Goal: Task Accomplishment & Management: Manage account settings

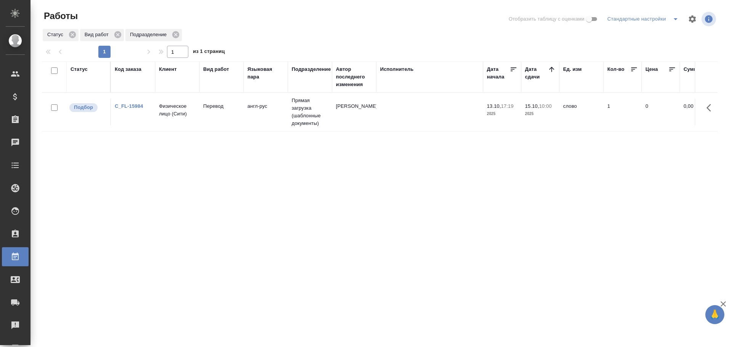
click at [82, 71] on div "Статус" at bounding box center [79, 70] width 17 height 8
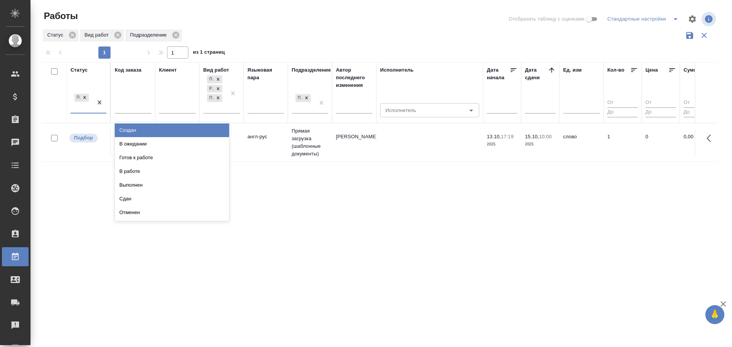
click at [78, 111] on div "Подбор" at bounding box center [82, 102] width 22 height 21
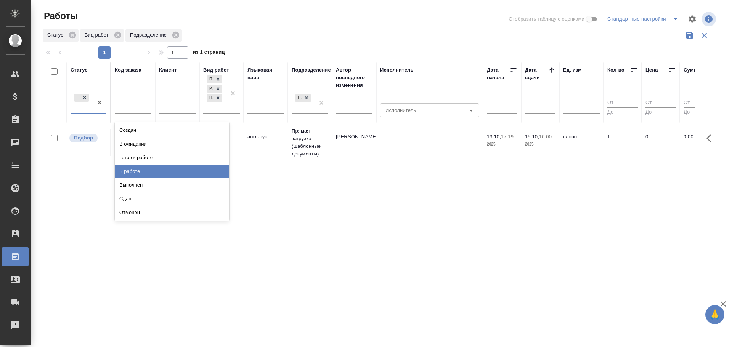
click at [138, 172] on div "В работе" at bounding box center [172, 172] width 114 height 14
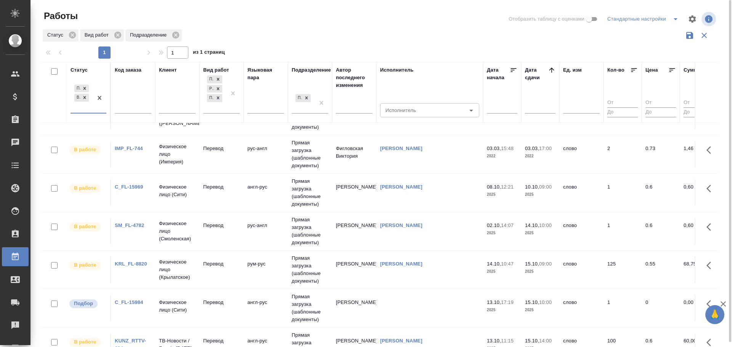
scroll to position [13, 0]
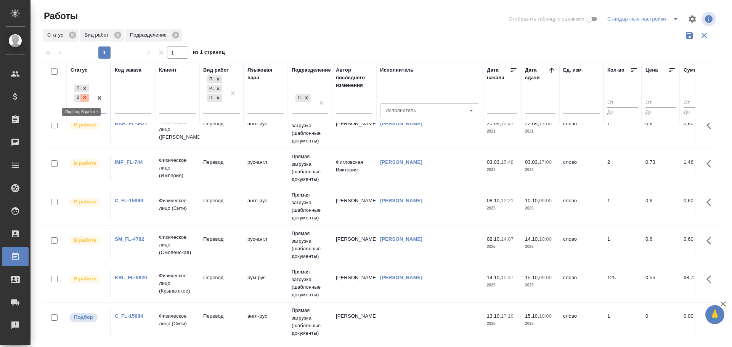
click at [85, 98] on icon at bounding box center [85, 97] width 3 height 3
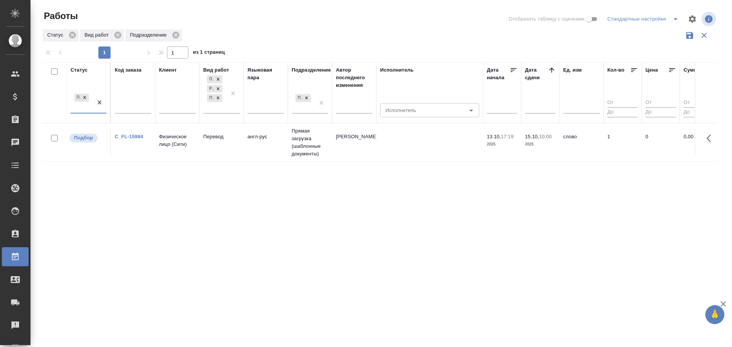
scroll to position [0, 0]
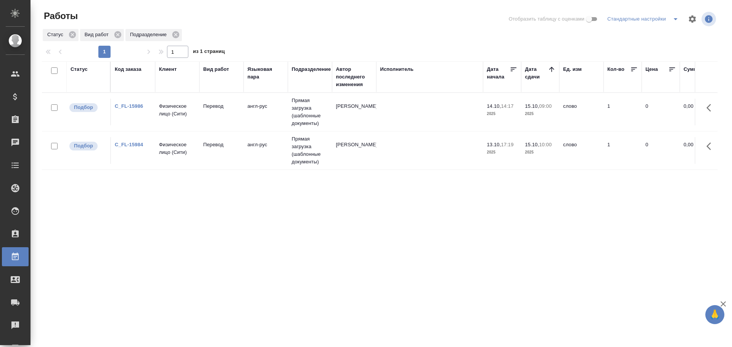
click at [156, 116] on td "Физическое лицо (Сити)" at bounding box center [177, 112] width 44 height 27
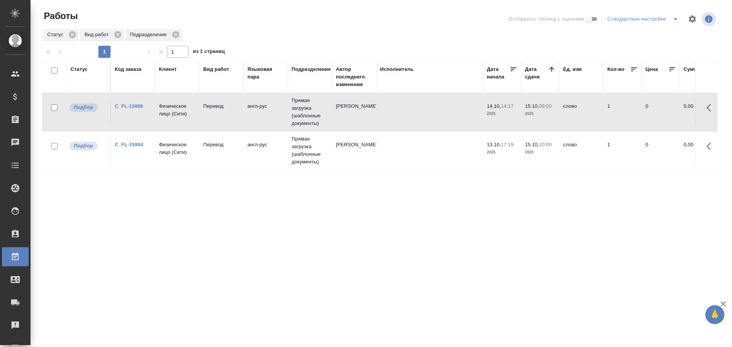
click at [156, 116] on td "Физическое лицо (Сити)" at bounding box center [177, 112] width 44 height 27
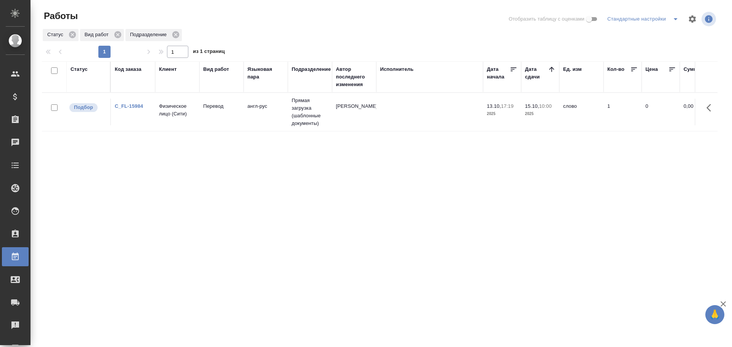
click at [230, 113] on td "Перевод" at bounding box center [221, 112] width 44 height 27
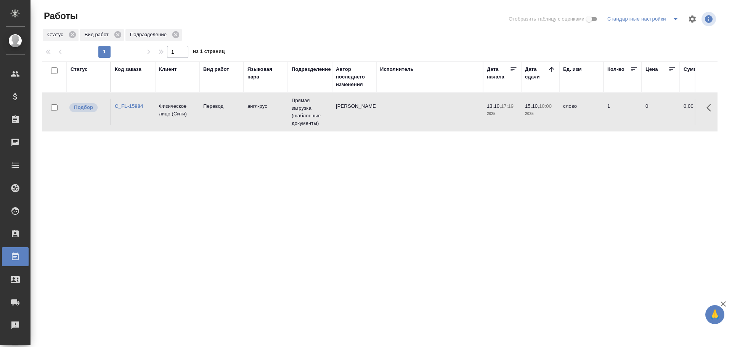
click at [230, 113] on td "Перевод" at bounding box center [221, 112] width 44 height 27
click at [210, 113] on td "Перевод" at bounding box center [221, 112] width 44 height 27
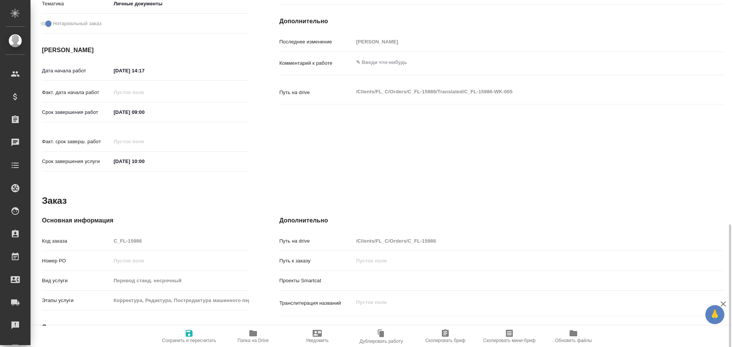
scroll to position [294, 0]
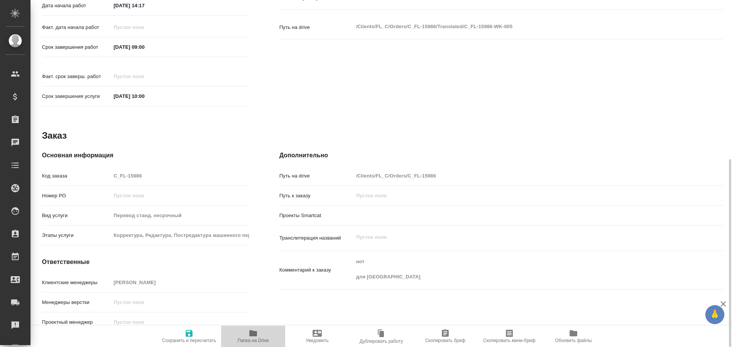
click at [248, 334] on span "Папка на Drive" at bounding box center [253, 336] width 55 height 14
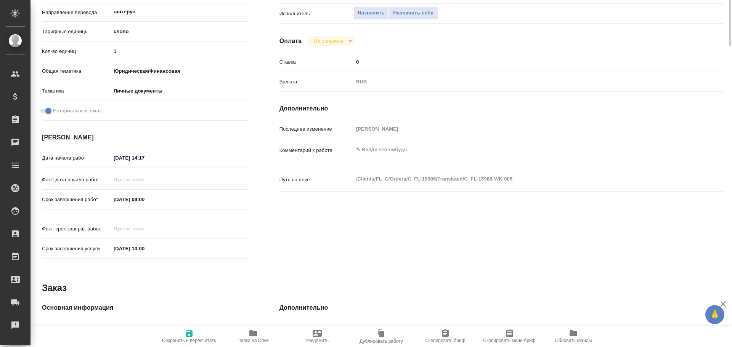
scroll to position [0, 0]
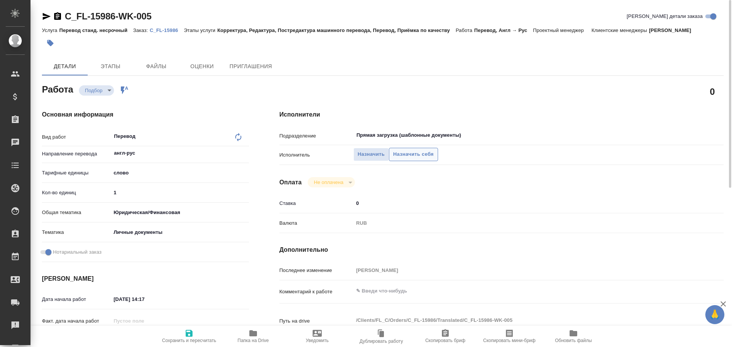
click at [421, 154] on span "Назначить себя" at bounding box center [413, 154] width 40 height 9
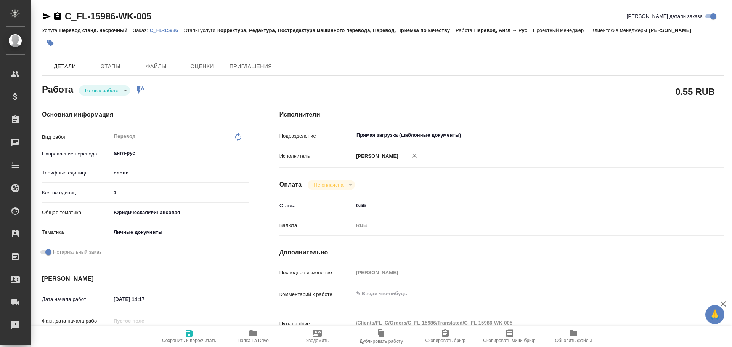
type textarea "x"
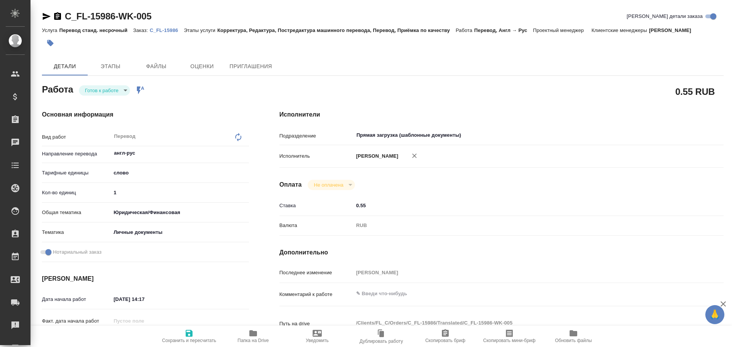
type textarea "x"
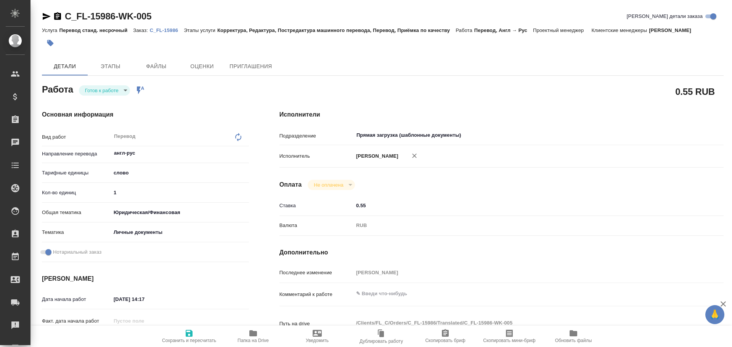
type textarea "x"
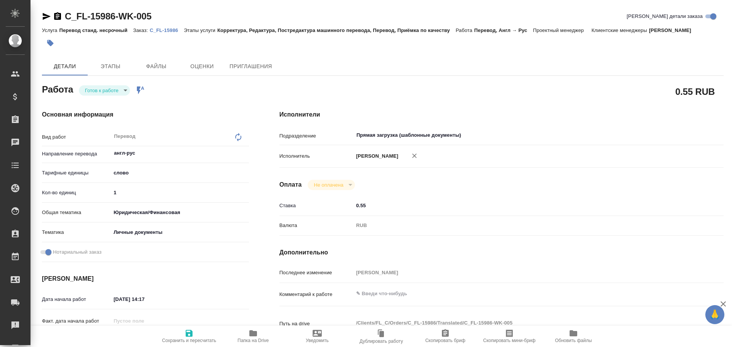
type textarea "x"
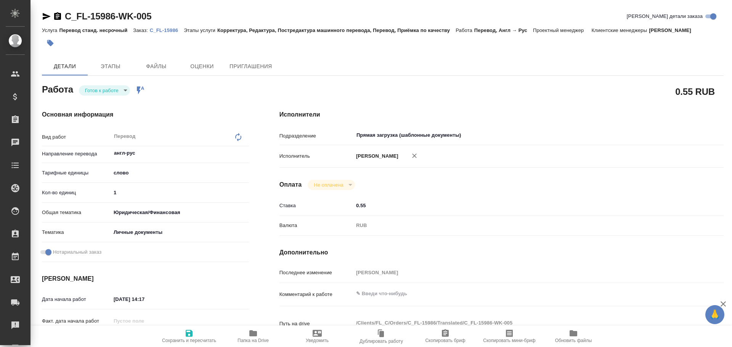
click at [102, 87] on body "🙏 .cls-1 fill:#fff; AWATERA Gusev Alexandr Клиенты Спецификации Заказы Чаты Tod…" at bounding box center [366, 173] width 732 height 347
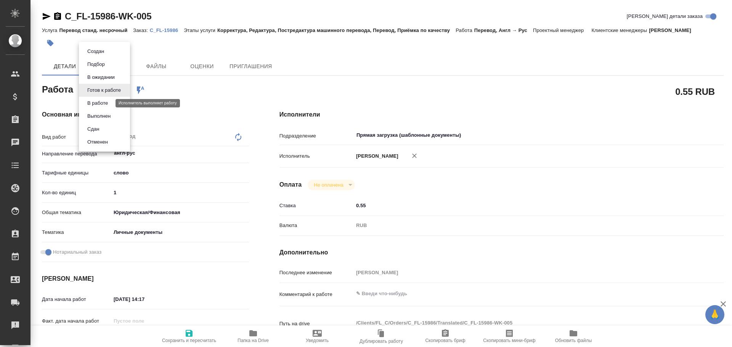
type textarea "x"
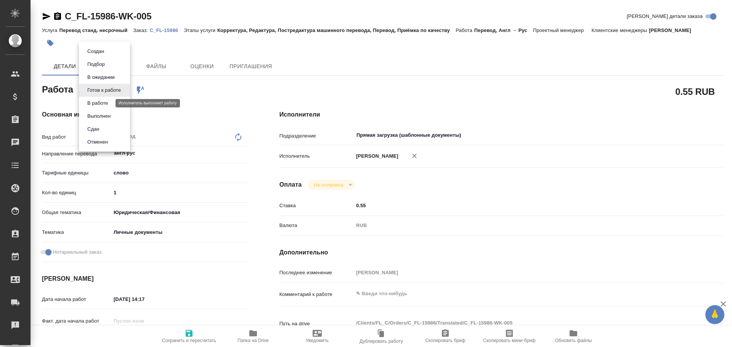
click at [95, 105] on button "В работе" at bounding box center [97, 103] width 25 height 8
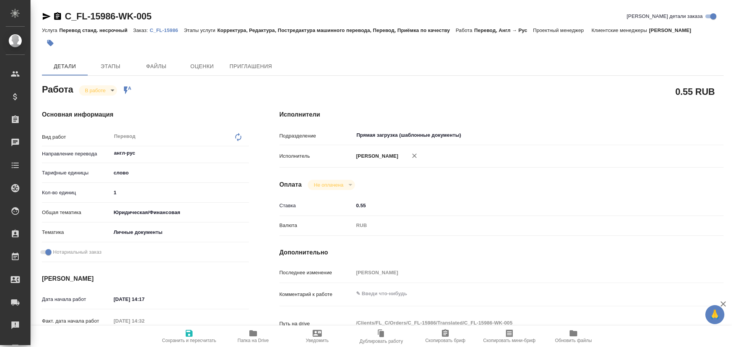
type textarea "x"
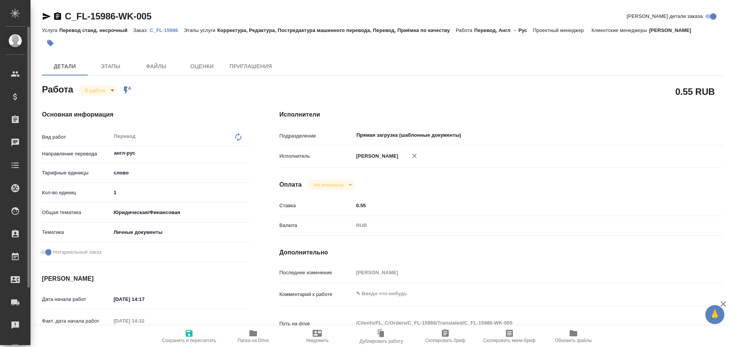
type textarea "x"
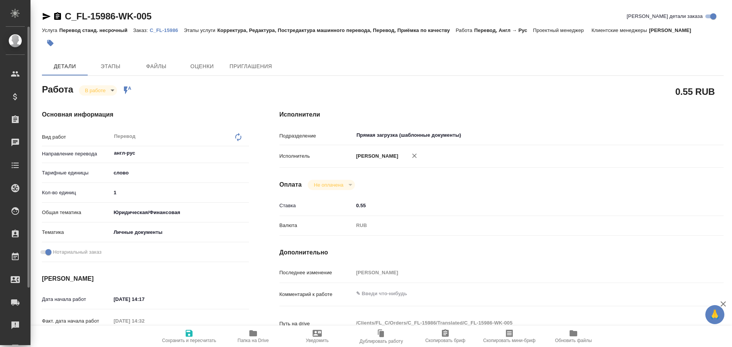
type textarea "x"
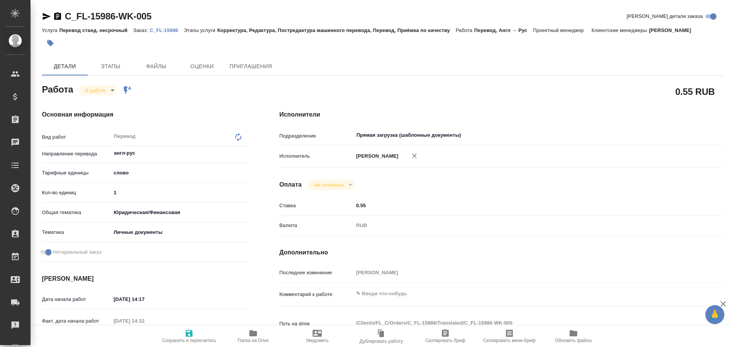
type textarea "x"
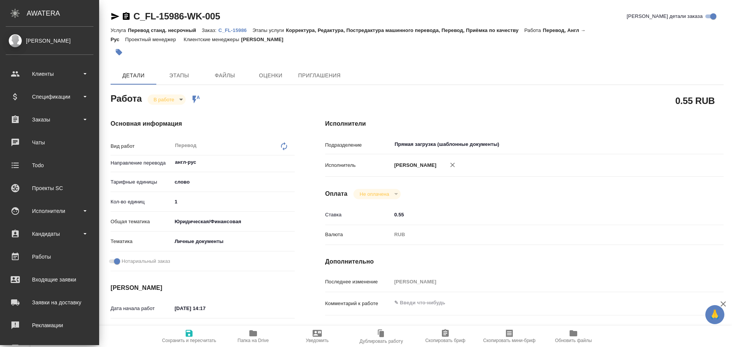
type textarea "x"
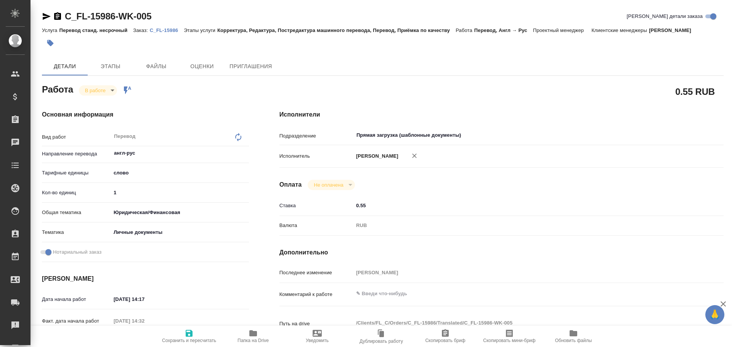
type textarea "x"
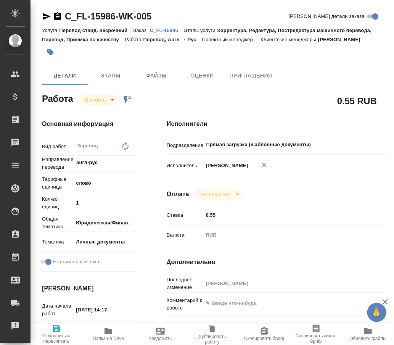
type textarea "x"
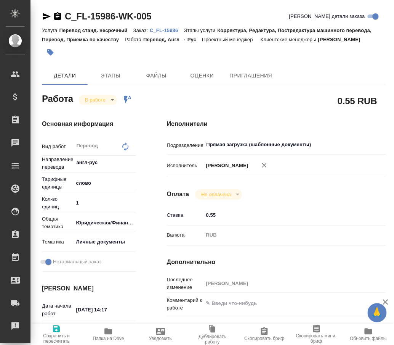
type textarea "x"
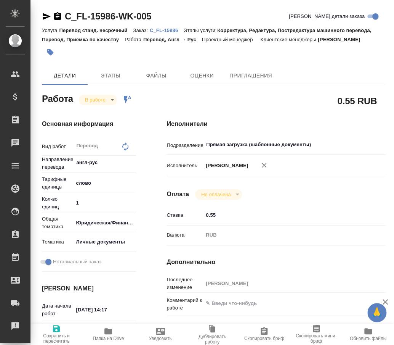
type textarea "x"
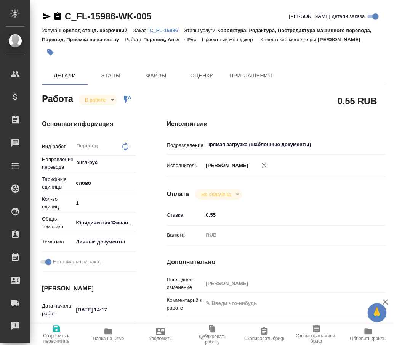
type textarea "x"
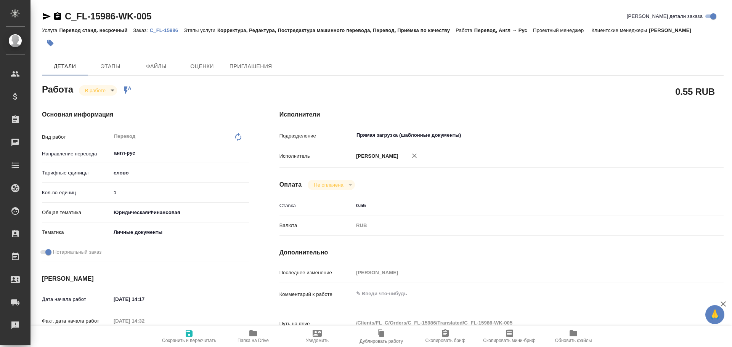
type textarea "x"
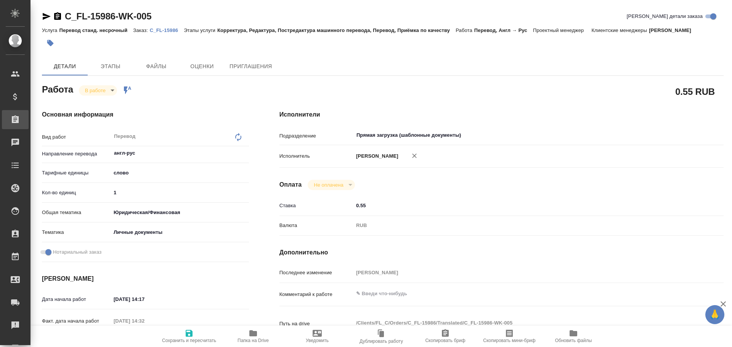
type textarea "x"
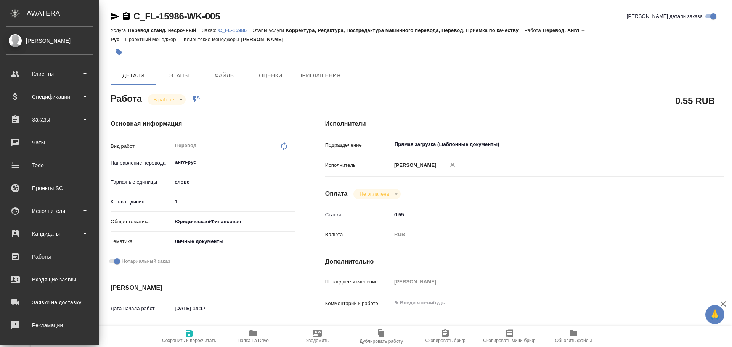
type textarea "x"
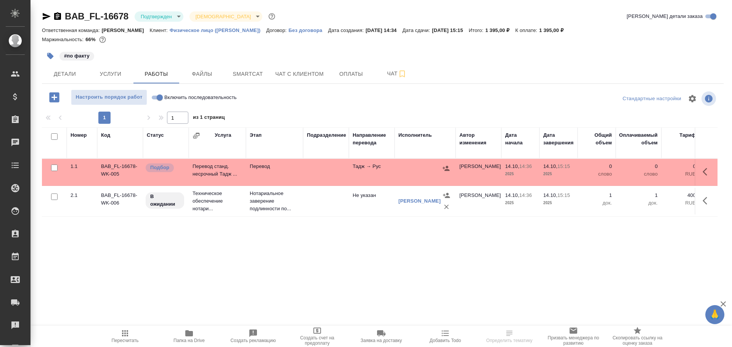
click at [336, 169] on td at bounding box center [326, 172] width 46 height 27
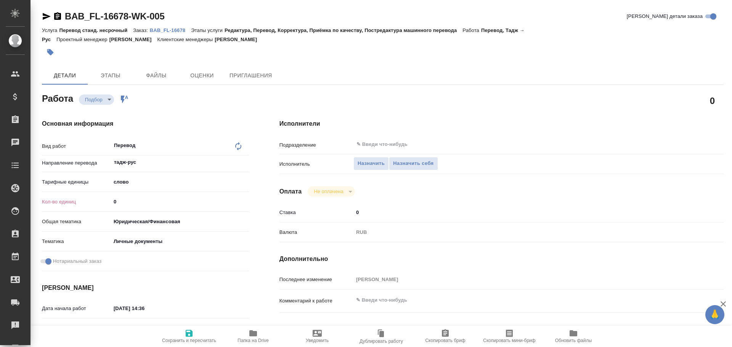
type textarea "x"
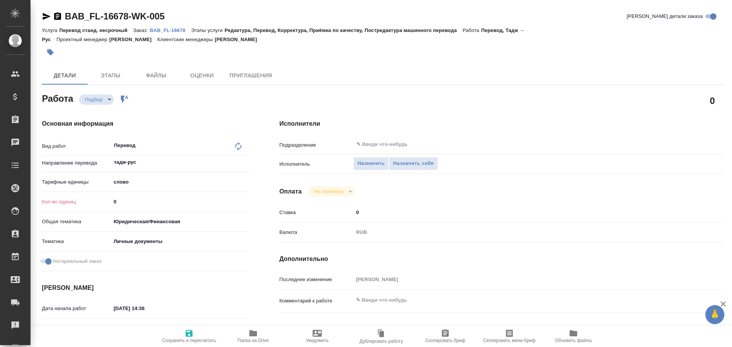
type textarea "x"
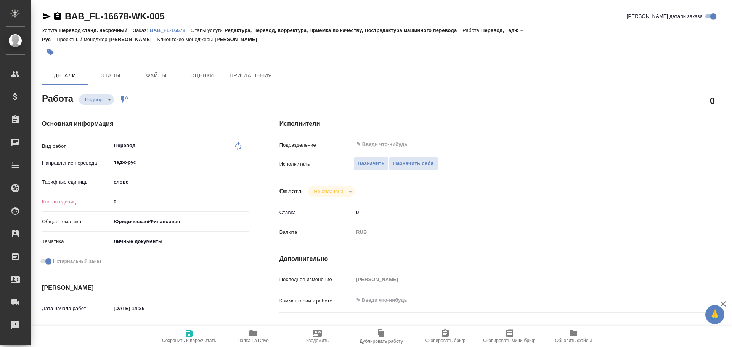
type textarea "x"
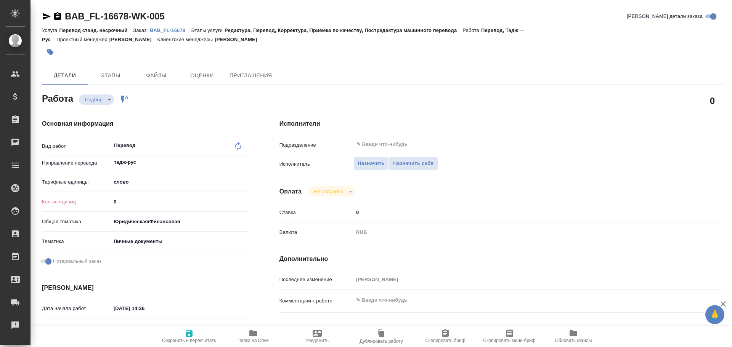
type textarea "x"
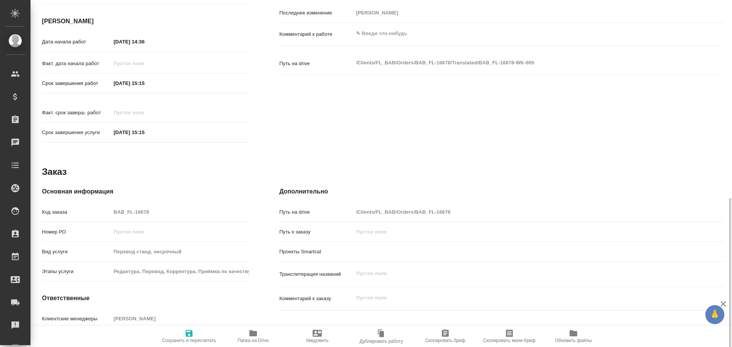
scroll to position [303, 0]
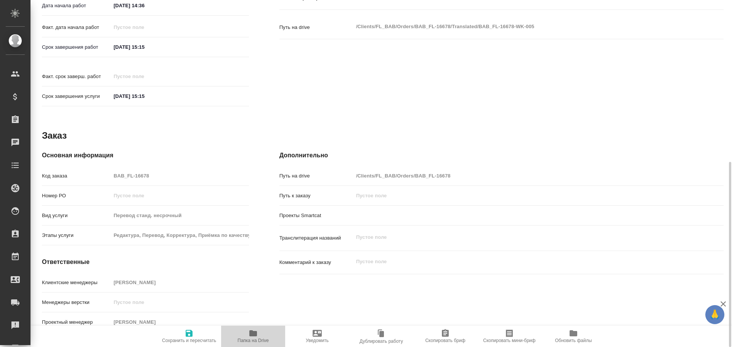
click at [255, 332] on icon "button" at bounding box center [253, 334] width 8 height 6
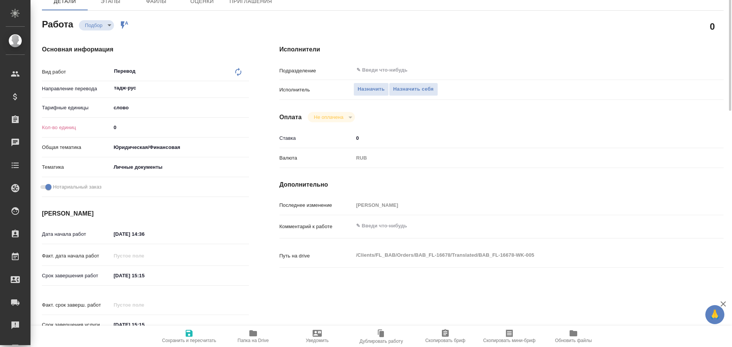
scroll to position [0, 0]
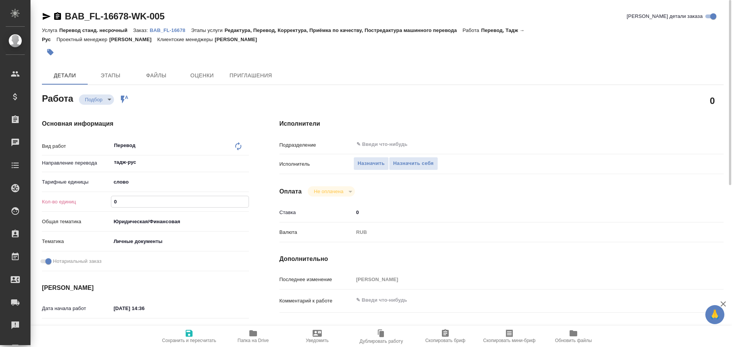
drag, startPoint x: 121, startPoint y: 203, endPoint x: 90, endPoint y: 201, distance: 31.0
click at [90, 202] on div "Кол-во единиц 0" at bounding box center [145, 201] width 207 height 13
type textarea "x"
type input "7"
type textarea "x"
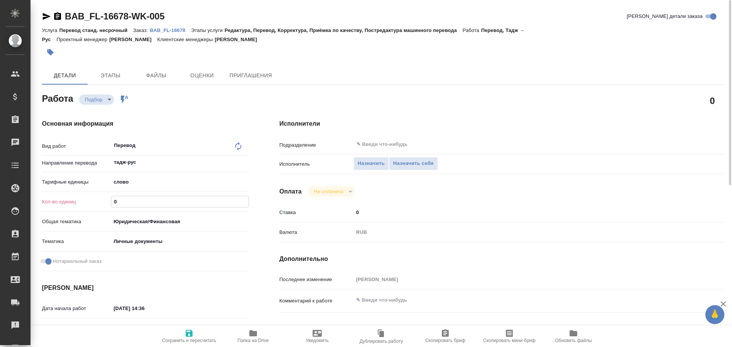
type textarea "x"
type input "75"
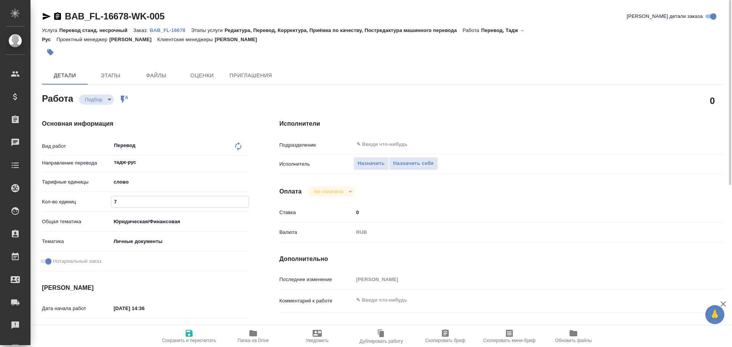
type textarea "x"
type input "75"
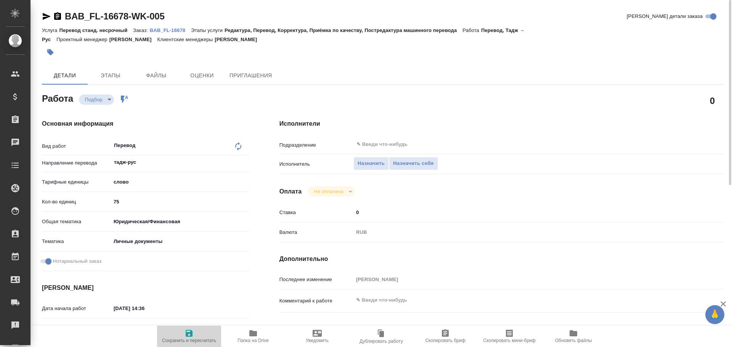
click at [188, 337] on icon "button" at bounding box center [189, 333] width 7 height 7
type textarea "x"
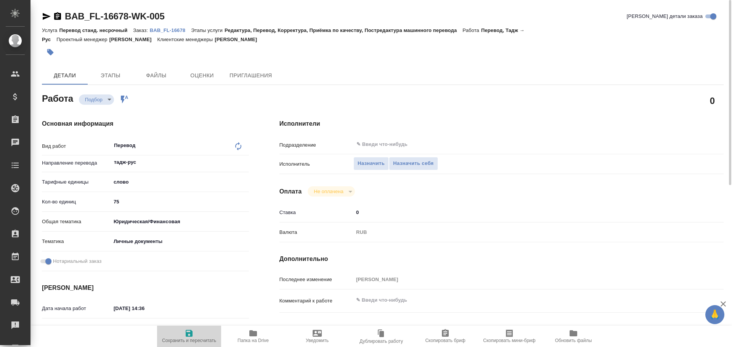
type textarea "x"
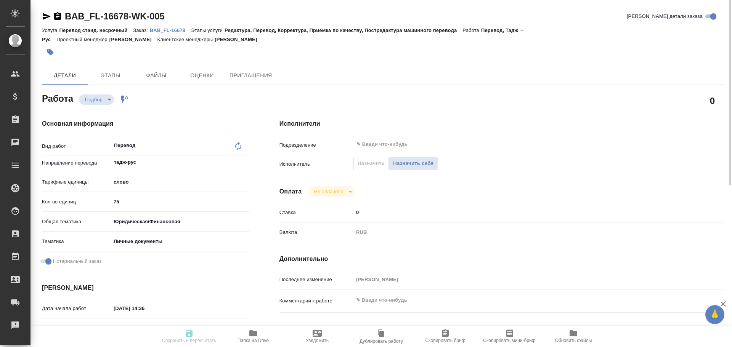
type textarea "x"
type input "recruiting"
type textarea "Перевод"
type textarea "x"
type input "тадж-рус"
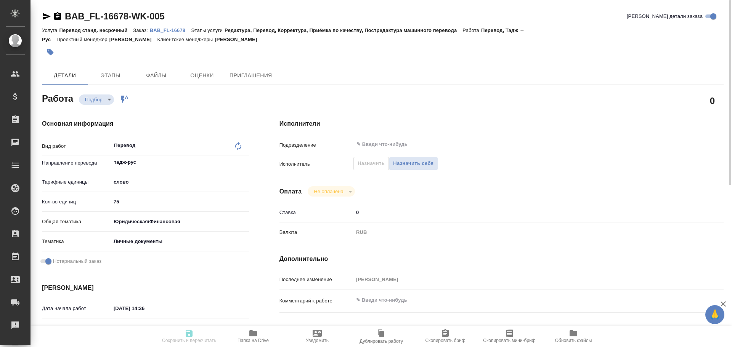
type input "5a8b1489cc6b4906c91bfd90"
type input "75"
type input "yr-fn"
type input "5a8b8b956a9677013d343cfe"
checkbox input "true"
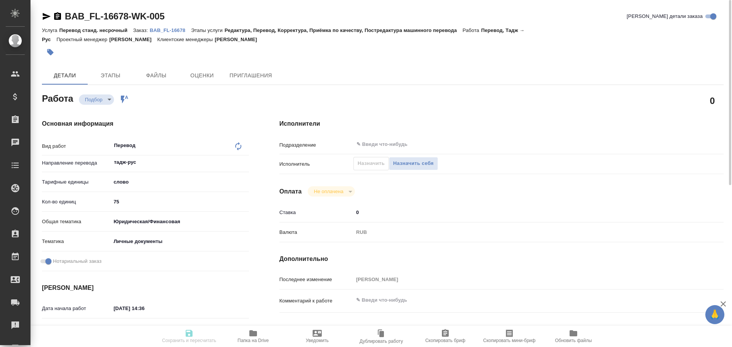
type input "14.10.2025 14:36"
type input "14.10.2025 15:15"
type input "notPayed"
type input "0"
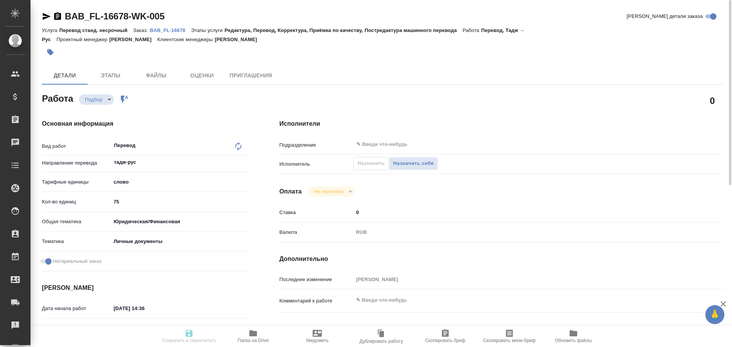
type input "RUB"
type input "Гусев Александр"
type textarea "x"
type textarea "/Clients/FL_BAB/Orders/BAB_FL-16678/Translated/BAB_FL-16678-WK-005"
type textarea "x"
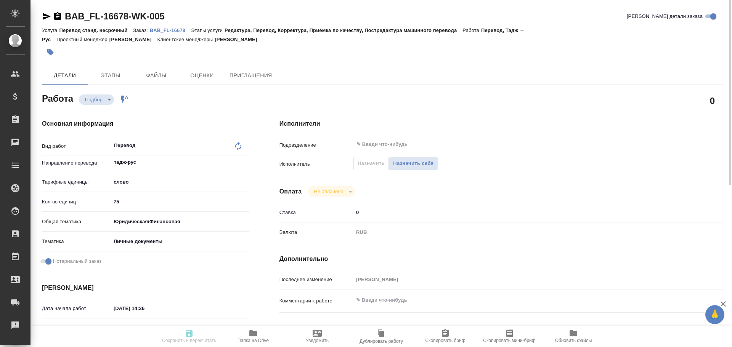
type input "BAB_FL-16678"
type input "Перевод станд. несрочный"
type input "Редактура, Перевод, Корректура, Приёмка по качеству, Постредактура машинного пе…"
type input "Голубев Дмитрий"
type input "/Clients/FL_BAB/Orders/BAB_FL-16678"
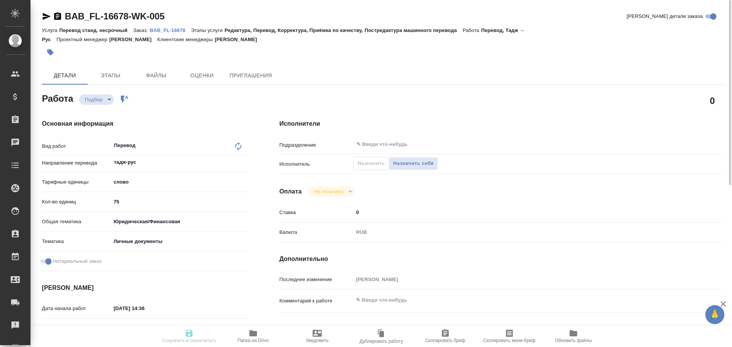
type textarea "x"
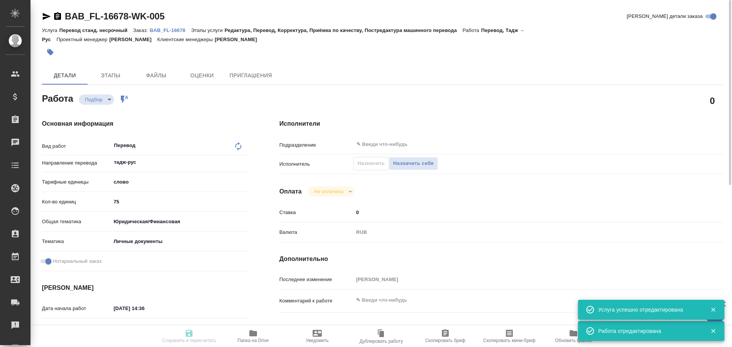
type textarea "x"
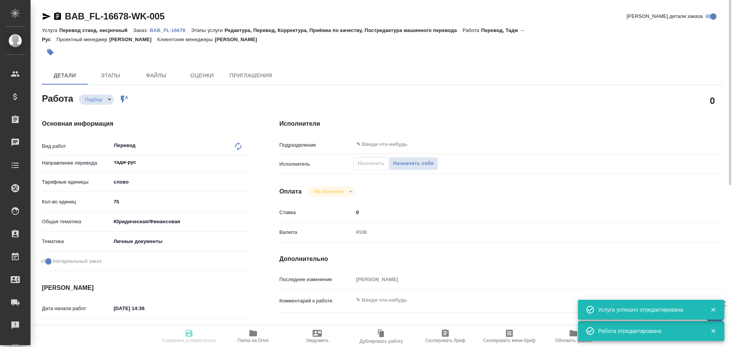
type textarea "x"
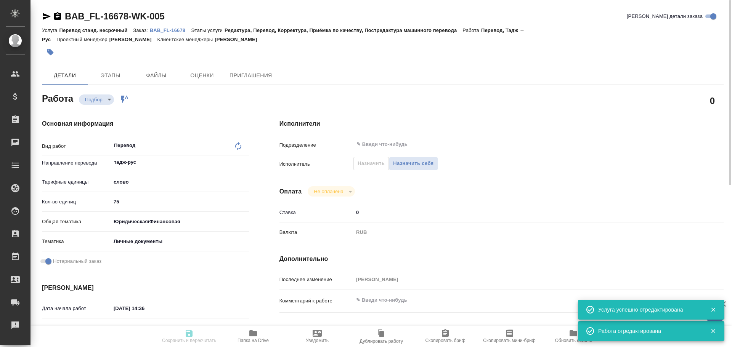
type textarea "x"
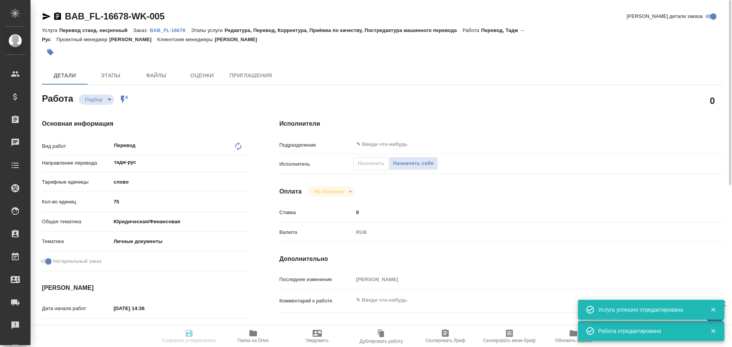
type textarea "x"
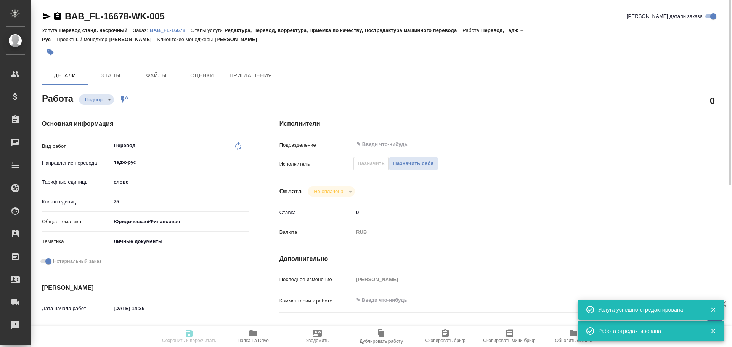
type textarea "x"
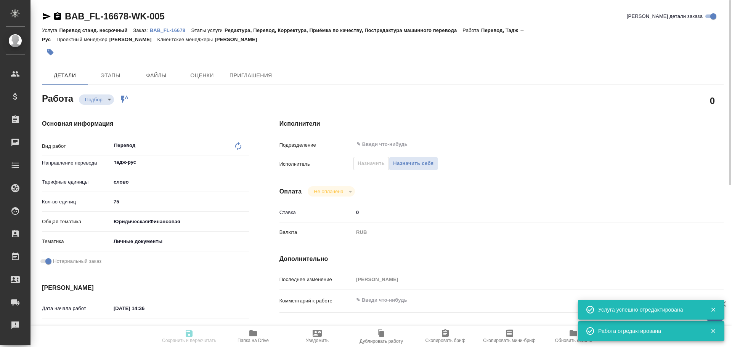
type input "recruiting"
type textarea "Перевод"
type textarea "x"
type input "тадж-рус"
type input "5a8b1489cc6b4906c91bfd90"
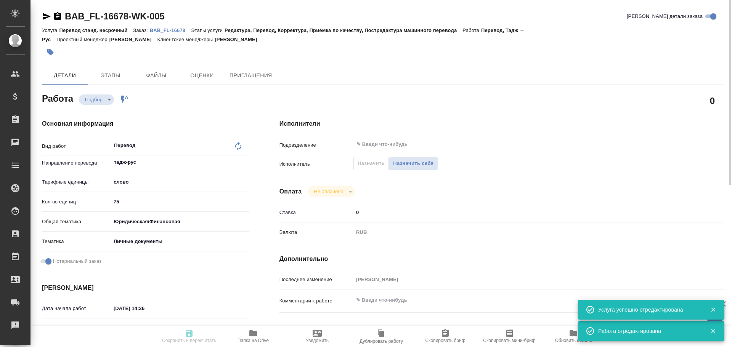
type input "75"
type input "yr-fn"
type input "5a8b8b956a9677013d343cfe"
checkbox input "true"
type input "14.10.2025 14:36"
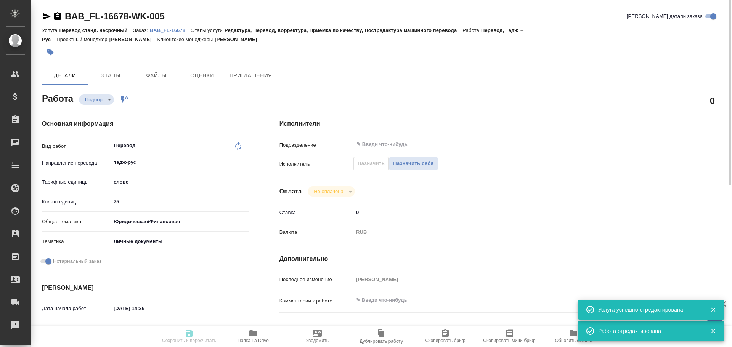
type input "14.10.2025 15:15"
type input "notPayed"
type input "0"
type input "RUB"
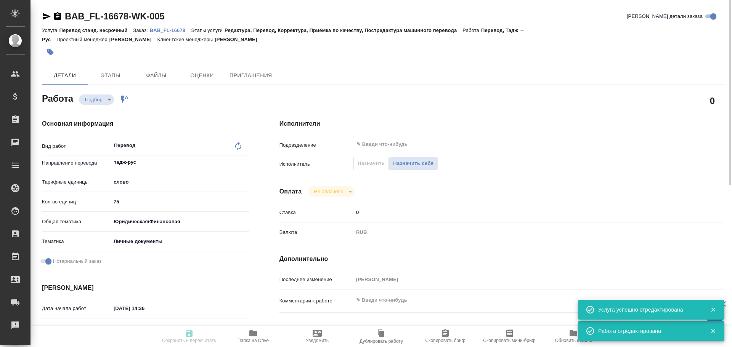
type input "[PERSON_NAME]"
type textarea "x"
type textarea "/Clients/FL_BAB/Orders/BAB_FL-16678/Translated/BAB_FL-16678-WK-005"
type textarea "x"
type input "BAB_FL-16678"
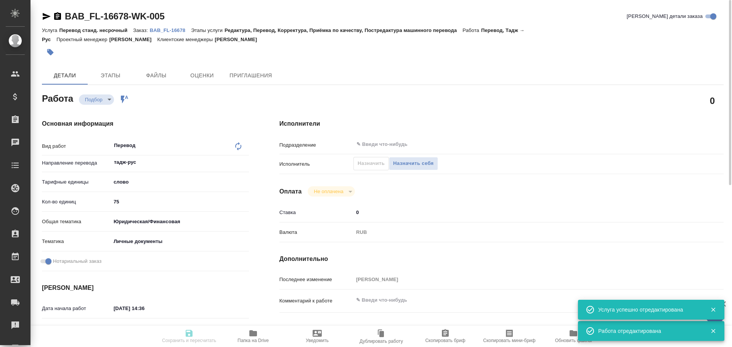
type input "Перевод станд. несрочный"
type input "Редактура, Перевод, Корректура, Приёмка по качеству, Постредактура машинного пе…"
type input "Голубев Дмитрий"
type input "/Clients/FL_BAB/Orders/BAB_FL-16678"
type textarea "x"
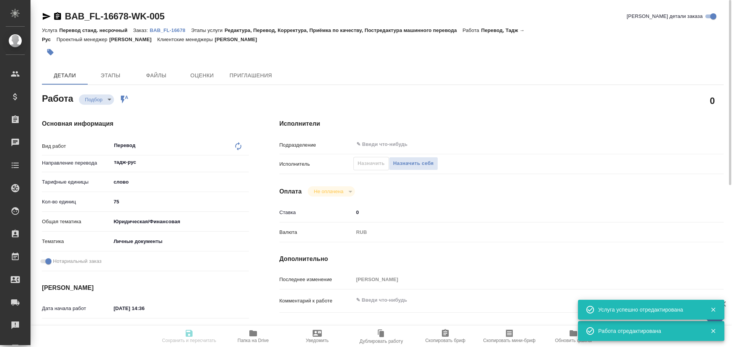
type textarea "x"
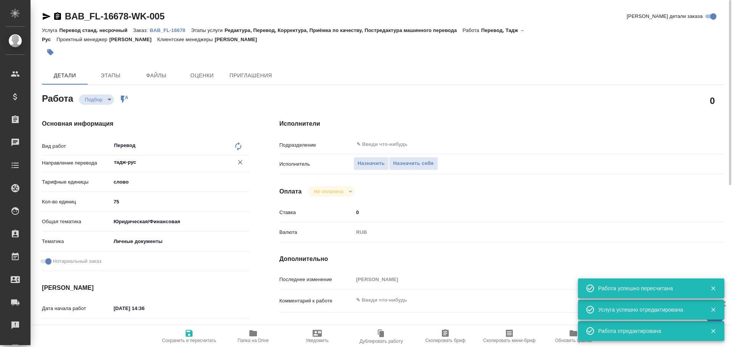
type textarea "x"
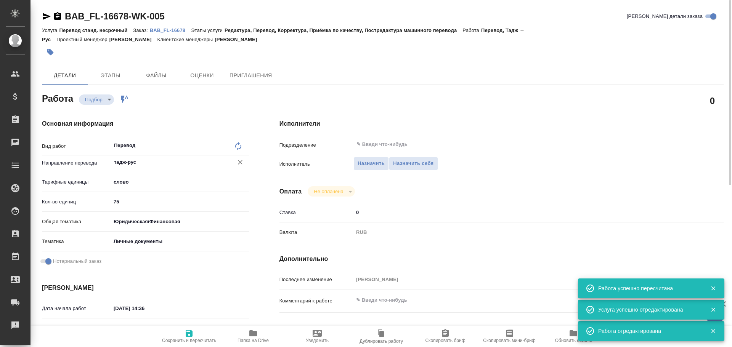
type textarea "x"
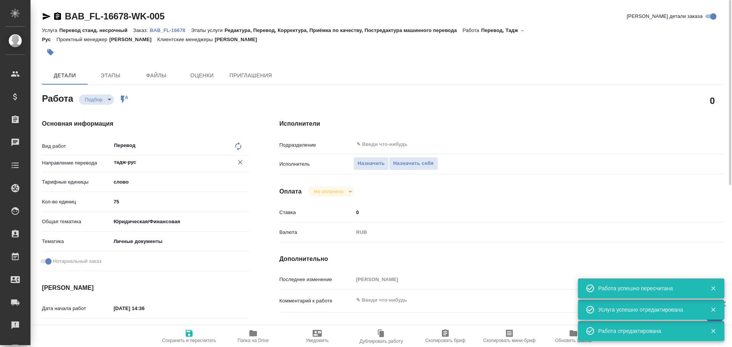
type textarea "x"
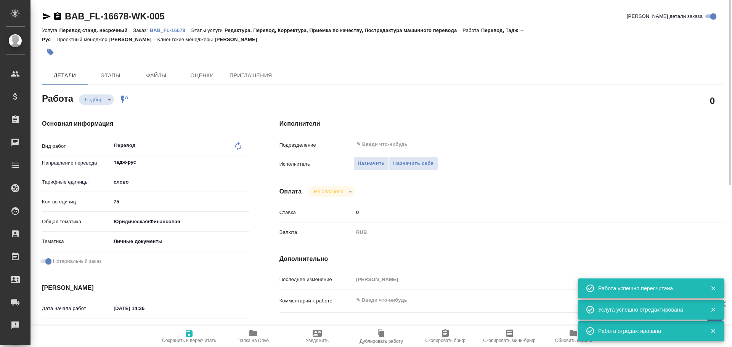
type textarea "x"
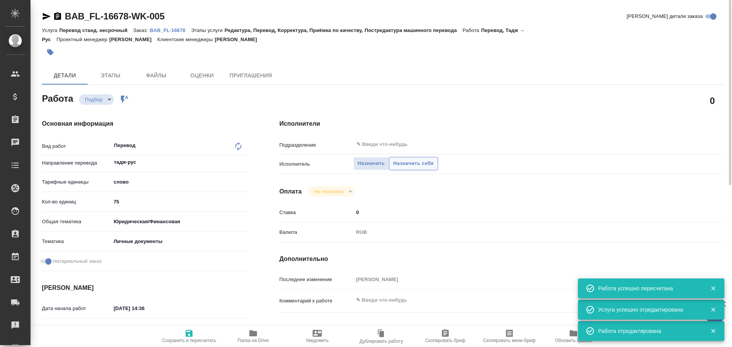
type textarea "x"
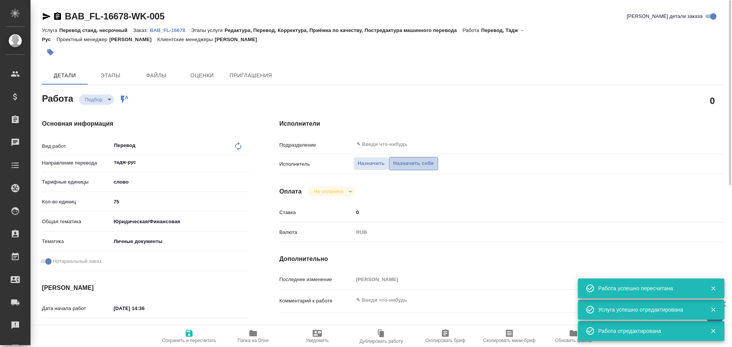
click at [404, 167] on span "Назначить себя" at bounding box center [413, 163] width 40 height 9
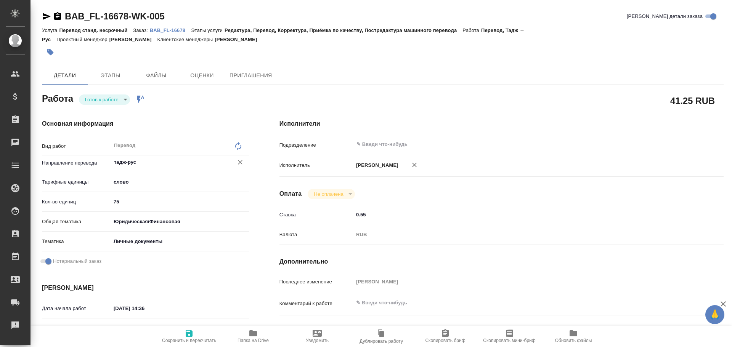
type textarea "x"
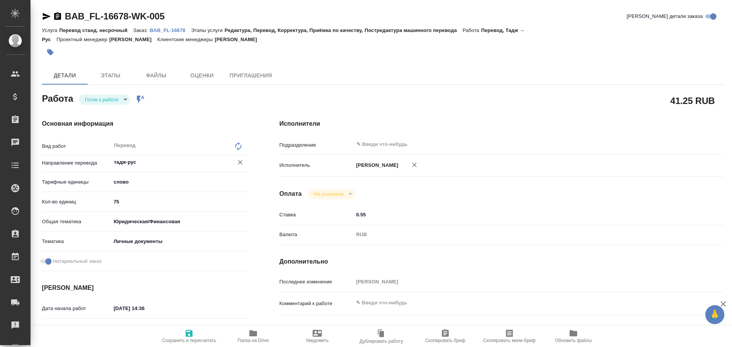
type textarea "x"
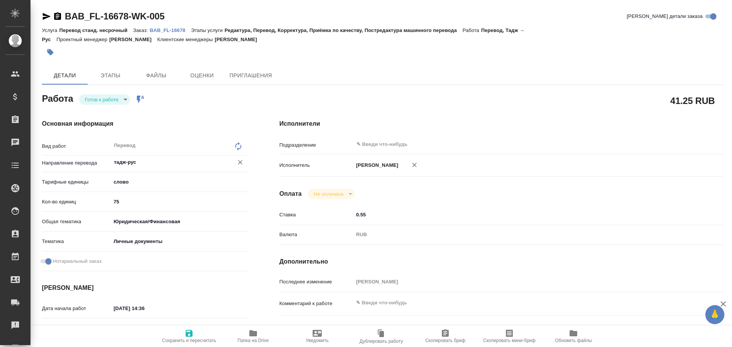
type textarea "x"
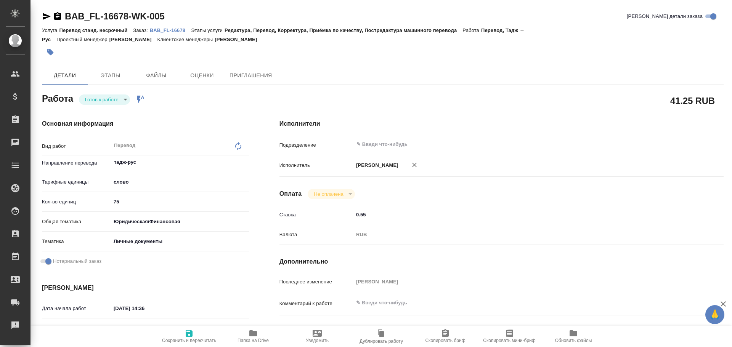
type textarea "x"
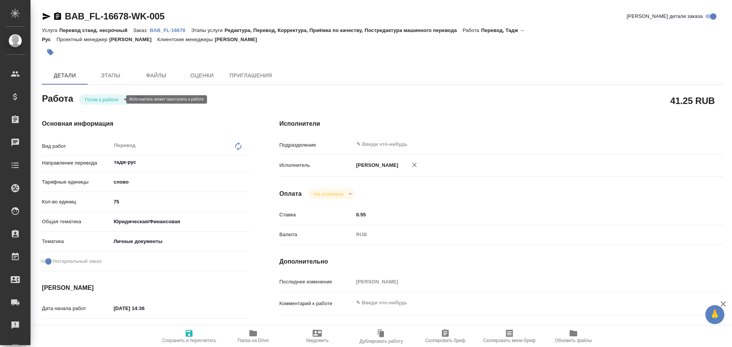
click at [105, 103] on body "🙏 .cls-1 fill:#fff; AWATERA Gusev Alexandr Клиенты Спецификации Заказы Чаты Tod…" at bounding box center [366, 173] width 732 height 347
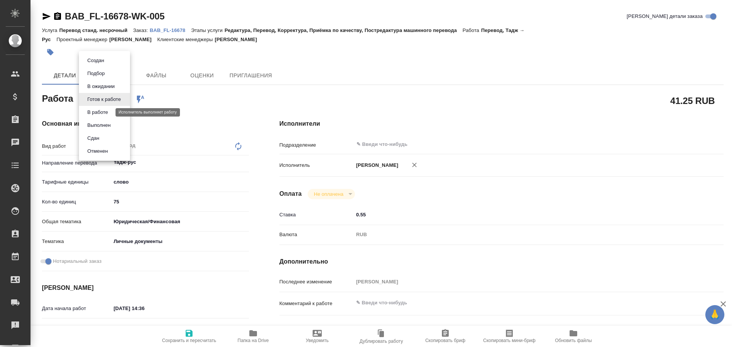
type textarea "x"
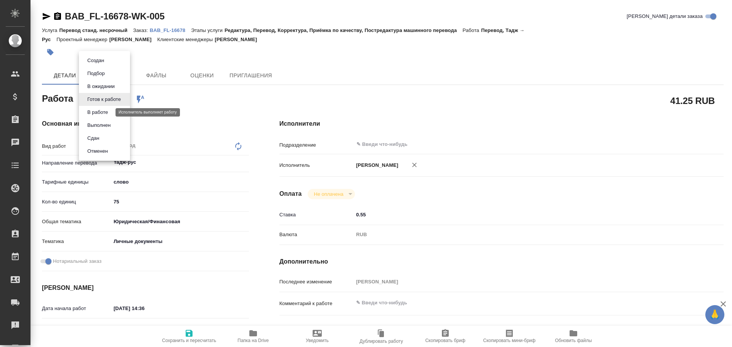
click at [107, 116] on button "В работе" at bounding box center [97, 112] width 25 height 8
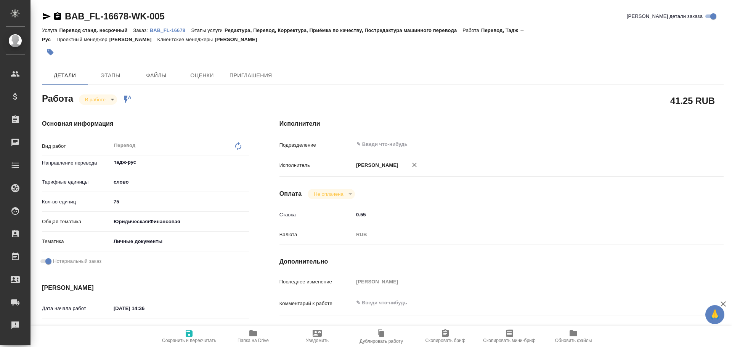
type textarea "x"
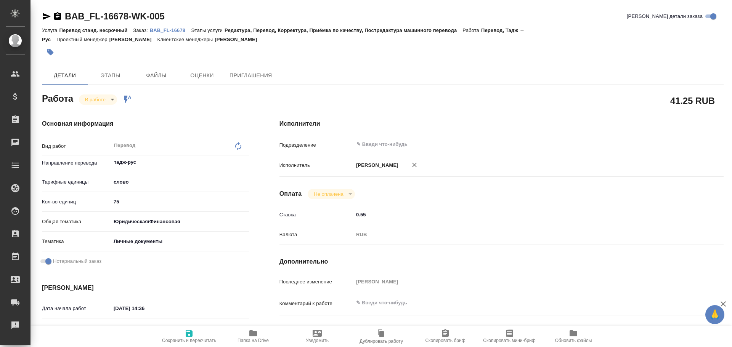
type textarea "x"
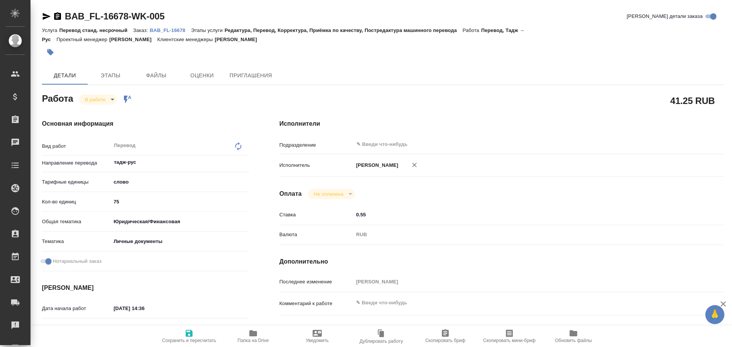
type textarea "x"
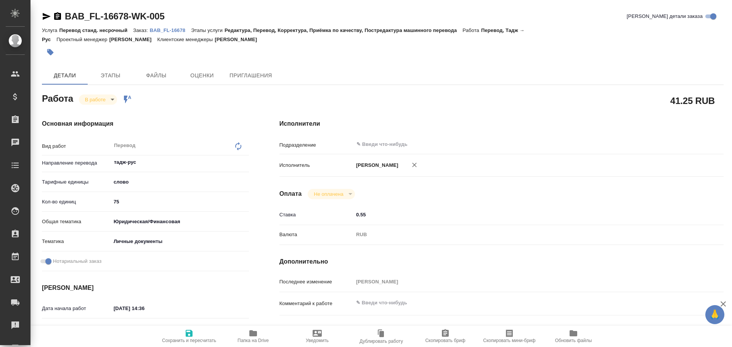
type textarea "x"
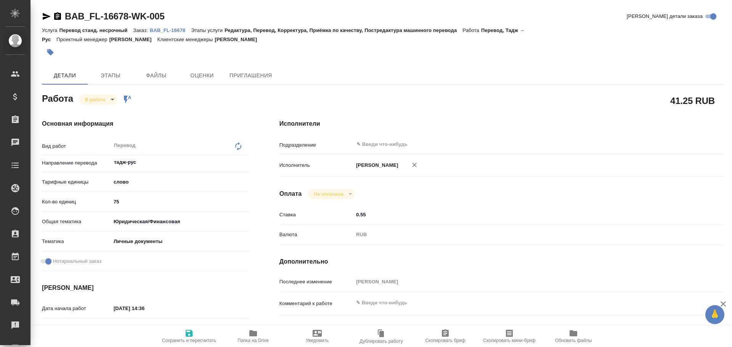
click at [254, 338] on span "Папка на Drive" at bounding box center [253, 340] width 31 height 5
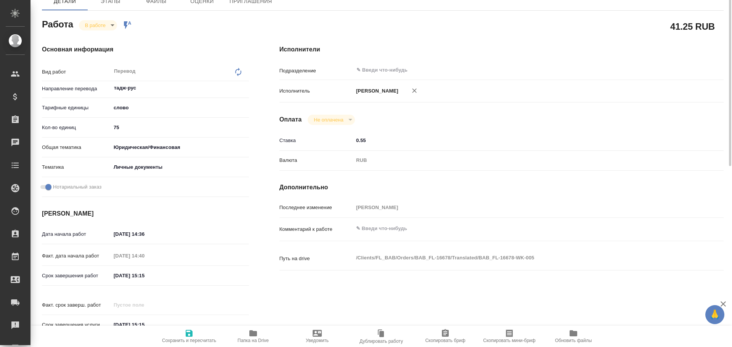
scroll to position [36, 0]
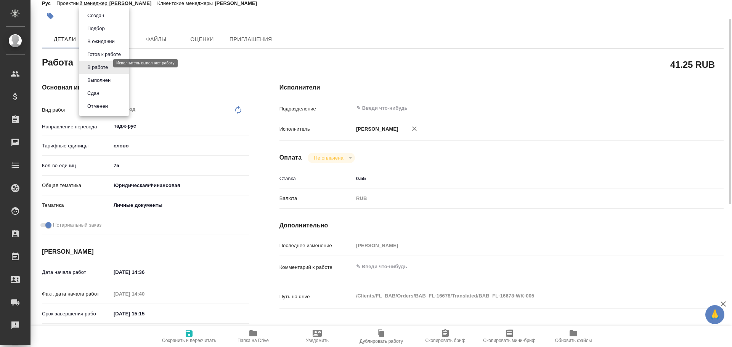
click at [103, 64] on body "🙏 .cls-1 fill:#fff; AWATERA Gusev Alexandr Клиенты Спецификации Заказы 0 Чаты T…" at bounding box center [366, 173] width 732 height 347
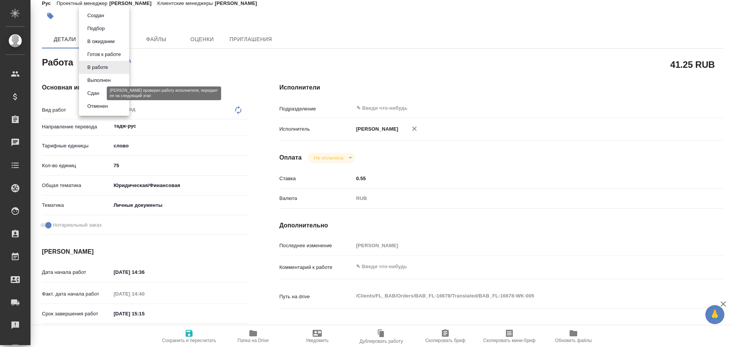
click at [91, 93] on button "Сдан" at bounding box center [93, 93] width 16 height 8
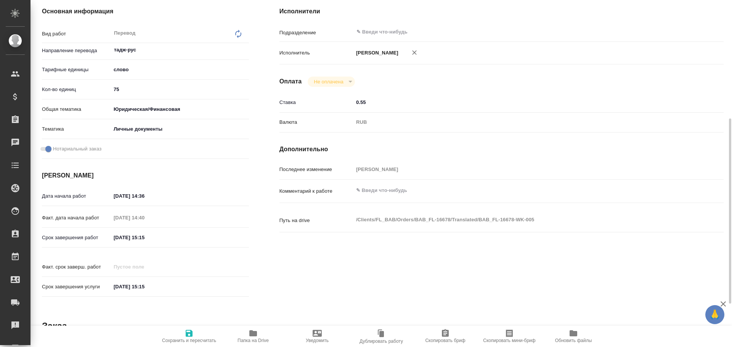
scroll to position [151, 0]
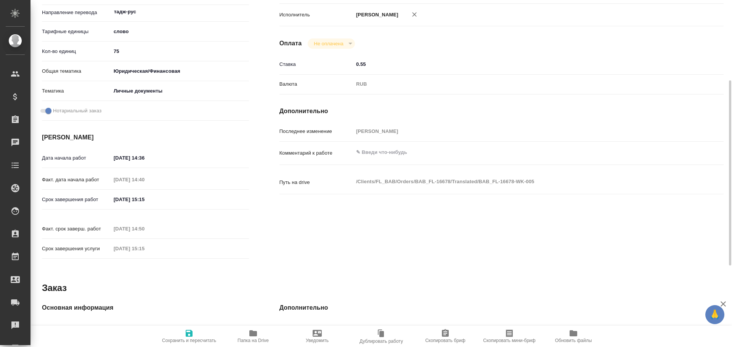
type textarea "x"
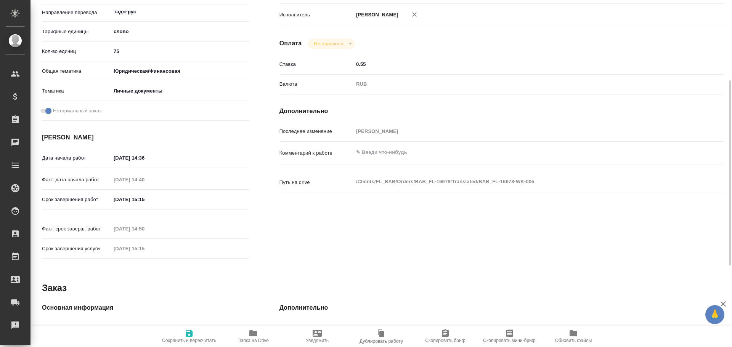
type textarea "x"
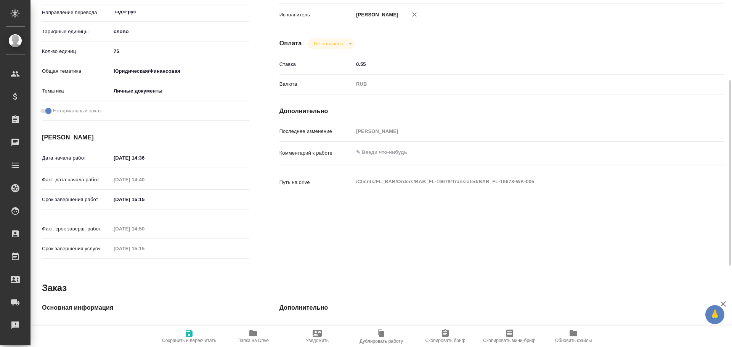
type textarea "x"
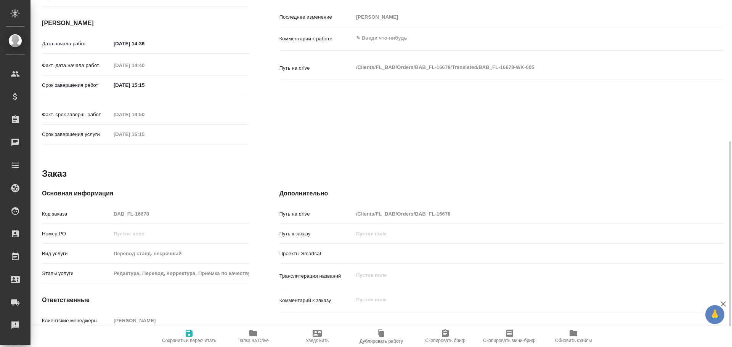
type textarea "x"
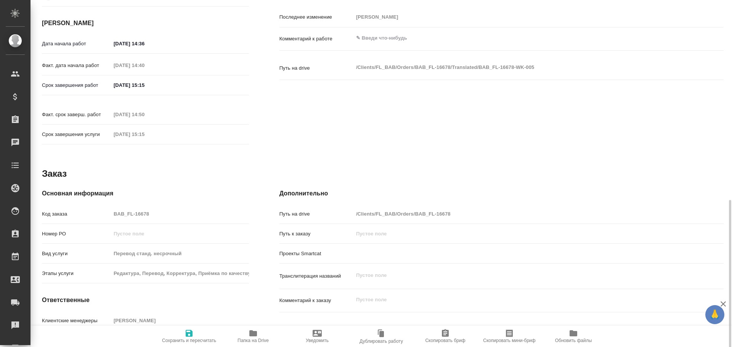
scroll to position [303, 0]
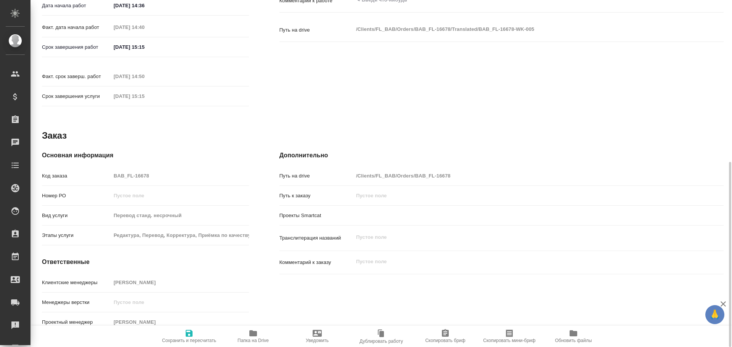
click at [83, 169] on div "Код заказа BAB_FL-16678" at bounding box center [145, 175] width 207 height 13
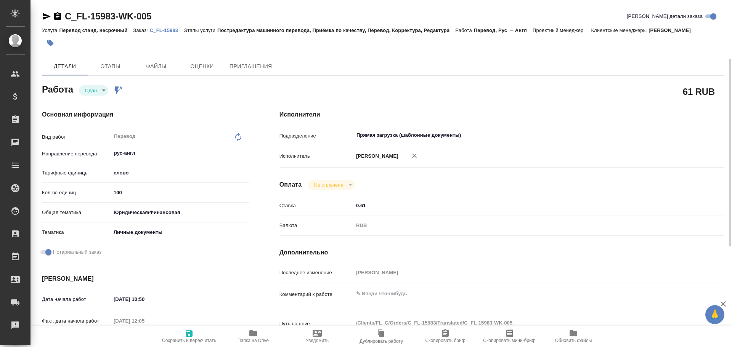
scroll to position [38, 0]
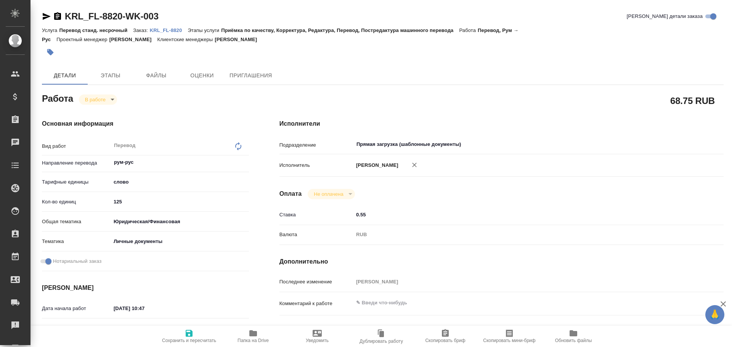
type textarea "x"
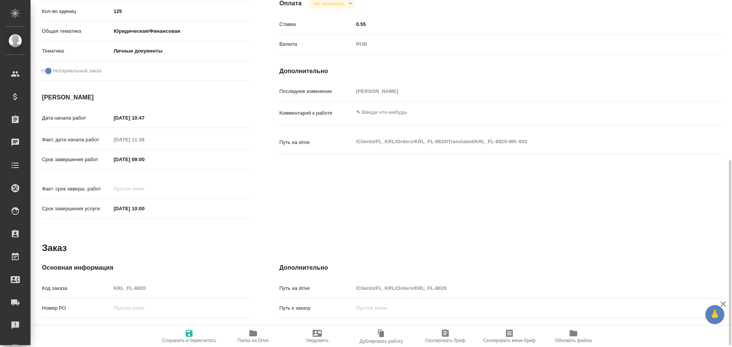
scroll to position [229, 0]
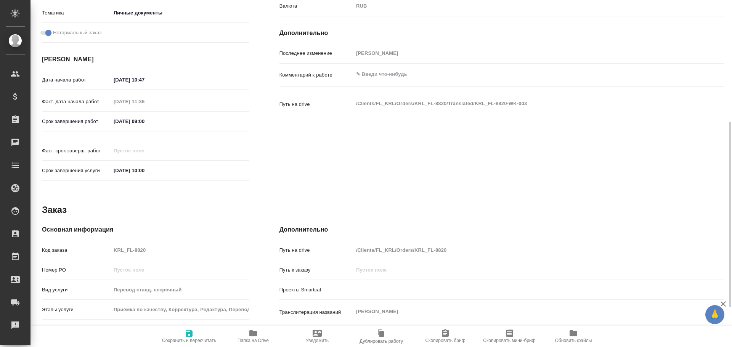
type textarea "x"
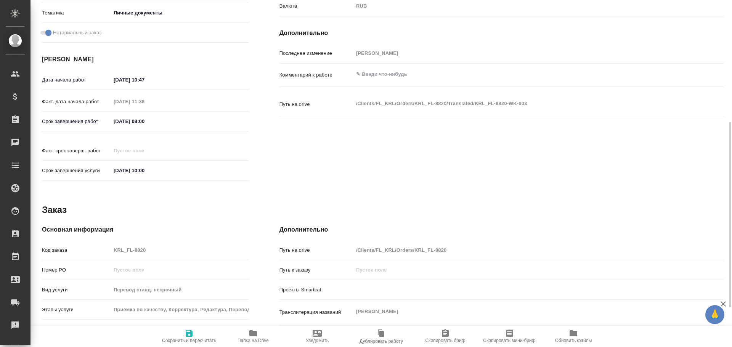
type textarea "x"
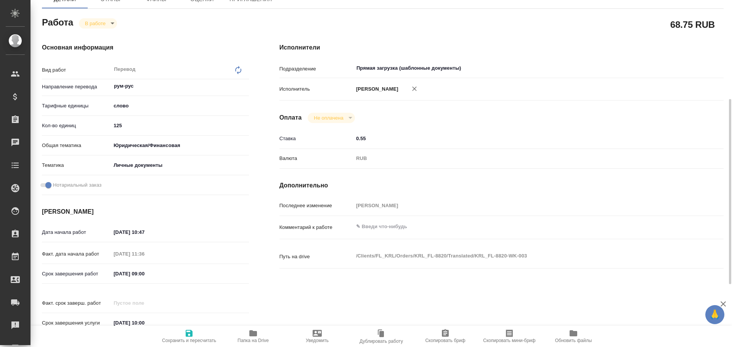
scroll to position [0, 0]
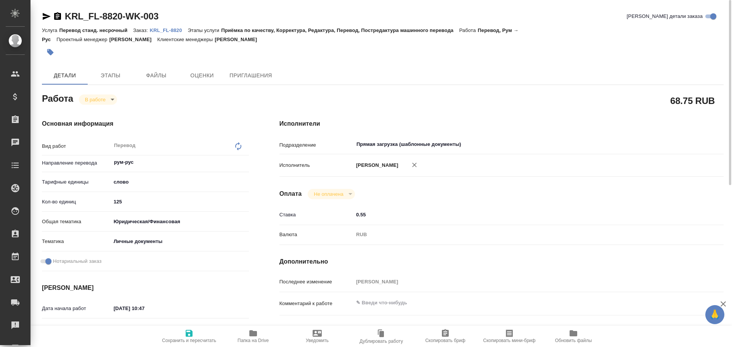
type textarea "x"
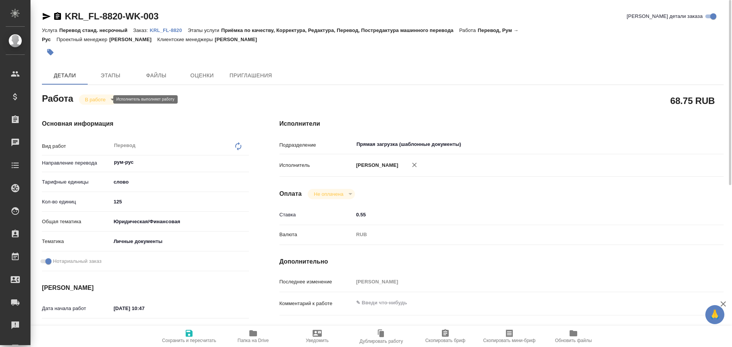
click at [93, 98] on body "🙏 .cls-1 fill:#fff; AWATERA Gusev Alexandr Клиенты Спецификации Заказы Чаты Tod…" at bounding box center [366, 173] width 732 height 347
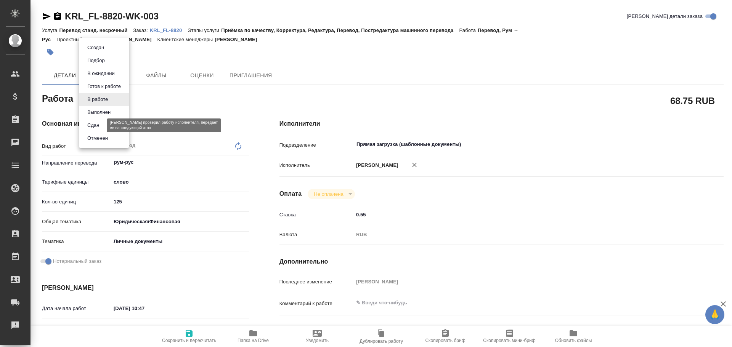
click at [96, 125] on button "Сдан" at bounding box center [93, 125] width 16 height 8
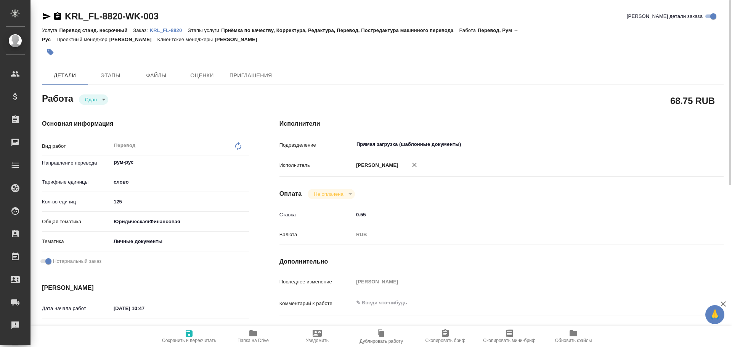
type textarea "x"
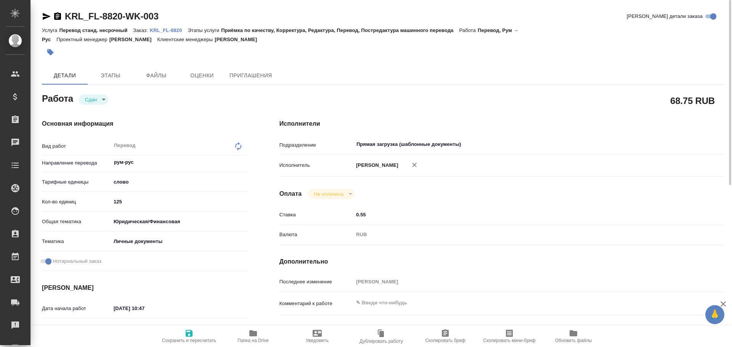
type textarea "x"
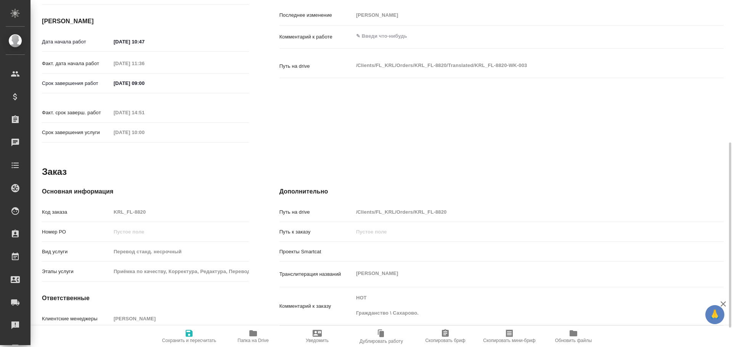
type textarea "x"
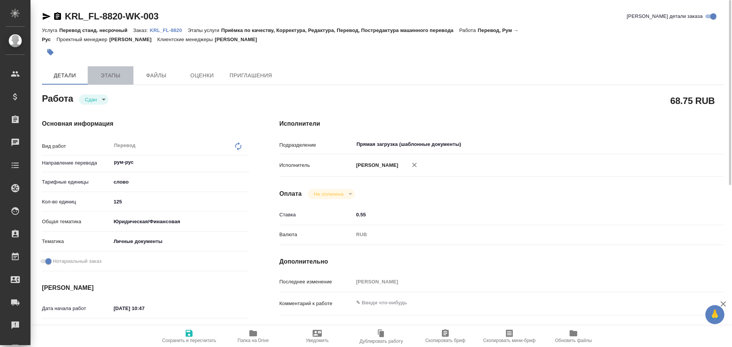
click at [101, 73] on span "Этапы" at bounding box center [110, 76] width 37 height 10
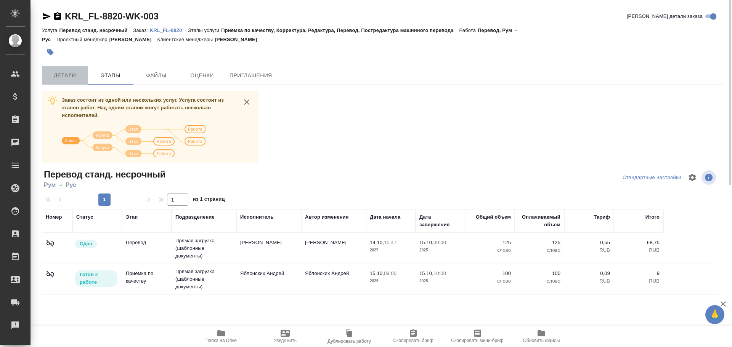
click at [70, 76] on span "Детали" at bounding box center [65, 76] width 37 height 10
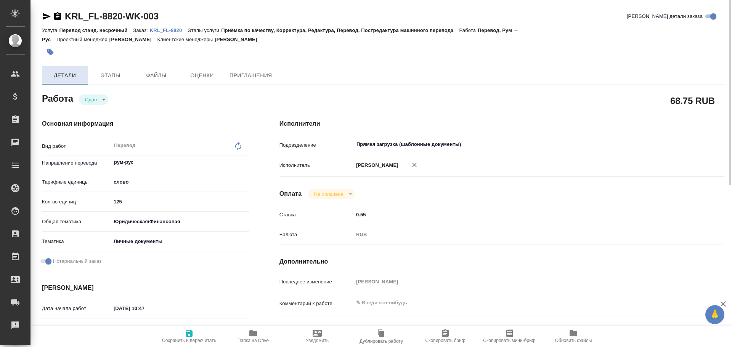
type textarea "x"
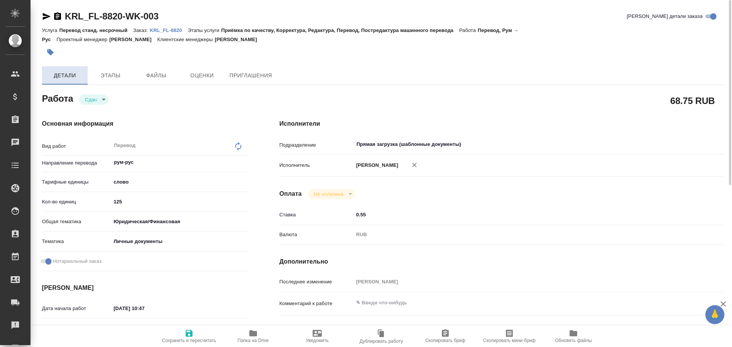
type textarea "x"
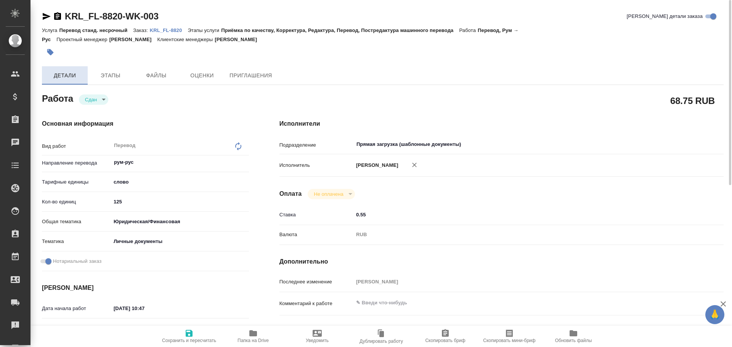
type textarea "x"
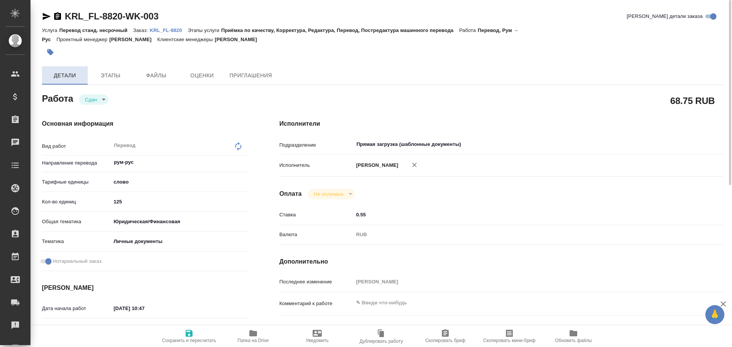
type textarea "x"
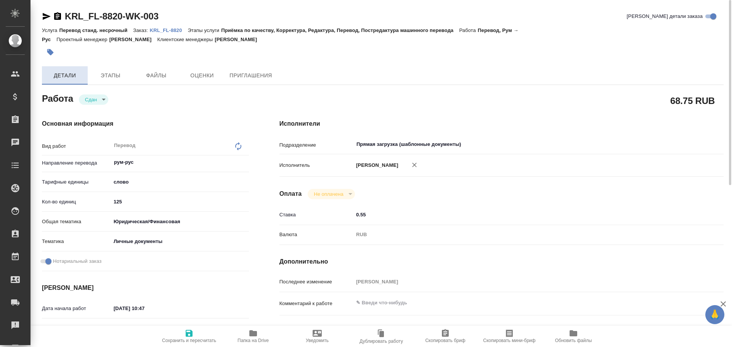
type textarea "x"
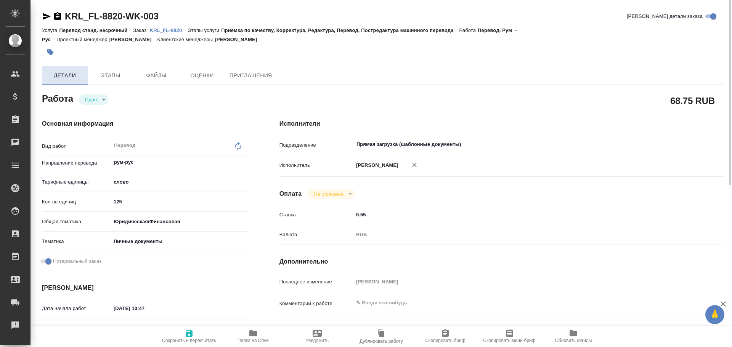
type textarea "x"
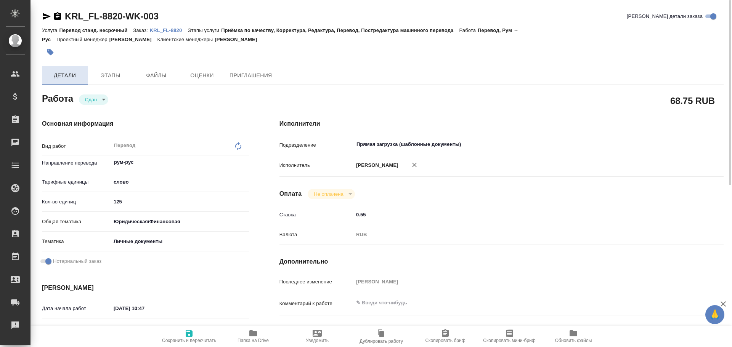
type textarea "x"
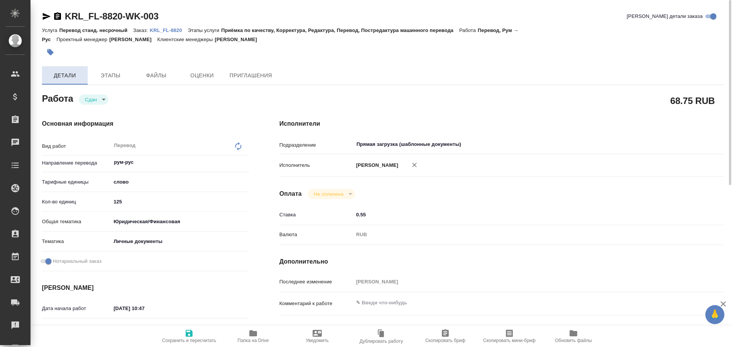
type textarea "x"
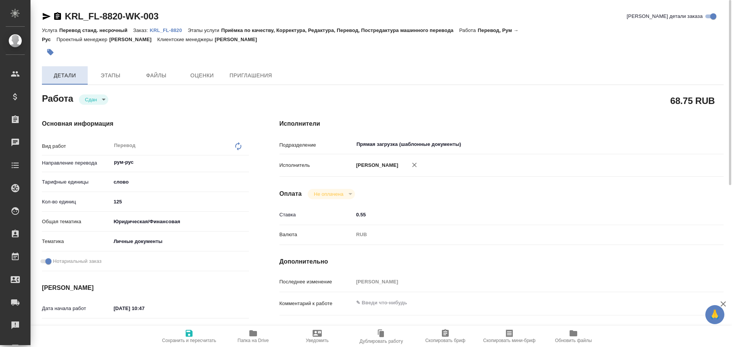
type textarea "x"
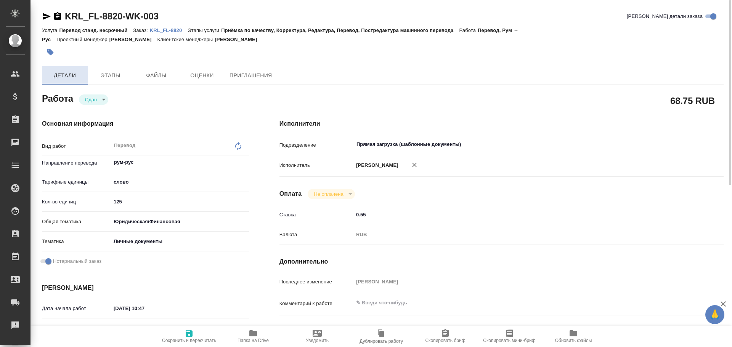
type textarea "x"
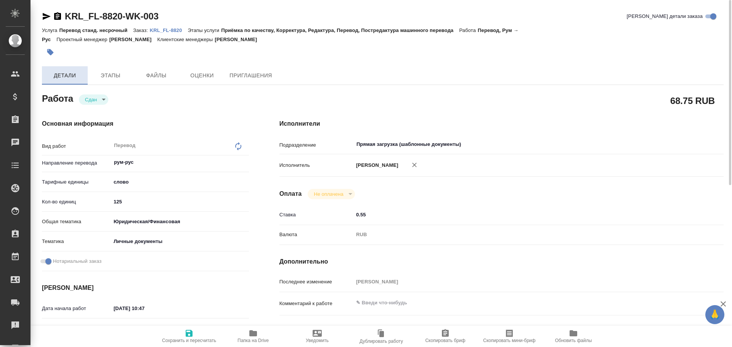
type textarea "x"
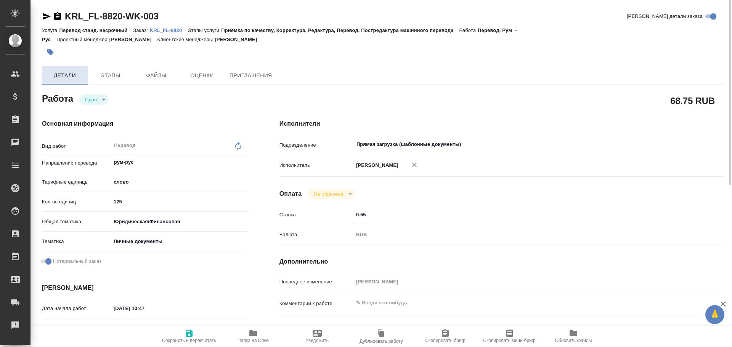
type textarea "x"
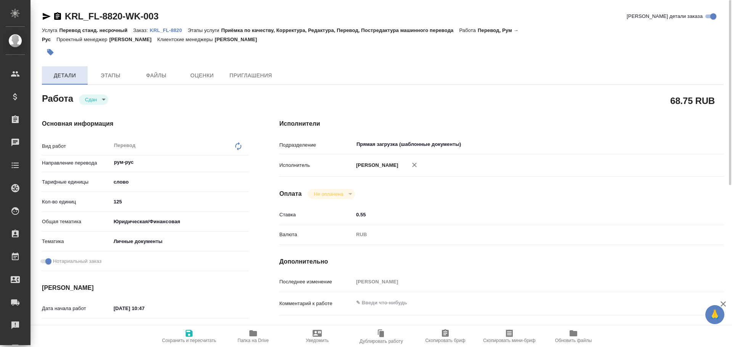
type textarea "x"
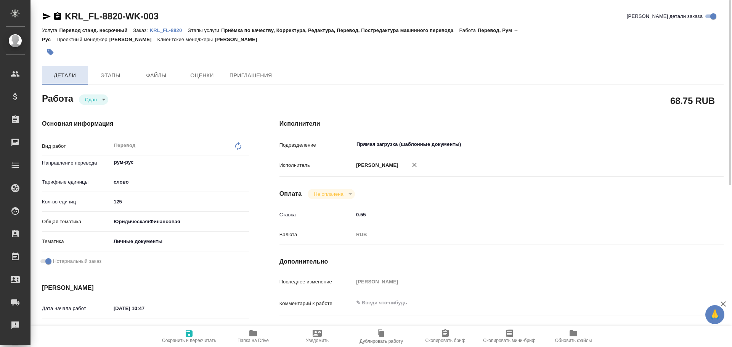
type textarea "x"
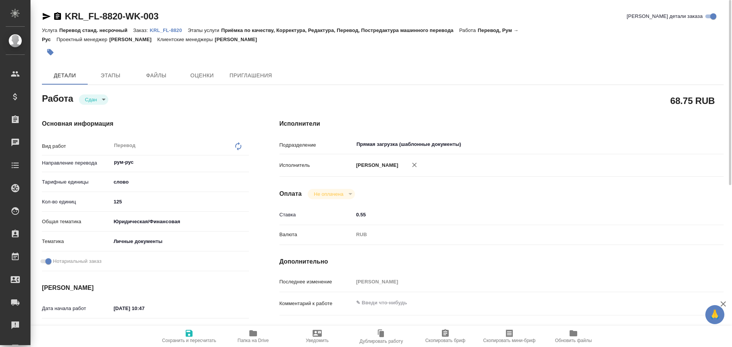
type textarea "x"
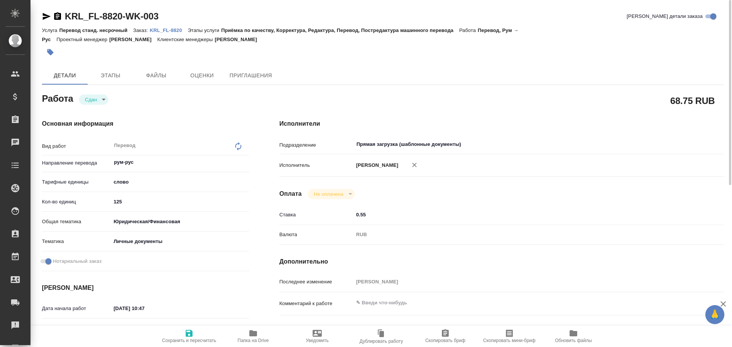
type textarea "x"
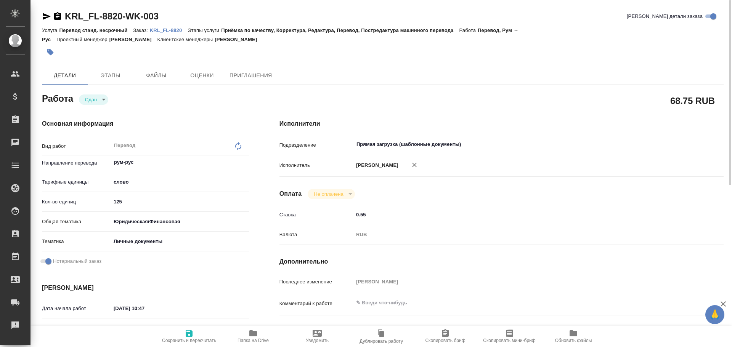
type textarea "x"
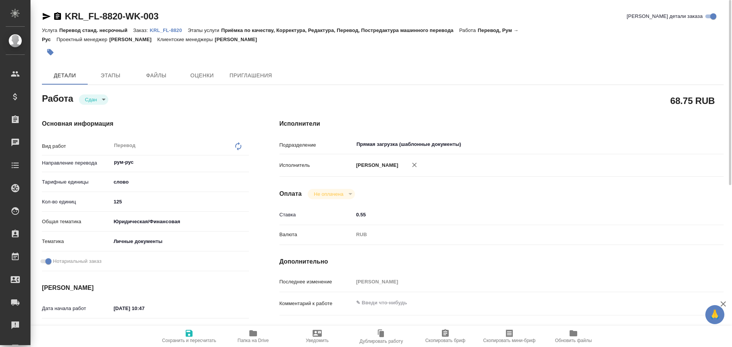
type textarea "x"
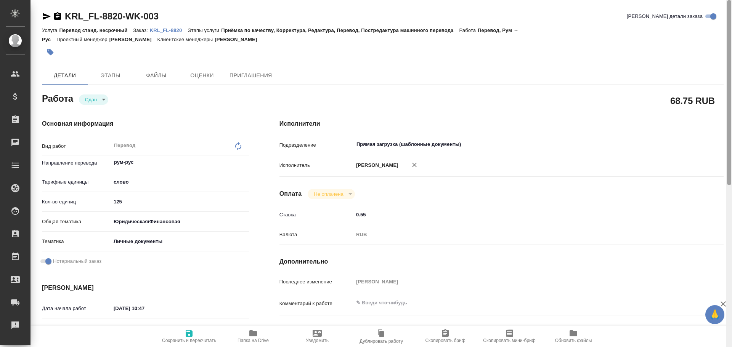
type textarea "x"
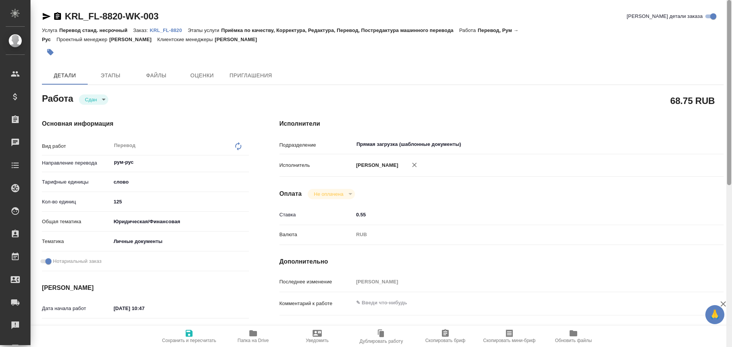
type textarea "x"
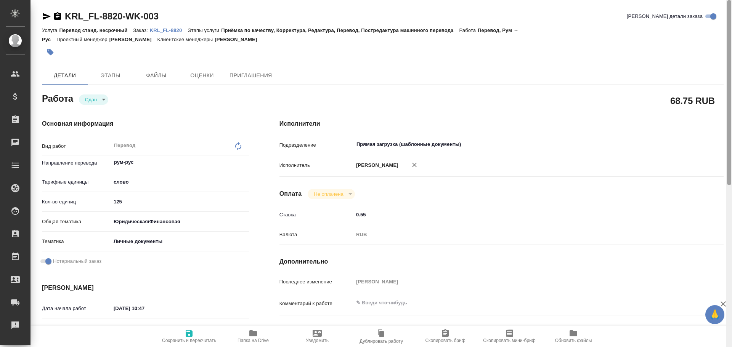
type textarea "x"
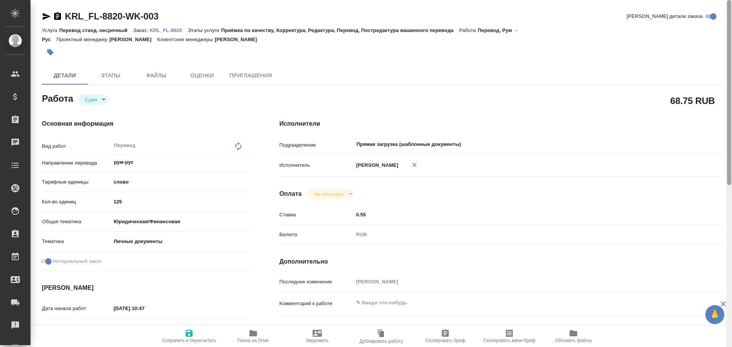
type textarea "x"
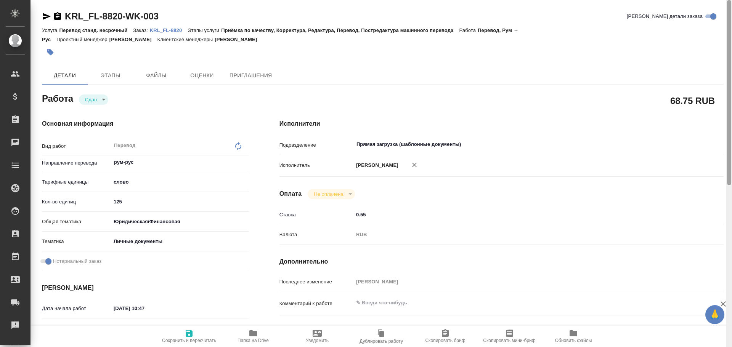
type textarea "x"
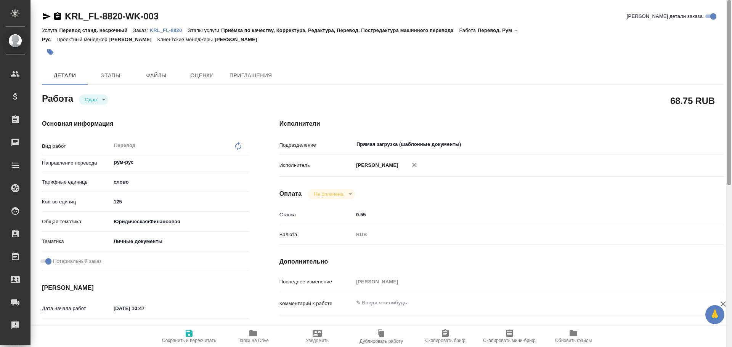
type textarea "x"
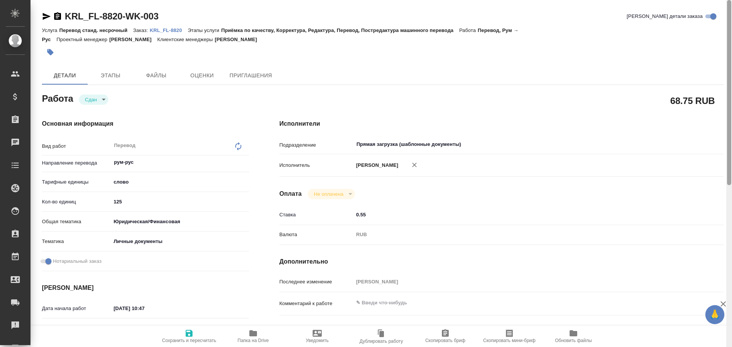
type textarea "x"
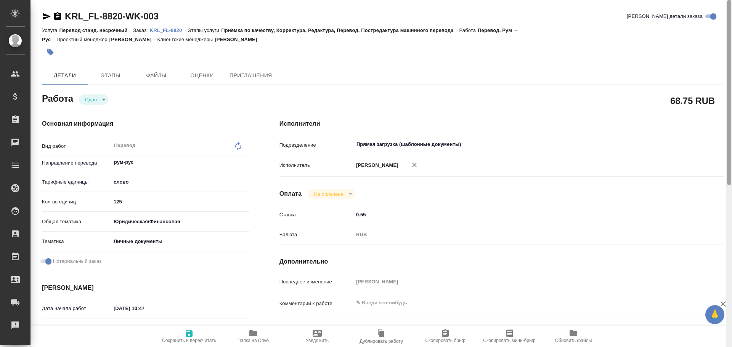
type textarea "x"
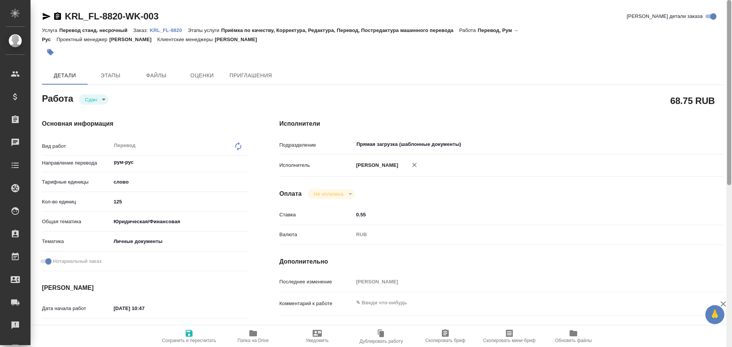
type textarea "x"
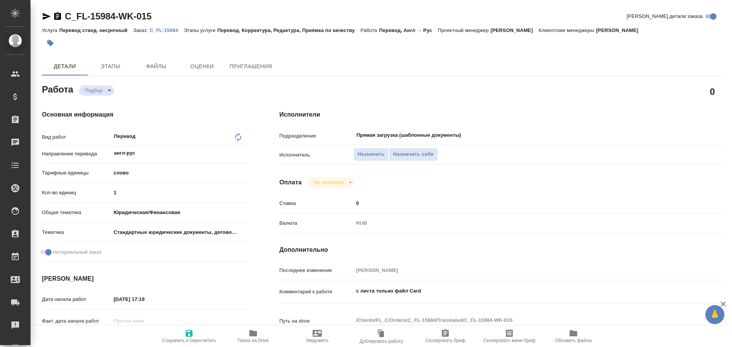
type textarea "x"
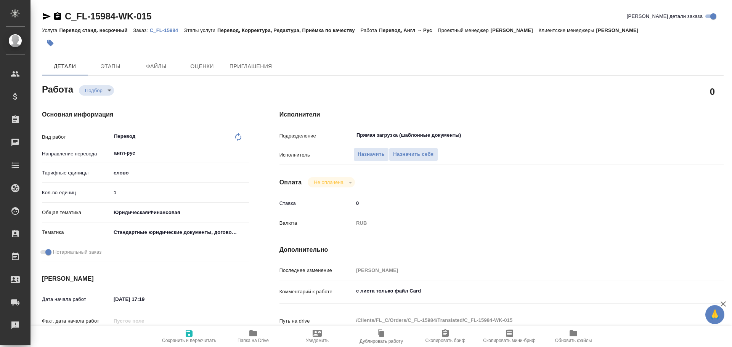
type textarea "x"
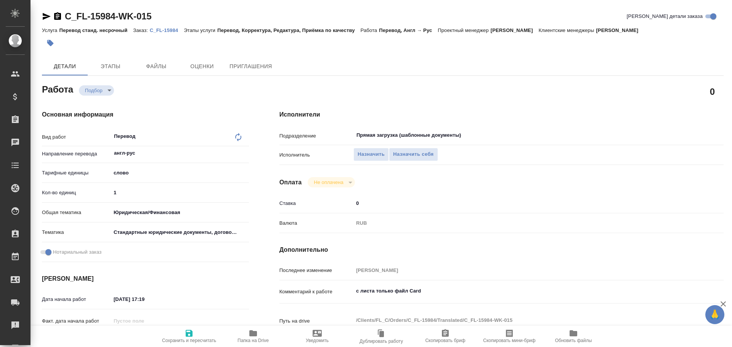
type textarea "x"
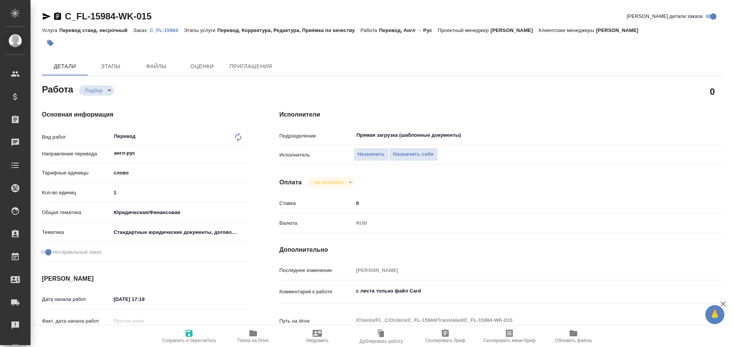
type textarea "x"
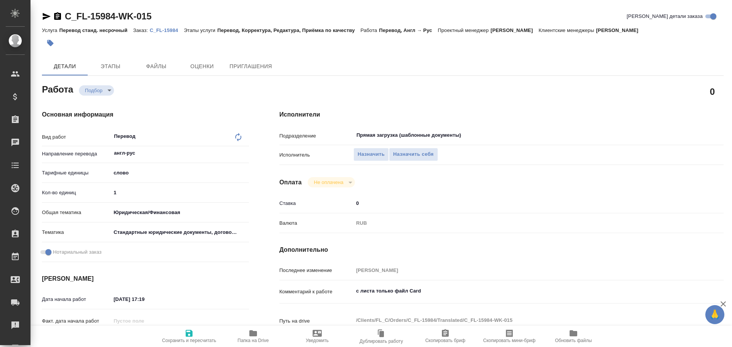
scroll to position [267, 0]
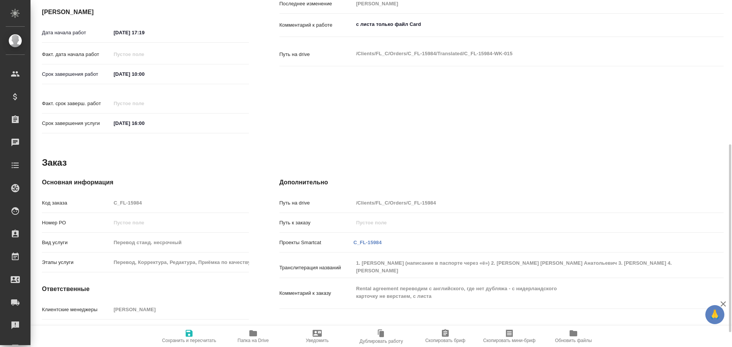
type textarea "x"
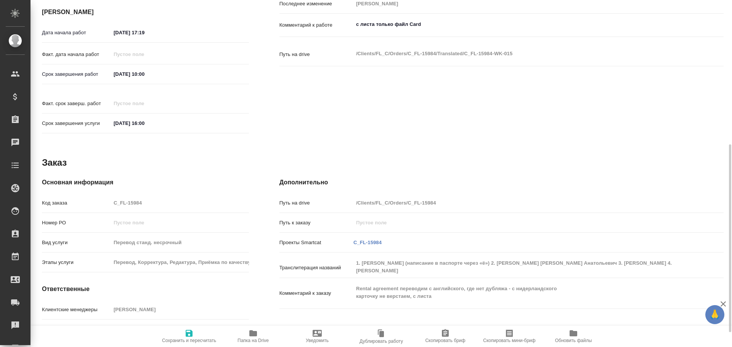
type textarea "x"
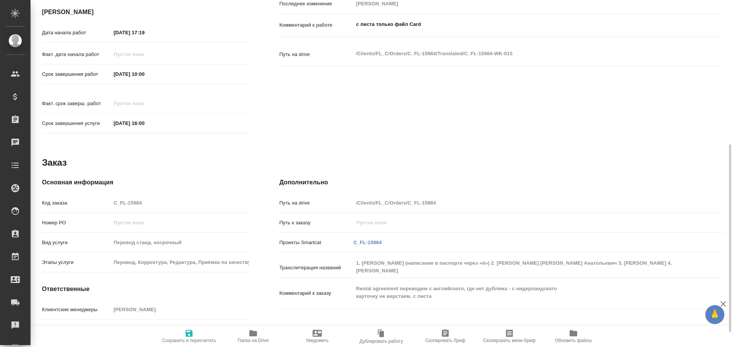
type textarea "x"
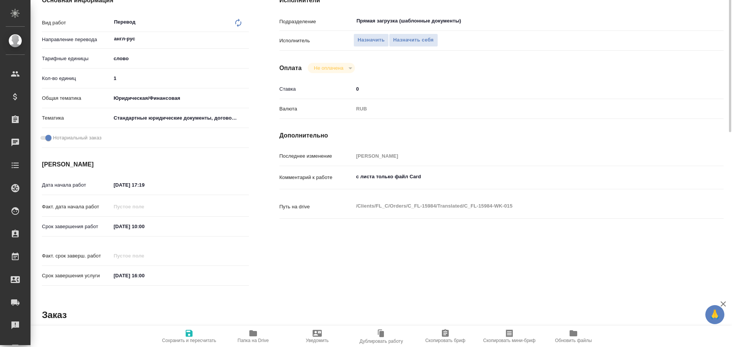
scroll to position [0, 0]
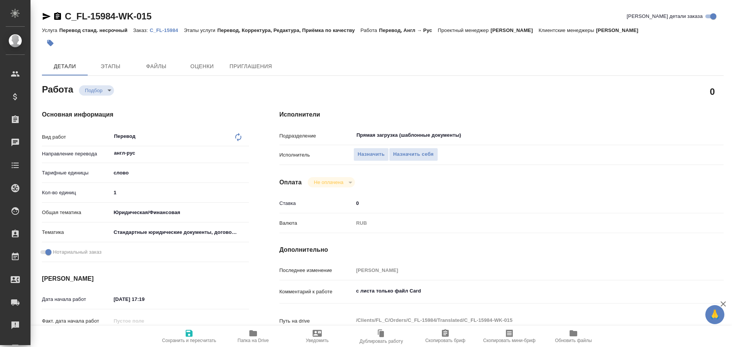
type textarea "x"
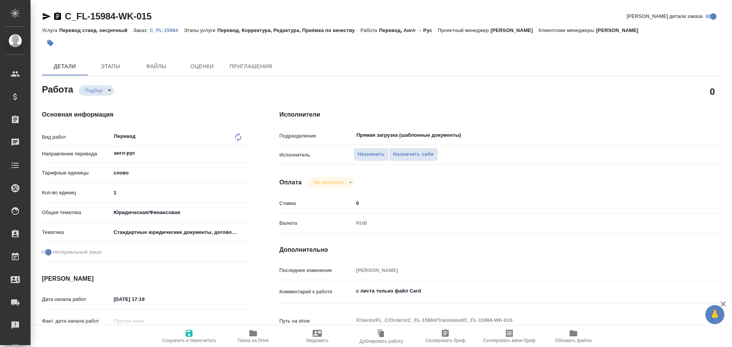
type textarea "x"
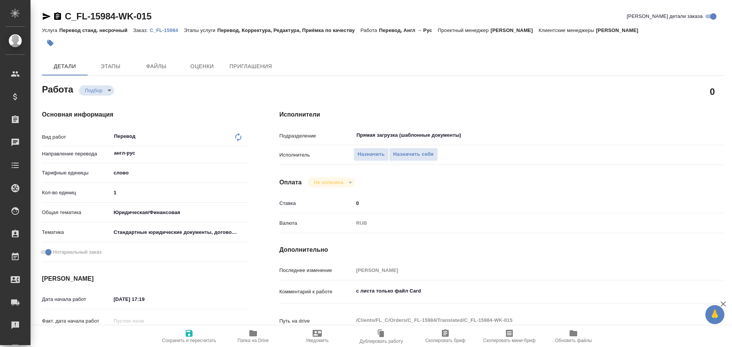
type textarea "x"
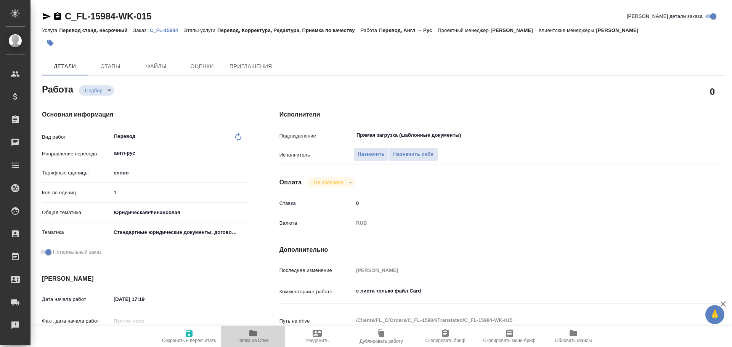
type textarea "x"
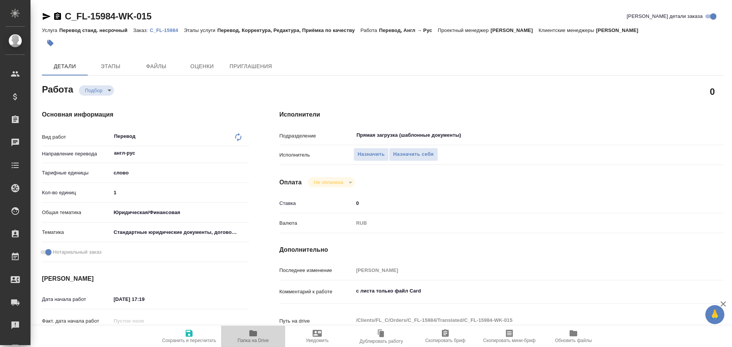
click at [243, 337] on span "Папка на Drive" at bounding box center [253, 336] width 55 height 14
type textarea "x"
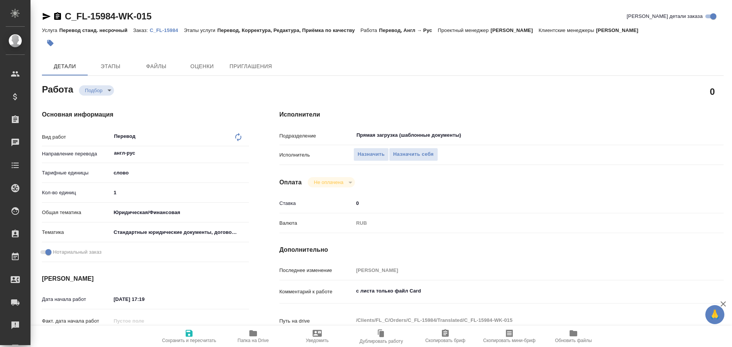
type textarea "x"
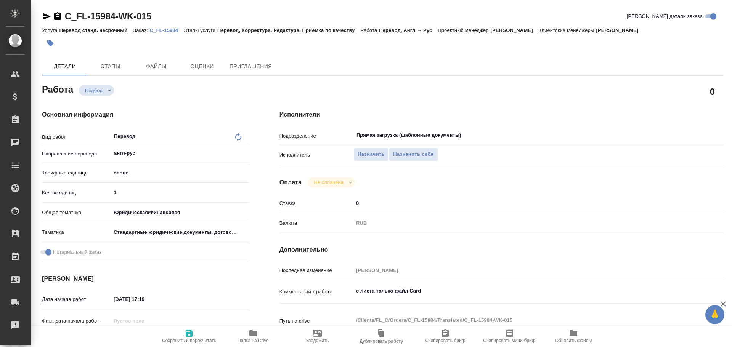
type textarea "x"
click at [248, 339] on span "Папка на Drive" at bounding box center [253, 340] width 31 height 5
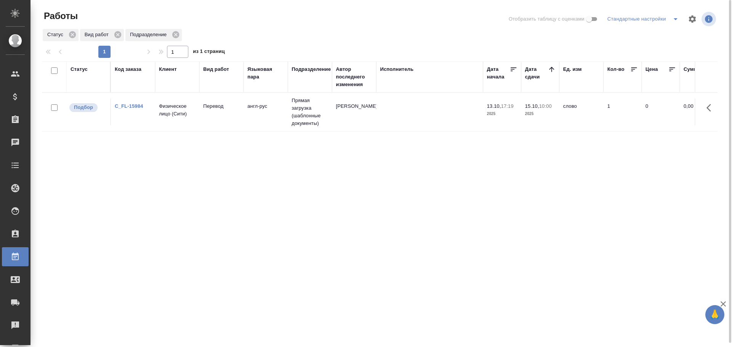
click at [673, 20] on icon "split button" at bounding box center [675, 18] width 9 height 9
click at [661, 36] on li "Мои, в работе" at bounding box center [644, 34] width 78 height 12
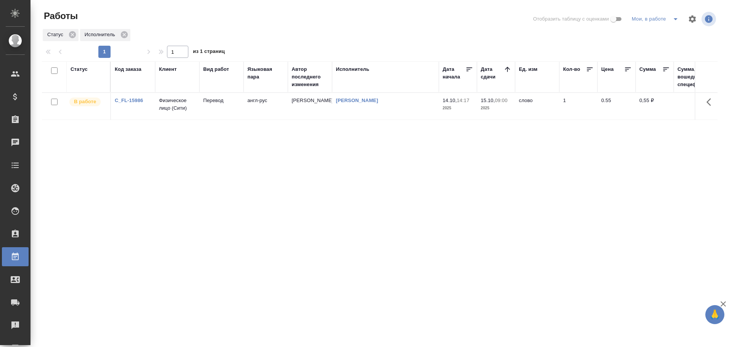
click at [489, 106] on p "2025" at bounding box center [496, 108] width 31 height 8
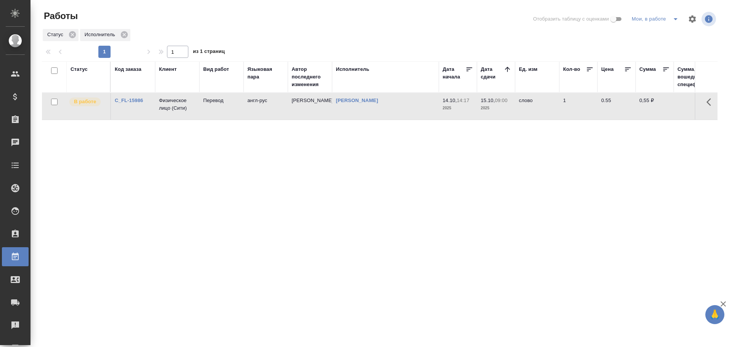
click at [489, 106] on p "2025" at bounding box center [496, 108] width 31 height 8
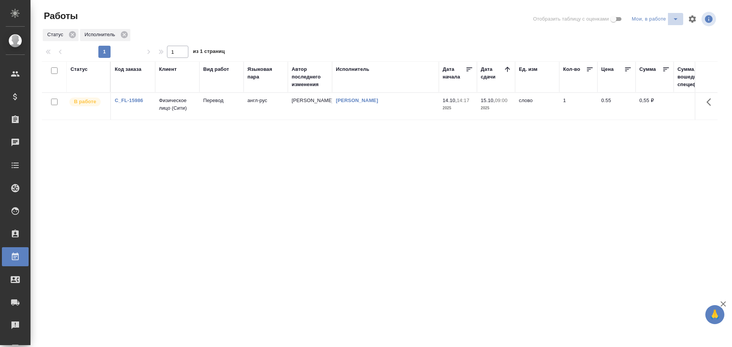
click at [673, 18] on icon "split button" at bounding box center [675, 18] width 9 height 9
click at [658, 32] on li "Стандартные настройки" at bounding box center [656, 34] width 73 height 12
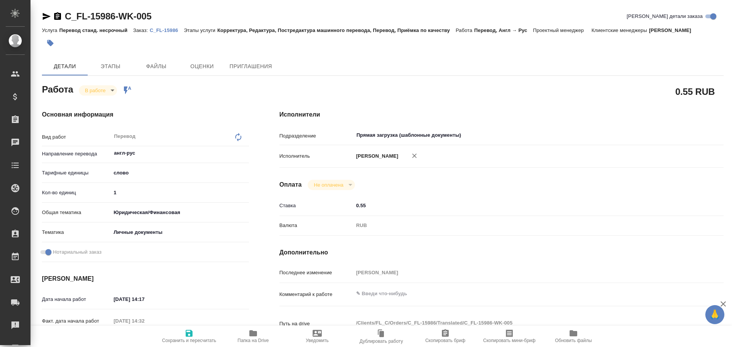
type textarea "x"
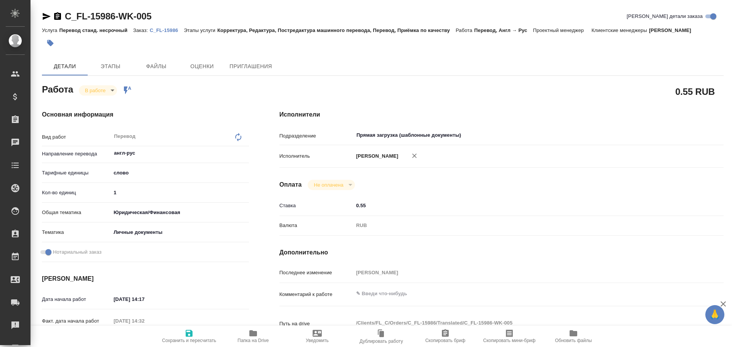
type textarea "x"
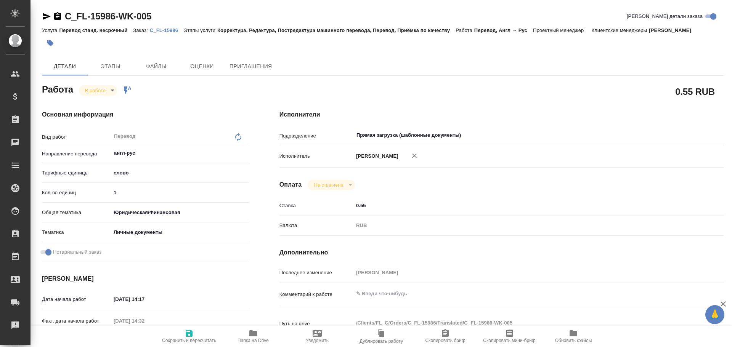
type textarea "x"
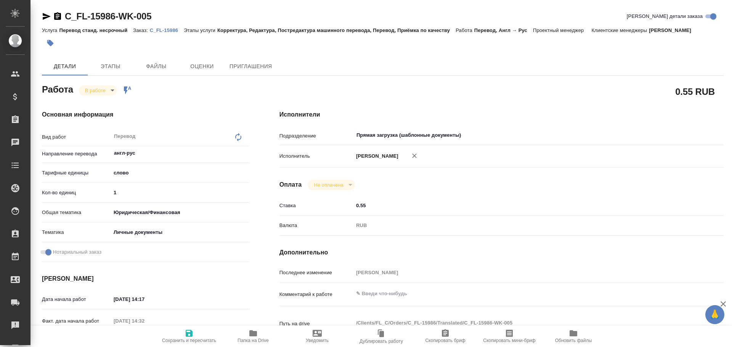
type textarea "x"
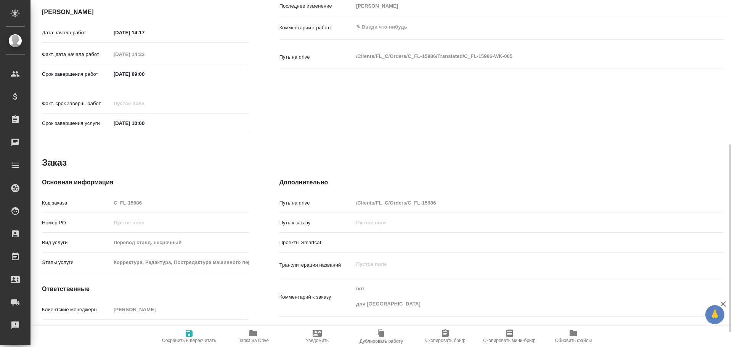
type textarea "x"
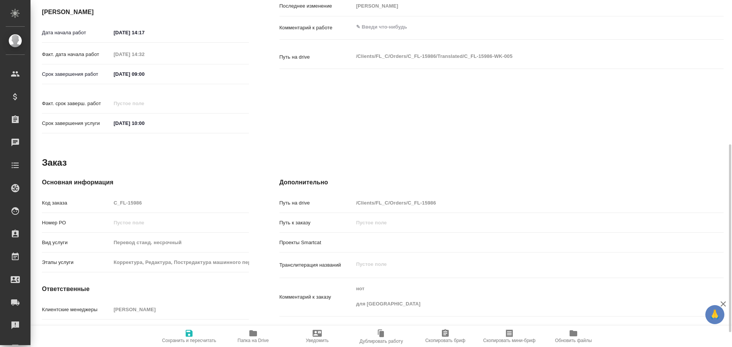
scroll to position [294, 0]
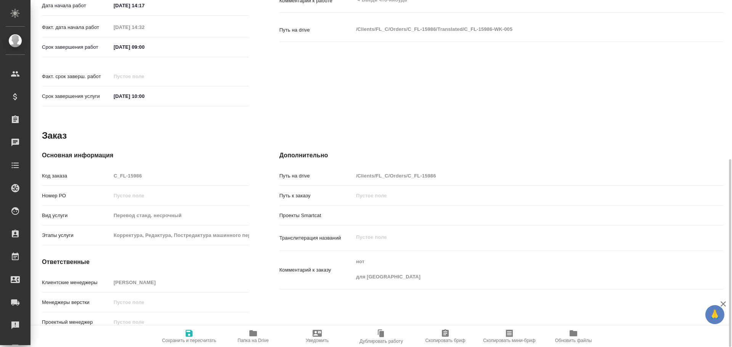
type textarea "x"
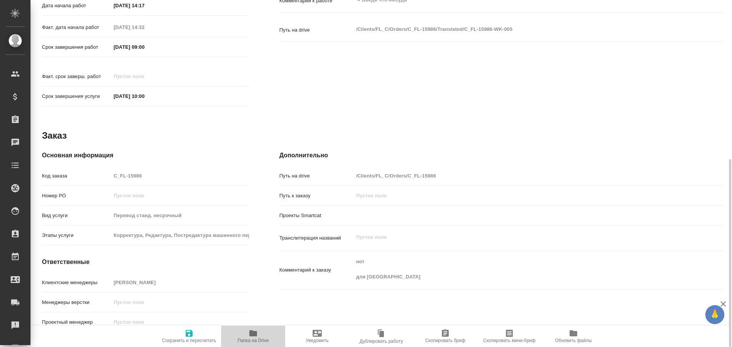
click at [257, 331] on icon "button" at bounding box center [253, 333] width 9 height 9
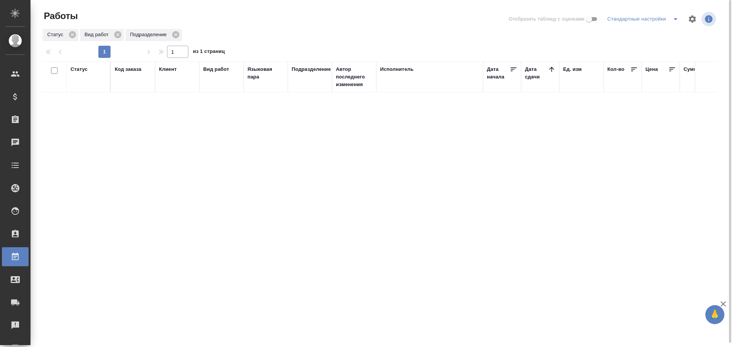
click at [81, 72] on div "Статус" at bounding box center [79, 70] width 17 height 8
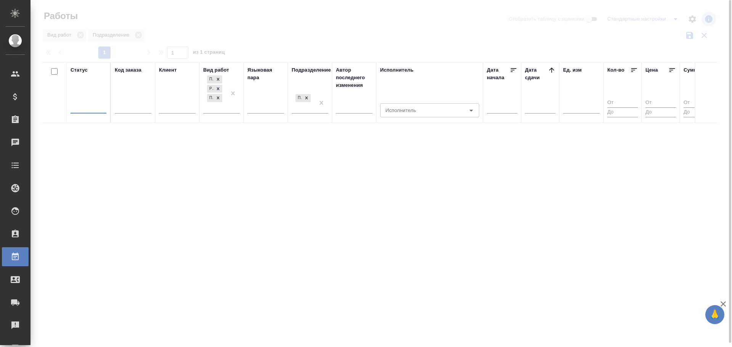
click at [82, 106] on div at bounding box center [89, 105] width 36 height 11
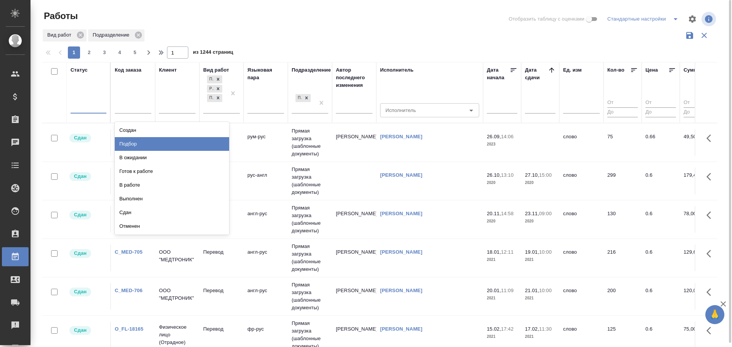
click at [137, 149] on div "Подбор" at bounding box center [172, 144] width 114 height 14
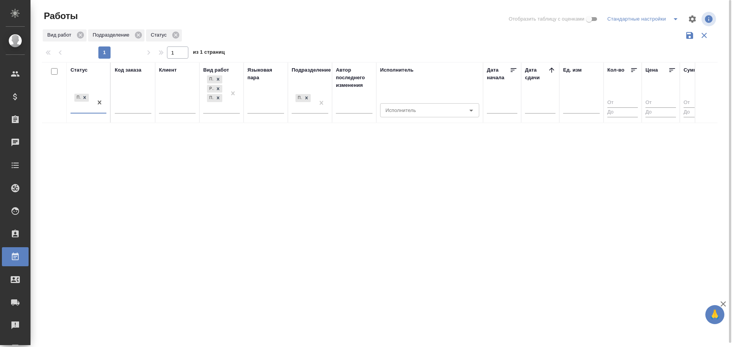
click at [83, 110] on div "Подбор" at bounding box center [82, 102] width 22 height 21
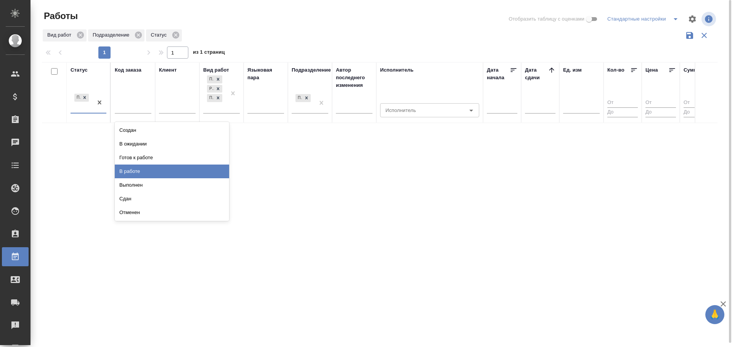
click at [140, 173] on div "В работе" at bounding box center [172, 172] width 114 height 14
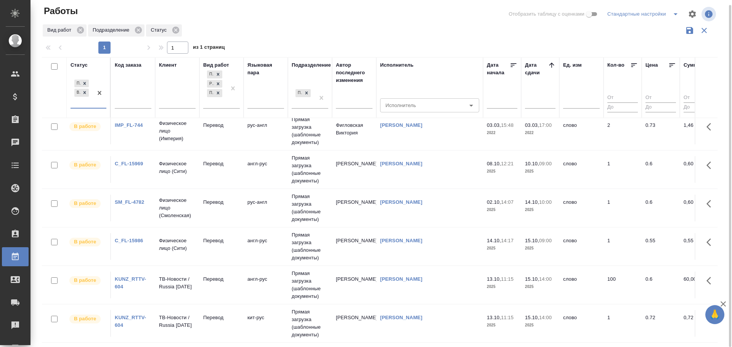
scroll to position [51, 0]
click at [84, 92] on icon at bounding box center [84, 92] width 5 height 5
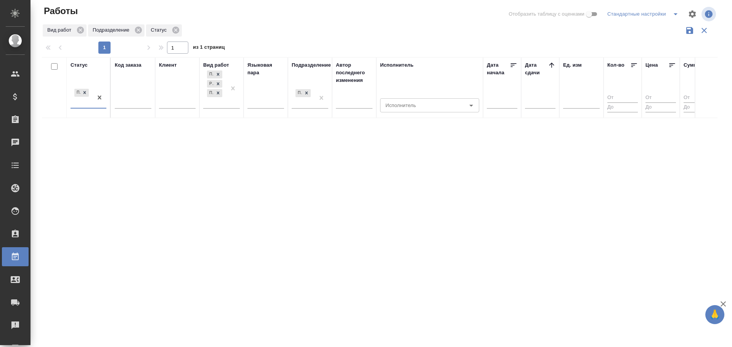
scroll to position [0, 0]
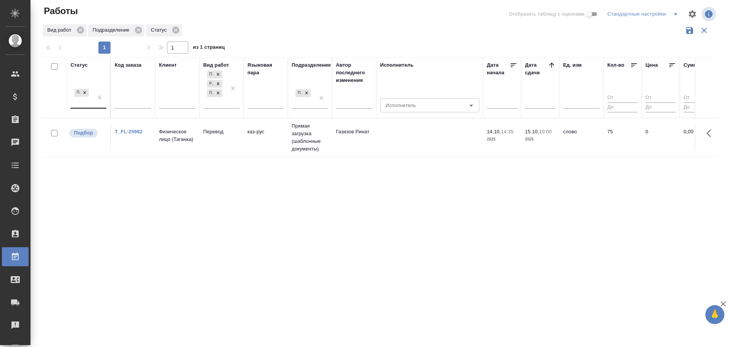
click at [251, 135] on td "каз-рус" at bounding box center [266, 137] width 44 height 27
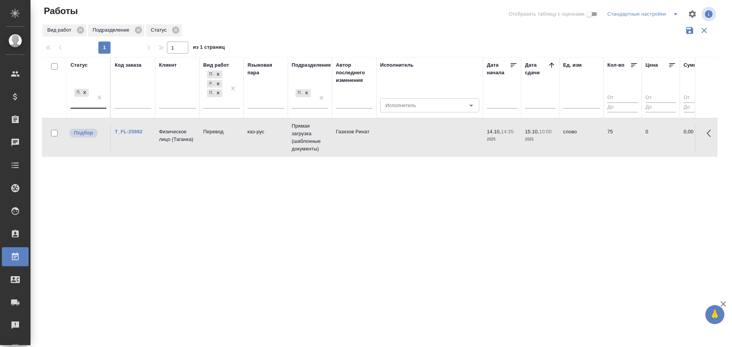
click at [251, 135] on td "каз-рус" at bounding box center [266, 137] width 44 height 27
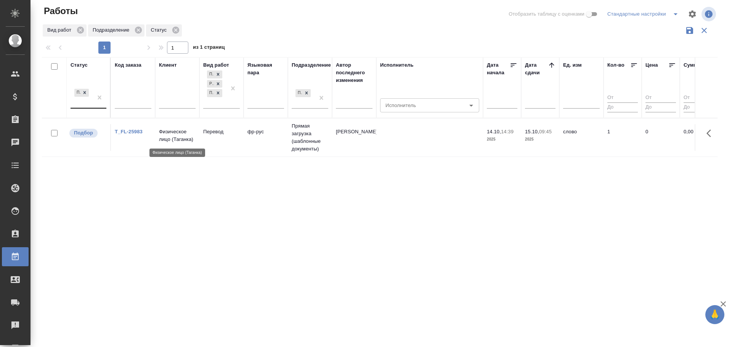
click at [186, 143] on p "Физическое лицо (Таганка)" at bounding box center [177, 135] width 37 height 15
click at [323, 142] on td "Прямая загрузка (шаблонные документы)" at bounding box center [310, 138] width 44 height 38
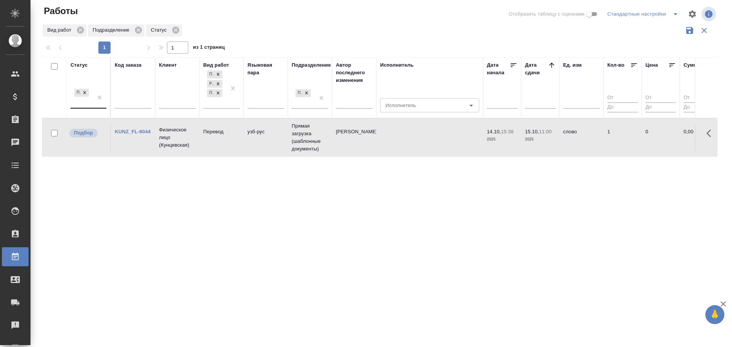
click at [323, 142] on td "Прямая загрузка (шаблонные документы)" at bounding box center [310, 138] width 44 height 38
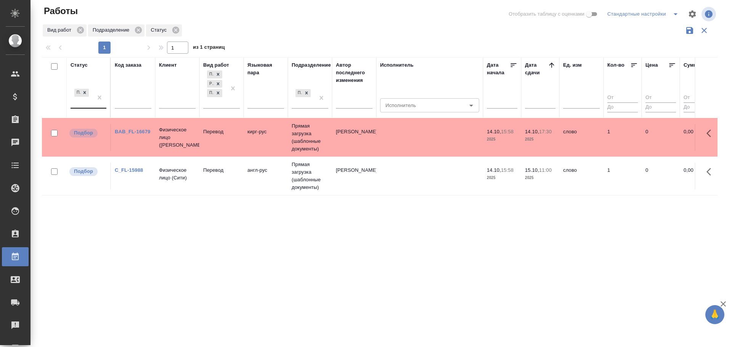
click at [286, 155] on tr "Подбор BAB_FL-16679 Физическое лицо ([PERSON_NAME]) Перевод кирг-рус Прямая заг…" at bounding box center [726, 137] width 1368 height 39
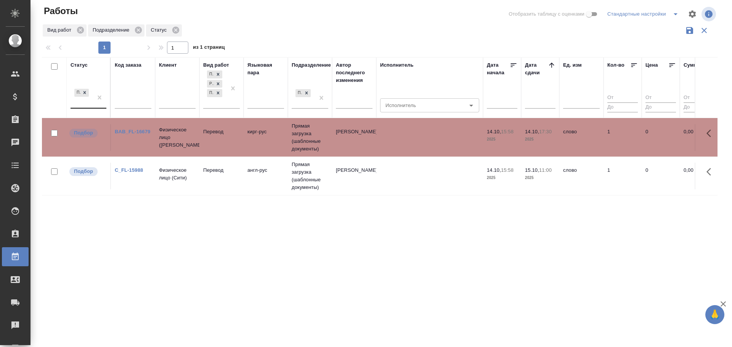
click at [286, 155] on tr "Подбор BAB_FL-16679 Физическое лицо (Бабушкинская) Перевод кирг-рус Прямая загр…" at bounding box center [726, 137] width 1368 height 39
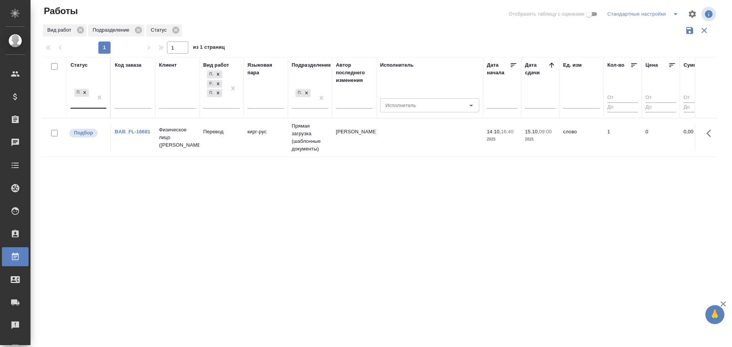
click at [212, 143] on td "Перевод" at bounding box center [221, 137] width 44 height 27
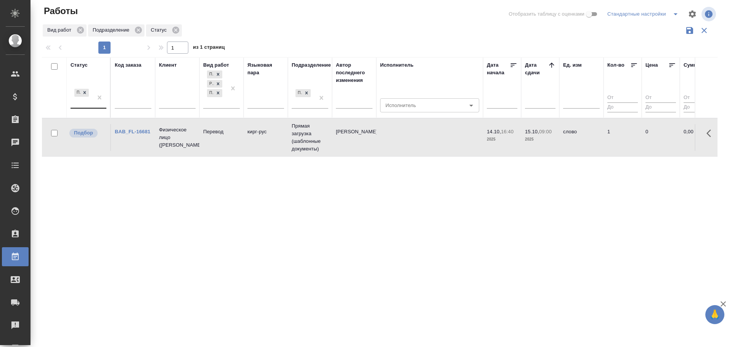
click at [212, 143] on td "Перевод" at bounding box center [221, 137] width 44 height 27
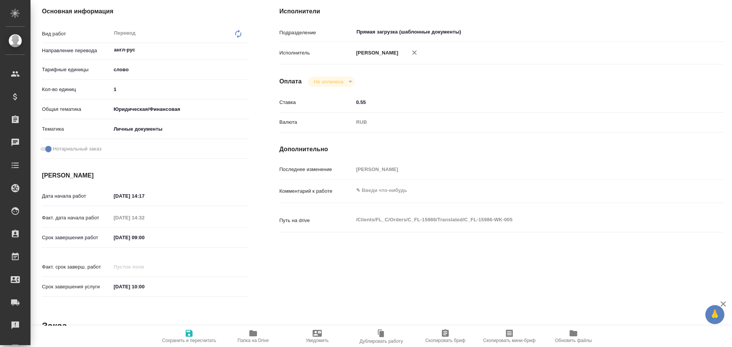
scroll to position [27, 0]
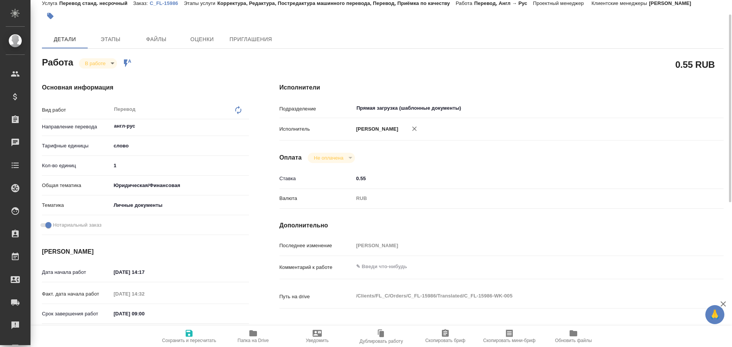
click at [126, 159] on div "Кол-во единиц 1" at bounding box center [145, 165] width 207 height 13
click at [125, 164] on input "1" at bounding box center [179, 165] width 137 height 11
type input "125"
click at [181, 334] on span "Сохранить и пересчитать" at bounding box center [189, 336] width 55 height 14
type input "inProgress"
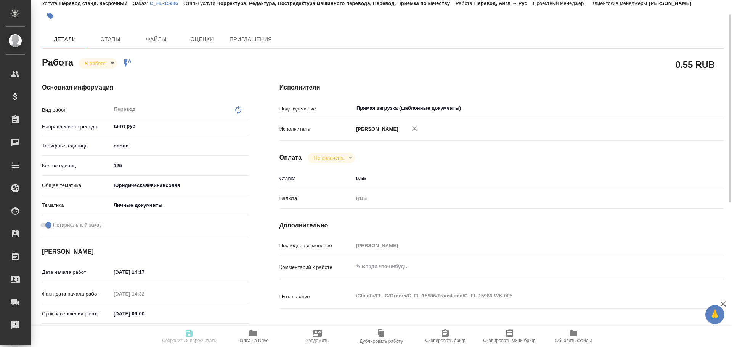
type input "англ-рус"
type input "5a8b1489cc6b4906c91bfd90"
type input "125"
type input "yr-fn"
type input "5a8b8b956a9677013d343cfe"
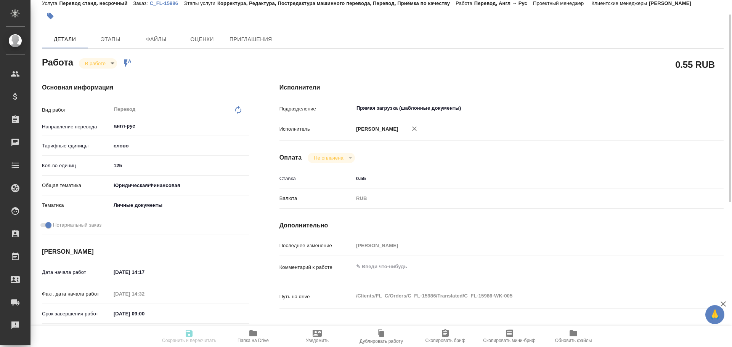
checkbox input "true"
type input "14.10.2025 14:17"
type input "14.10.2025 14:32"
type input "15.10.2025 09:00"
type input "[DATE] 10:00"
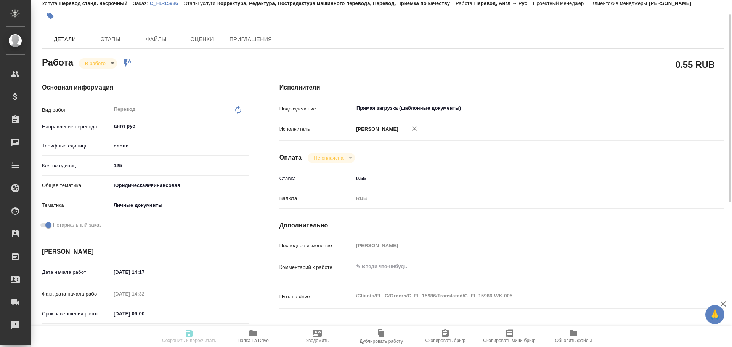
type input "Прямая загрузка (шаблонные документы)"
type input "notPayed"
type input "0.55"
type input "RUB"
type input "Гусев Александр"
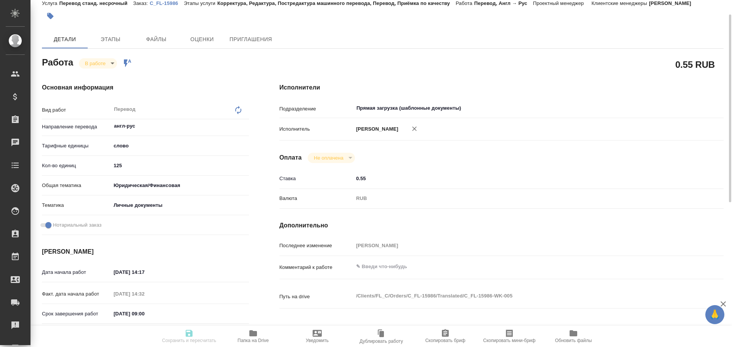
type input "C_FL-15986"
type input "Перевод станд. несрочный"
type input "Корректура, Редактура, Постредактура машинного перевода, Перевод, Приёмка по ка…"
type input "Лямина Надежда"
type input "/Clients/FL_C/Orders/C_FL-15986"
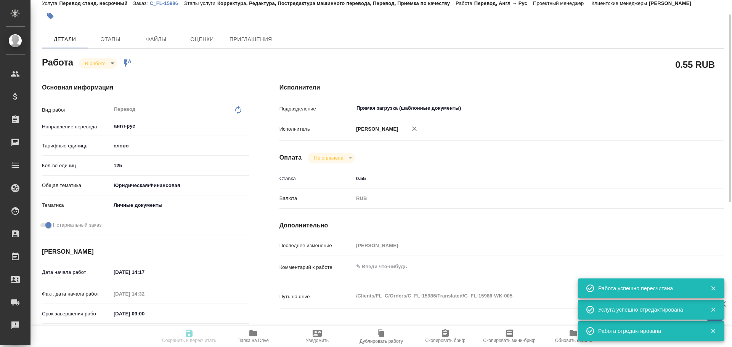
type input "inProgress"
type input "англ-рус"
type input "5a8b1489cc6b4906c91bfd90"
type input "125"
type input "yr-fn"
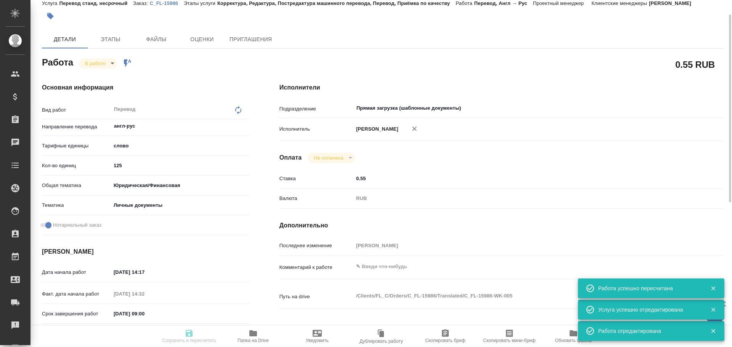
type input "5a8b8b956a9677013d343cfe"
checkbox input "true"
type input "14.10.2025 14:17"
type input "14.10.2025 14:32"
type input "15.10.2025 09:00"
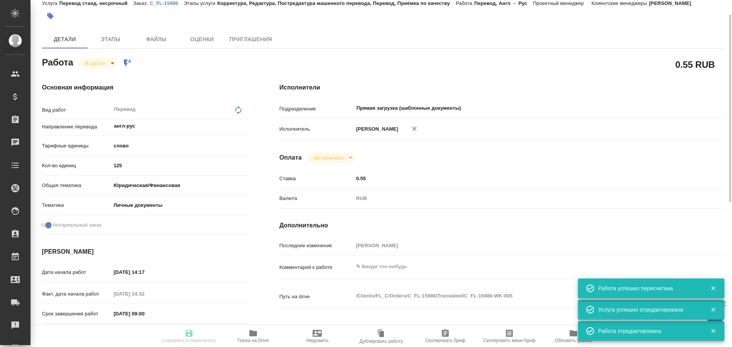
type input "[DATE] 10:00"
type input "Прямая загрузка (шаблонные документы)"
type input "notPayed"
type input "0.55"
type input "RUB"
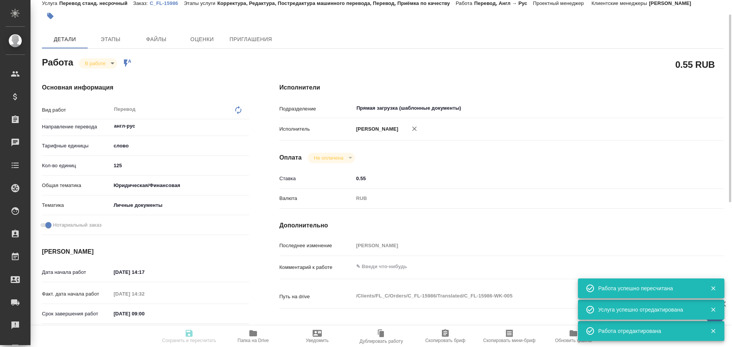
type input "[PERSON_NAME]"
type input "C_FL-15986"
type input "Перевод станд. несрочный"
type input "Корректура, Редактура, Постредактура машинного перевода, Перевод, Приёмка по ка…"
type input "Лямина Надежда"
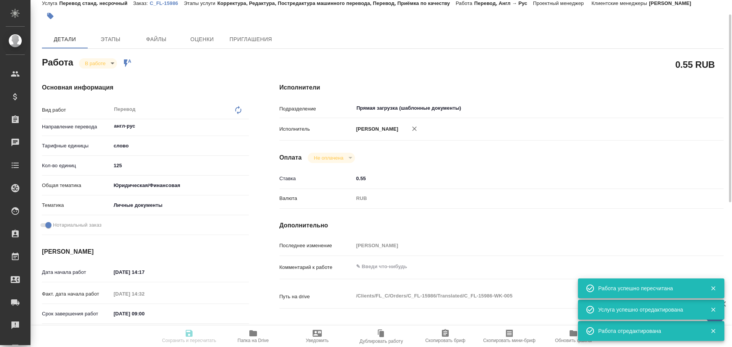
type input "/Clients/FL_C/Orders/C_FL-15986"
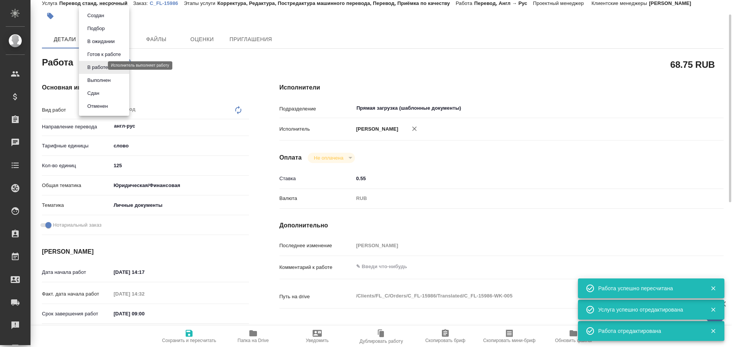
click at [93, 64] on body "🙏 .cls-1 fill:#fff; AWATERA Gusev Alexandr Клиенты Спецификации Заказы 0 Чаты T…" at bounding box center [366, 173] width 732 height 347
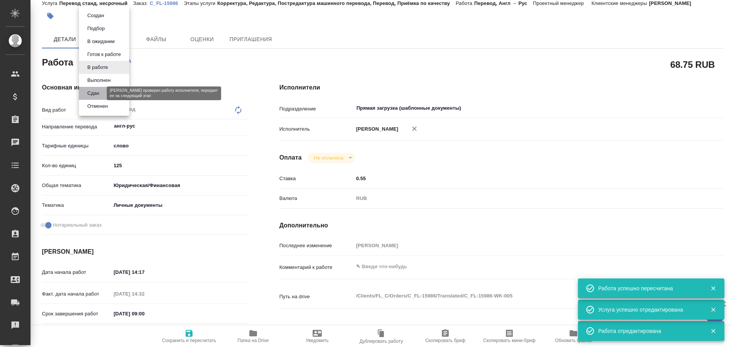
click at [90, 97] on button "Сдан" at bounding box center [93, 93] width 16 height 8
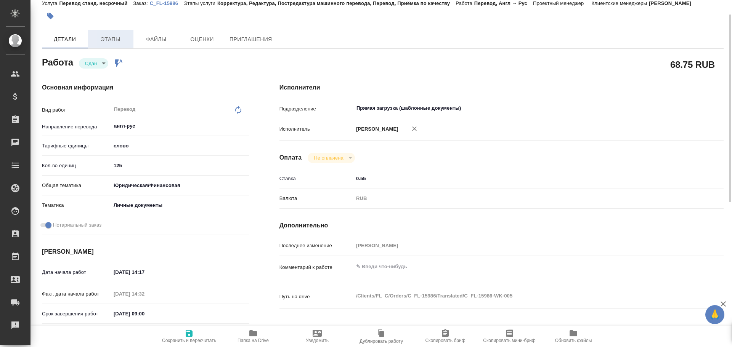
type textarea "x"
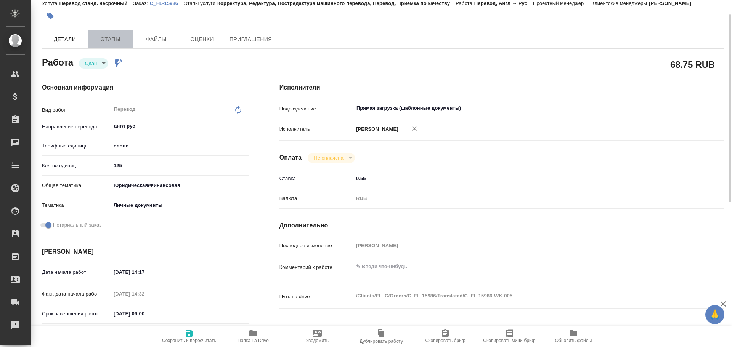
click at [101, 39] on span "Этапы" at bounding box center [110, 40] width 37 height 10
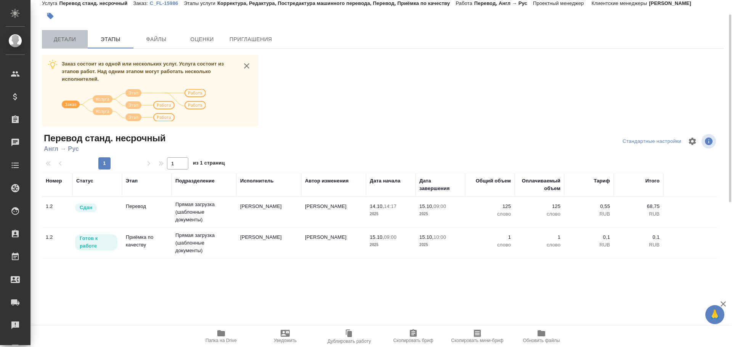
click at [66, 45] on button "Детали" at bounding box center [65, 39] width 46 height 18
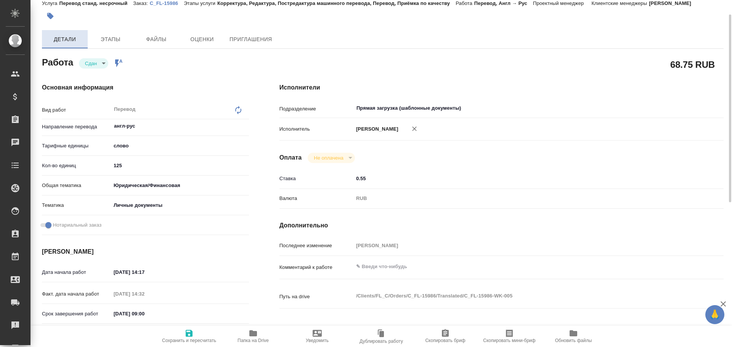
type textarea "x"
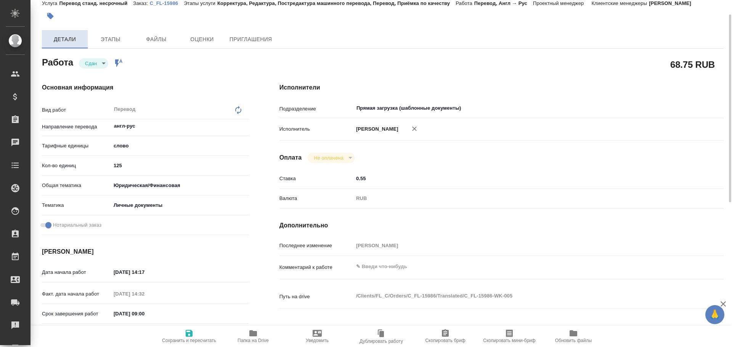
type textarea "x"
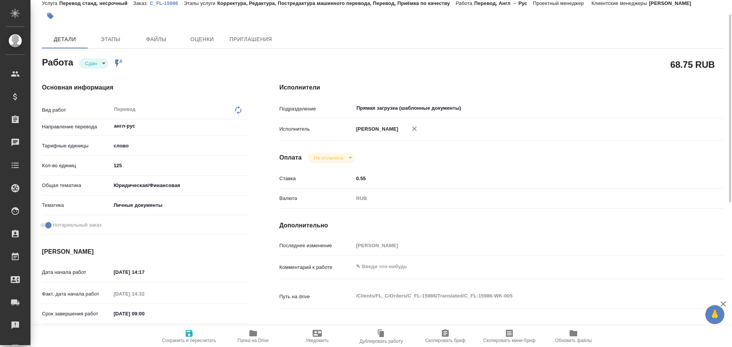
type textarea "x"
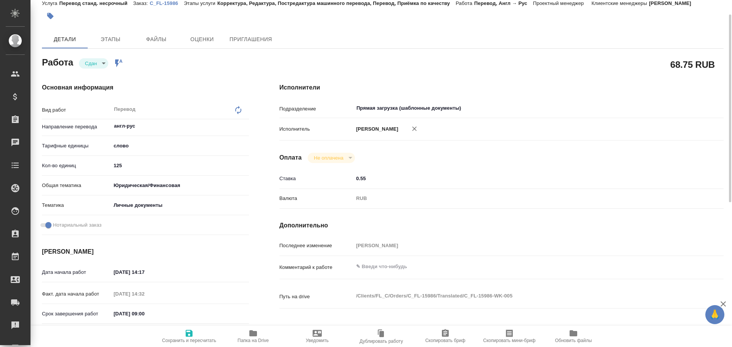
type textarea "x"
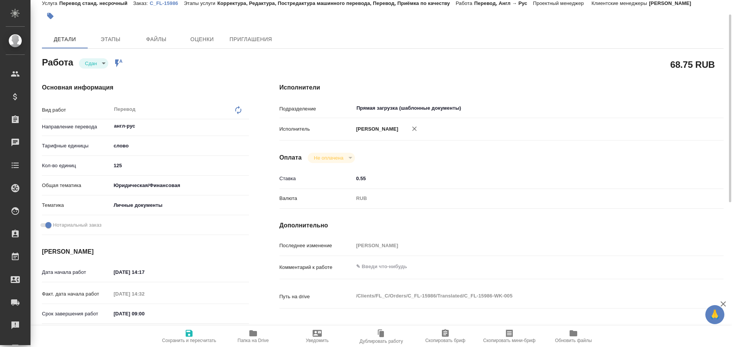
type textarea "x"
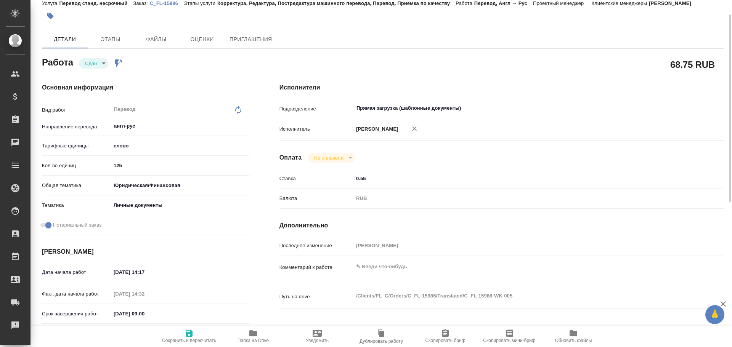
type textarea "x"
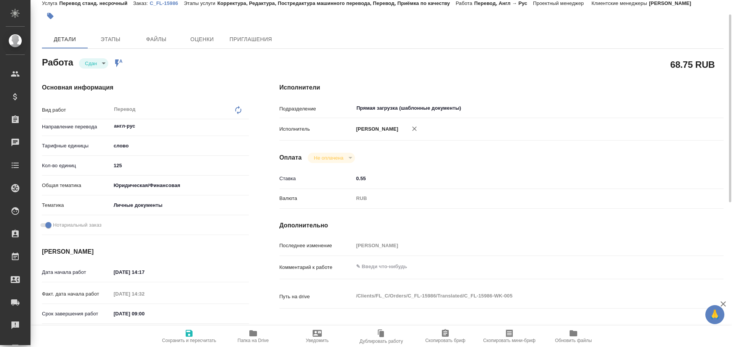
type textarea "x"
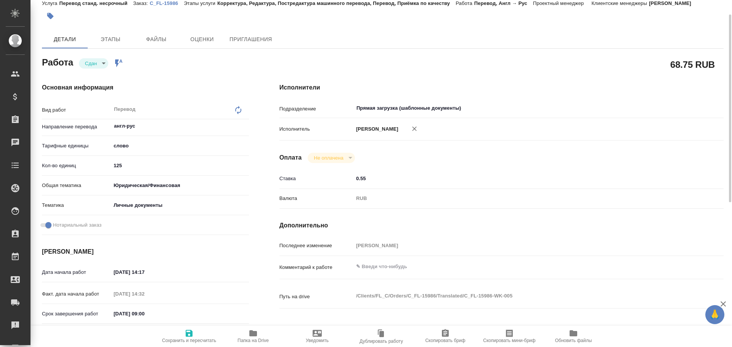
scroll to position [218, 0]
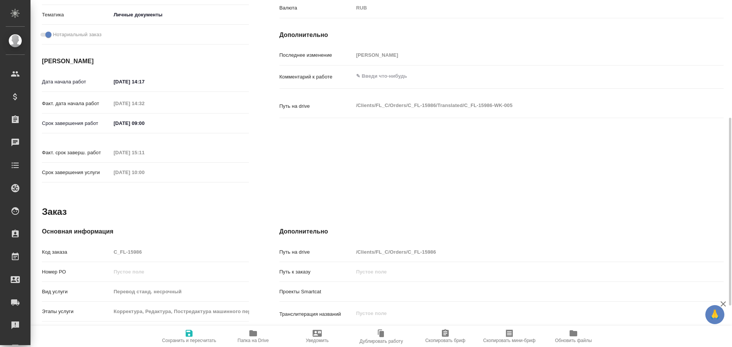
type textarea "x"
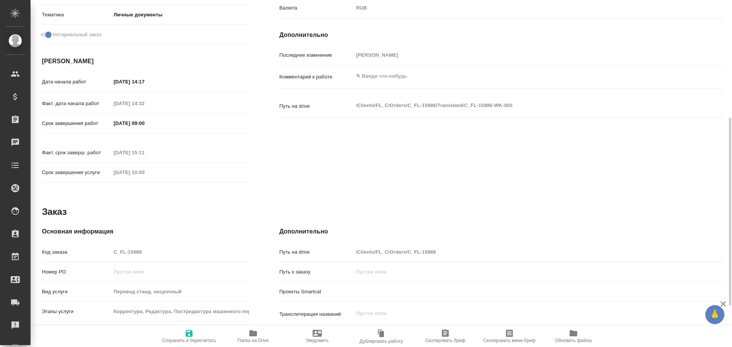
type textarea "x"
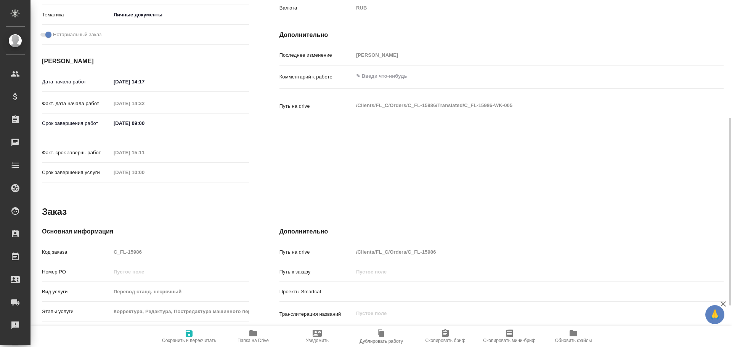
type textarea "x"
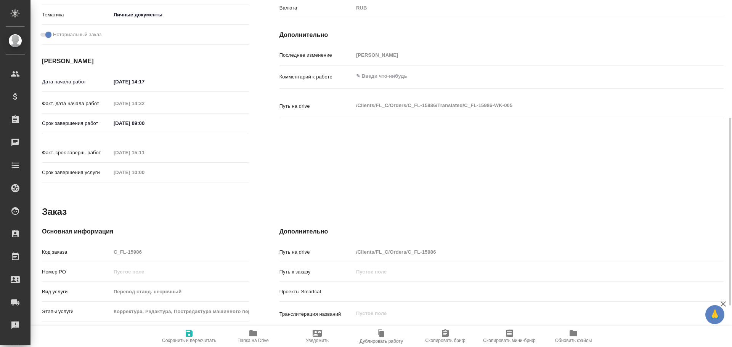
type textarea "x"
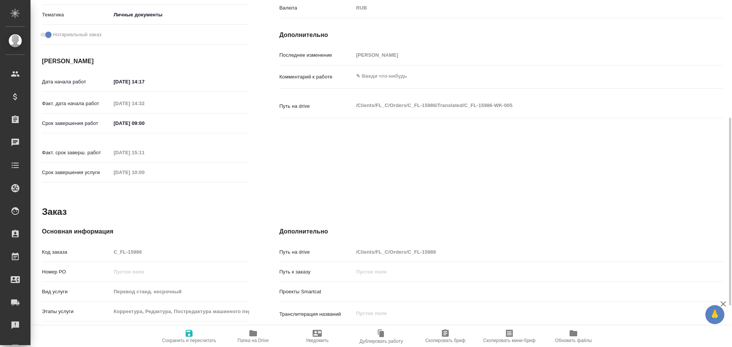
type textarea "x"
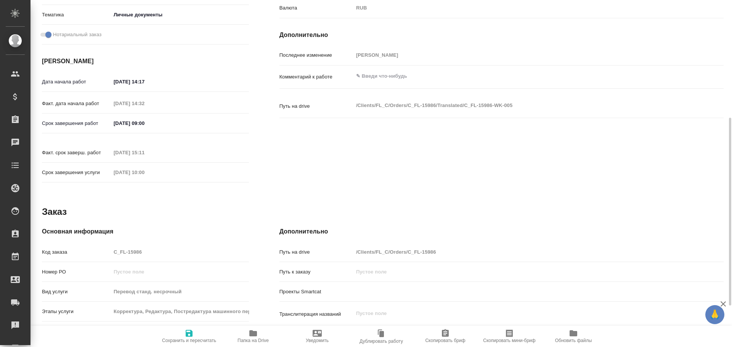
type textarea "x"
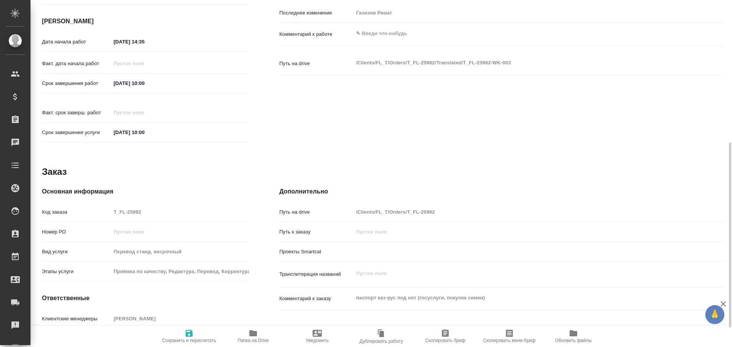
scroll to position [303, 0]
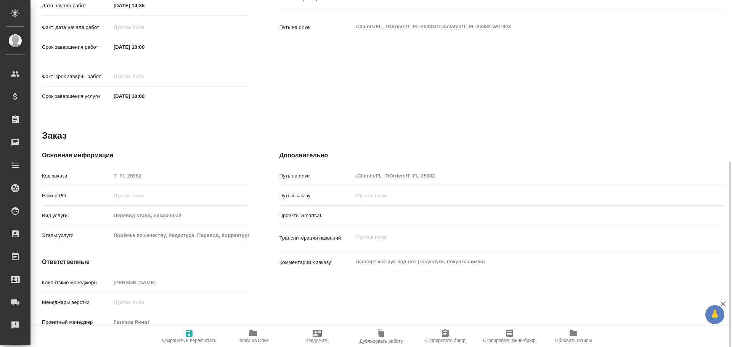
click at [252, 333] on icon "button" at bounding box center [253, 334] width 8 height 6
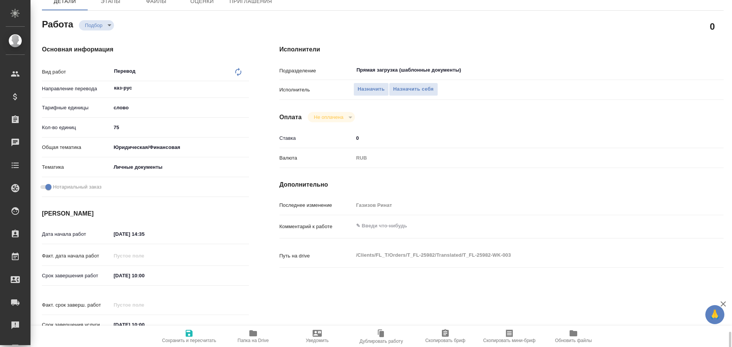
scroll to position [0, 0]
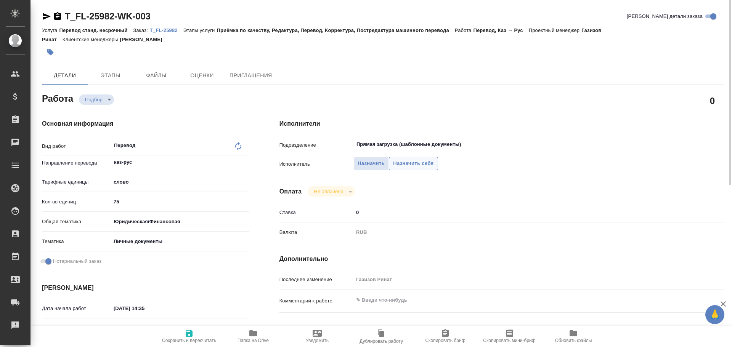
click at [418, 162] on span "Назначить себя" at bounding box center [413, 163] width 40 height 9
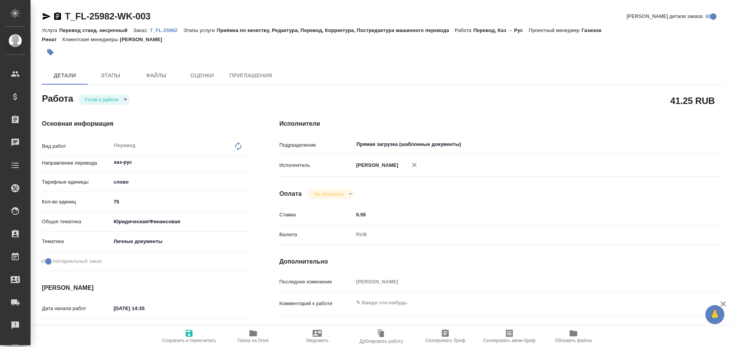
type textarea "x"
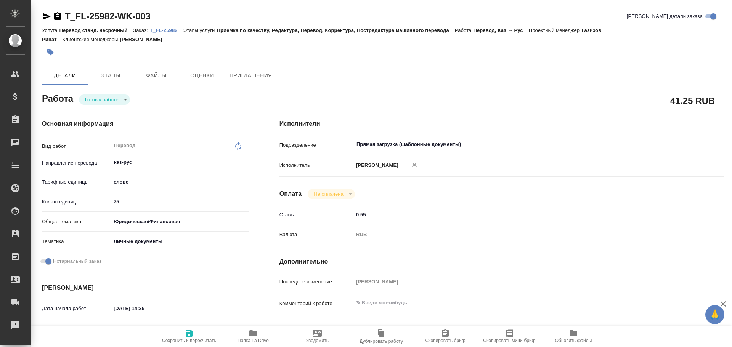
type textarea "x"
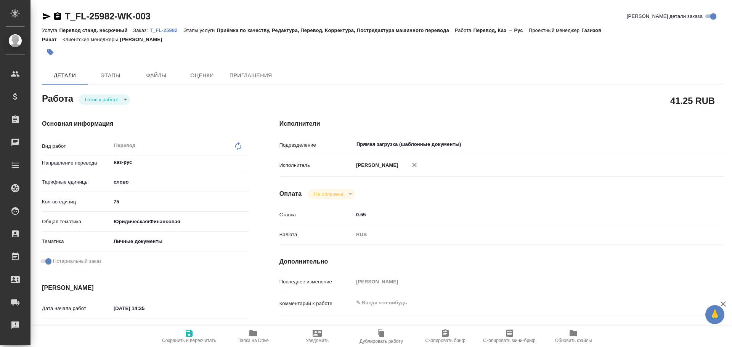
type textarea "x"
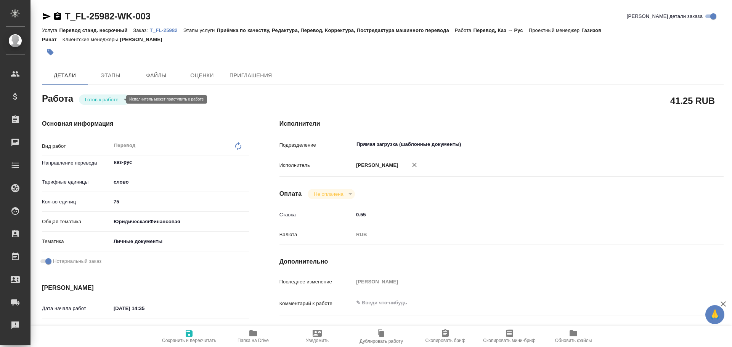
click at [107, 100] on body "🙏 .cls-1 fill:#fff; AWATERA [PERSON_NAME] Спецификации Заказы Чаты Todo Проекты…" at bounding box center [366, 173] width 732 height 347
type textarea "x"
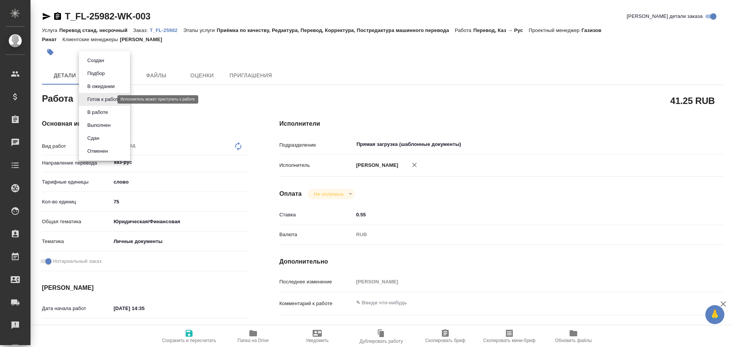
type textarea "x"
click at [102, 109] on button "В работе" at bounding box center [97, 112] width 25 height 8
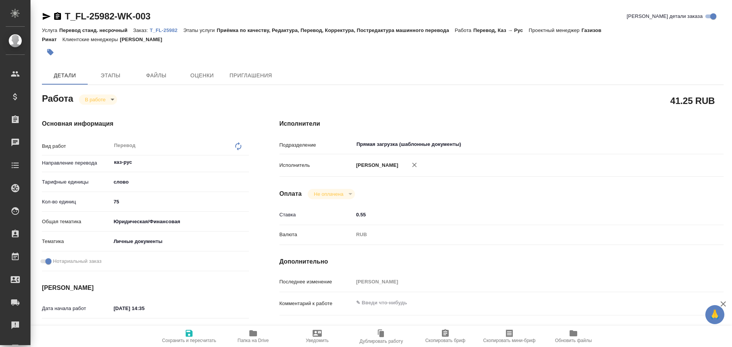
type textarea "x"
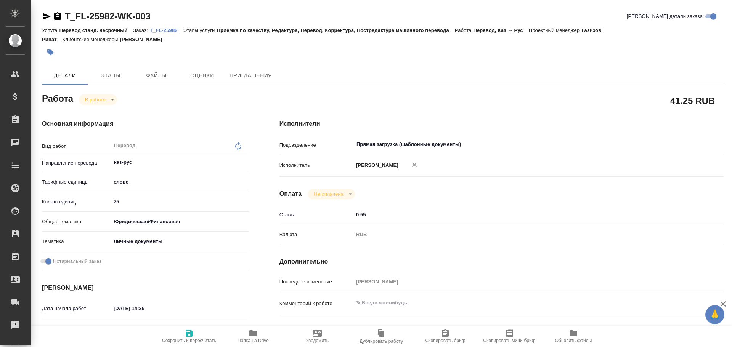
type textarea "x"
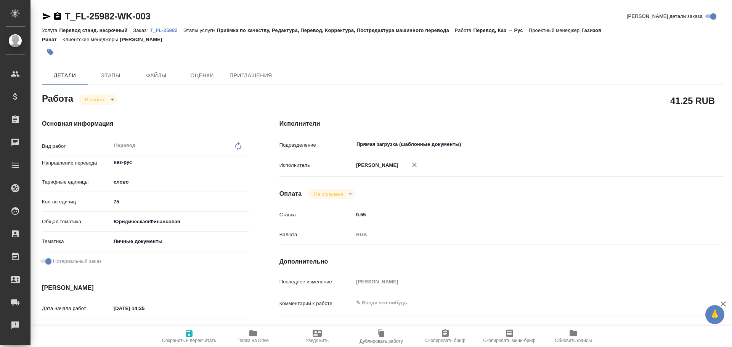
type textarea "x"
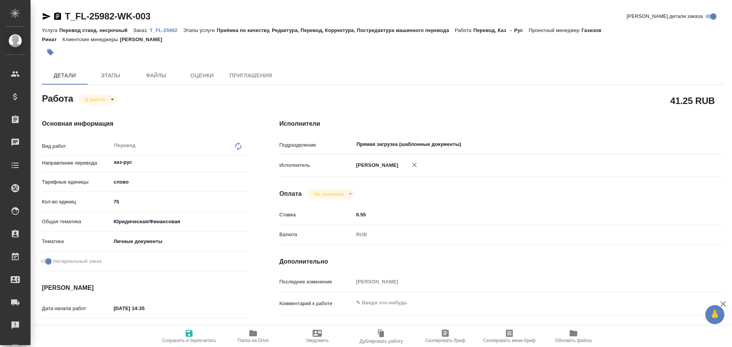
type textarea "x"
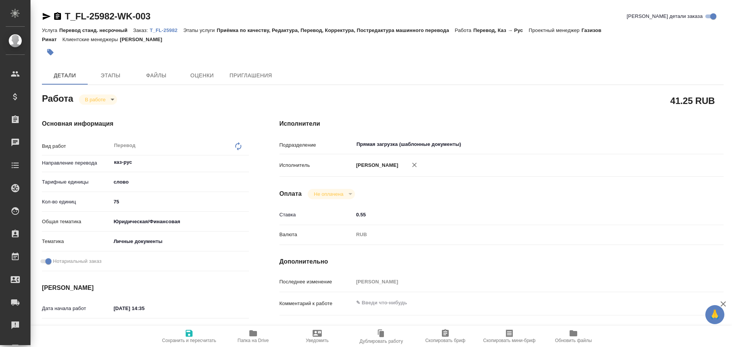
type textarea "x"
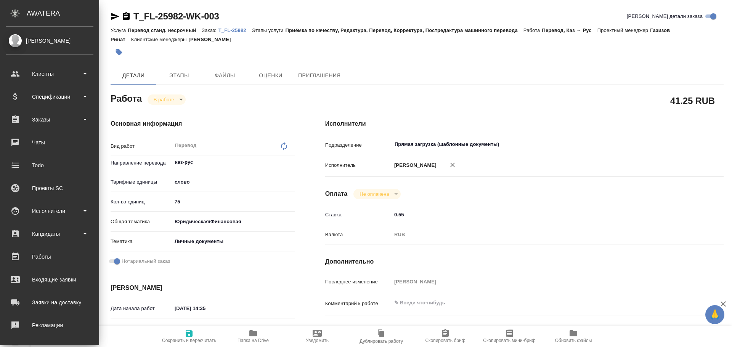
type textarea "x"
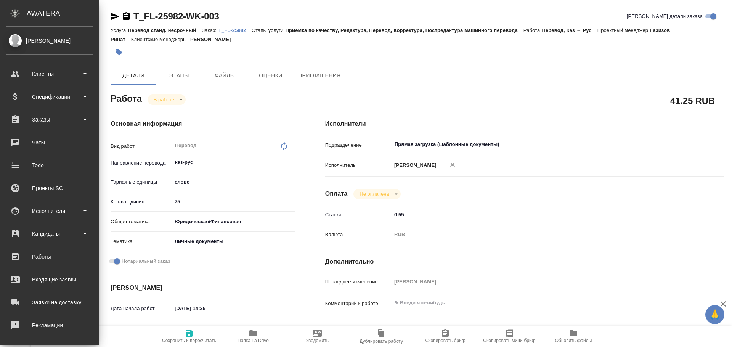
type textarea "x"
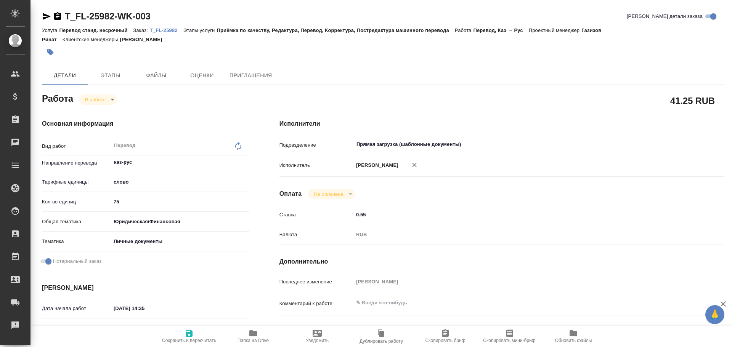
type textarea "x"
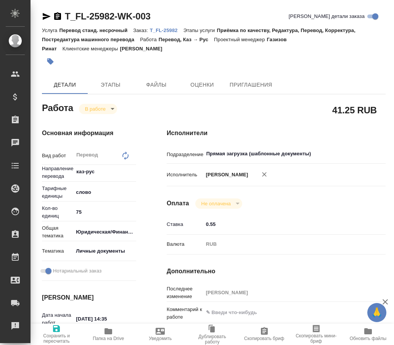
type textarea "x"
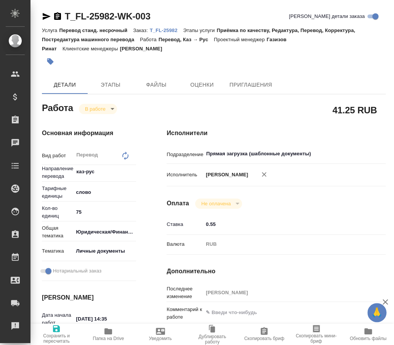
type textarea "x"
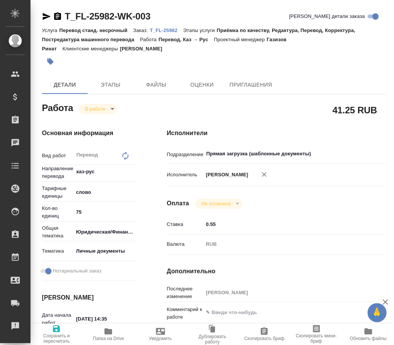
type textarea "x"
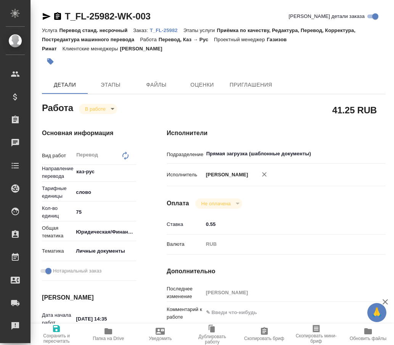
type textarea "x"
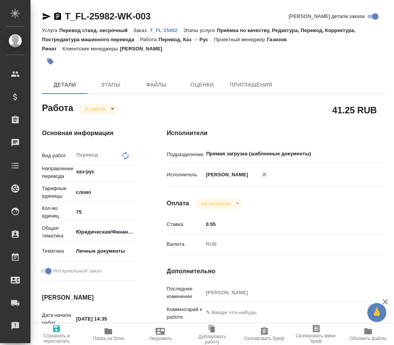
type textarea "x"
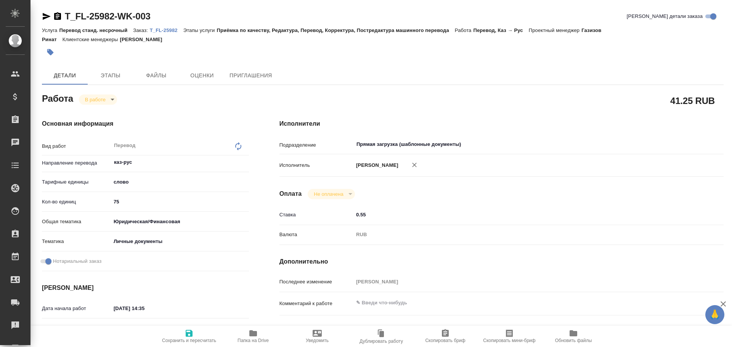
type textarea "x"
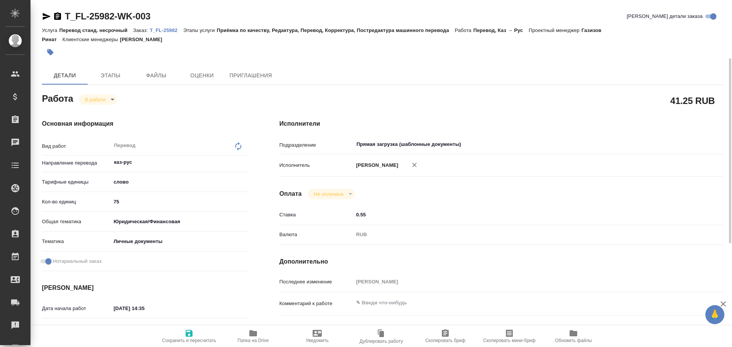
scroll to position [76, 0]
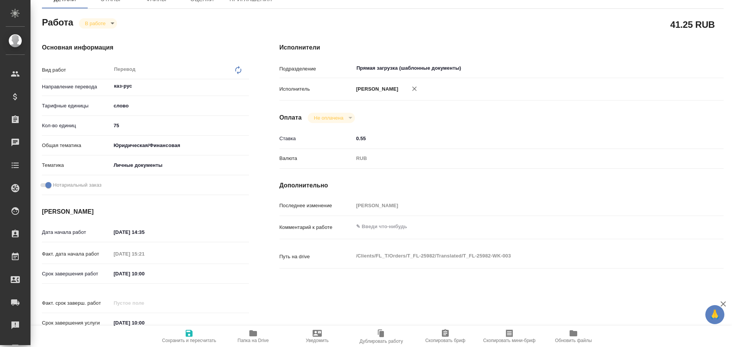
click at [249, 332] on icon "button" at bounding box center [253, 333] width 9 height 9
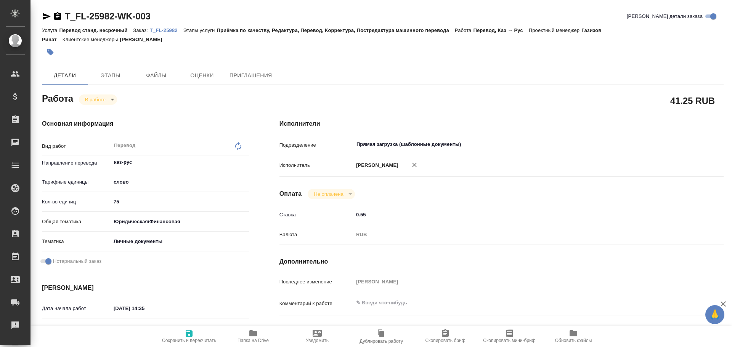
click at [102, 100] on body "🙏 .cls-1 fill:#fff; AWATERA Gusev Alexandr Клиенты Спецификации Заказы 0 Чаты T…" at bounding box center [366, 173] width 732 height 347
click at [103, 126] on li "Сдан" at bounding box center [104, 125] width 50 height 13
type textarea "x"
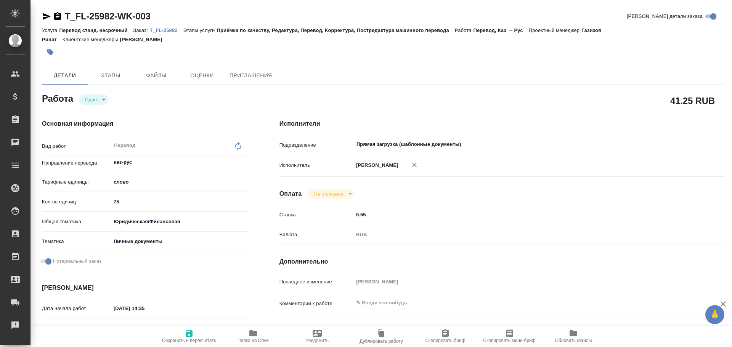
type textarea "x"
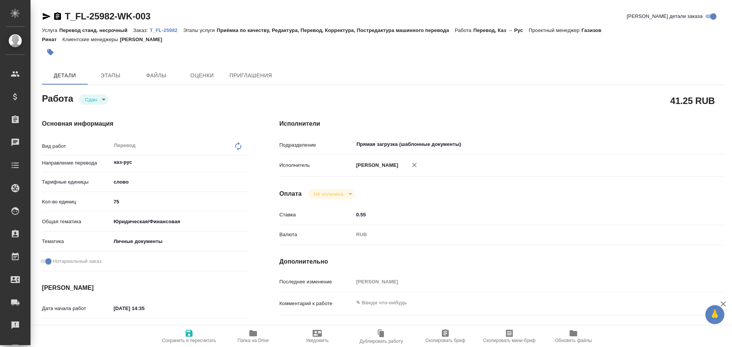
type textarea "x"
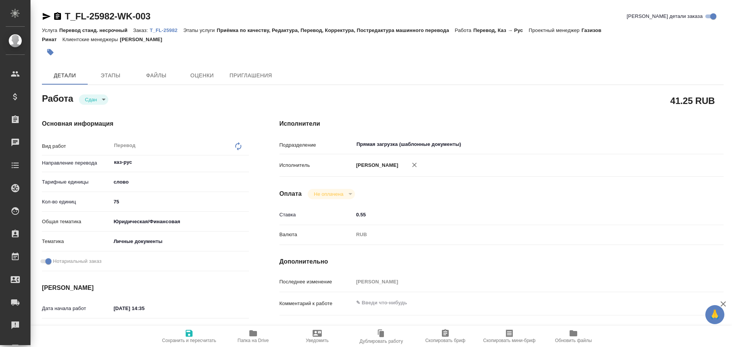
type textarea "x"
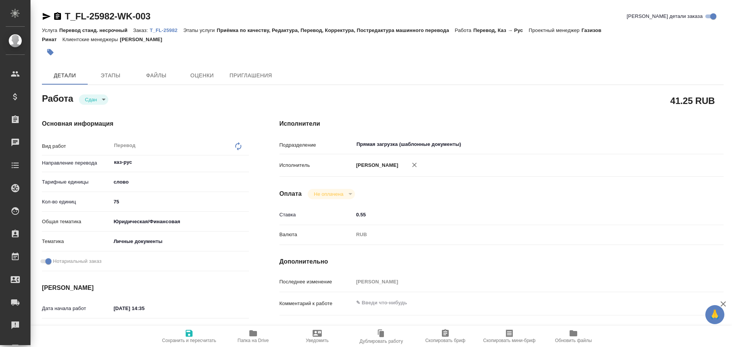
type textarea "x"
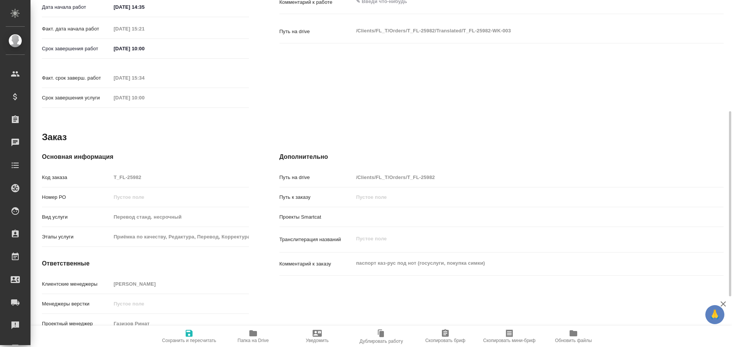
scroll to position [305, 0]
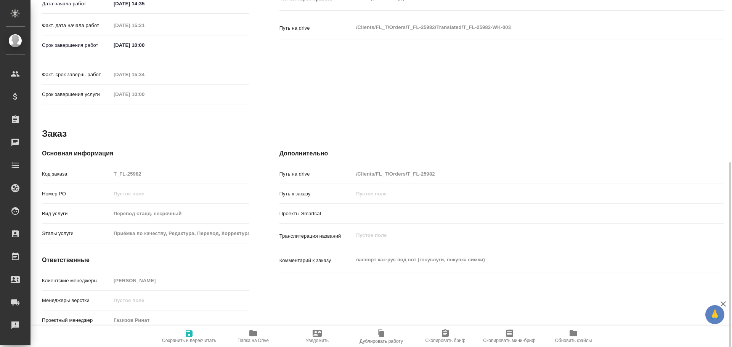
click at [192, 329] on icon "button" at bounding box center [189, 333] width 9 height 9
type textarea "x"
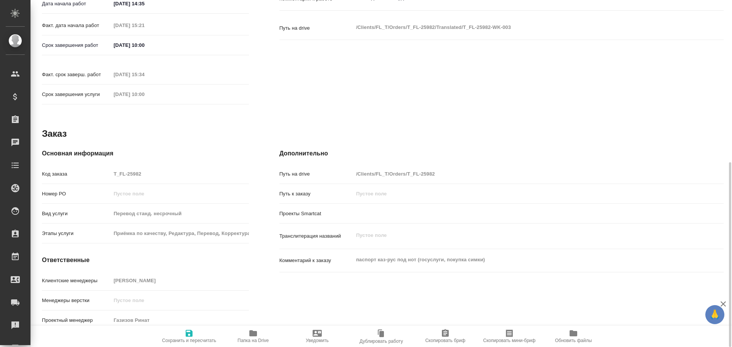
type textarea "x"
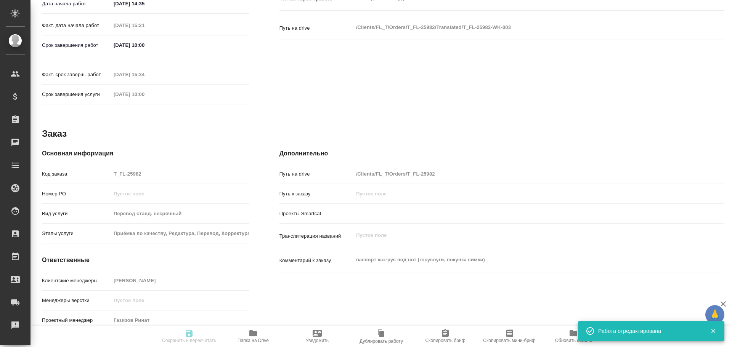
type textarea "x"
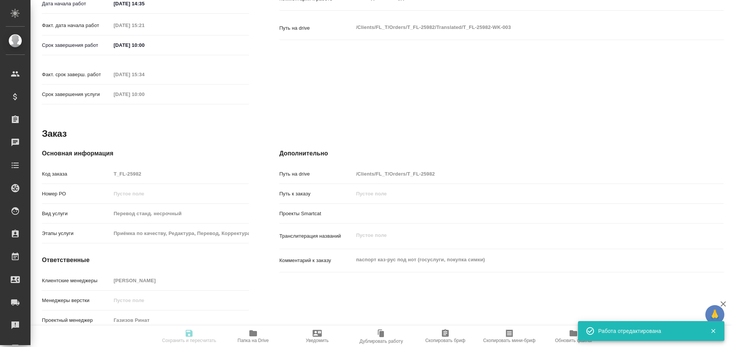
type input "closed"
type textarea "Перевод"
type textarea "x"
type input "каз-рус"
type input "5a8b1489cc6b4906c91bfd90"
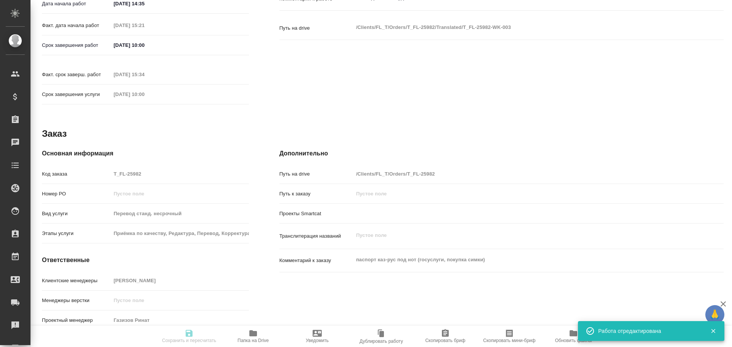
type input "75"
type input "yr-fn"
type input "5a8b8b956a9677013d343cfe"
checkbox input "true"
type input "14.10.2025 14:35"
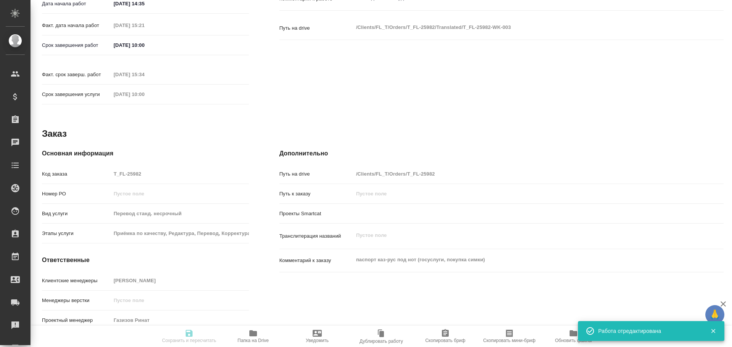
type input "14.10.2025 15:21"
type input "15.10.2025 10:00"
type input "14.10.2025 15:34"
type input "15.10.2025 10:00"
type input "Прямая загрузка (шаблонные документы)"
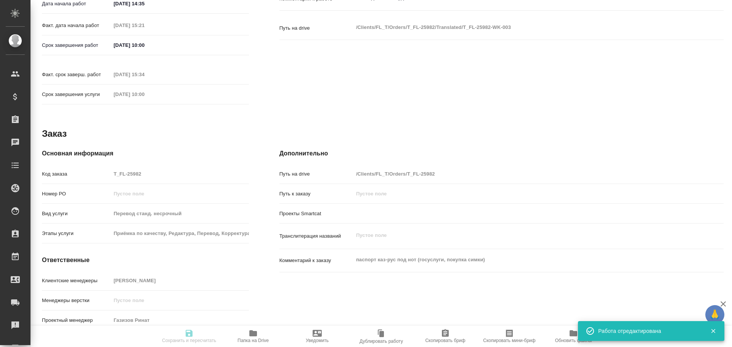
type input "notPayed"
type input "0.55"
type input "RUB"
type input "[PERSON_NAME]"
type textarea "x"
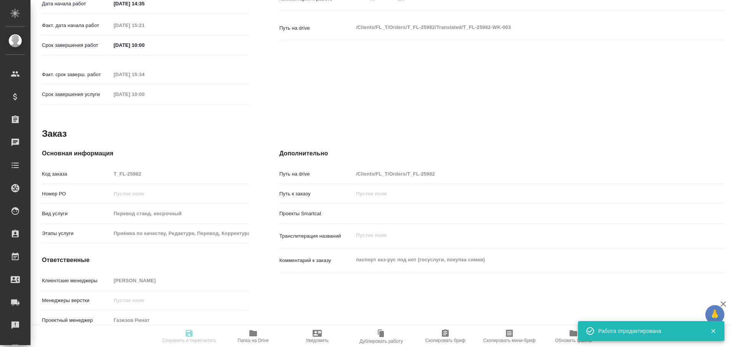
type textarea "/Clients/FL_T/Orders/T_FL-25982/Translated/T_FL-25982-WK-003"
type textarea "x"
type input "T_FL-25982"
type input "Перевод станд. несрочный"
type input "Приёмка по качеству, Редактура, Перевод, Корректура, Постредактура машинного пе…"
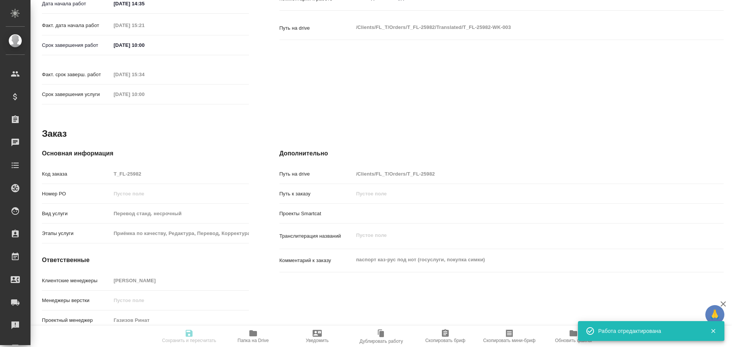
type input "Прохорова Анастасия"
type input "/Clients/FL_T/Orders/T_FL-25982"
type textarea "x"
type textarea "паспорт каз-рус под нот (госуслуги, покупка симки)"
type textarea "x"
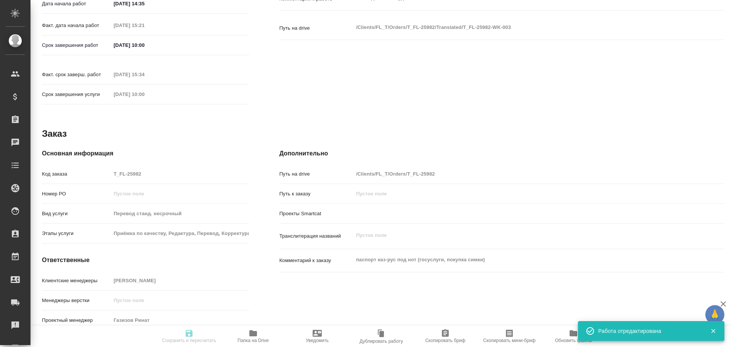
type textarea "x"
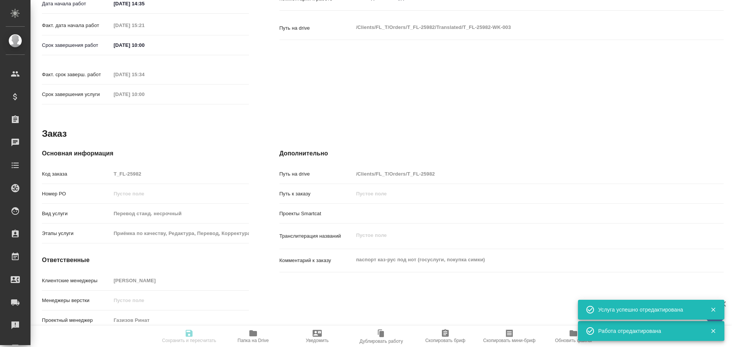
type textarea "x"
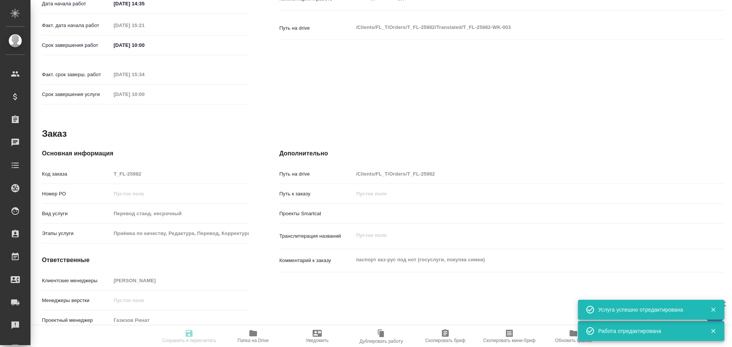
type textarea "x"
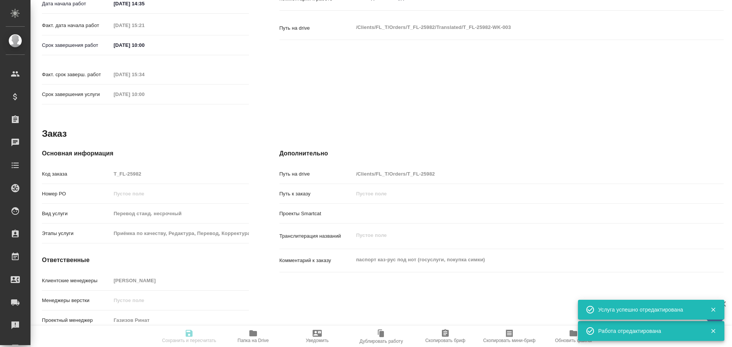
type textarea "x"
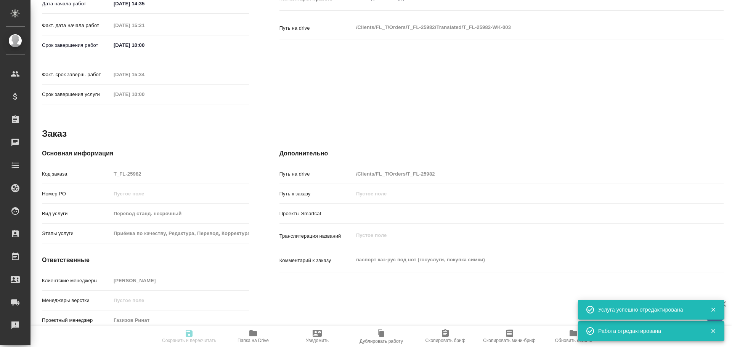
type textarea "x"
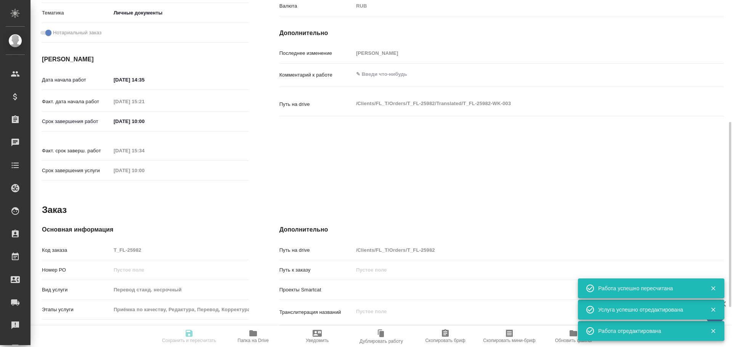
type input "closed"
type textarea "Перевод"
type textarea "x"
type input "каз-рус"
type input "5a8b1489cc6b4906c91bfd90"
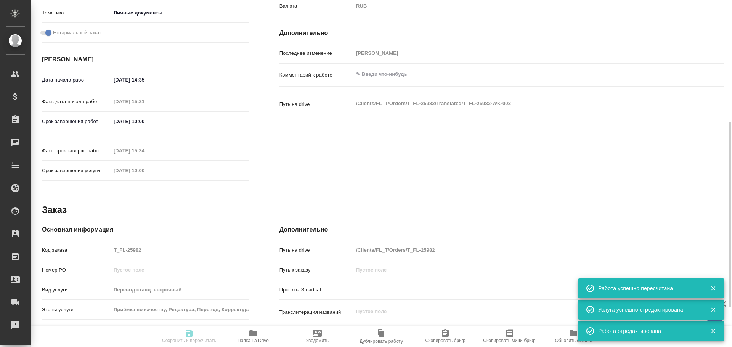
type input "75"
type input "yr-fn"
type input "5a8b8b956a9677013d343cfe"
checkbox input "true"
type input "14.10.2025 14:35"
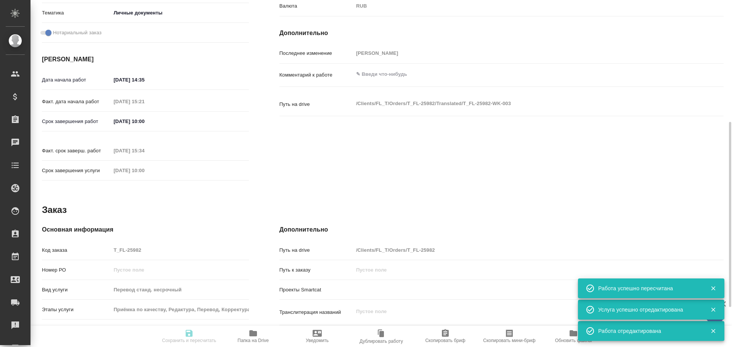
type input "14.10.2025 15:21"
type input "15.10.2025 10:00"
type input "14.10.2025 15:34"
type input "15.10.2025 10:00"
type input "Прямая загрузка (шаблонные документы)"
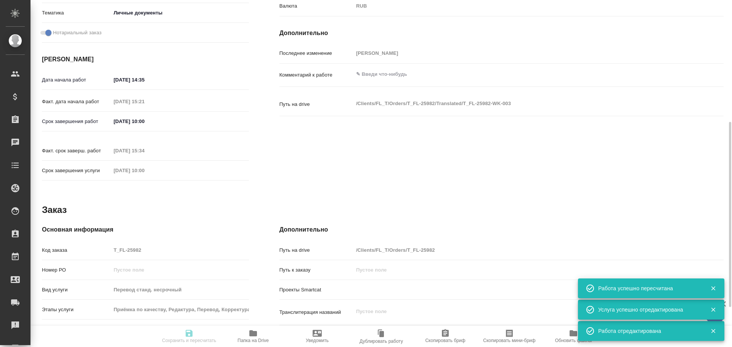
type input "notPayed"
type input "0.55"
type input "RUB"
type input "[PERSON_NAME]"
type textarea "x"
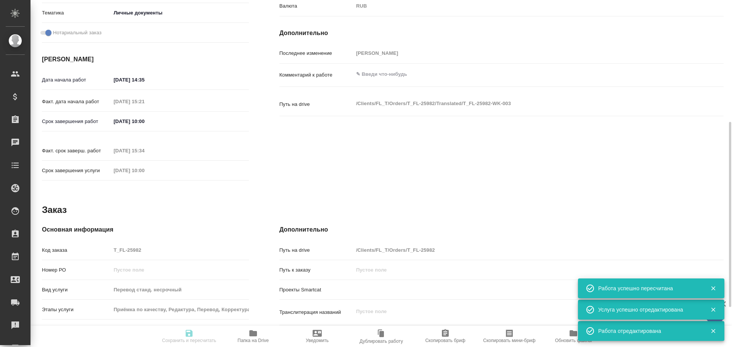
type textarea "/Clients/FL_T/Orders/T_FL-25982/Translated/T_FL-25982-WK-003"
type textarea "x"
type input "T_FL-25982"
type input "Перевод станд. несрочный"
type input "Приёмка по качеству, Редактура, Перевод, Корректура, Постредактура машинного пе…"
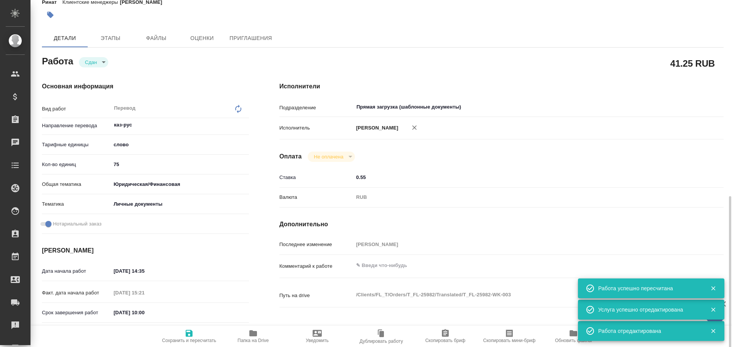
scroll to position [0, 0]
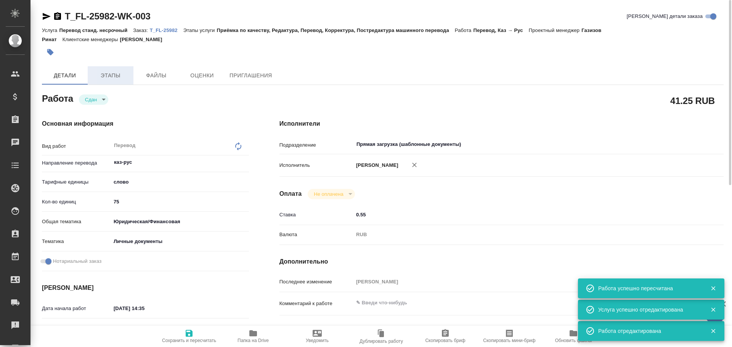
click at [124, 75] on span "Этапы" at bounding box center [110, 76] width 37 height 10
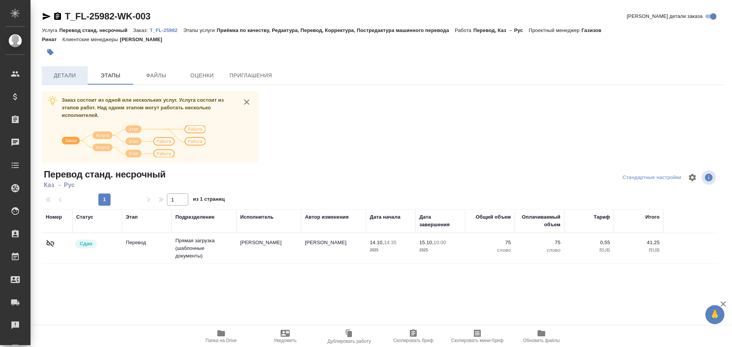
click at [79, 75] on span "Детали" at bounding box center [65, 76] width 37 height 10
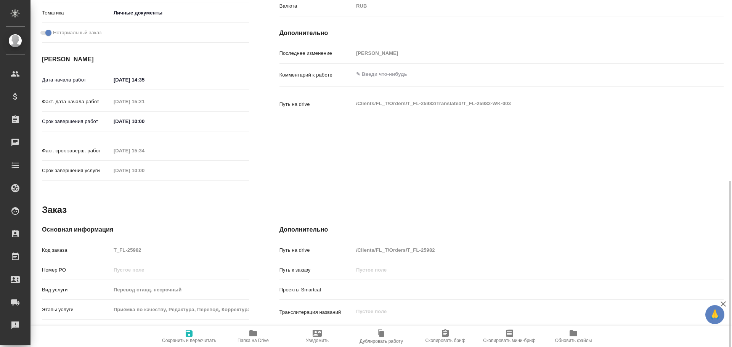
scroll to position [305, 0]
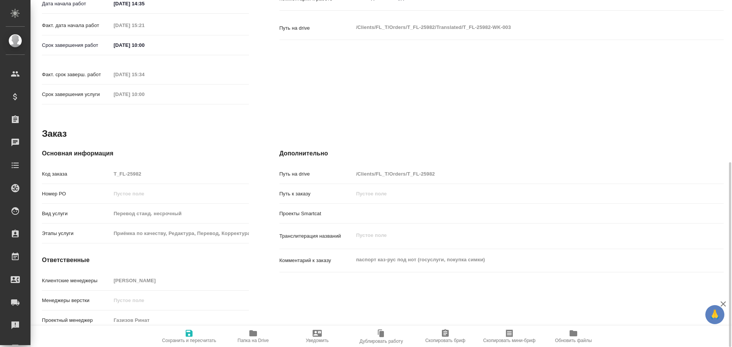
click at [93, 167] on div "Код заказа T_FL-25982" at bounding box center [145, 173] width 207 height 13
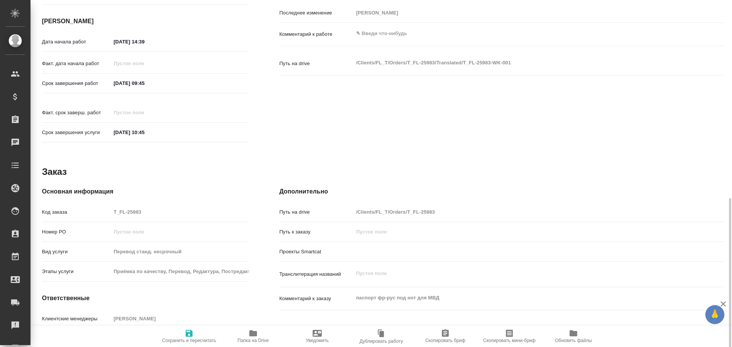
scroll to position [303, 0]
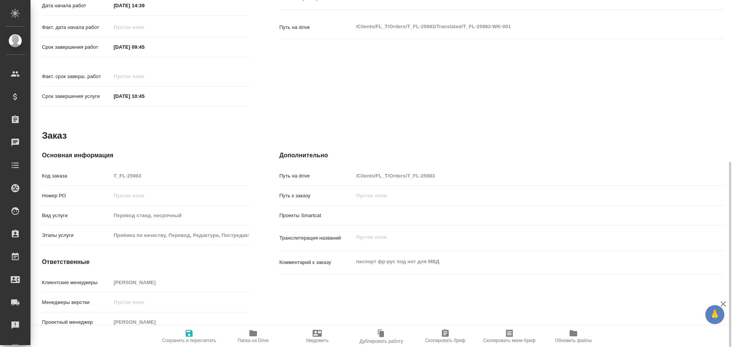
click at [249, 332] on icon "button" at bounding box center [253, 333] width 9 height 9
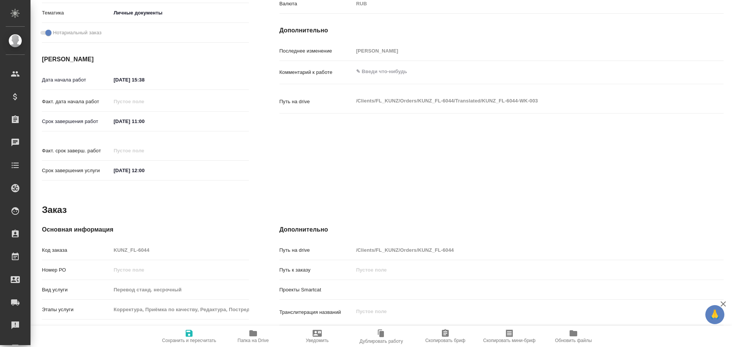
scroll to position [303, 0]
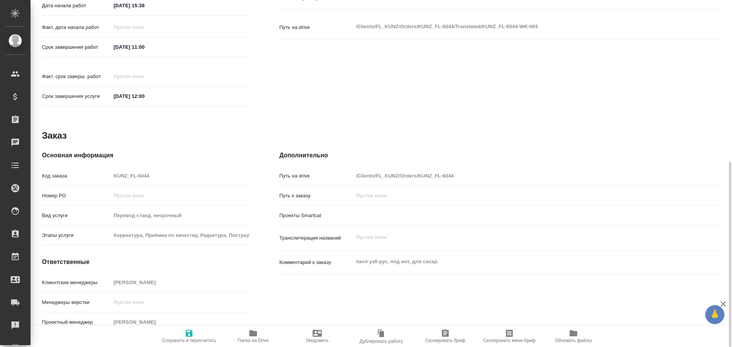
click at [246, 337] on span "Папка на Drive" at bounding box center [253, 336] width 55 height 14
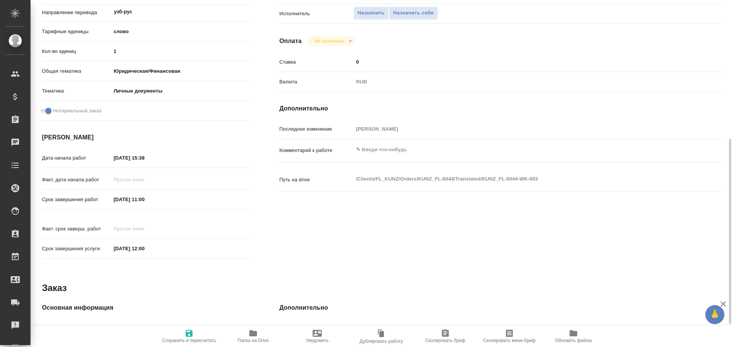
scroll to position [74, 0]
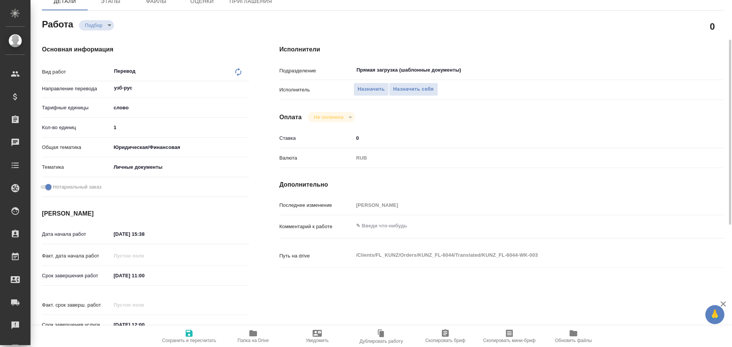
click at [129, 128] on input "1" at bounding box center [180, 127] width 138 height 11
type input "125"
click at [188, 331] on icon "button" at bounding box center [189, 333] width 7 height 7
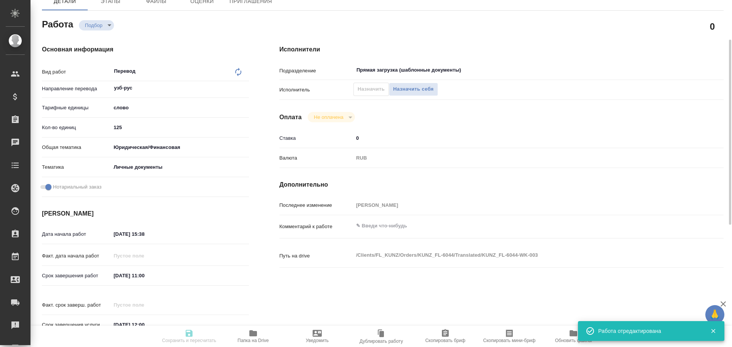
type input "recruiting"
type input "узб-рус"
type input "5a8b1489cc6b4906c91bfd90"
type input "125"
type input "yr-fn"
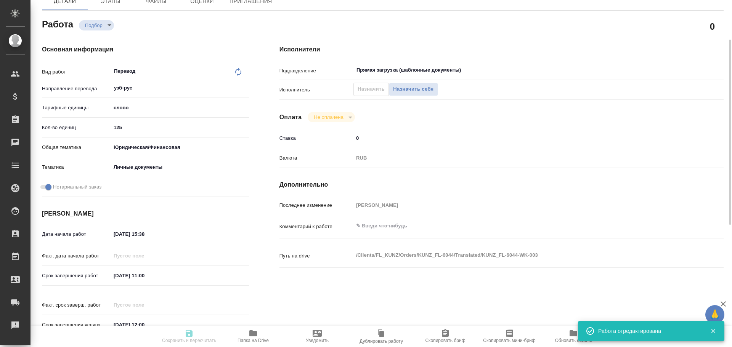
type input "5a8b8b956a9677013d343cfe"
checkbox input "true"
type input "[DATE] 15:38"
type input "[DATE] 11:00"
type input "[DATE] 12:00"
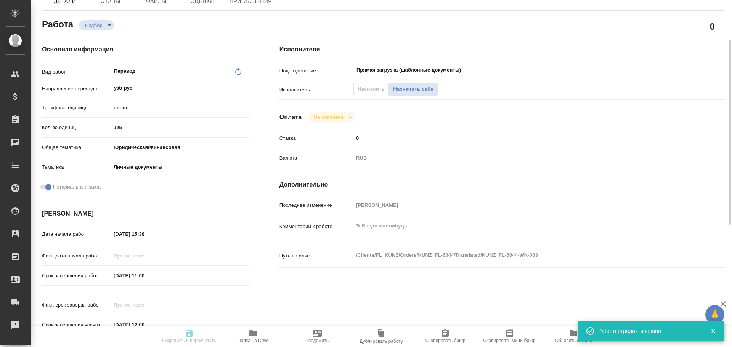
type input "Прямая загрузка (шаблонные документы)"
type input "notPayed"
type input "0"
type input "RUB"
type input "[PERSON_NAME]"
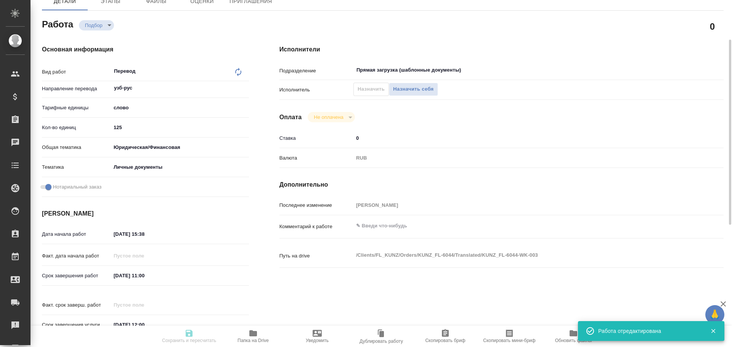
type input "KUNZ_FL-6044"
type input "Перевод станд. несрочный"
type input "Корректура, Приёмка по качеству, Редактура, Постредактура машинного перевода, П…"
type input "[PERSON_NAME]"
type input "/Clients/FL_KUNZ/Orders/KUNZ_FL-6044"
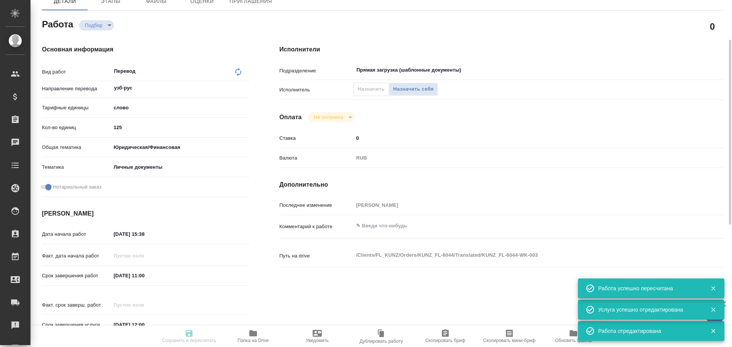
type input "recruiting"
type input "узб-рус"
type input "5a8b1489cc6b4906c91bfd90"
type input "125"
type input "yr-fn"
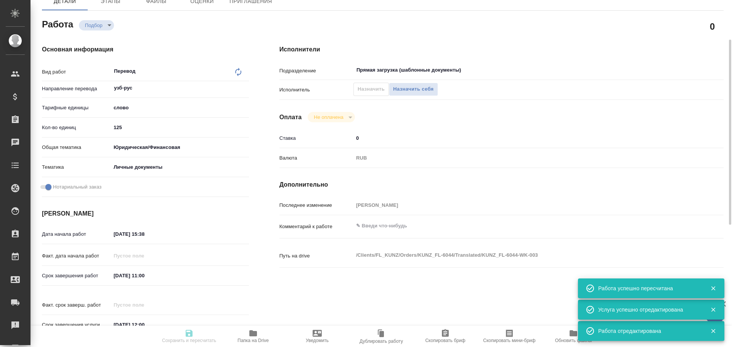
type input "5a8b8b956a9677013d343cfe"
checkbox input "true"
type input "[DATE] 15:38"
type input "[DATE] 11:00"
type input "[DATE] 12:00"
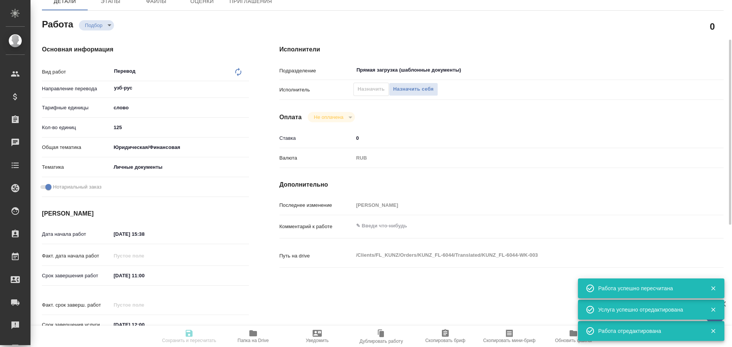
type input "Прямая загрузка (шаблонные документы)"
type input "notPayed"
type input "0"
type input "RUB"
type input "[PERSON_NAME]"
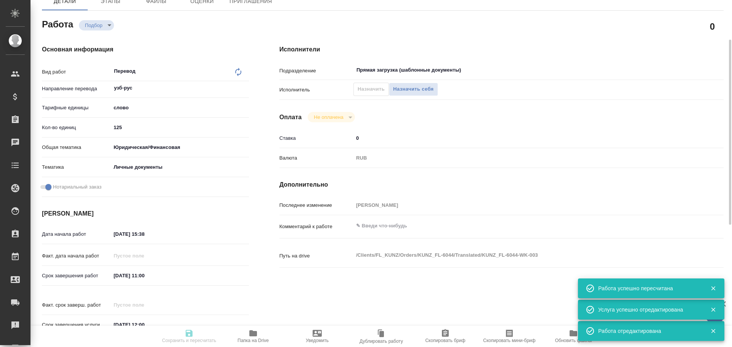
type input "KUNZ_FL-6044"
type input "Перевод станд. несрочный"
type input "Корректура, Приёмка по качеству, Редактура, Постредактура машинного перевода, П…"
type input "[PERSON_NAME]"
type input "/Clients/FL_KUNZ/Orders/KUNZ_FL-6044"
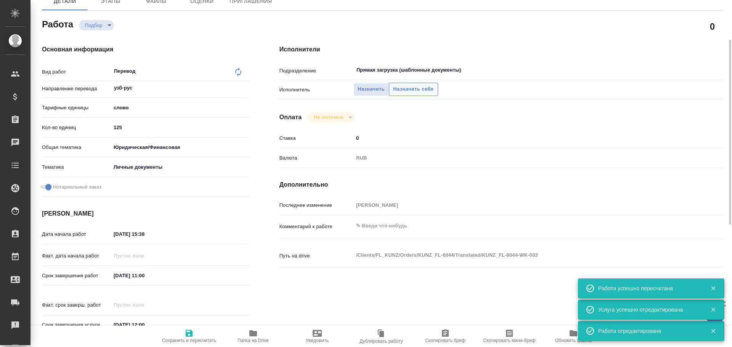
click at [427, 89] on span "Назначить себя" at bounding box center [413, 89] width 40 height 9
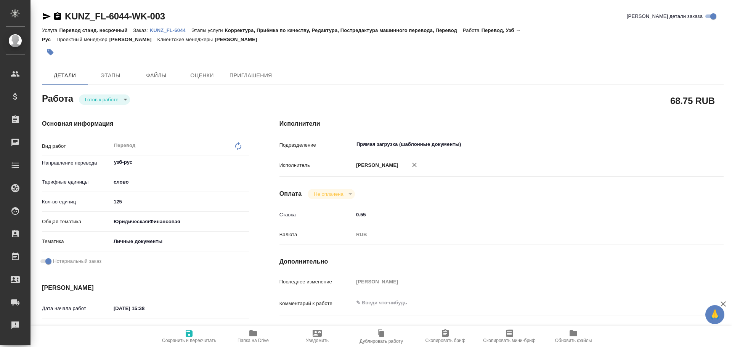
type textarea "x"
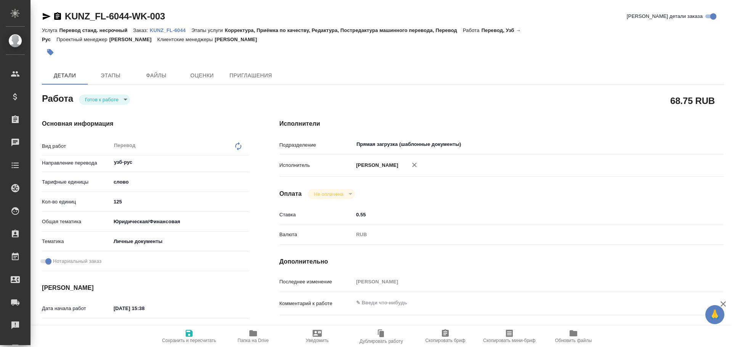
type textarea "x"
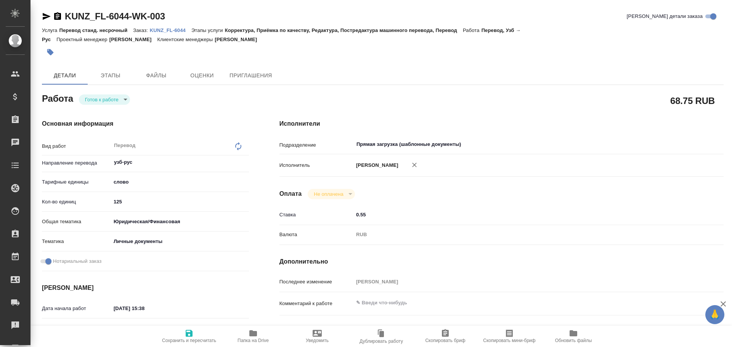
type textarea "x"
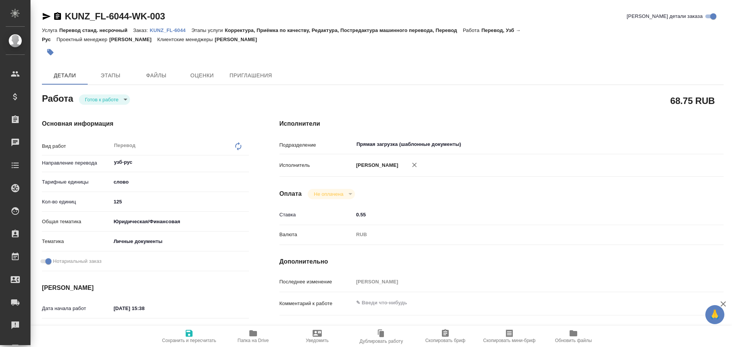
type textarea "x"
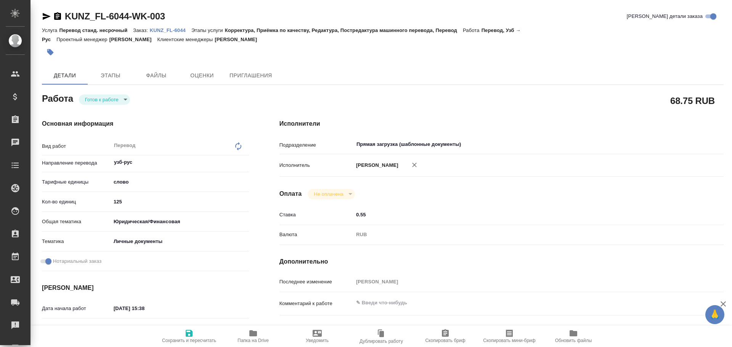
type textarea "x"
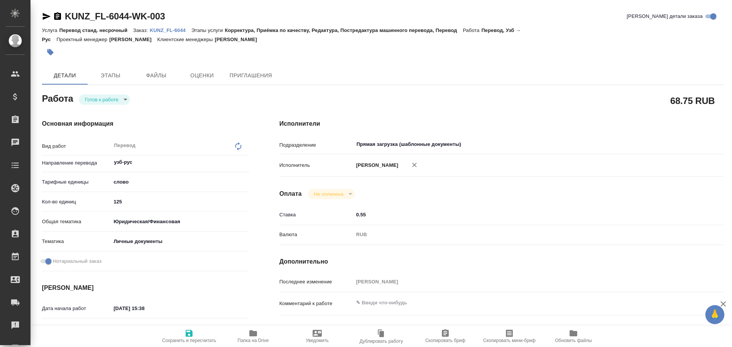
click at [104, 100] on body "🙏 .cls-1 fill:#fff; AWATERA [PERSON_NAME] Спецификации Заказы Чаты Todo Проекты…" at bounding box center [366, 173] width 732 height 347
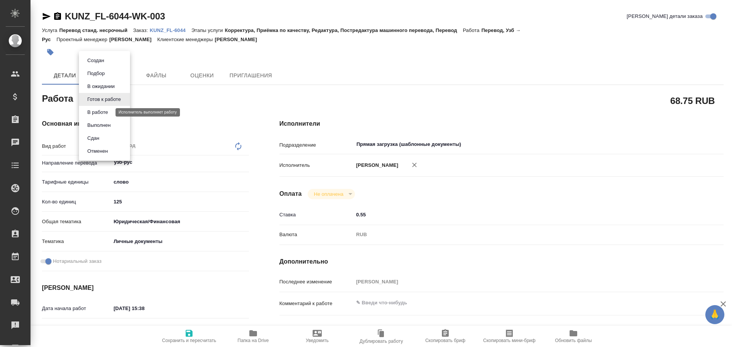
click at [101, 112] on button "В работе" at bounding box center [97, 112] width 25 height 8
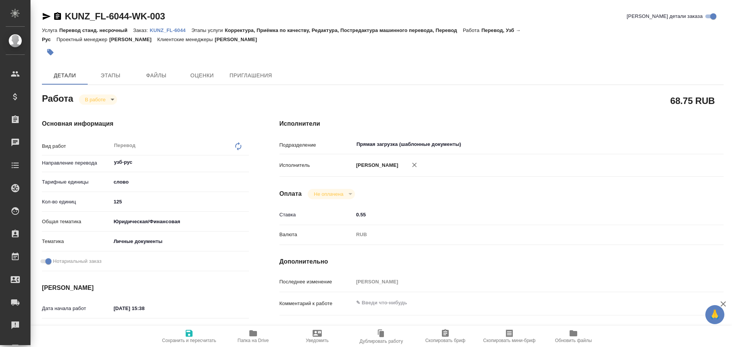
type textarea "x"
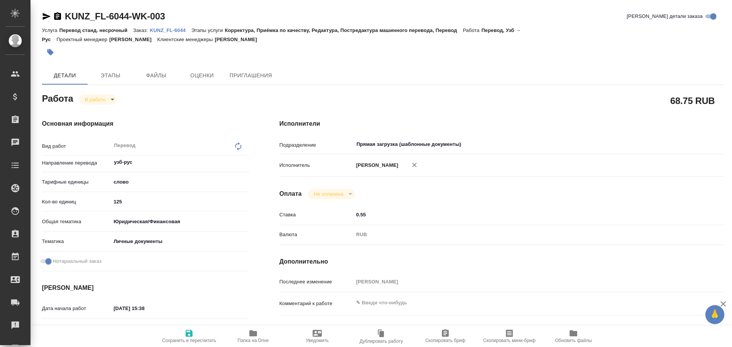
type textarea "x"
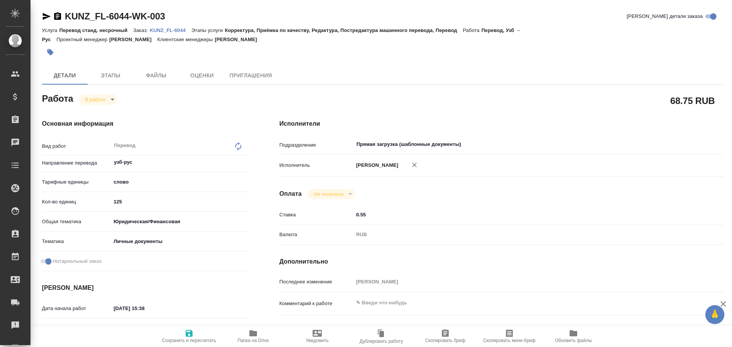
type textarea "x"
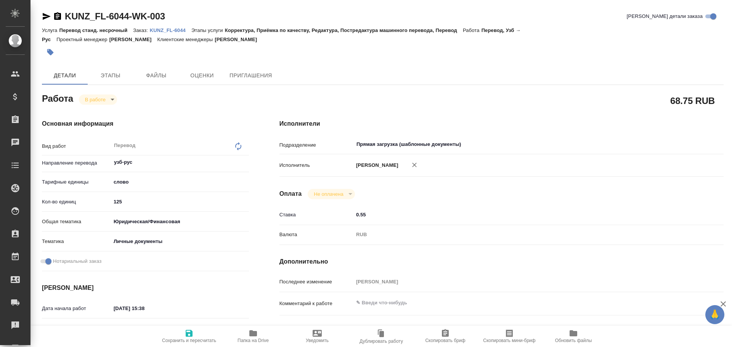
type textarea "x"
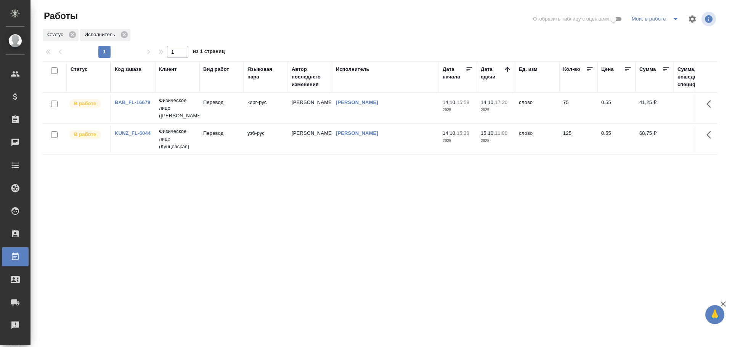
click at [227, 109] on td "Перевод" at bounding box center [221, 108] width 44 height 27
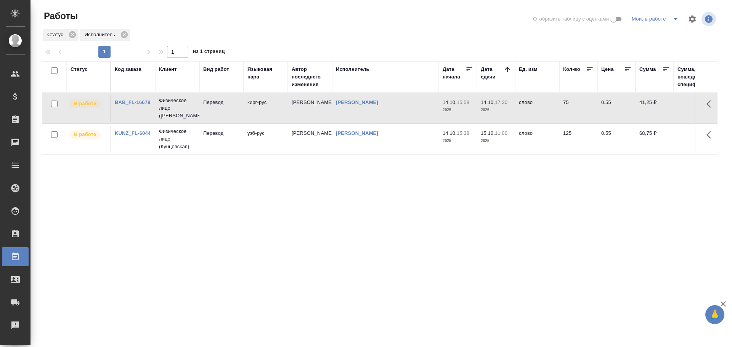
click at [227, 109] on td "Перевод" at bounding box center [221, 108] width 44 height 27
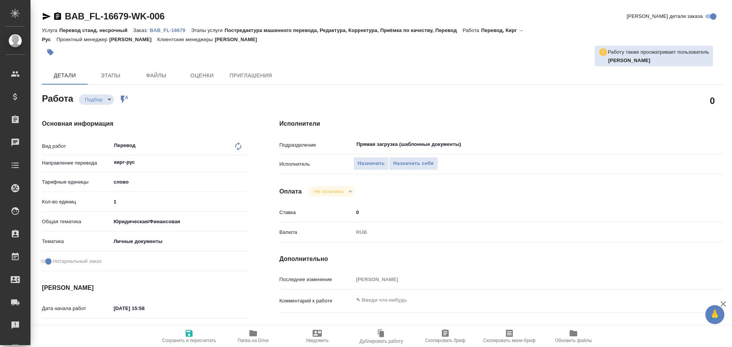
type textarea "x"
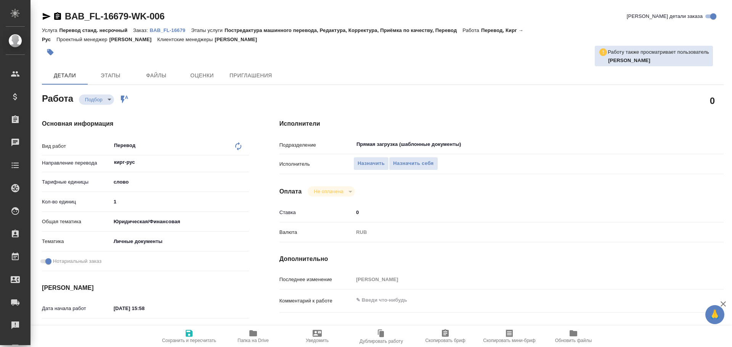
type textarea "x"
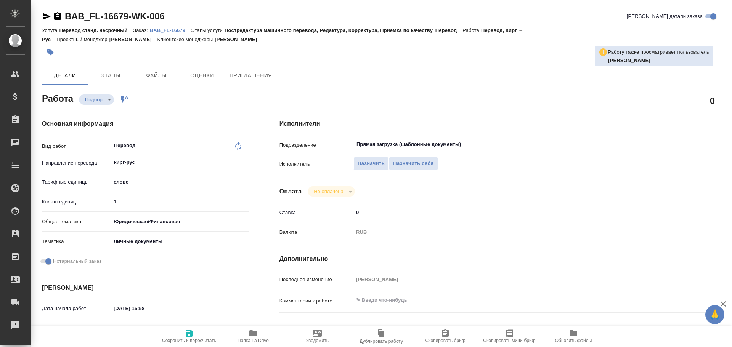
type textarea "x"
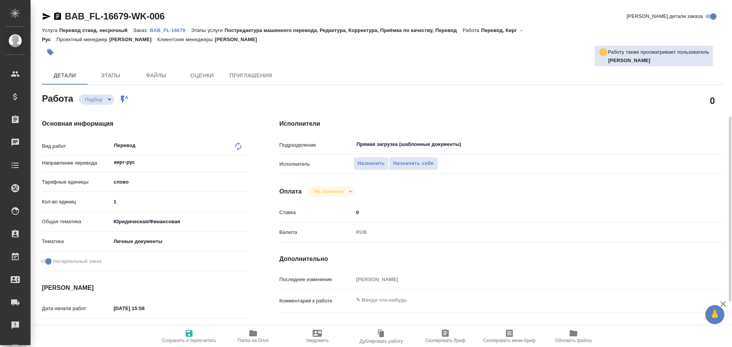
type textarea "x"
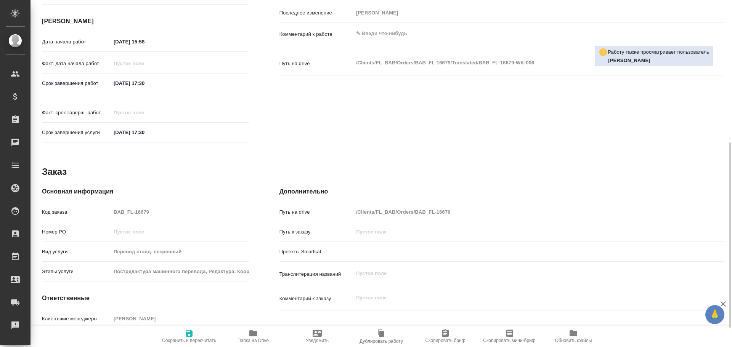
scroll to position [303, 0]
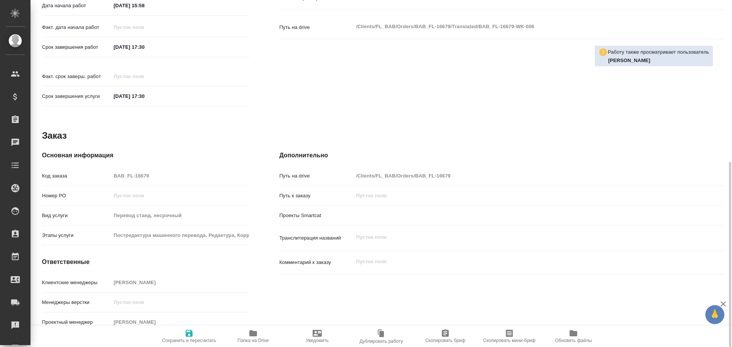
type textarea "x"
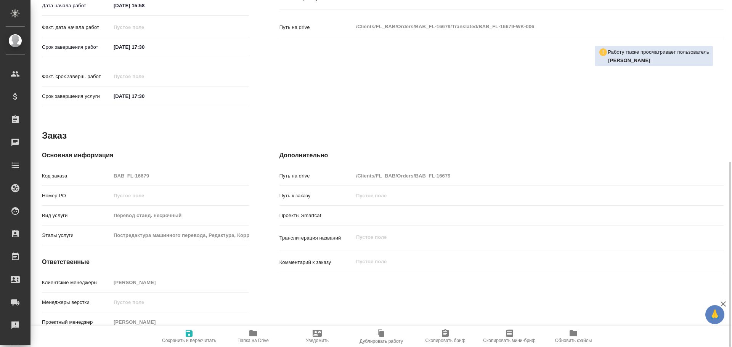
click at [251, 335] on icon "button" at bounding box center [253, 334] width 8 height 6
type textarea "x"
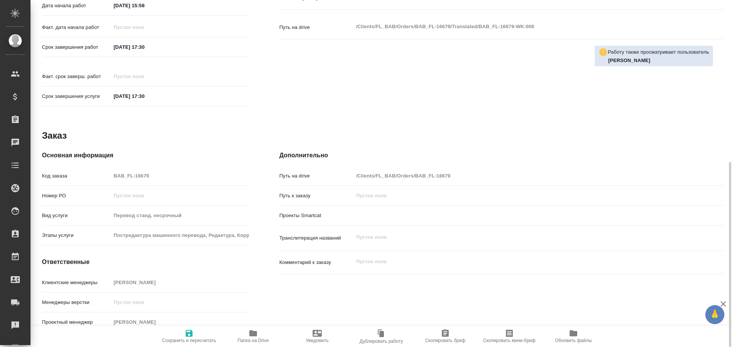
type textarea "x"
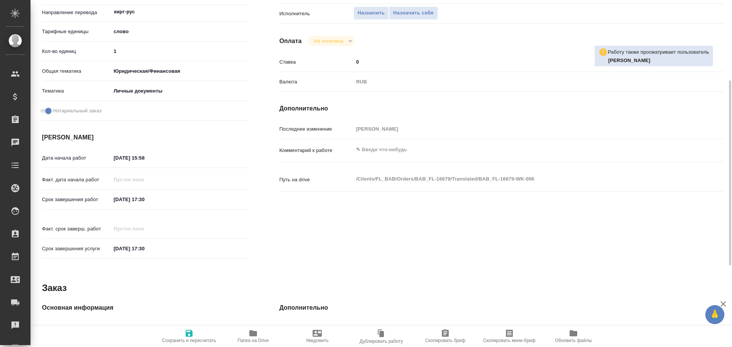
scroll to position [36, 0]
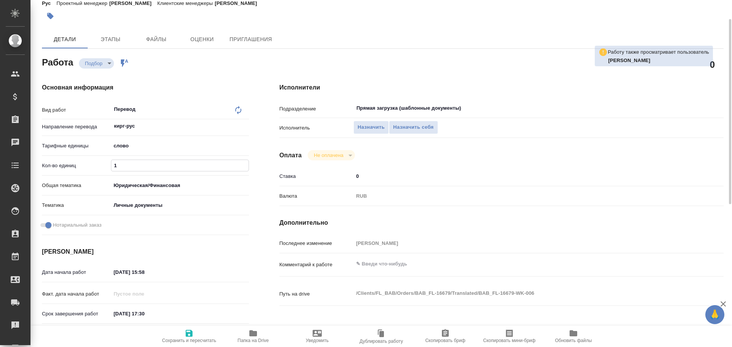
drag, startPoint x: 110, startPoint y: 167, endPoint x: 84, endPoint y: 165, distance: 26.8
click at [84, 165] on div "Кол-во единиц 1" at bounding box center [145, 165] width 207 height 13
type textarea "x"
type input "7"
type textarea "x"
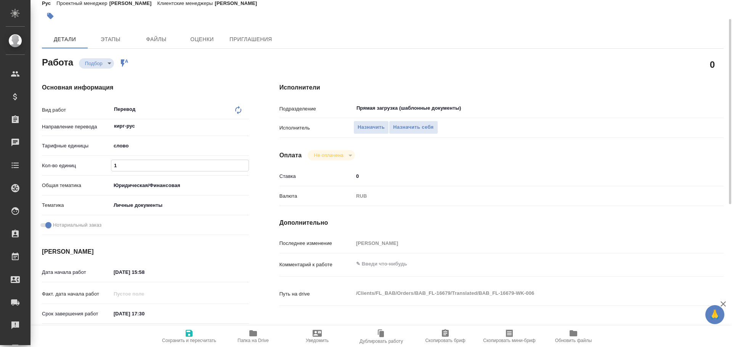
type textarea "x"
type input "75"
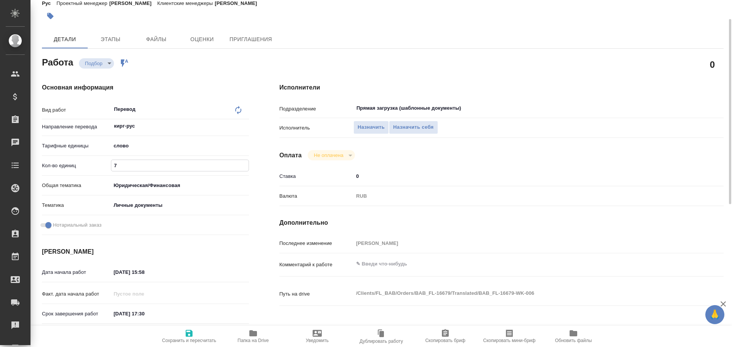
type textarea "x"
type input "75"
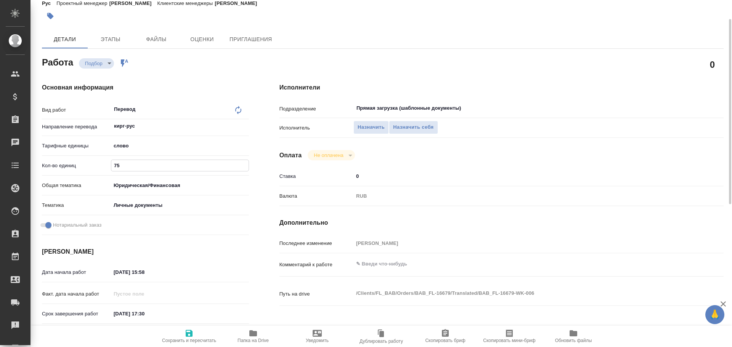
click at [187, 332] on icon "button" at bounding box center [189, 333] width 9 height 9
type textarea "x"
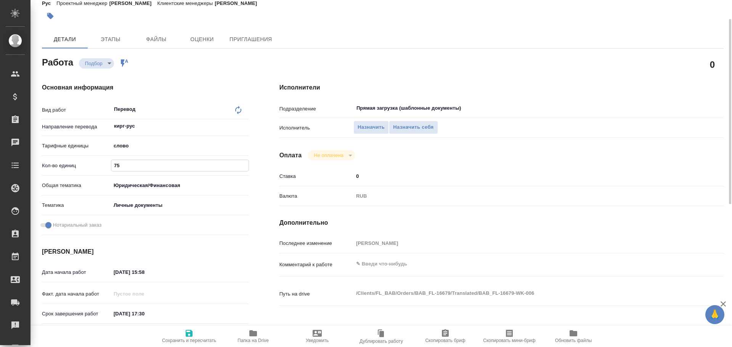
type textarea "x"
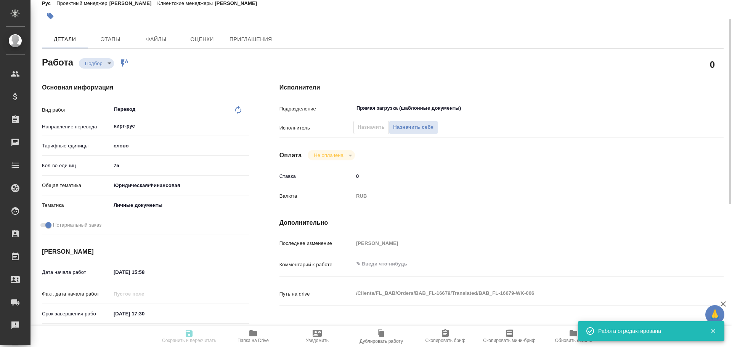
type textarea "x"
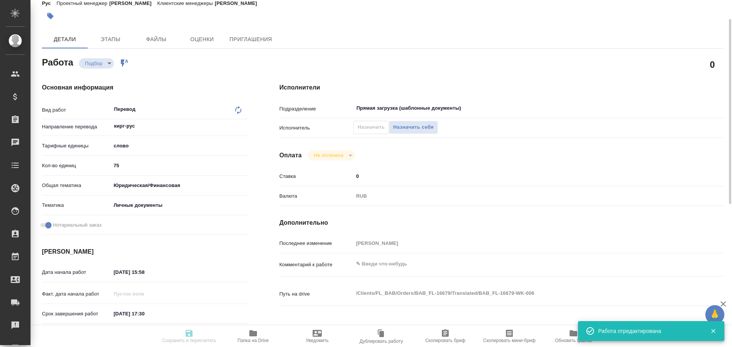
type input "recruiting"
type textarea "Перевод"
type textarea "x"
type input "кирг-рус"
type input "5a8b1489cc6b4906c91bfd90"
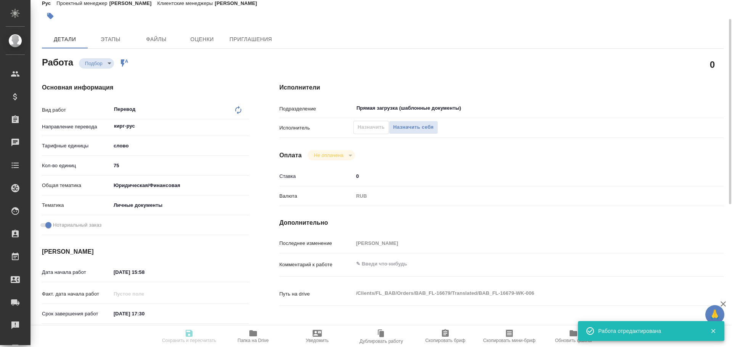
type input "75"
type input "yr-fn"
type input "5a8b8b956a9677013d343cfe"
checkbox input "true"
type input "14.10.2025 15:58"
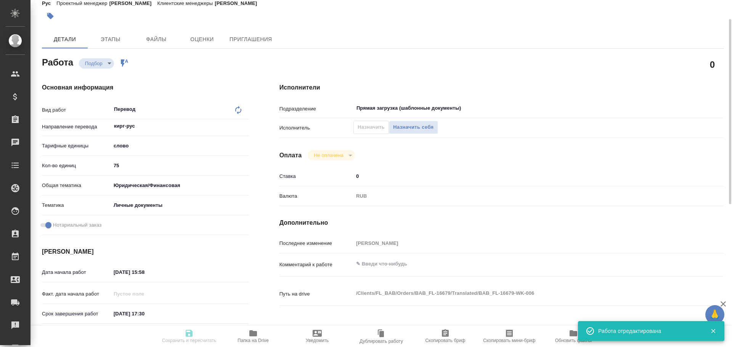
type input "14.10.2025 17:30"
type input "Прямая загрузка (шаблонные документы)"
type input "notPayed"
type input "0"
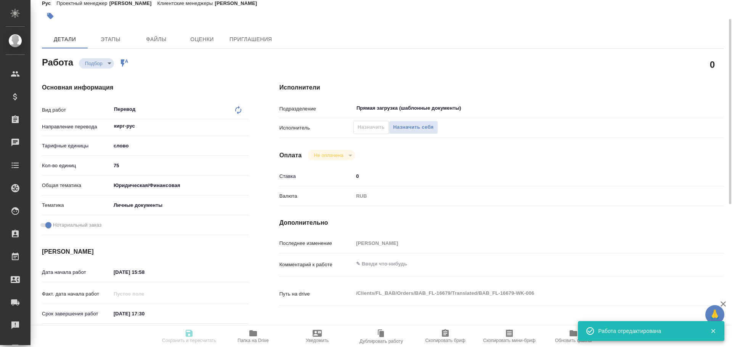
type input "RUB"
type input "[PERSON_NAME]"
type textarea "x"
type textarea "/Clients/FL_BAB/Orders/BAB_FL-16679/Translated/BAB_FL-16679-WK-006"
type textarea "x"
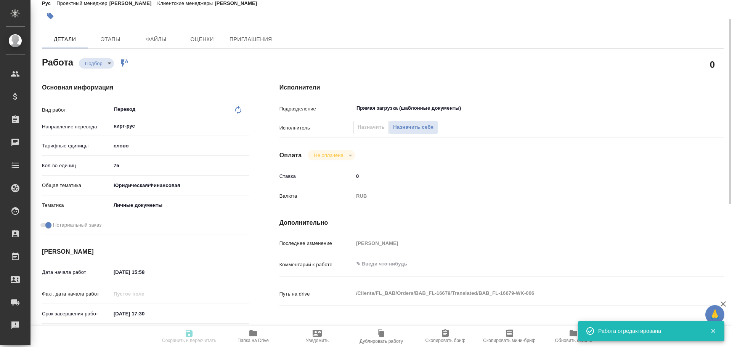
type input "BAB_FL-16679"
type input "Перевод станд. несрочный"
type input "Постредактура машинного перевода, Редактура, Корректура, Приёмка по качеству, П…"
type input "[PERSON_NAME]"
type input "/Clients/FL_BAB/Orders/BAB_FL-16679"
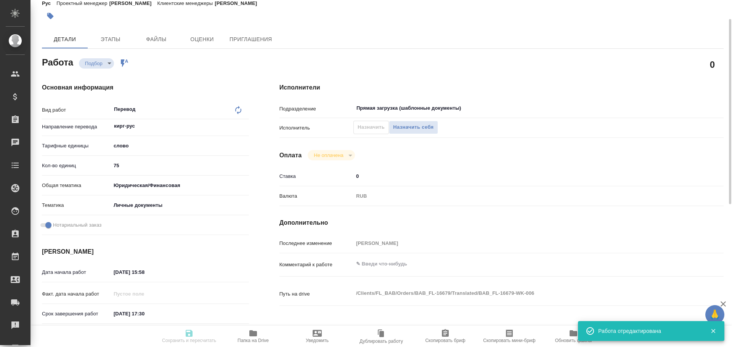
type textarea "x"
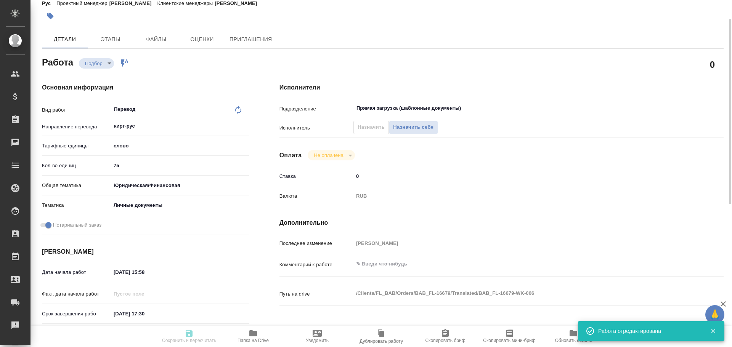
type textarea "x"
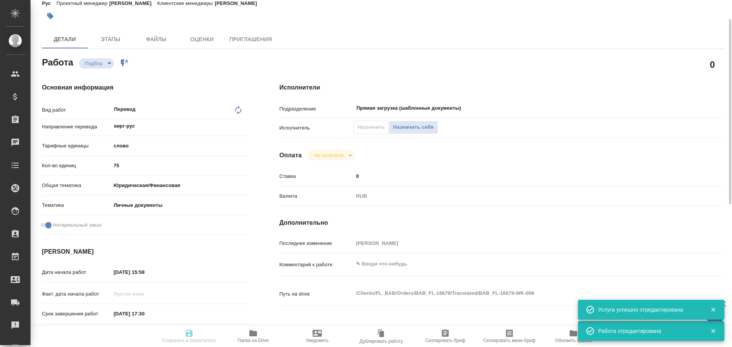
type textarea "x"
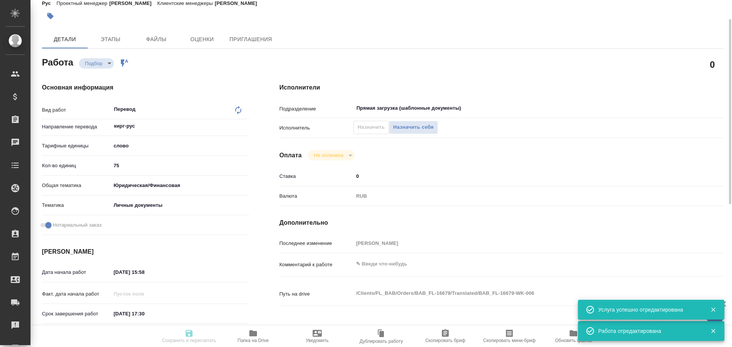
type textarea "x"
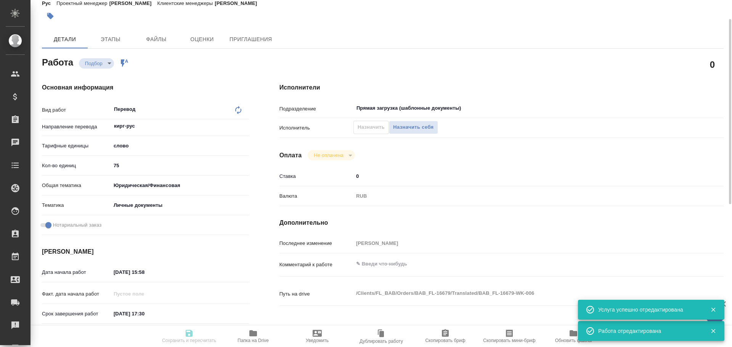
type textarea "x"
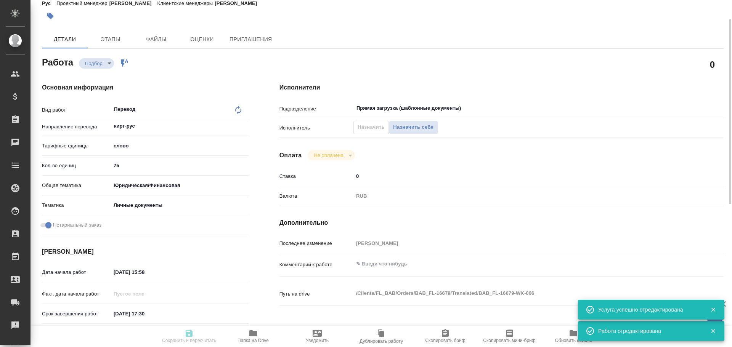
type textarea "x"
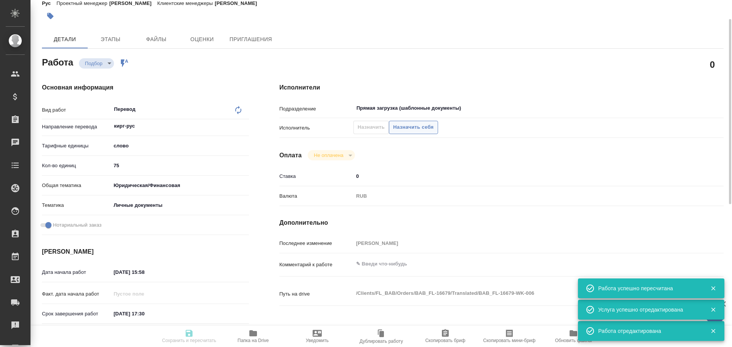
type input "recruiting"
type textarea "Перевод"
type textarea "x"
type input "кирг-рус"
type input "5a8b1489cc6b4906c91bfd90"
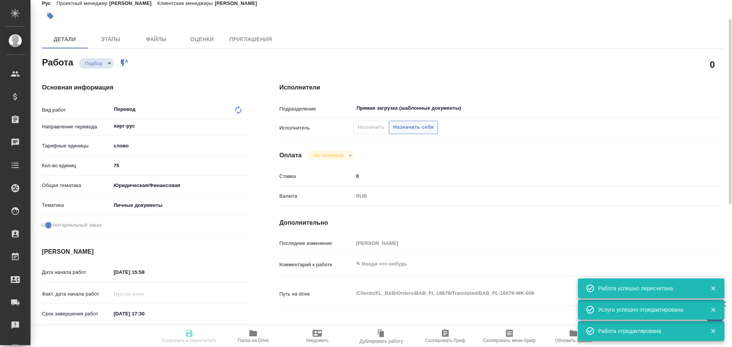
type input "75"
type input "yr-fn"
type input "5a8b8b956a9677013d343cfe"
checkbox input "true"
type input "14.10.2025 15:58"
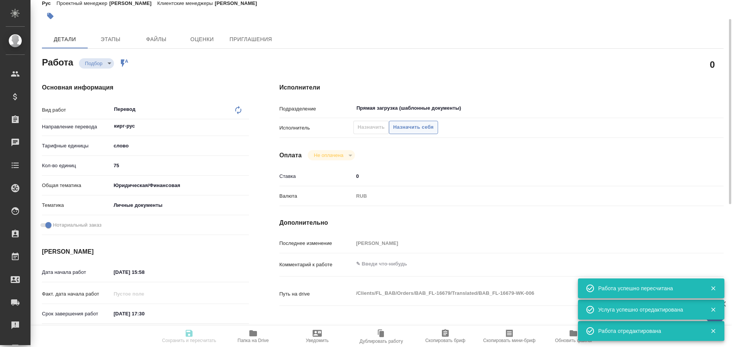
type input "14.10.2025 17:30"
type input "Прямая загрузка (шаблонные документы)"
type input "notPayed"
type input "0"
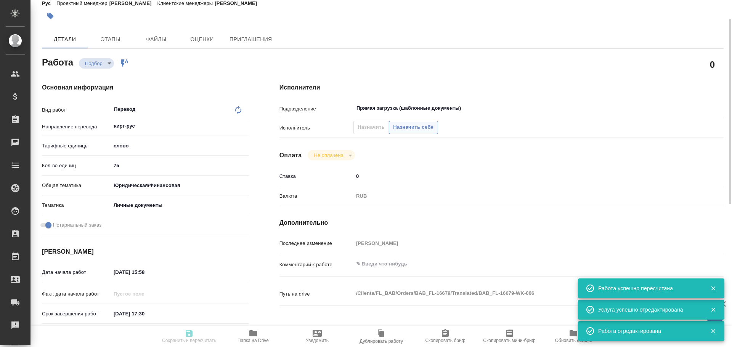
type input "RUB"
type input "[PERSON_NAME]"
type textarea "x"
type textarea "/Clients/FL_BAB/Orders/BAB_FL-16679/Translated/BAB_FL-16679-WK-006"
type textarea "x"
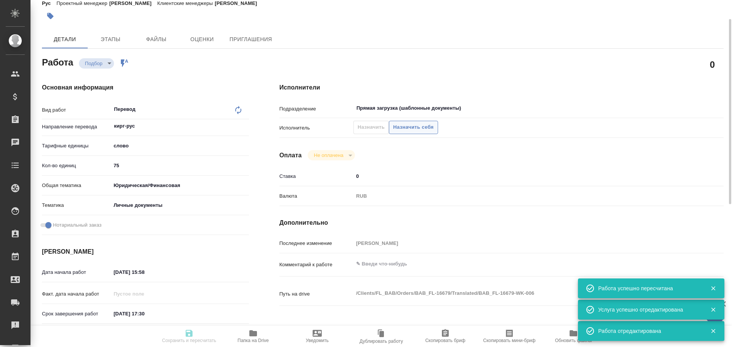
type input "BAB_FL-16679"
type input "Перевод станд. несрочный"
type input "Постредактура машинного перевода, Редактура, Корректура, Приёмка по качеству, П…"
type input "[PERSON_NAME]"
type input "/Clients/FL_BAB/Orders/BAB_FL-16679"
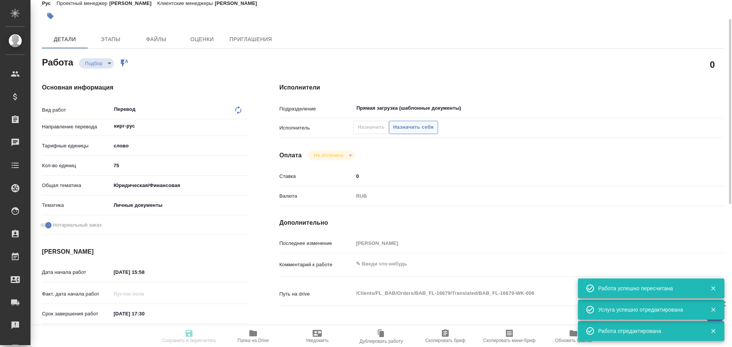
type textarea "x"
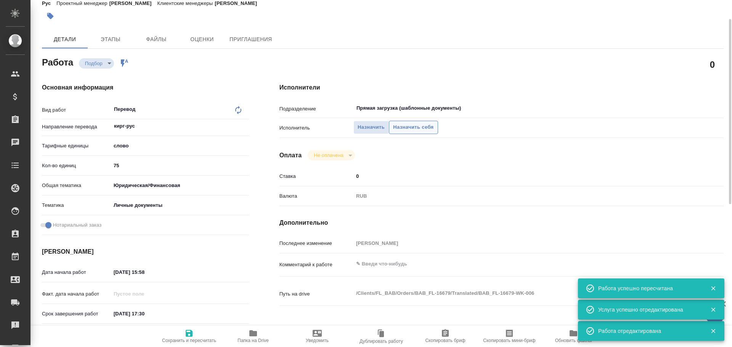
type textarea "x"
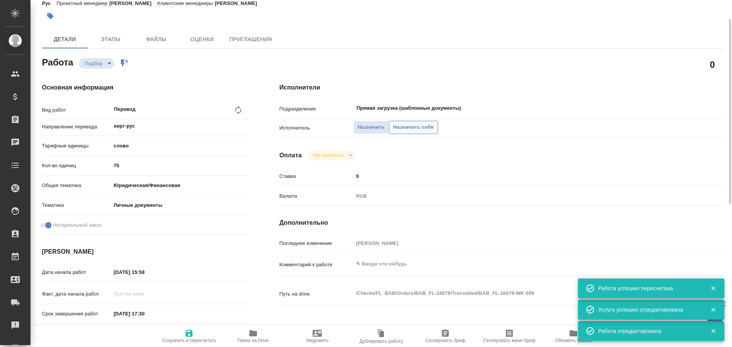
type textarea "x"
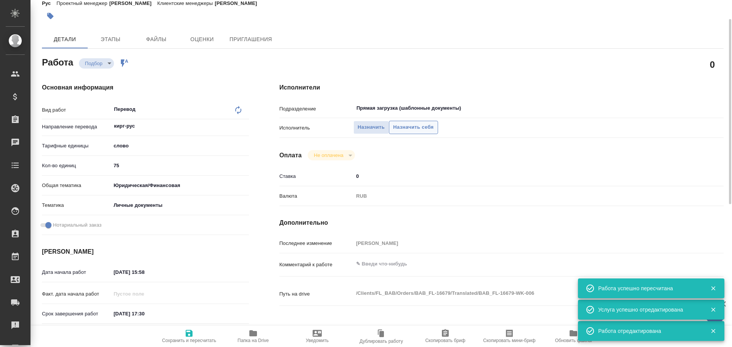
type textarea "x"
click at [411, 131] on span "Назначить себя" at bounding box center [413, 127] width 40 height 9
type textarea "x"
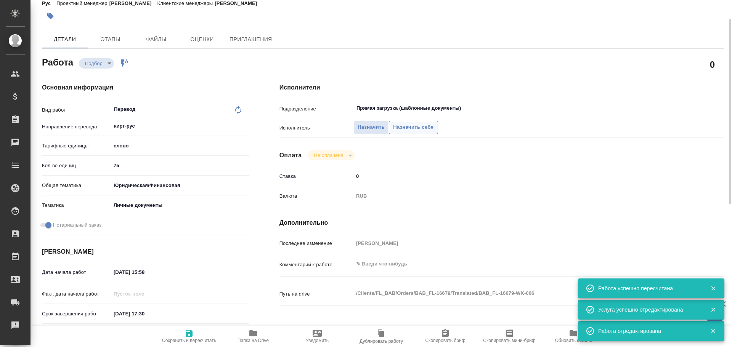
type textarea "x"
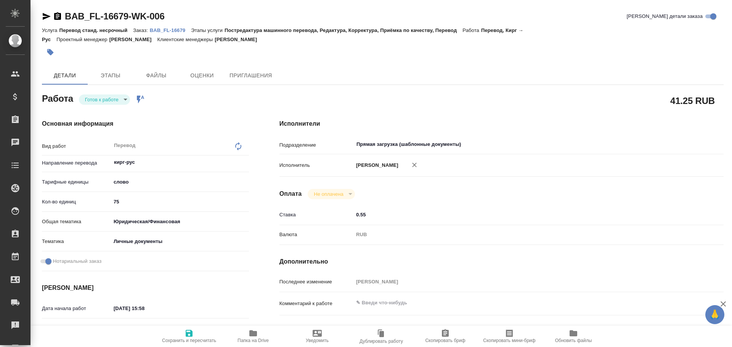
type textarea "x"
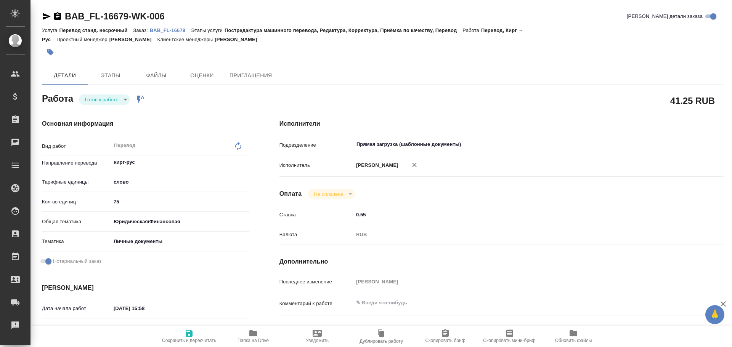
type textarea "x"
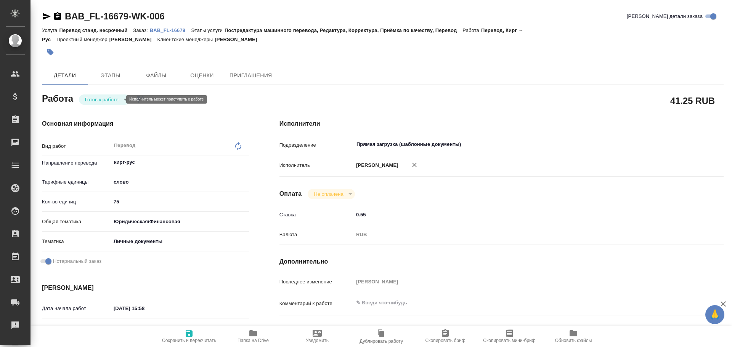
type textarea "x"
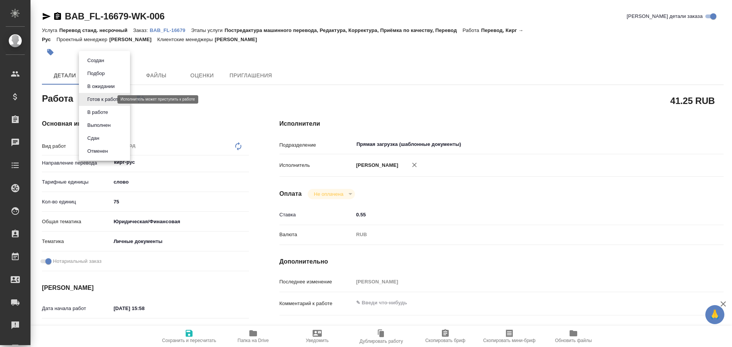
click at [106, 102] on body "🙏 .cls-1 fill:#fff; AWATERA [PERSON_NAME] Спецификации Заказы Чаты Todo Проекты…" at bounding box center [366, 173] width 732 height 347
click at [97, 112] on button "В работе" at bounding box center [97, 112] width 25 height 8
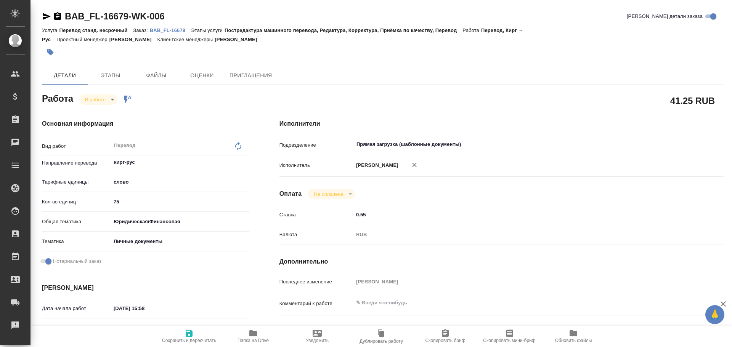
type textarea "x"
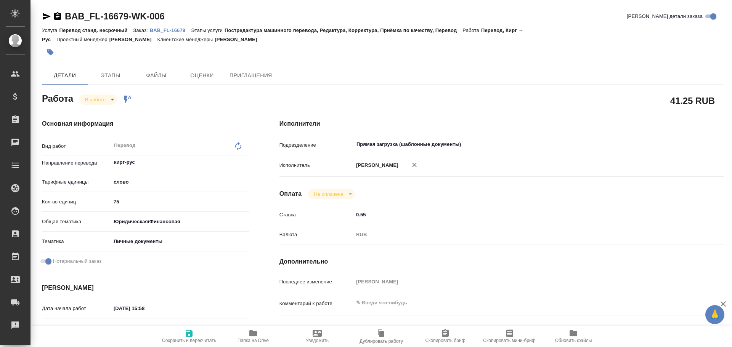
type textarea "x"
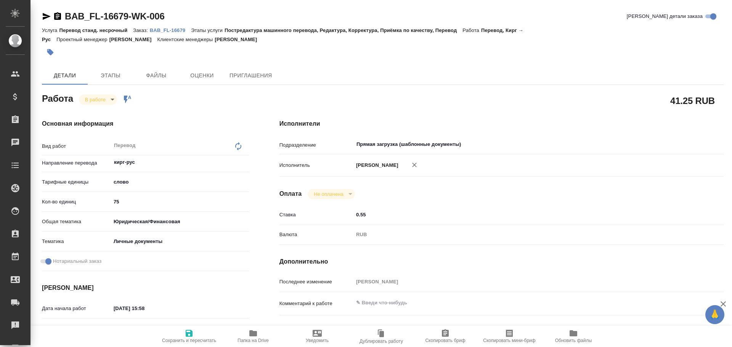
type textarea "x"
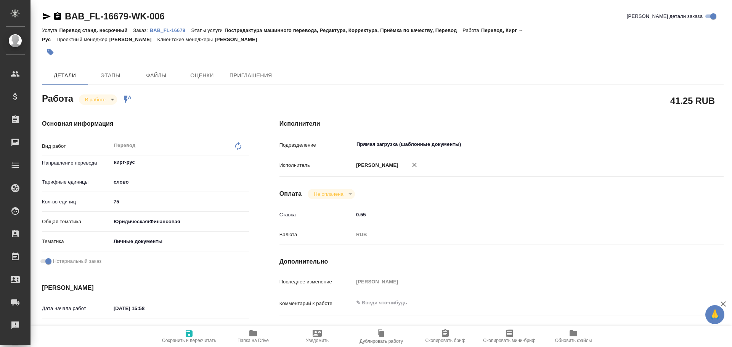
type textarea "x"
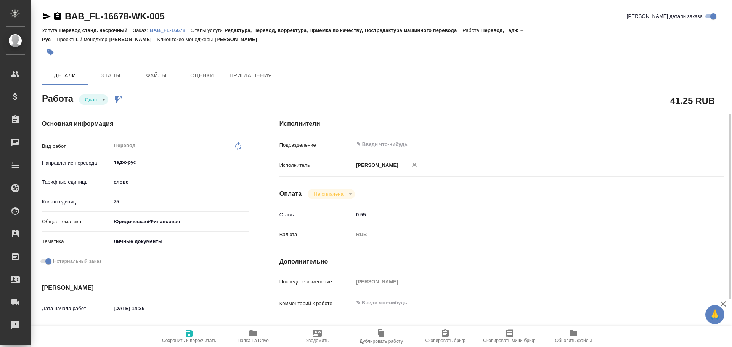
scroll to position [74, 0]
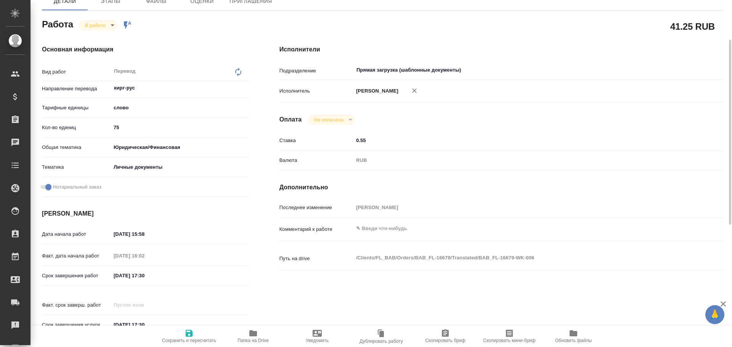
scroll to position [303, 0]
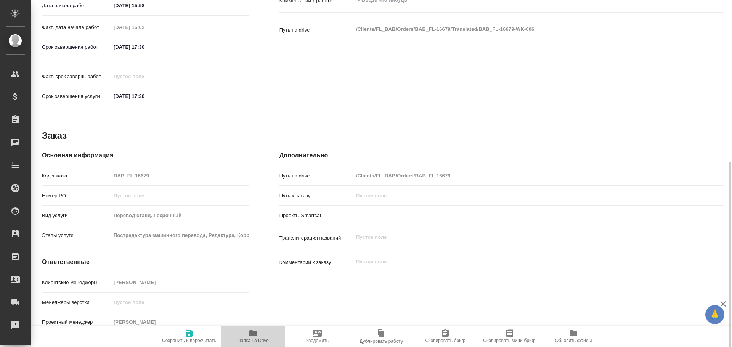
click at [257, 336] on icon "button" at bounding box center [253, 334] width 8 height 6
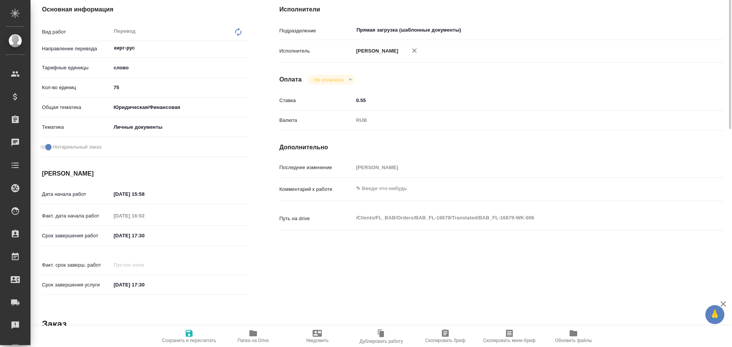
scroll to position [267, 0]
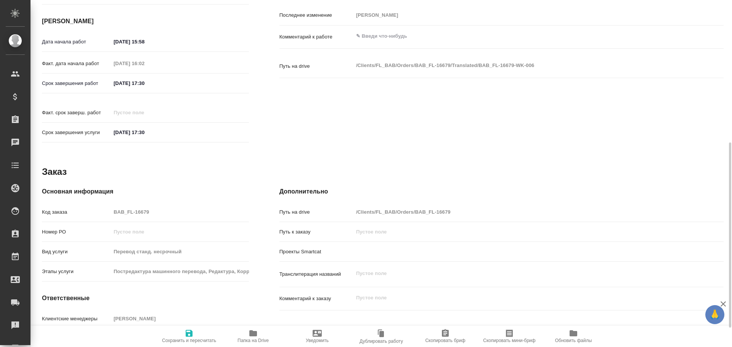
click at [252, 332] on icon "button" at bounding box center [253, 334] width 8 height 6
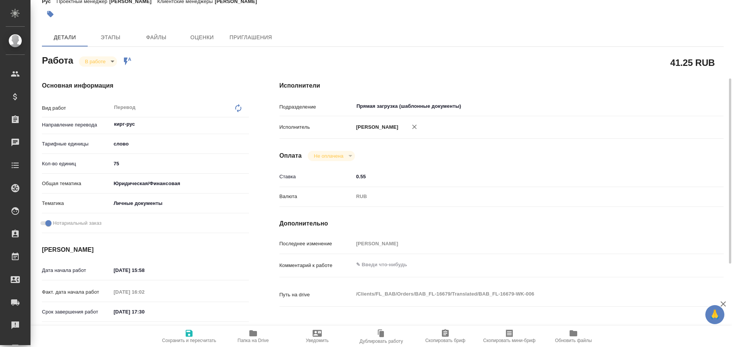
scroll to position [0, 0]
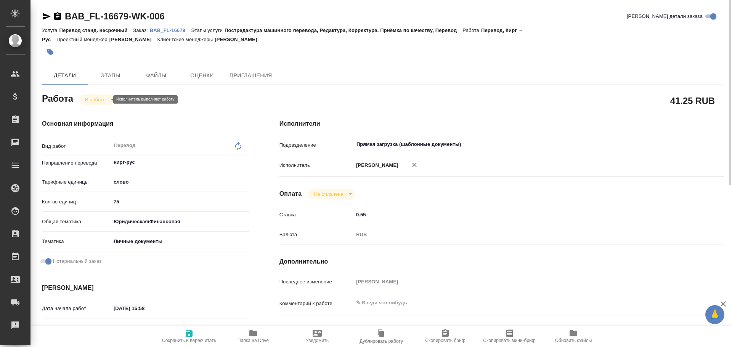
click at [100, 100] on body "🙏 .cls-1 fill:#fff; AWATERA Gusev Alexandr Клиенты Спецификации Заказы 0 Чаты T…" at bounding box center [366, 173] width 732 height 347
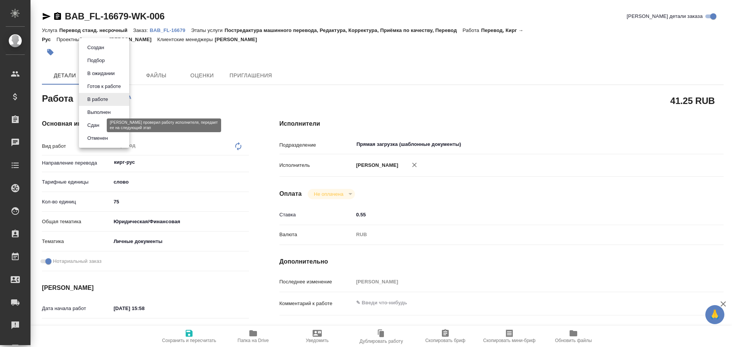
click at [99, 125] on button "Сдан" at bounding box center [93, 125] width 16 height 8
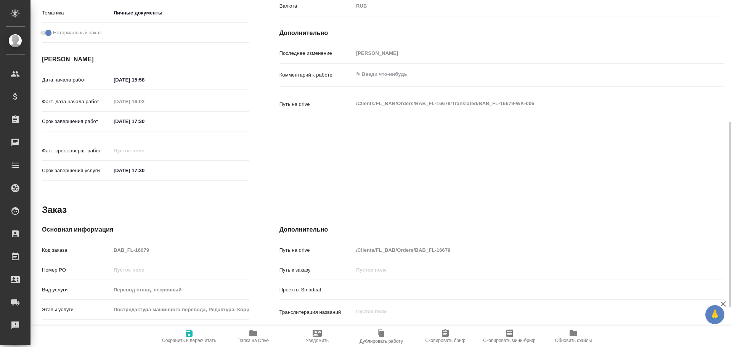
scroll to position [267, 0]
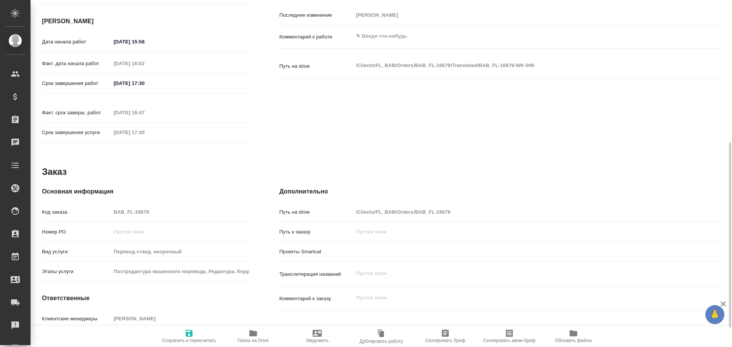
type textarea "x"
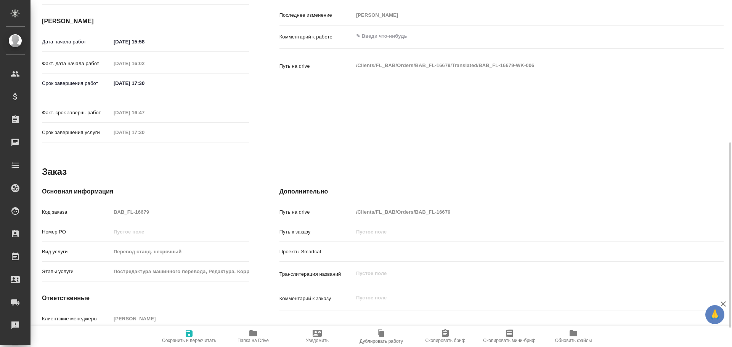
type textarea "x"
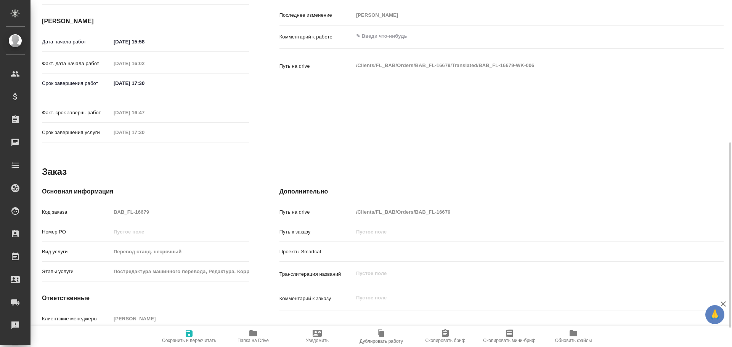
type textarea "x"
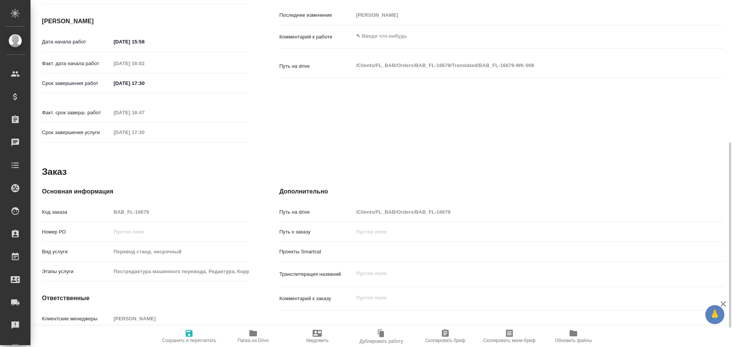
type textarea "x"
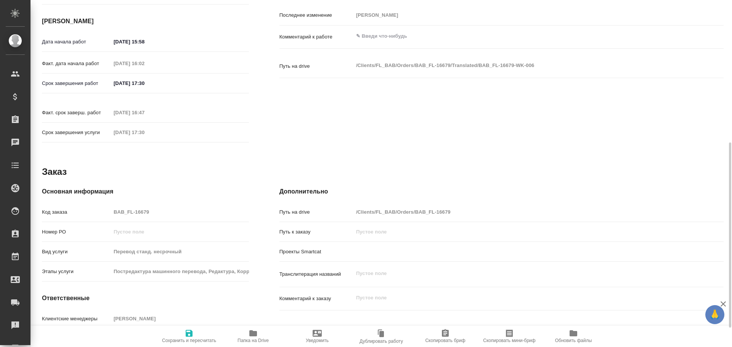
click at [96, 206] on div "Код заказа BAB_FL-16679" at bounding box center [145, 212] width 207 height 13
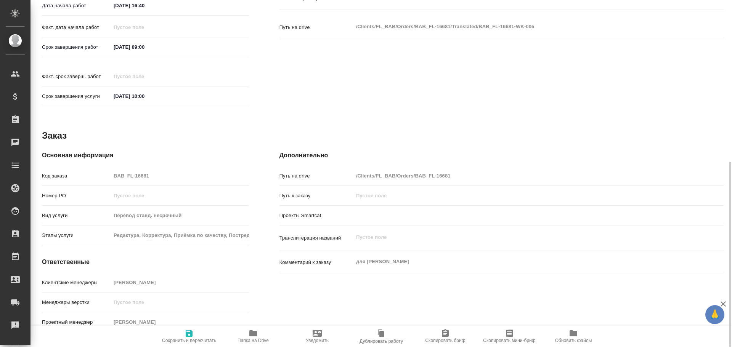
click at [247, 336] on span "Папка на Drive" at bounding box center [253, 336] width 55 height 14
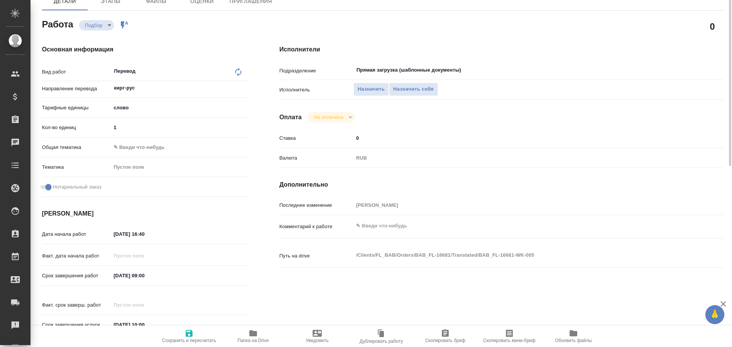
scroll to position [36, 0]
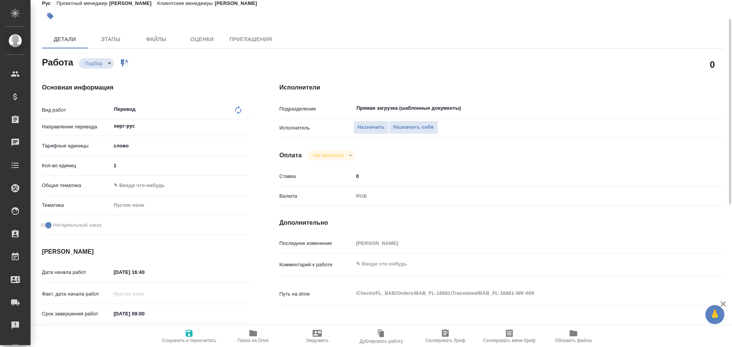
drag, startPoint x: 120, startPoint y: 165, endPoint x: 69, endPoint y: 166, distance: 50.7
click at [70, 166] on div "Кол-во единиц 1" at bounding box center [145, 165] width 207 height 13
type input "100"
click at [193, 336] on icon "button" at bounding box center [189, 333] width 7 height 7
type input "recruiting"
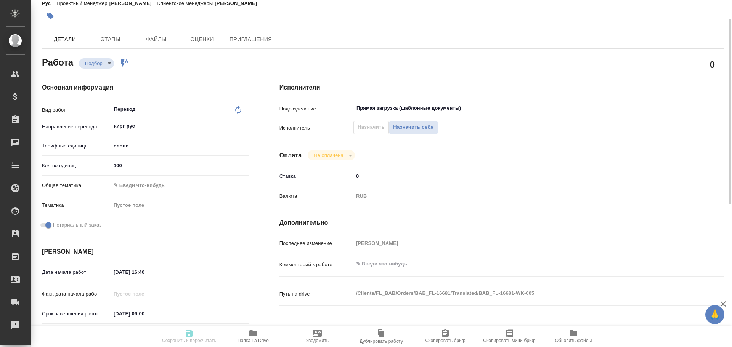
type input "кирг-рус"
type input "5a8b1489cc6b4906c91bfd90"
type input "100"
checkbox input "true"
type input "[DATE] 16:40"
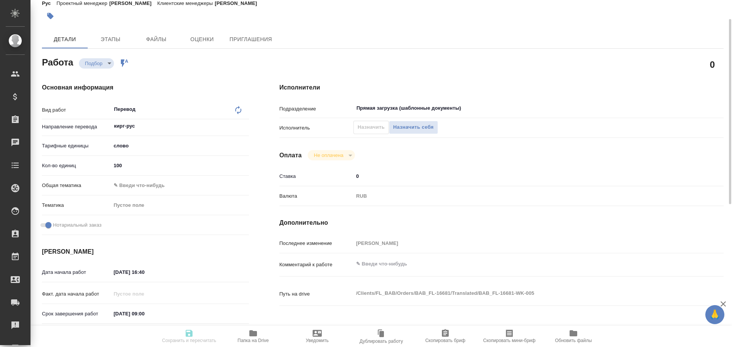
type input "[DATE] 09:00"
type input "[DATE] 10:00"
type input "Прямая загрузка (шаблонные документы)"
type input "notPayed"
type input "0"
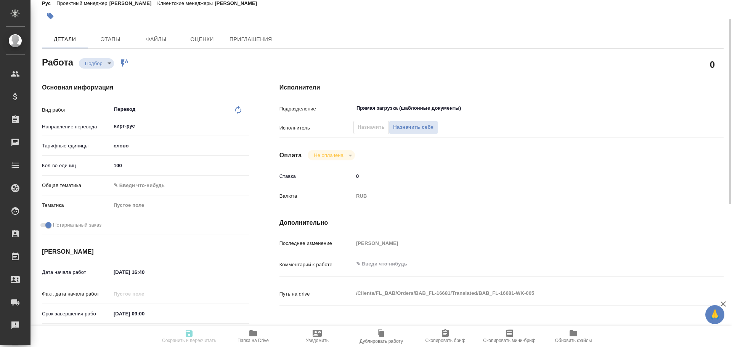
type input "RUB"
type input "[PERSON_NAME]"
type input "BAB_FL-16681"
type input "Перевод станд. несрочный"
type input "Редактура, Корректура, Приёмка по качеству, Постредактура машинного перевода, П…"
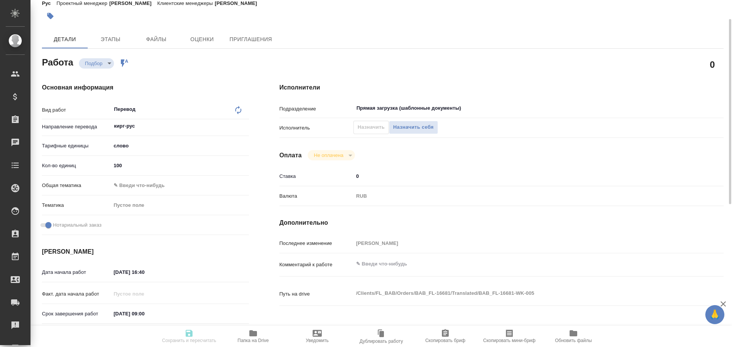
type input "[PERSON_NAME]"
type input "/Clients/FL_BAB/Orders/BAB_FL-16681"
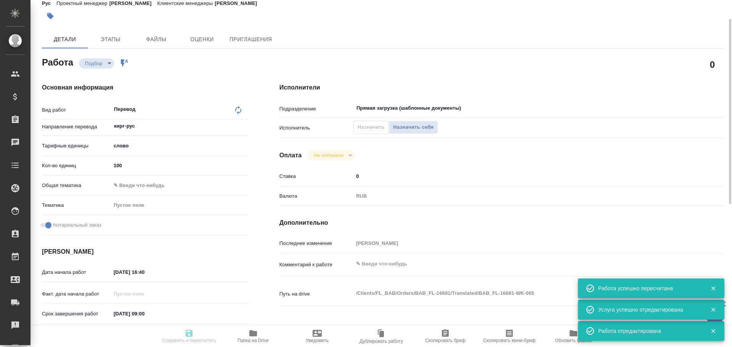
type input "recruiting"
type input "кирг-рус"
type input "5a8b1489cc6b4906c91bfd90"
type input "100"
checkbox input "true"
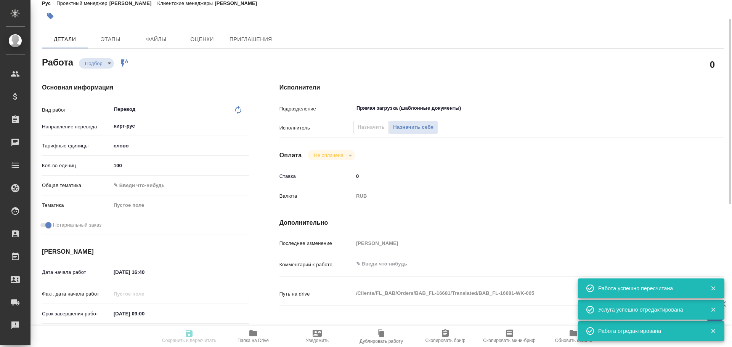
type input "[DATE] 16:40"
type input "[DATE] 09:00"
type input "[DATE] 10:00"
type input "Прямая загрузка (шаблонные документы)"
type input "notPayed"
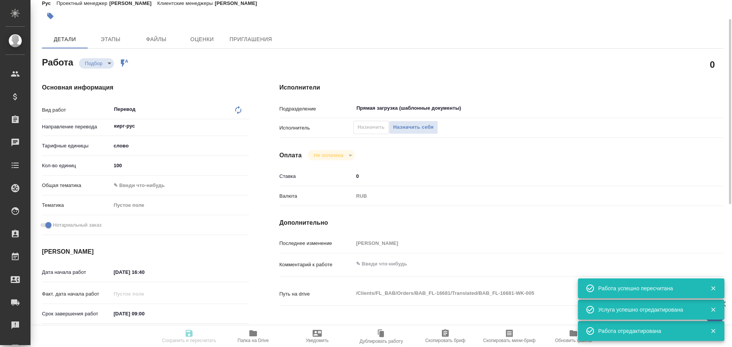
type input "0"
type input "RUB"
type input "[PERSON_NAME]"
type input "BAB_FL-16681"
type input "Перевод станд. несрочный"
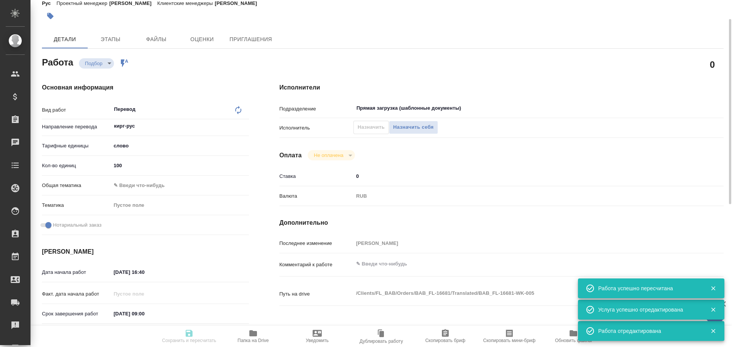
type input "Редактура, Корректура, Приёмка по качеству, Постредактура машинного перевода, П…"
type input "[PERSON_NAME]"
type input "/Clients/FL_BAB/Orders/BAB_FL-16681"
click at [406, 130] on span "Назначить себя" at bounding box center [413, 127] width 40 height 9
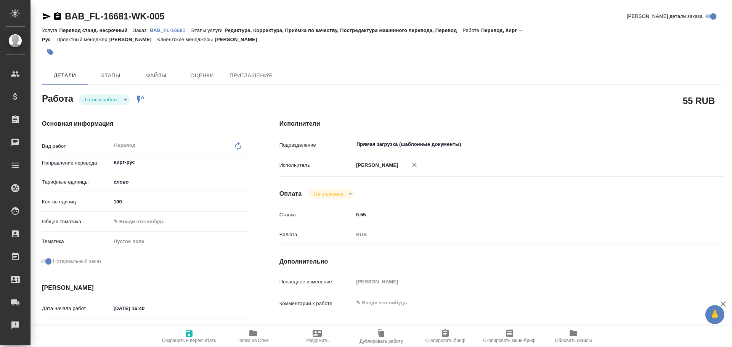
type textarea "x"
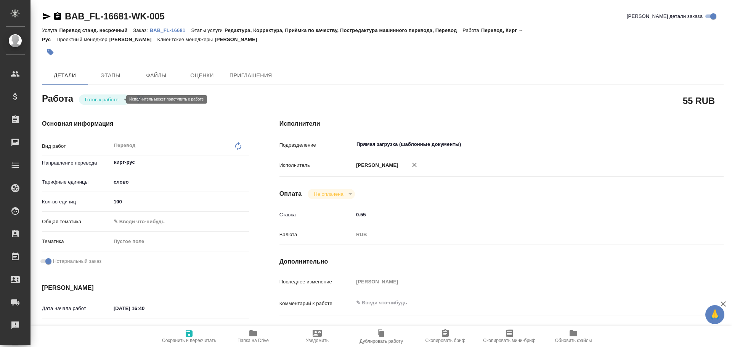
click at [103, 98] on body "🙏 .cls-1 fill:#fff; AWATERA [PERSON_NAME] Спецификации Заказы Чаты Todo Проекты…" at bounding box center [366, 173] width 732 height 347
type textarea "x"
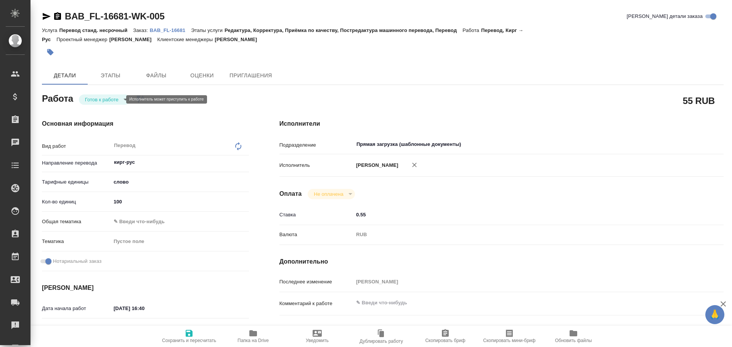
type textarea "x"
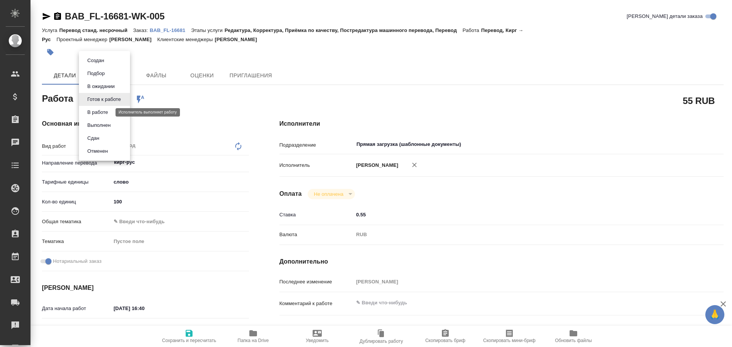
click at [96, 111] on button "В работе" at bounding box center [97, 112] width 25 height 8
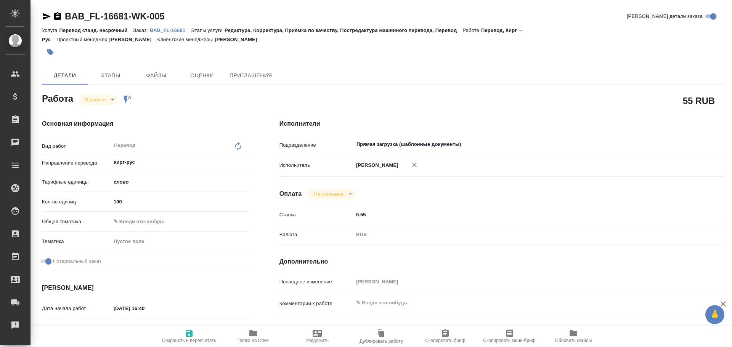
type textarea "x"
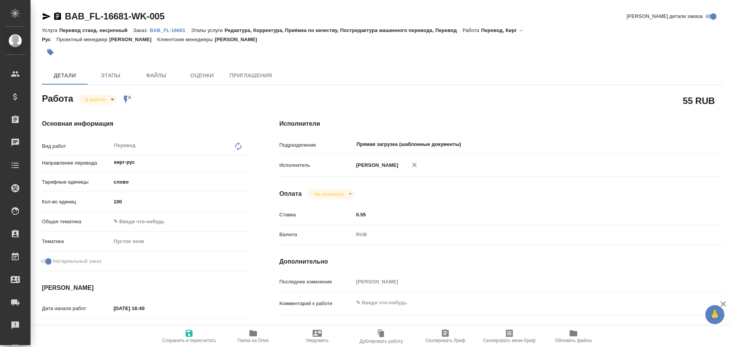
type textarea "x"
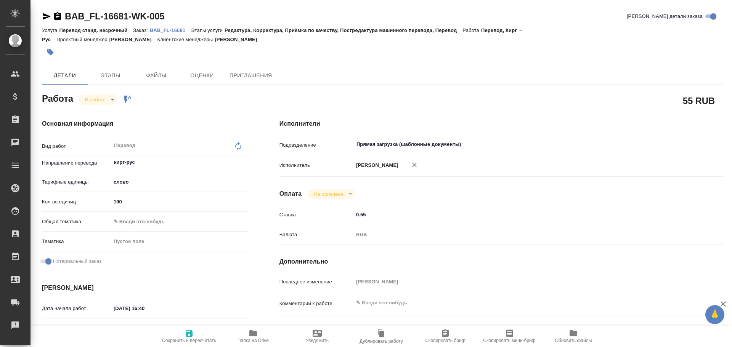
type textarea "x"
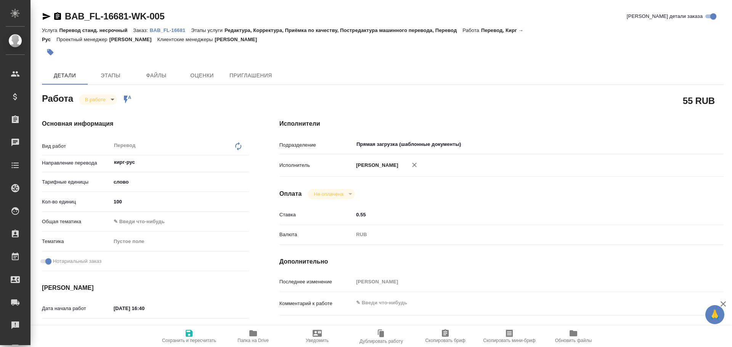
type textarea "x"
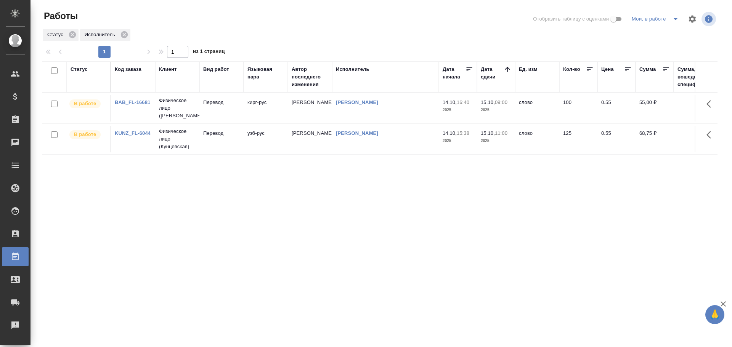
click at [427, 107] on td "[PERSON_NAME]" at bounding box center [385, 108] width 107 height 27
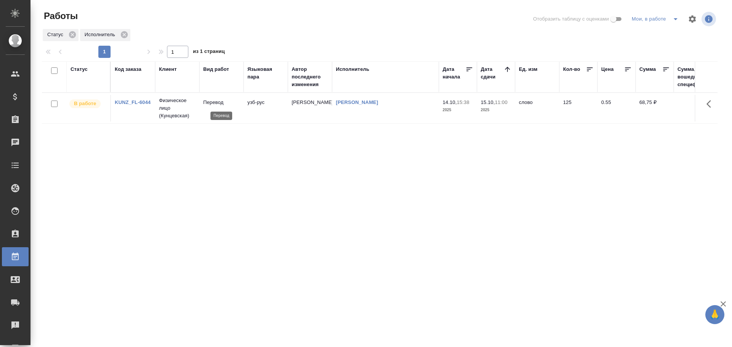
click at [237, 104] on p "Перевод" at bounding box center [221, 103] width 37 height 8
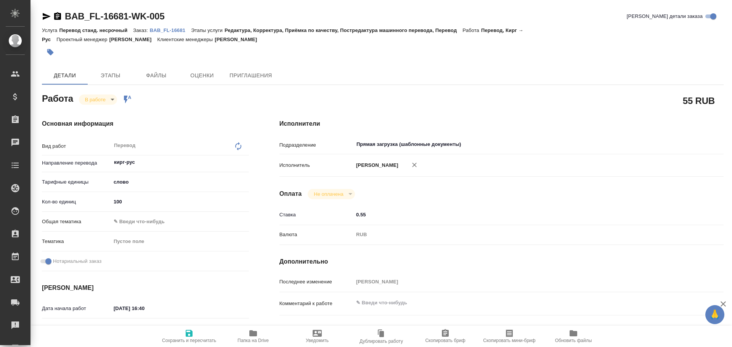
type textarea "x"
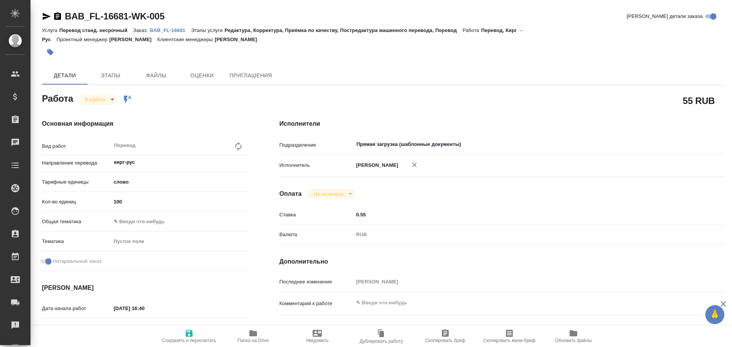
type textarea "x"
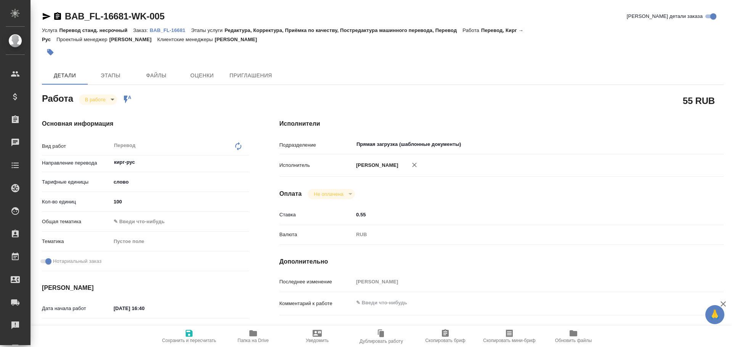
type textarea "x"
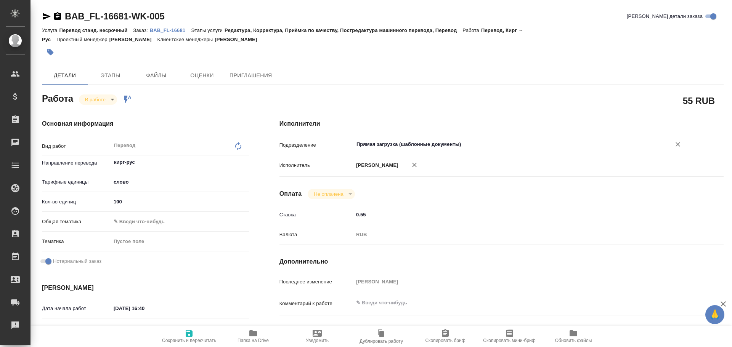
type textarea "x"
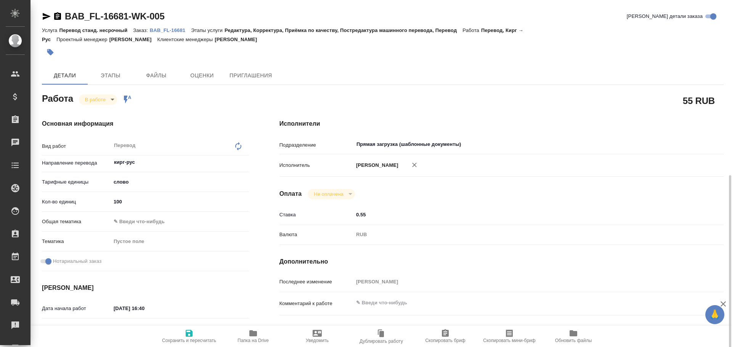
scroll to position [303, 0]
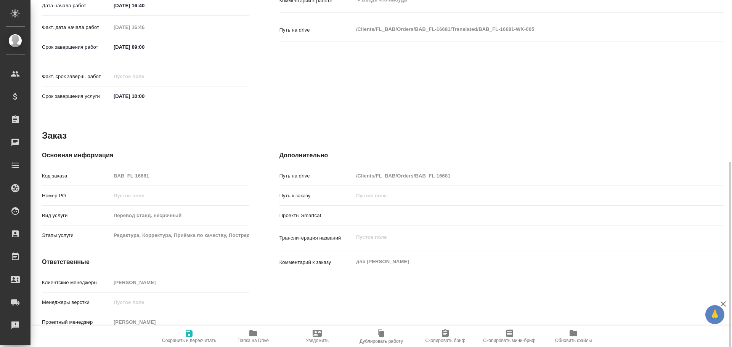
type textarea "x"
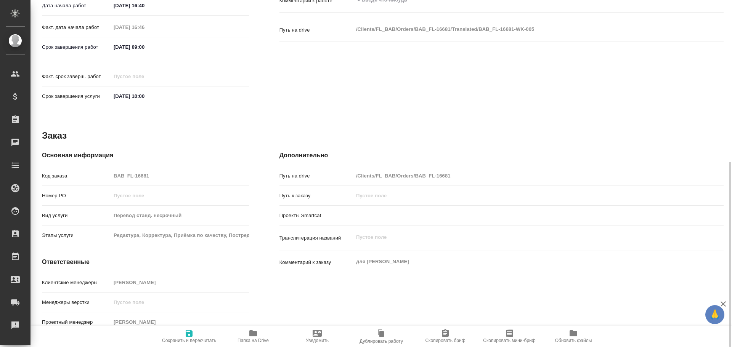
type textarea "x"
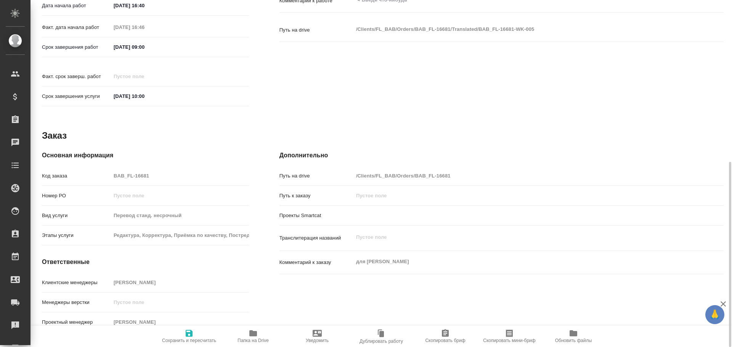
click at [247, 344] on button "Папка на Drive" at bounding box center [253, 336] width 64 height 21
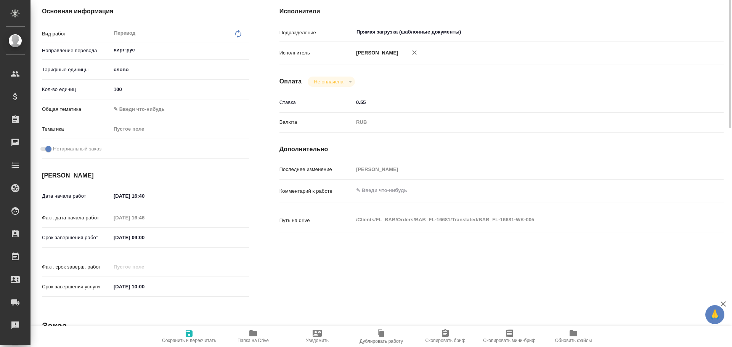
scroll to position [0, 0]
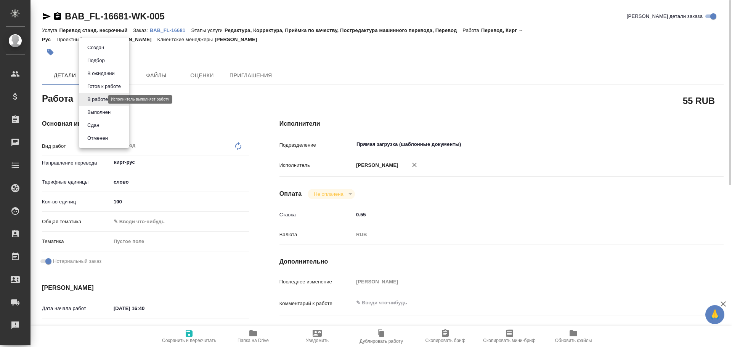
click at [97, 100] on body "🙏 .cls-1 fill:#fff; AWATERA Gusev Alexandr Клиенты Спецификации Заказы 0 Чаты T…" at bounding box center [366, 173] width 732 height 347
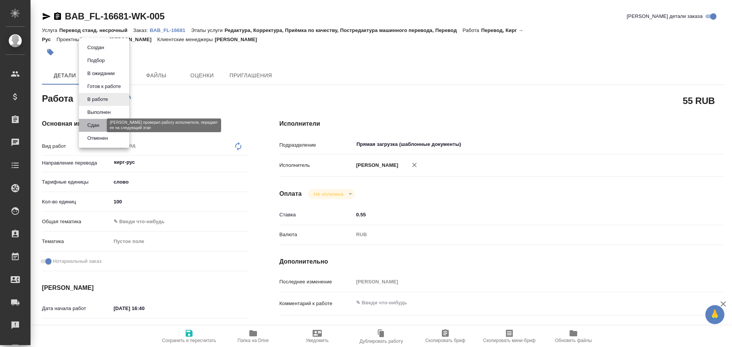
click at [96, 128] on button "Сдан" at bounding box center [93, 125] width 16 height 8
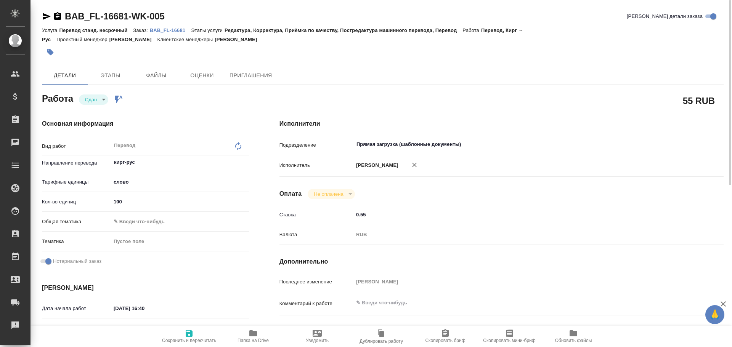
type textarea "x"
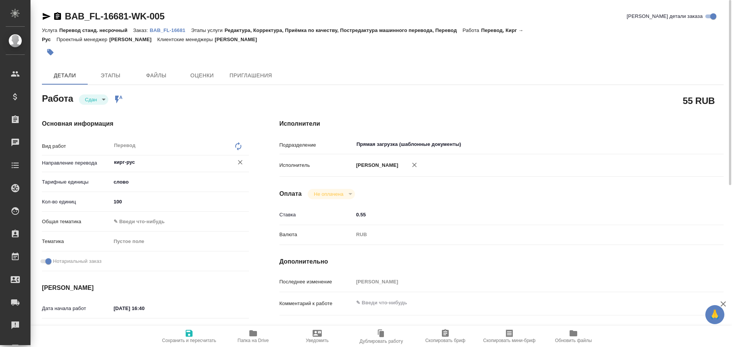
type textarea "x"
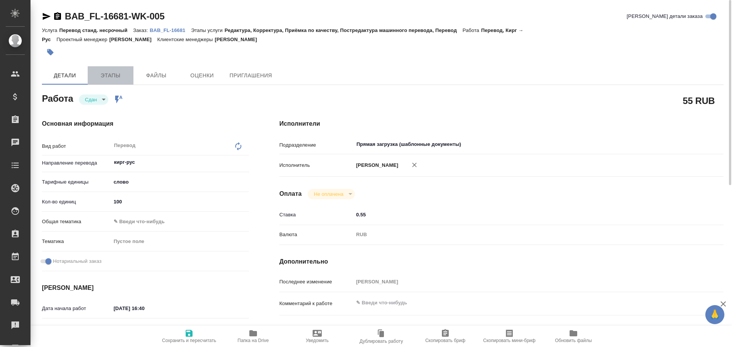
click at [92, 74] on span "Этапы" at bounding box center [110, 76] width 37 height 10
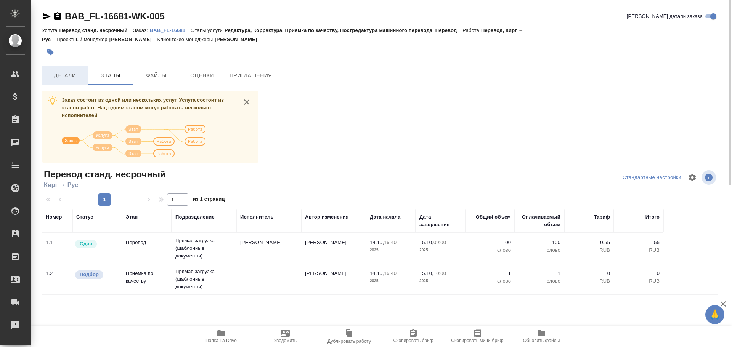
click at [80, 75] on span "Детали" at bounding box center [65, 76] width 37 height 10
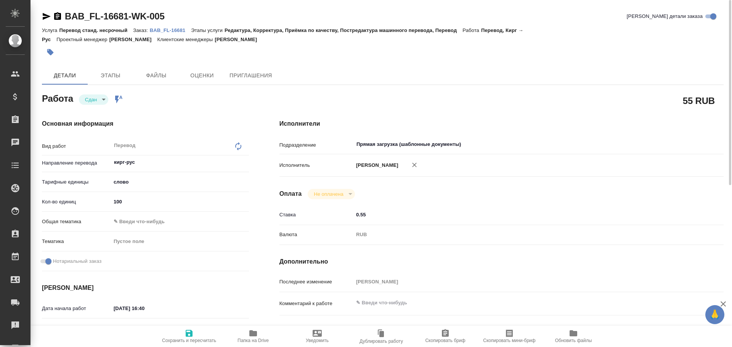
type textarea "x"
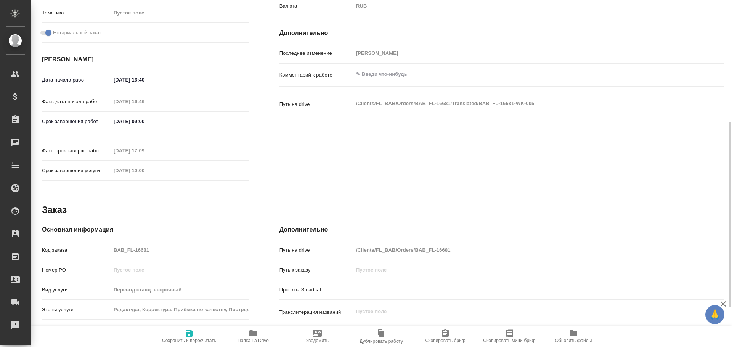
scroll to position [267, 0]
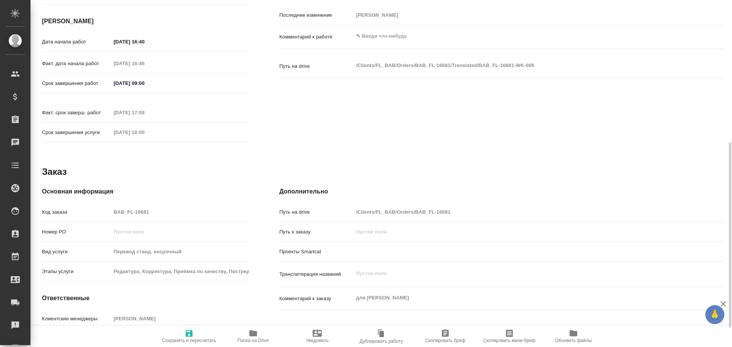
type textarea "x"
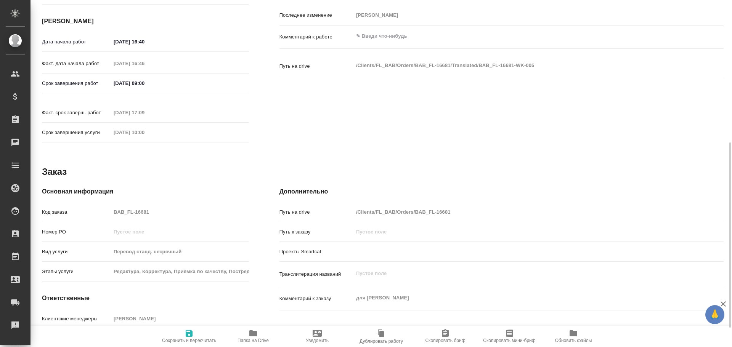
type textarea "x"
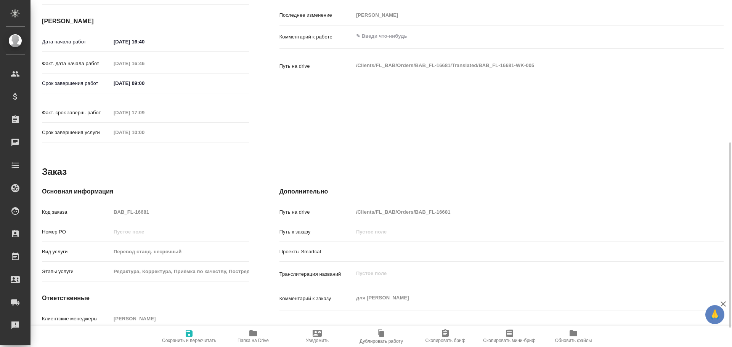
type textarea "x"
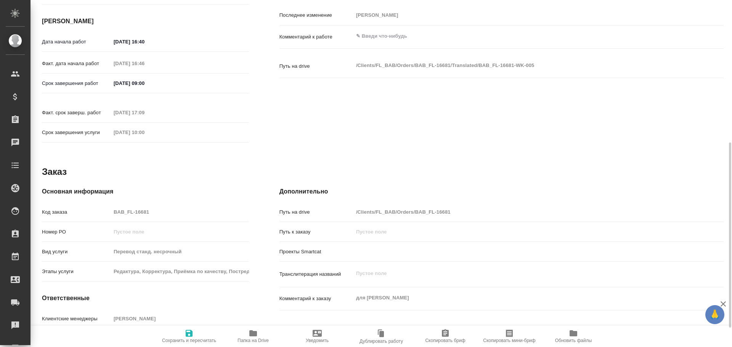
type textarea "x"
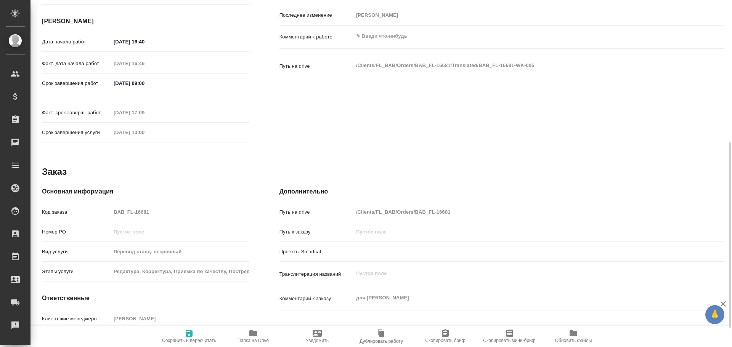
type textarea "x"
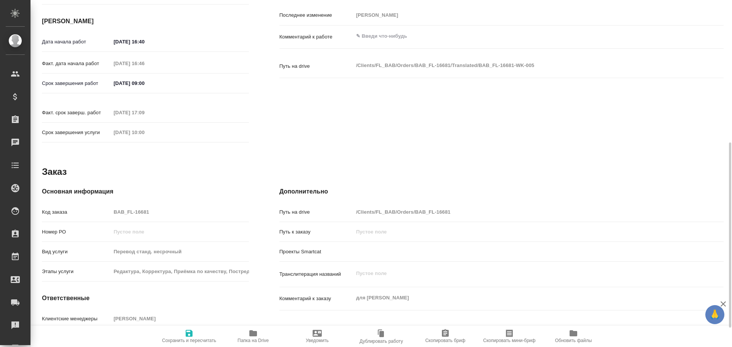
type textarea "x"
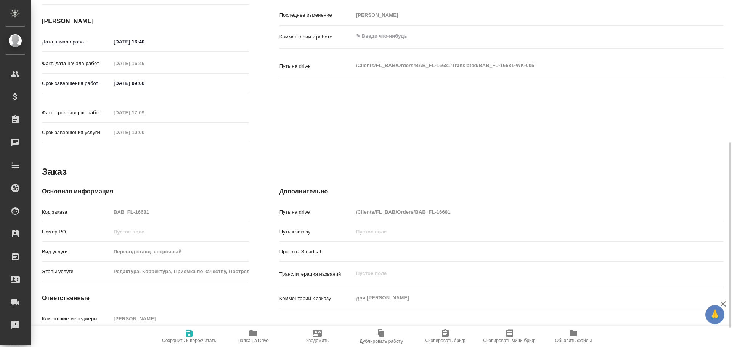
type textarea "x"
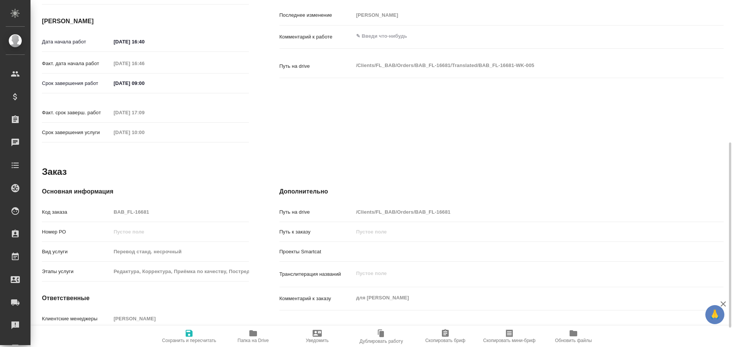
type textarea "x"
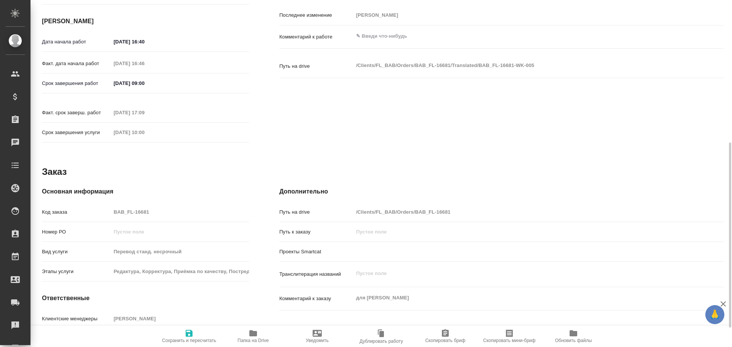
type textarea "x"
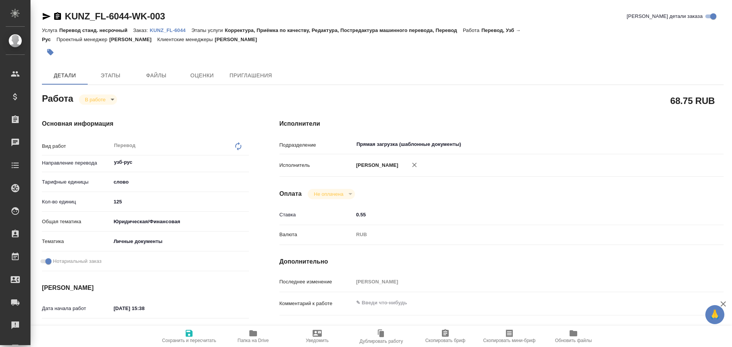
scroll to position [303, 0]
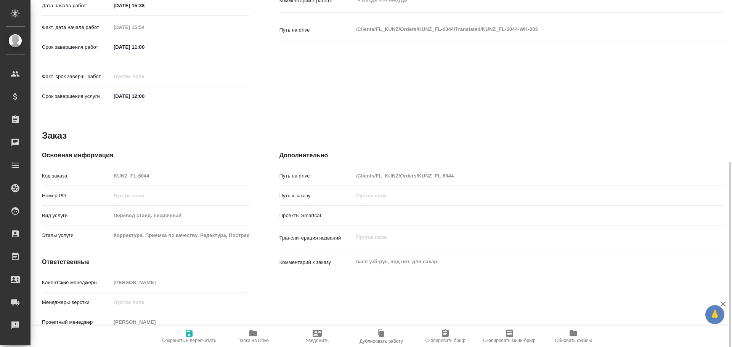
click at [264, 334] on span "Папка на Drive" at bounding box center [253, 336] width 55 height 14
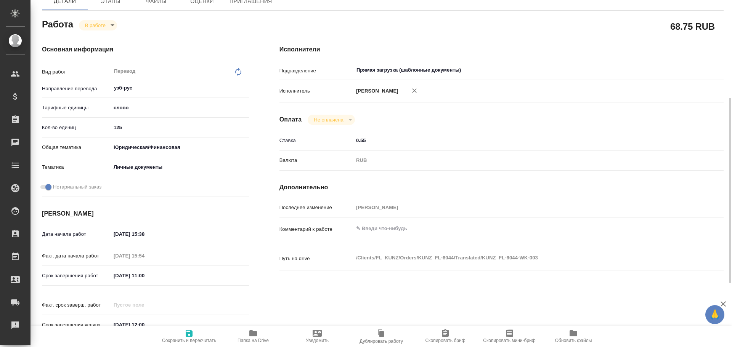
scroll to position [36, 0]
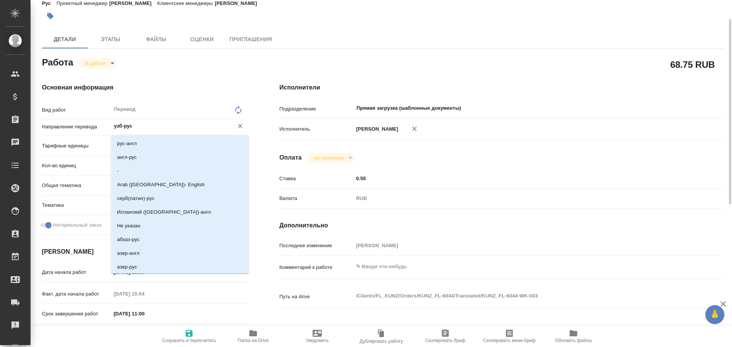
click at [117, 125] on input "узб-рус" at bounding box center [167, 126] width 108 height 9
click at [119, 125] on input "узб-рус" at bounding box center [167, 126] width 108 height 9
drag, startPoint x: 121, startPoint y: 125, endPoint x: 115, endPoint y: 125, distance: 6.5
click at [115, 125] on input "узб-рус" at bounding box center [167, 126] width 108 height 9
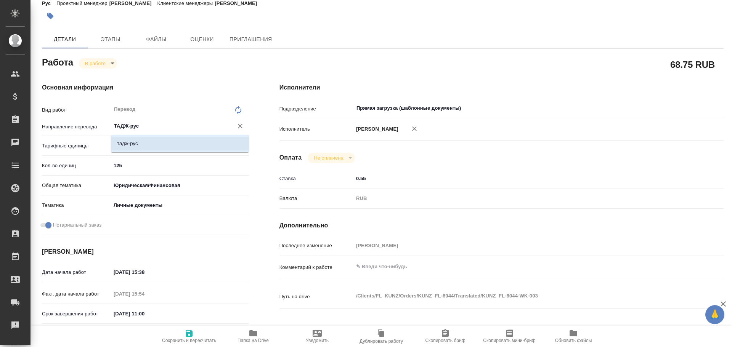
click at [158, 143] on li "тадж-рус" at bounding box center [180, 144] width 138 height 14
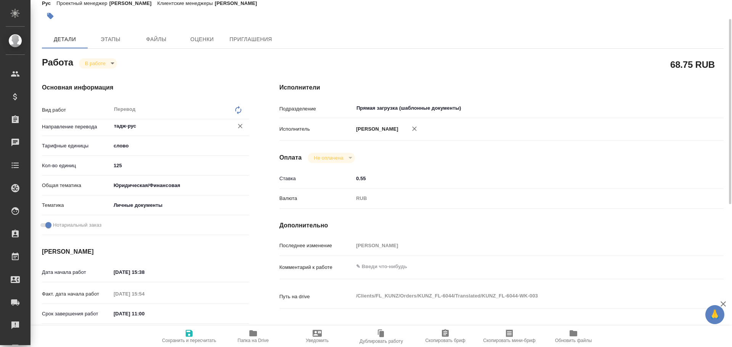
type input "тадж-рус"
click at [180, 336] on span "Сохранить и пересчитать" at bounding box center [189, 336] width 55 height 14
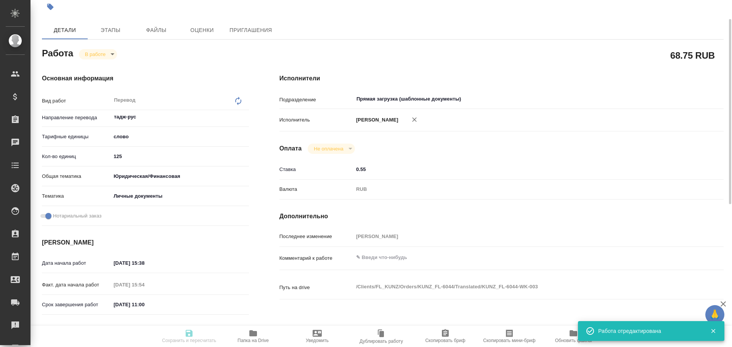
type input "inProgress"
type input "тадж-рус"
type input "5a8b1489cc6b4906c91bfd90"
type input "125"
type input "yr-fn"
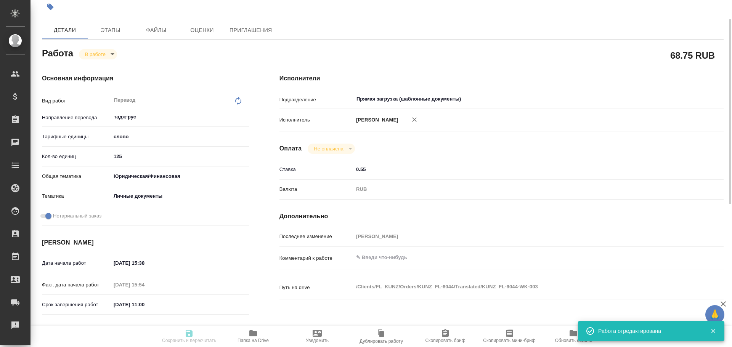
type input "5a8b8b956a9677013d343cfe"
checkbox input "true"
type input "[DATE] 15:38"
type input "[DATE] 15:54"
type input "[DATE] 11:00"
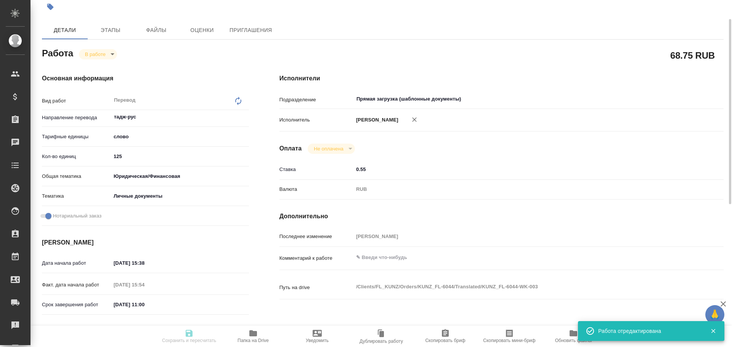
type input "[DATE] 12:00"
type input "Прямая загрузка (шаблонные документы)"
type input "notPayed"
type input "0.55"
type input "RUB"
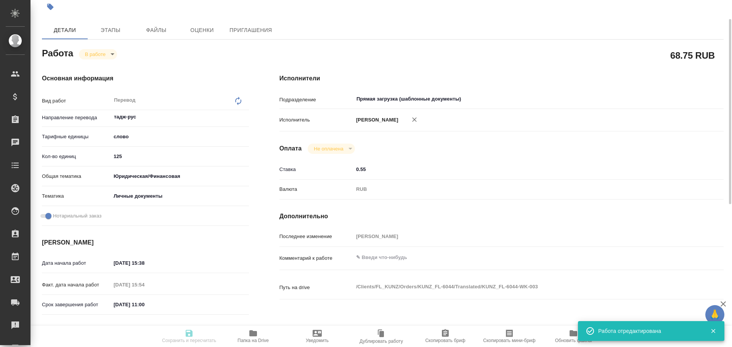
type input "[PERSON_NAME]"
type input "KUNZ_FL-6044"
type input "Перевод станд. несрочный"
type input "Корректура, Приёмка по качеству, Редактура, Постредактура машинного перевода, П…"
type input "[PERSON_NAME]"
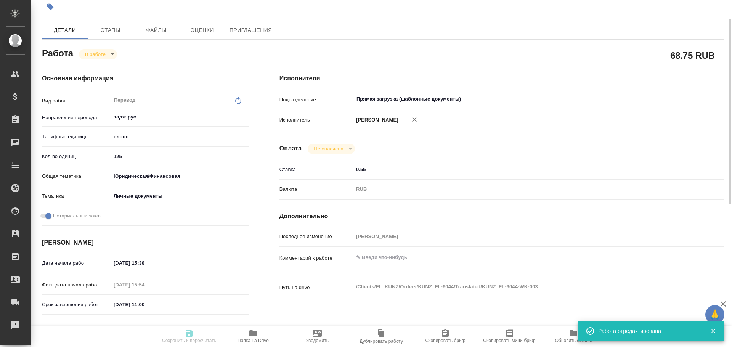
type input "/Clients/FL_KUNZ/Orders/KUNZ_FL-6044"
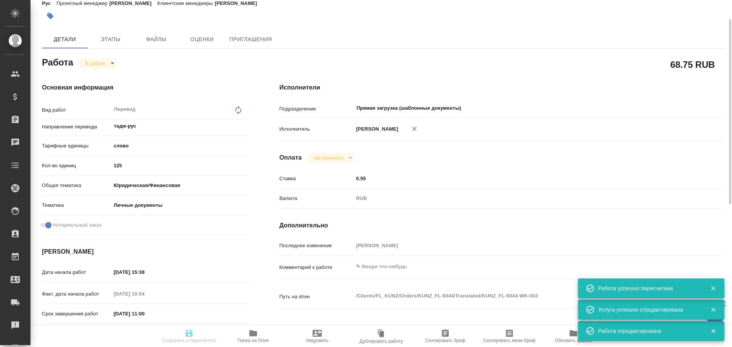
type input "inProgress"
type input "тадж-рус"
type input "5a8b1489cc6b4906c91bfd90"
type input "125"
type input "yr-fn"
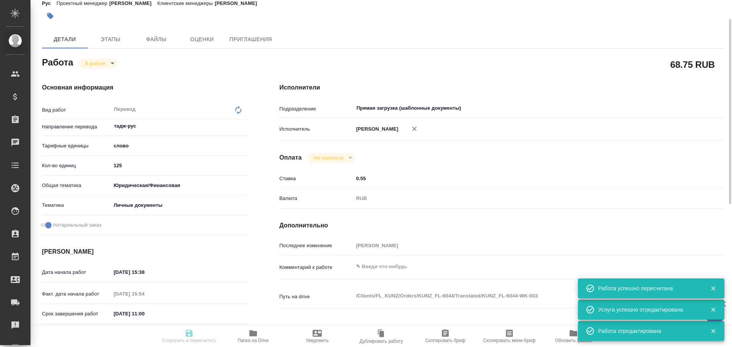
type input "5a8b8b956a9677013d343cfe"
checkbox input "true"
type input "[DATE] 15:38"
type input "[DATE] 15:54"
type input "[DATE] 11:00"
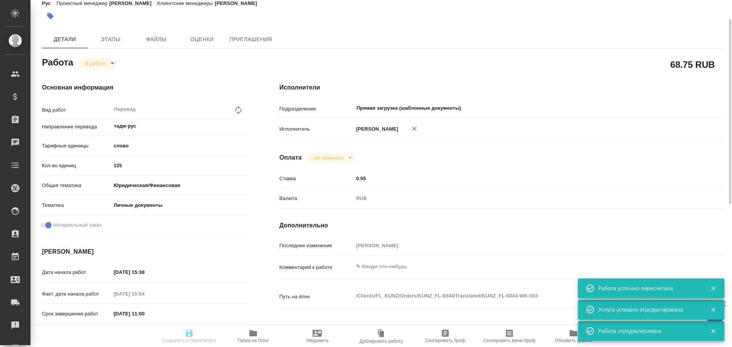
type input "[DATE] 12:00"
type input "Прямая загрузка (шаблонные документы)"
type input "notPayed"
type input "0.55"
type input "RUB"
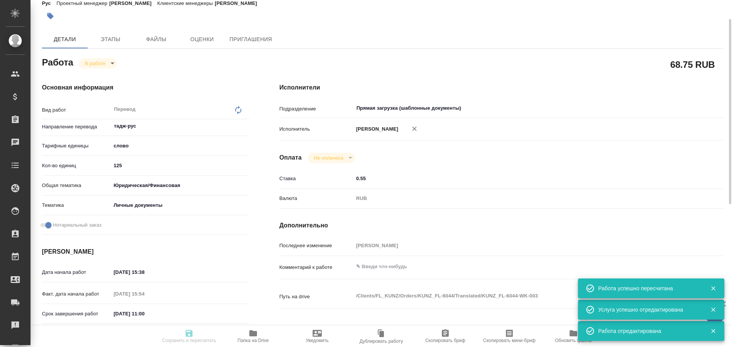
type input "[PERSON_NAME]"
type input "KUNZ_FL-6044"
type input "Перевод станд. несрочный"
type input "Корректура, Приёмка по качеству, Редактура, Постредактура машинного перевода, П…"
type input "[PERSON_NAME]"
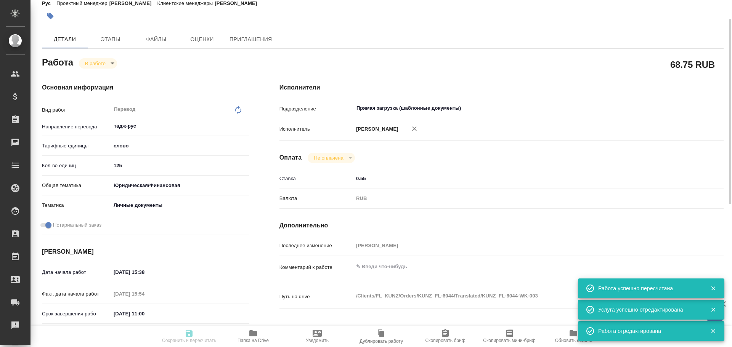
type input "/Clients/FL_KUNZ/Orders/KUNZ_FL-6044"
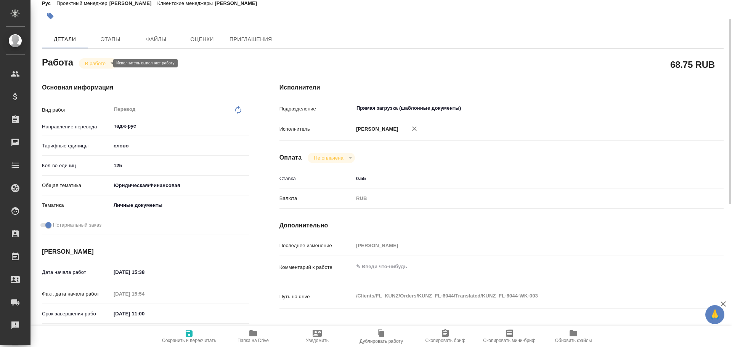
click at [86, 64] on body "🙏 .cls-1 fill:#fff; AWATERA [PERSON_NAME] Спецификации Заказы 0 Чаты Todo Проек…" at bounding box center [366, 173] width 732 height 347
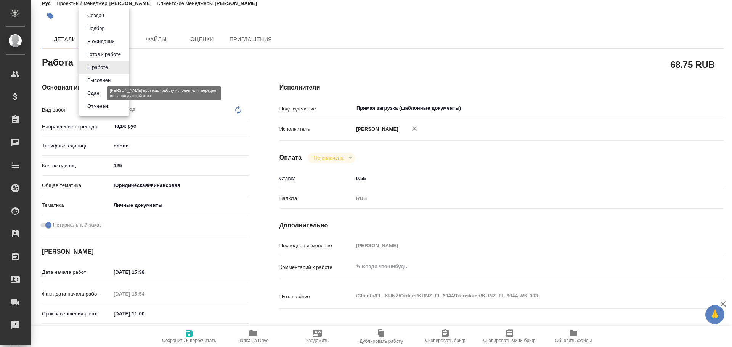
click at [93, 90] on button "Сдан" at bounding box center [93, 93] width 16 height 8
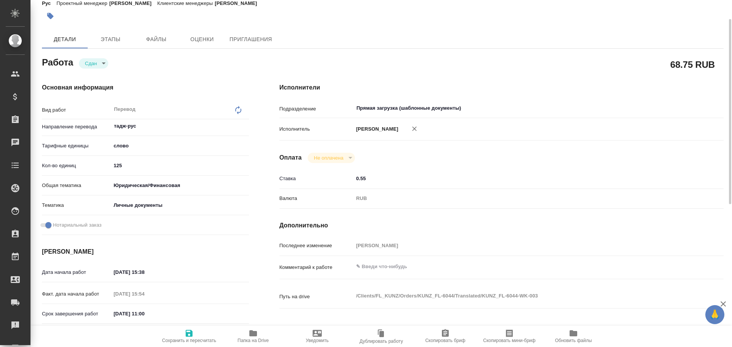
type textarea "x"
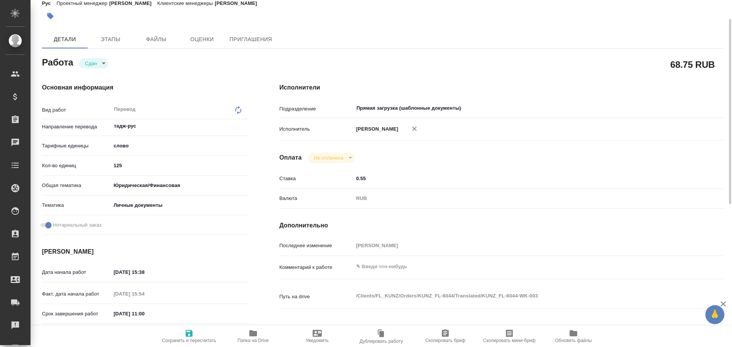
type textarea "x"
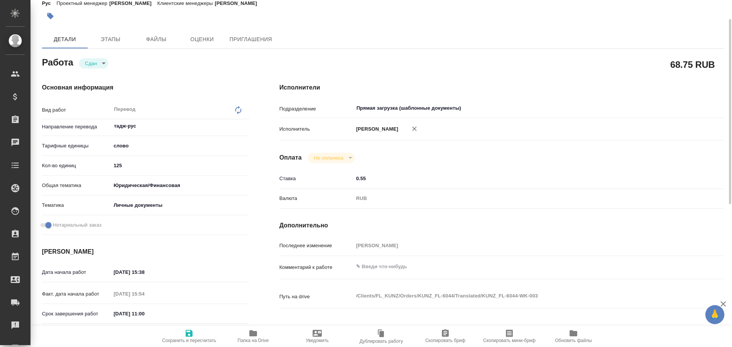
scroll to position [0, 0]
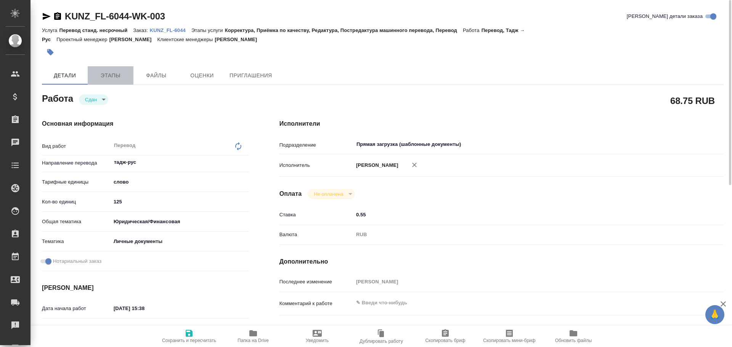
click at [111, 75] on span "Этапы" at bounding box center [110, 76] width 37 height 10
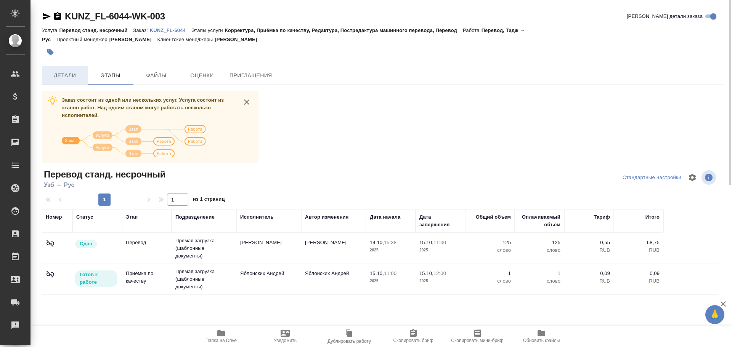
click at [84, 76] on button "Детали" at bounding box center [65, 75] width 46 height 18
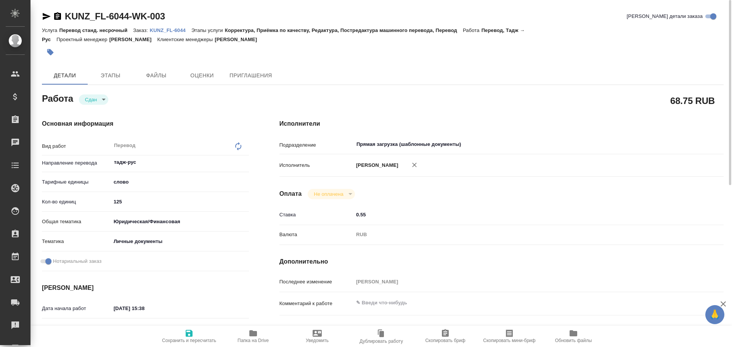
type textarea "x"
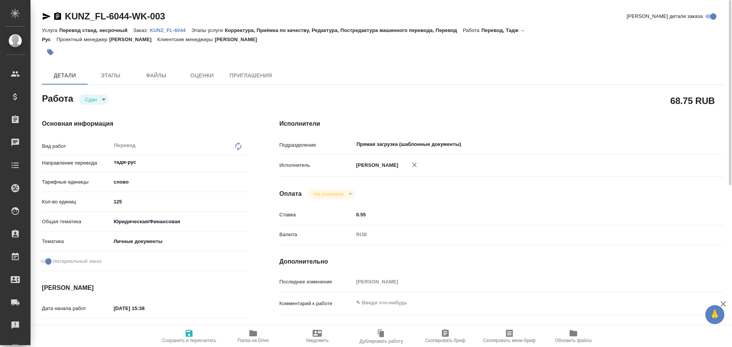
type textarea "x"
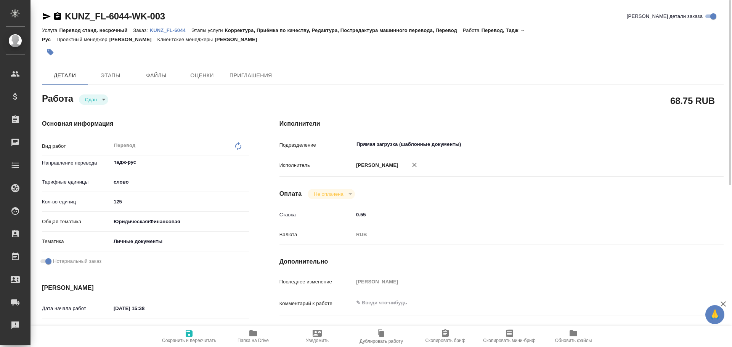
type textarea "x"
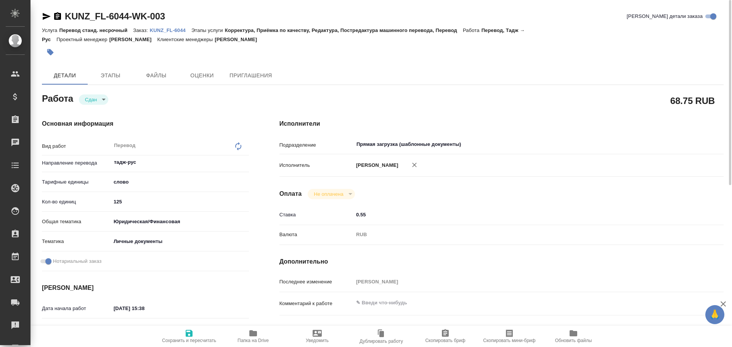
type textarea "x"
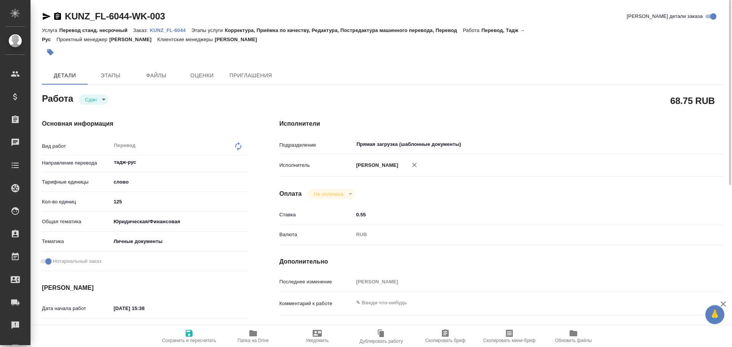
type textarea "x"
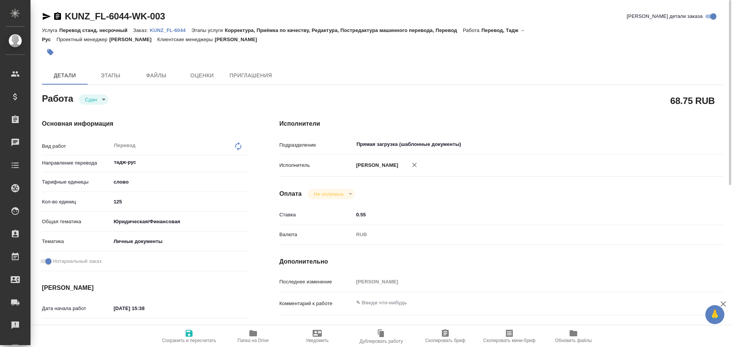
type textarea "x"
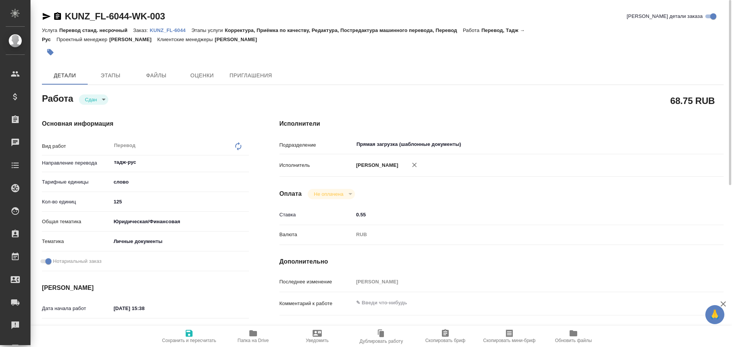
type textarea "x"
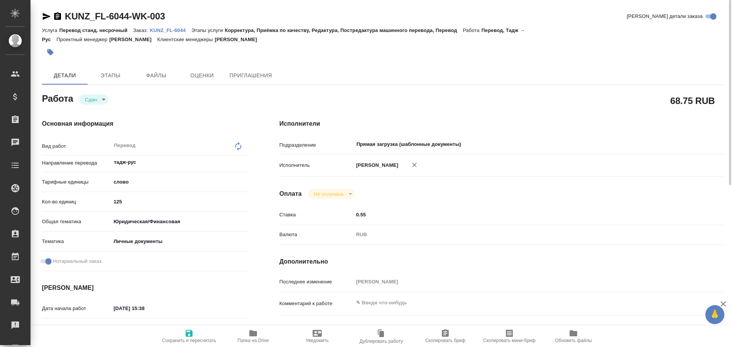
type textarea "x"
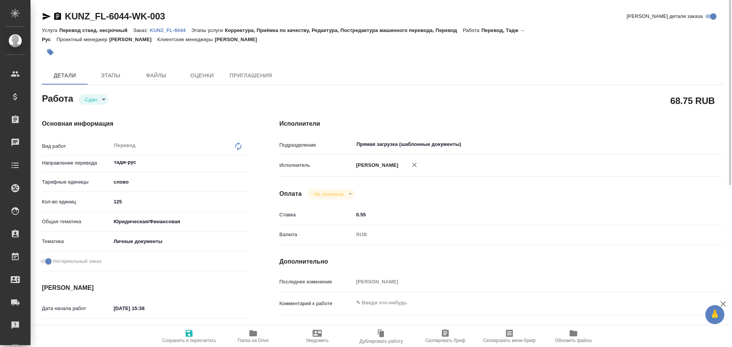
type textarea "x"
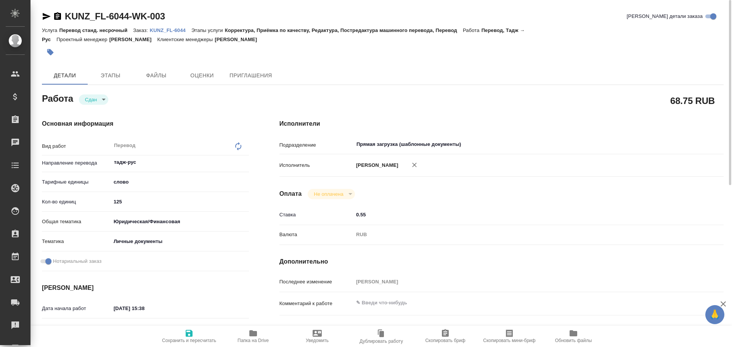
type textarea "x"
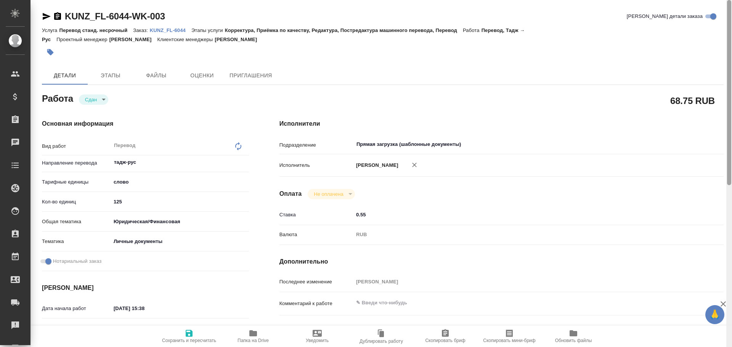
type textarea "x"
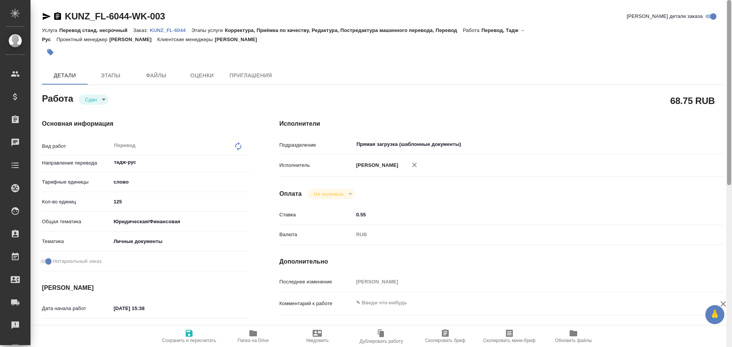
type textarea "x"
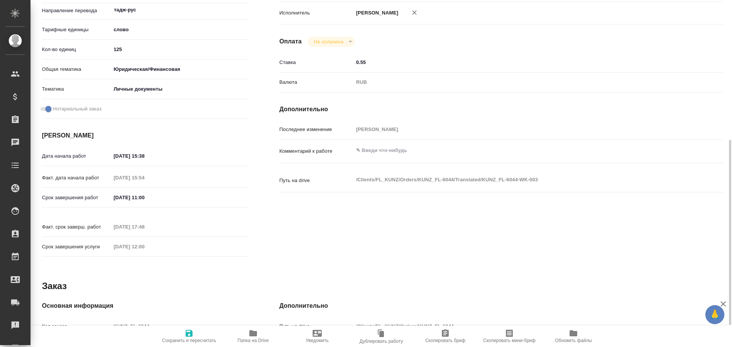
scroll to position [267, 0]
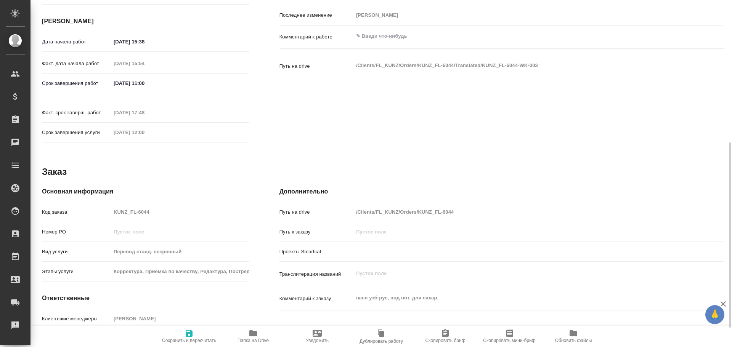
click at [98, 206] on div "Код заказа KUNZ_FL-6044" at bounding box center [145, 212] width 207 height 13
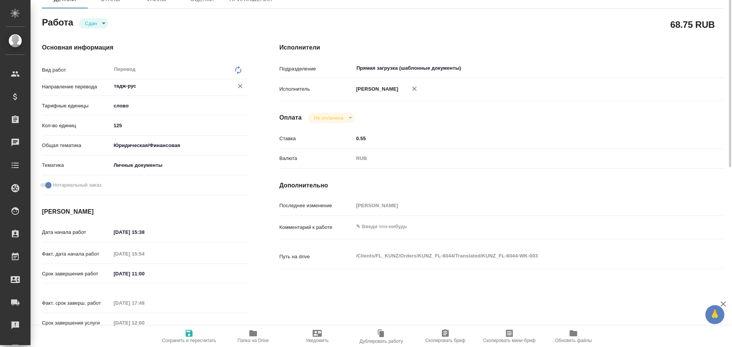
scroll to position [38, 0]
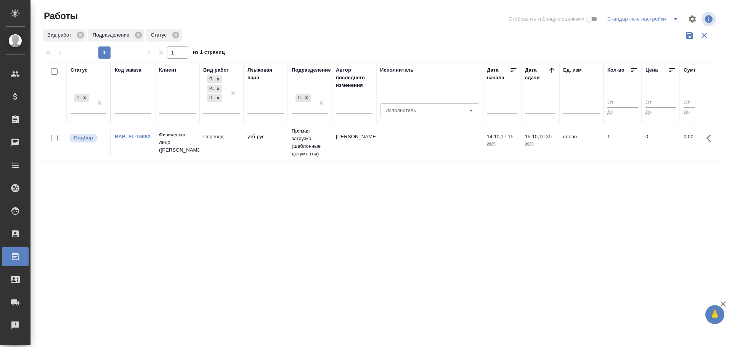
scroll to position [5, 0]
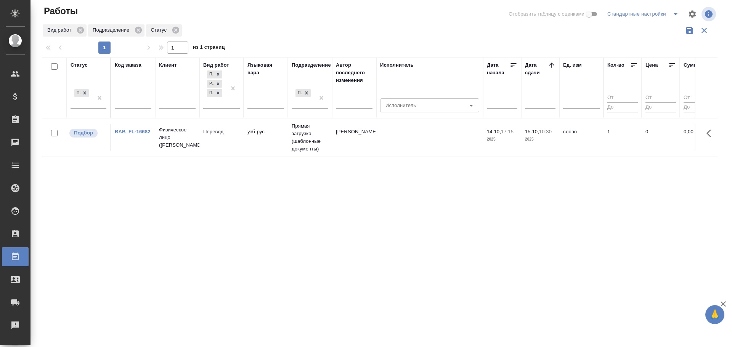
click at [249, 146] on td "узб-рус" at bounding box center [266, 137] width 44 height 27
click at [232, 148] on td "Перевод" at bounding box center [221, 137] width 44 height 27
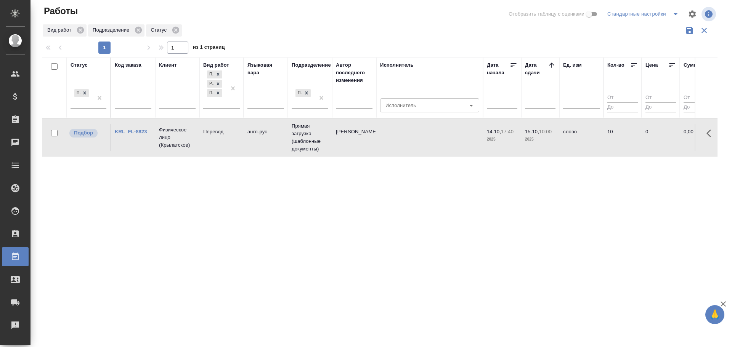
click at [232, 148] on td "Перевод" at bounding box center [221, 137] width 44 height 27
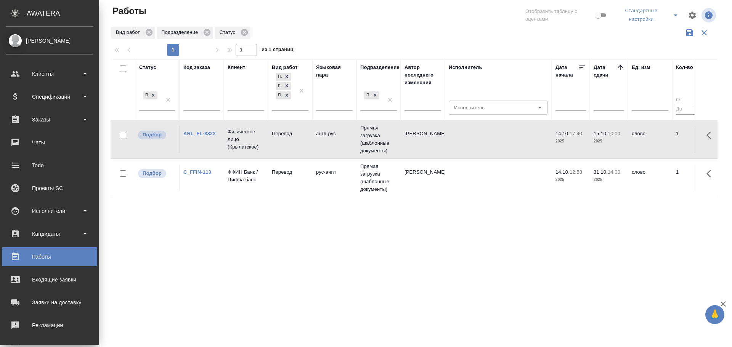
click at [238, 187] on td "ФФИН Банк / Цифра банк" at bounding box center [246, 178] width 44 height 27
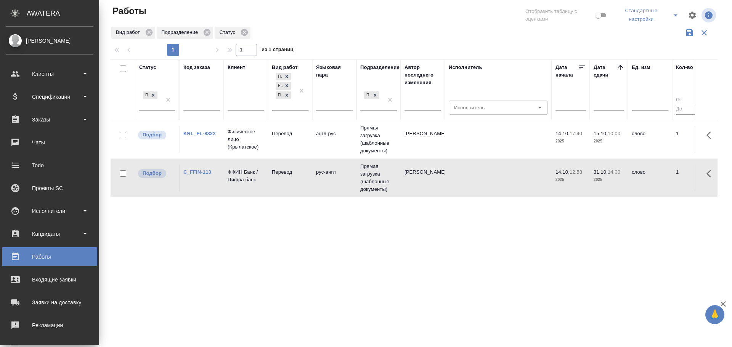
click at [238, 187] on td "ФФИН Банк / Цифра банк" at bounding box center [246, 178] width 44 height 27
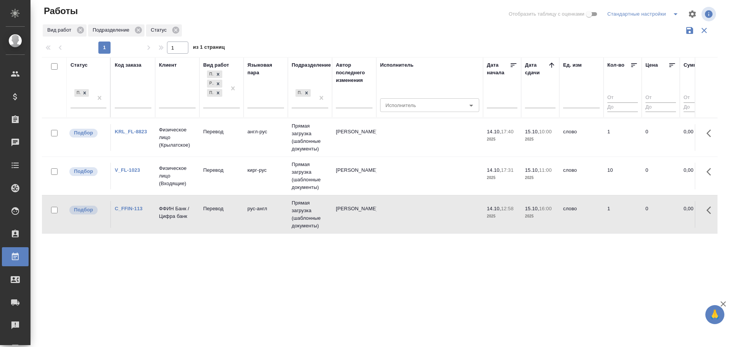
click at [255, 177] on td "кирг-рус" at bounding box center [266, 176] width 44 height 27
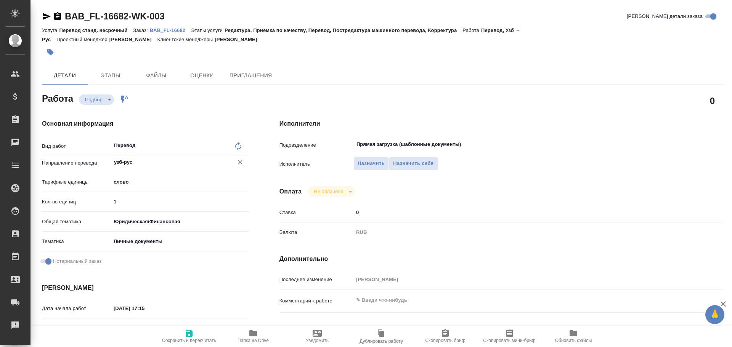
type textarea "x"
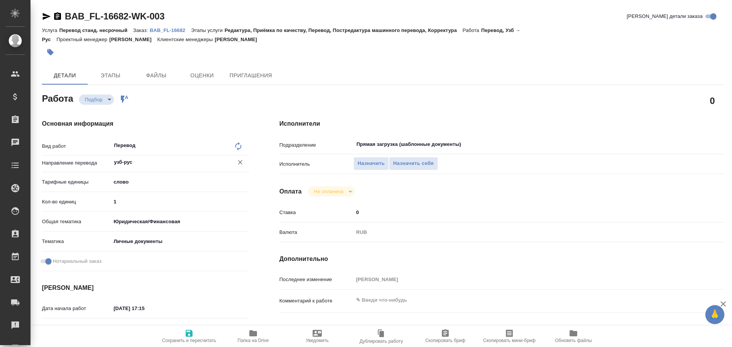
type textarea "x"
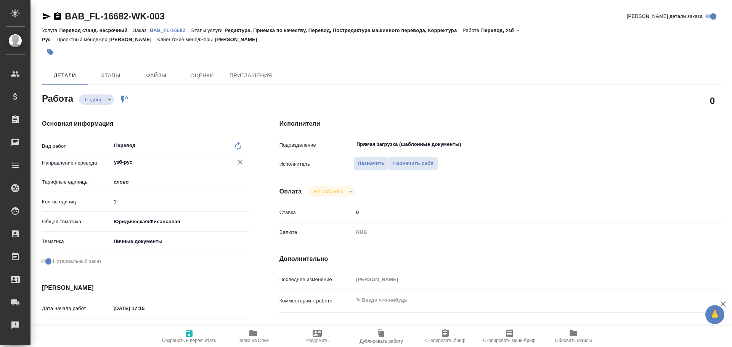
type textarea "x"
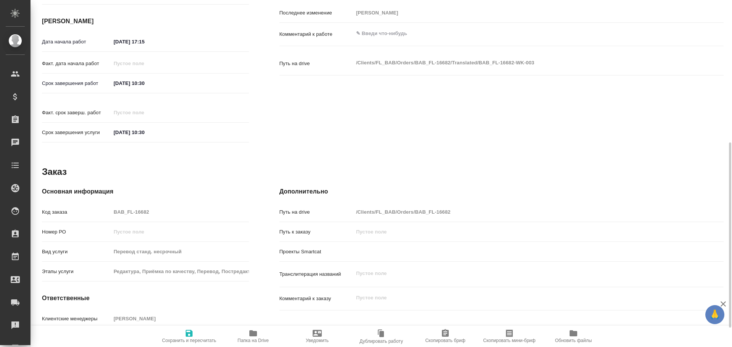
type textarea "x"
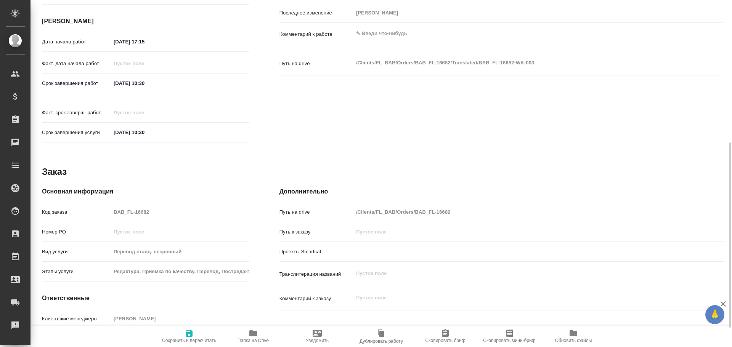
scroll to position [303, 0]
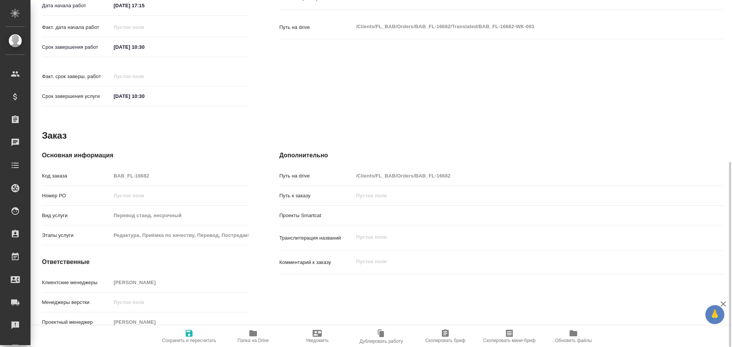
type textarea "x"
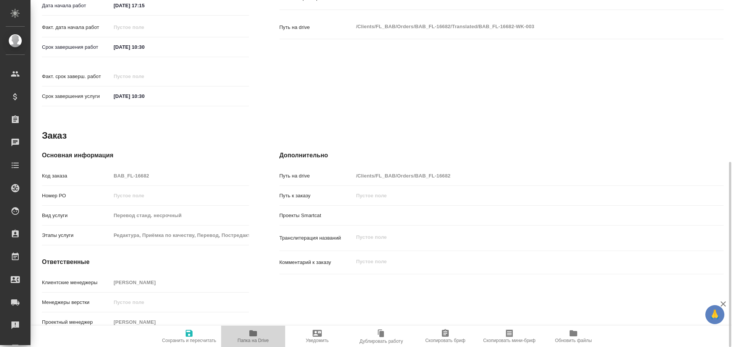
click at [249, 331] on icon "button" at bounding box center [253, 333] width 9 height 9
type textarea "x"
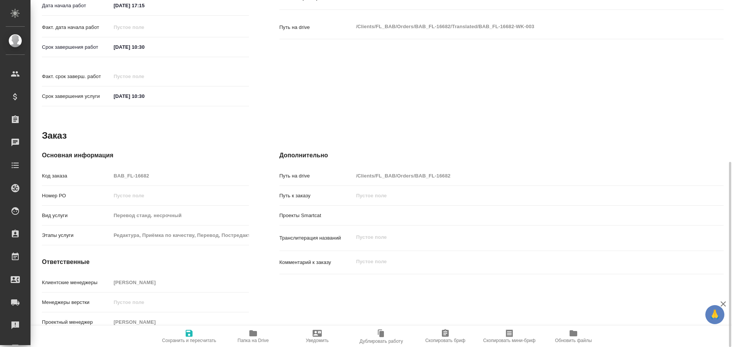
type textarea "x"
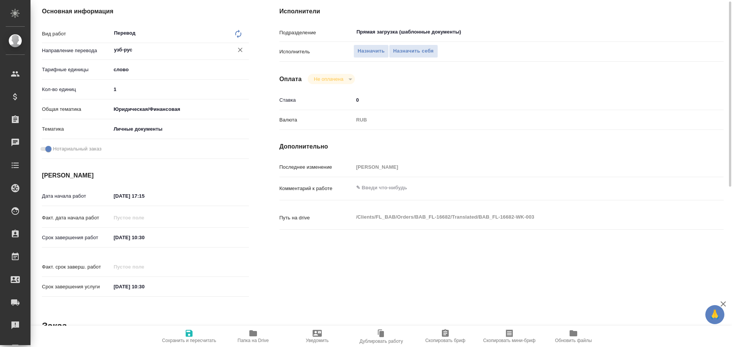
scroll to position [36, 0]
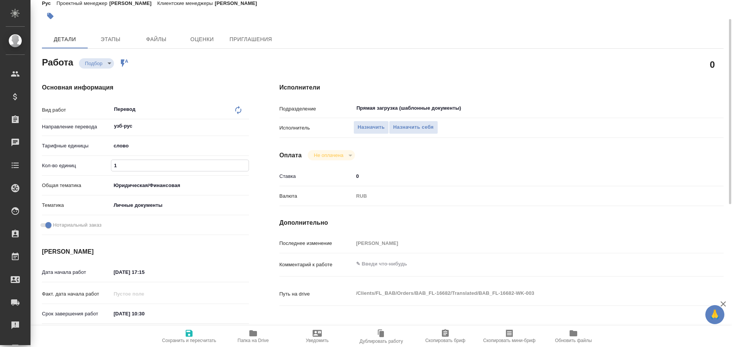
click at [128, 164] on input "1" at bounding box center [179, 165] width 137 height 11
type textarea "x"
type input "10"
type textarea "x"
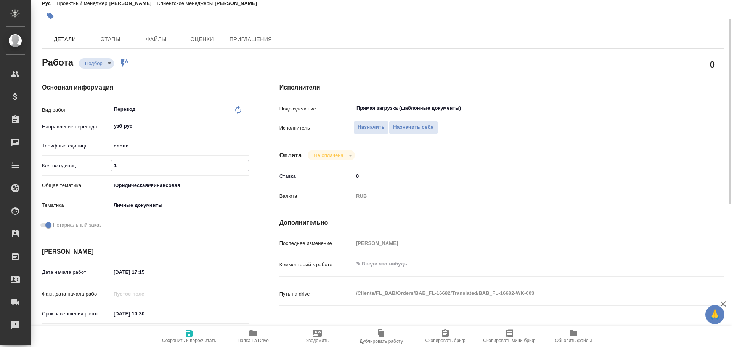
type textarea "x"
type input "100"
type textarea "x"
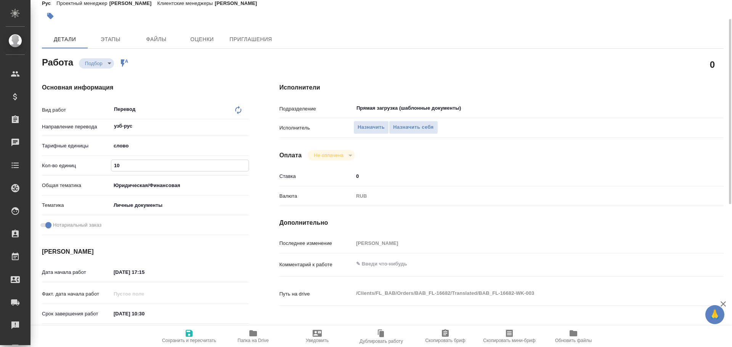
type textarea "x"
type input "100"
click at [189, 332] on icon "button" at bounding box center [189, 333] width 9 height 9
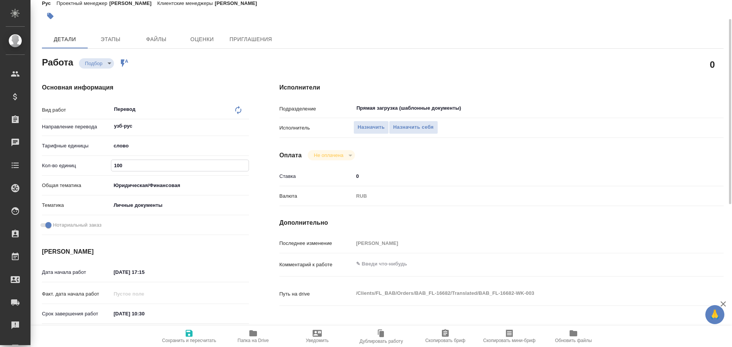
type textarea "x"
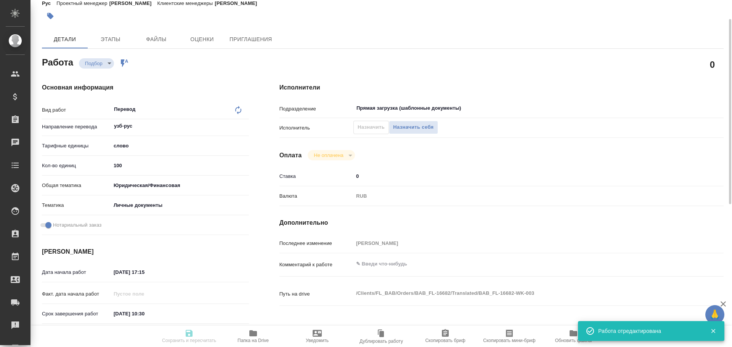
type textarea "x"
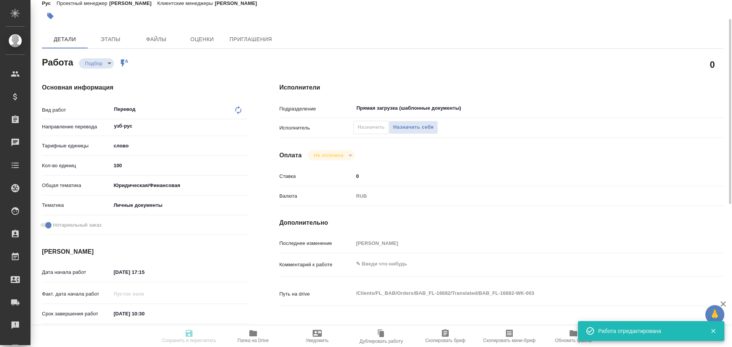
type input "recruiting"
type textarea "Перевод"
type textarea "x"
type input "узб-рус"
type input "5a8b1489cc6b4906c91bfd90"
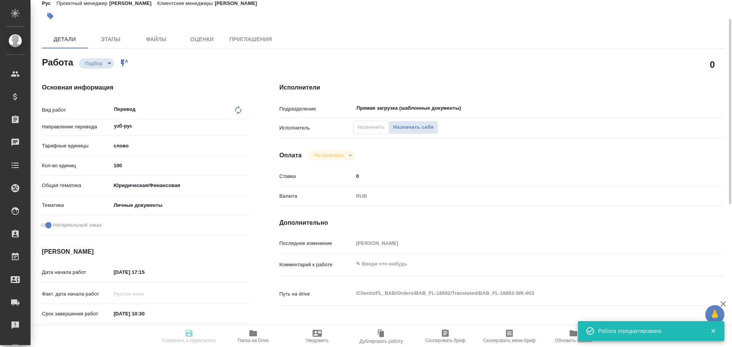
type input "100"
type input "yr-fn"
type input "5a8b8b956a9677013d343cfe"
checkbox input "true"
type input "14.10.2025 17:15"
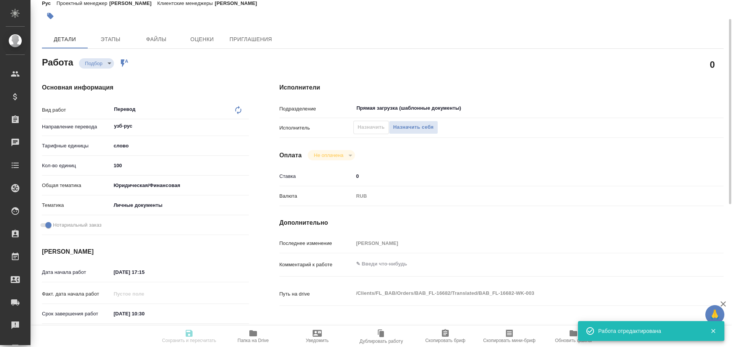
type input "15.10.2025 10:30"
type input "Прямая загрузка (шаблонные документы)"
type input "notPayed"
type input "0"
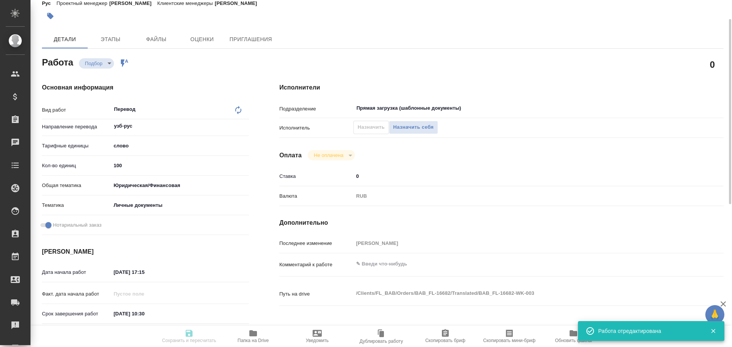
type input "RUB"
type input "Гусев Александр"
type textarea "x"
type textarea "/Clients/FL_BAB/Orders/BAB_FL-16682/Translated/BAB_FL-16682-WK-003"
type textarea "x"
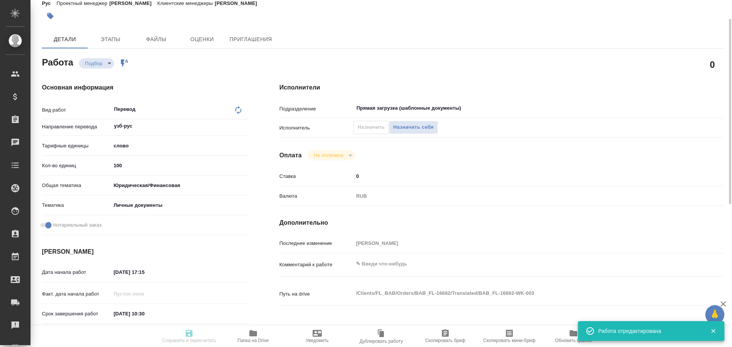
type input "BAB_FL-16682"
type input "Перевод станд. несрочный"
type input "Редактура, Приёмка по качеству, Перевод, Постредактура машинного перевода, Корр…"
type input "Соловкова Екатерина"
type input "/Clients/FL_BAB/Orders/BAB_FL-16682"
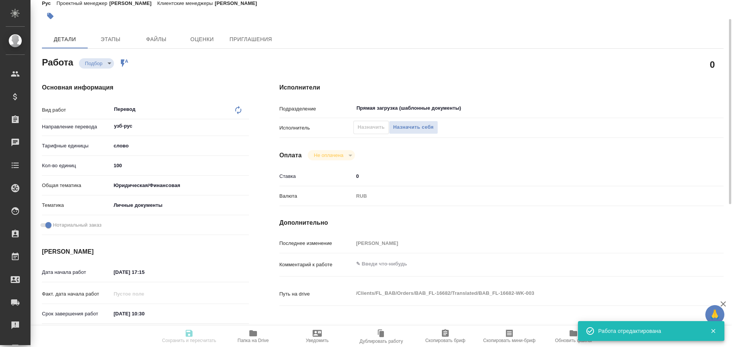
type textarea "x"
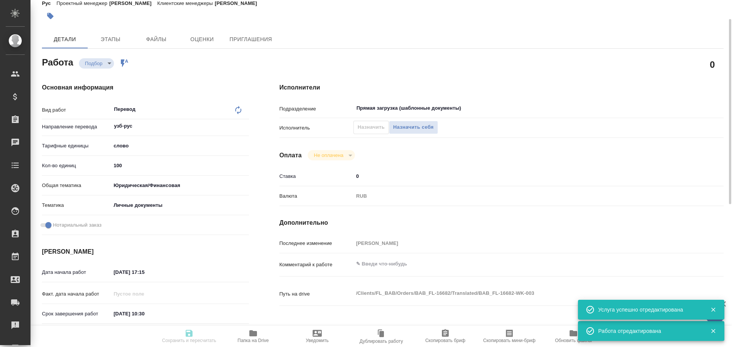
type textarea "x"
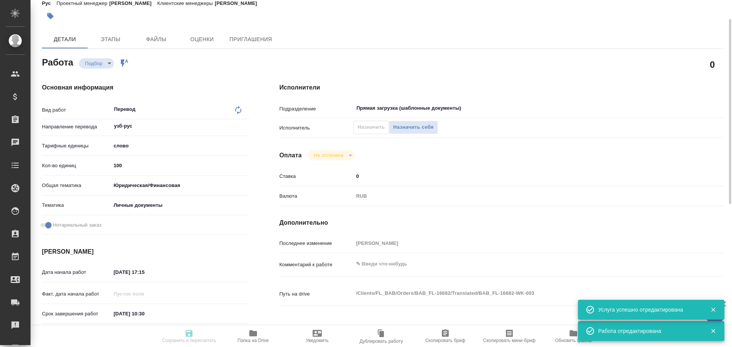
type textarea "x"
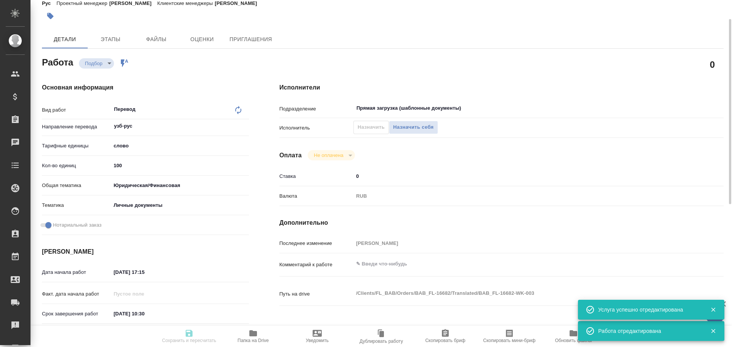
type textarea "x"
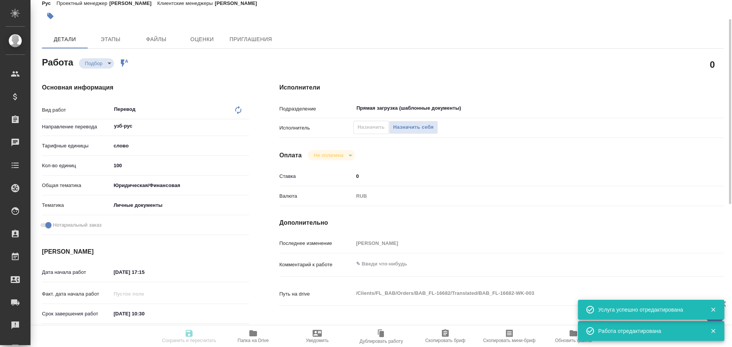
type textarea "x"
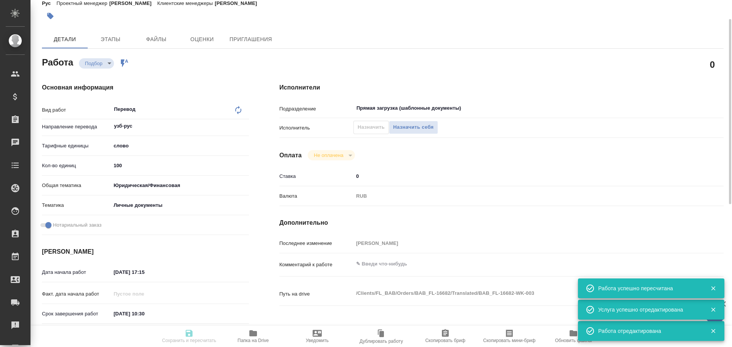
type input "recruiting"
type textarea "Перевод"
type textarea "x"
type input "узб-рус"
type input "5a8b1489cc6b4906c91bfd90"
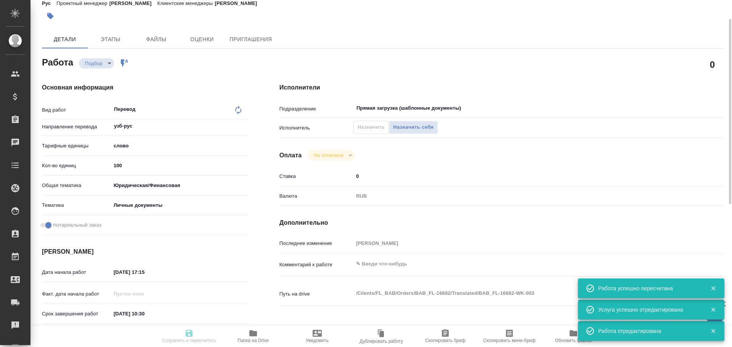
type input "100"
type input "yr-fn"
type input "5a8b8b956a9677013d343cfe"
checkbox input "true"
type input "[DATE] 17:15"
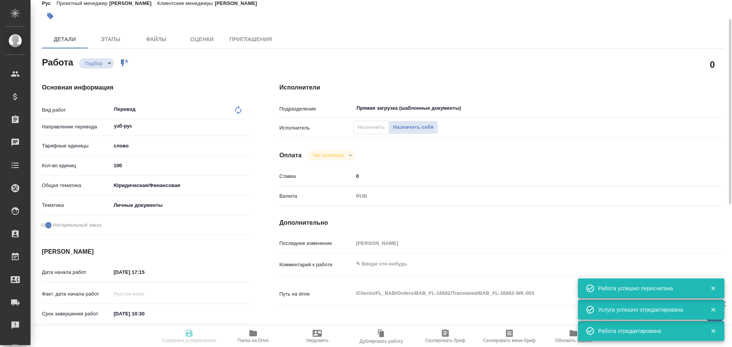
type input "[DATE] 10:30"
type input "Прямая загрузка (шаблонные документы)"
type input "notPayed"
type input "0"
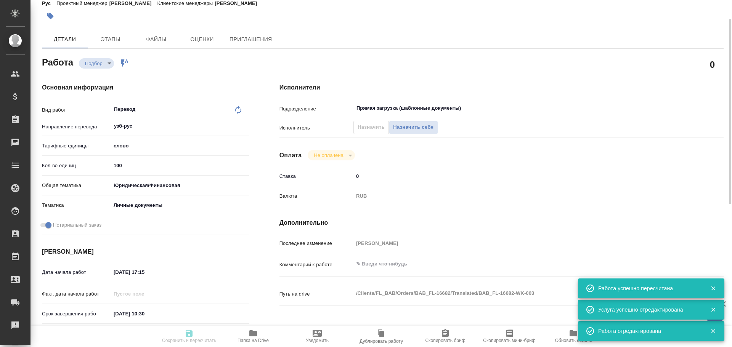
type input "RUB"
type input "[PERSON_NAME]"
type textarea "x"
type textarea "/Clients/FL_BAB/Orders/BAB_FL-16682/Translated/BAB_FL-16682-WK-003"
type textarea "x"
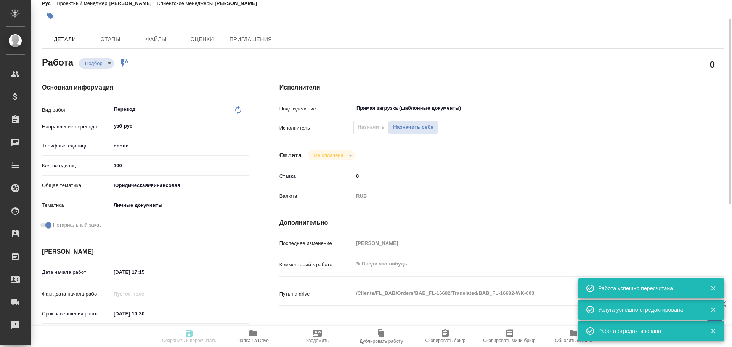
type input "BAB_FL-16682"
type input "Перевод станд. несрочный"
type input "Редактура, Приёмка по качеству, Перевод, Постредактура машинного перевода, Корр…"
type input "Соловкова Екатерина"
type input "/Clients/FL_BAB/Orders/BAB_FL-16682"
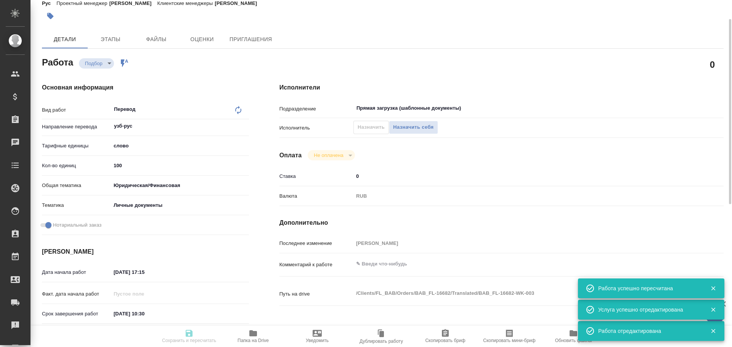
type textarea "x"
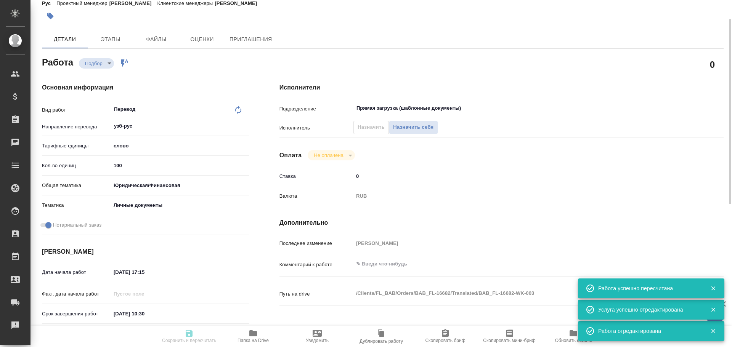
type textarea "x"
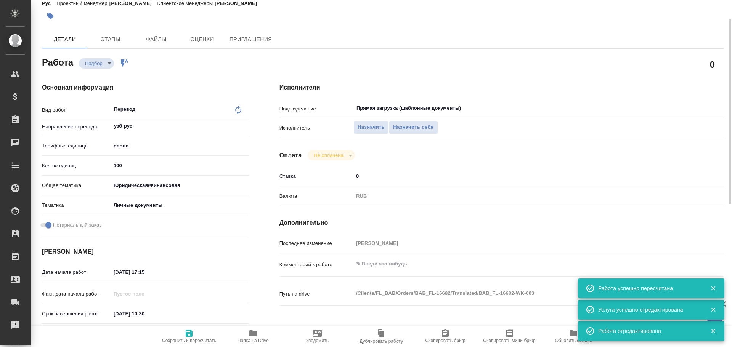
type textarea "x"
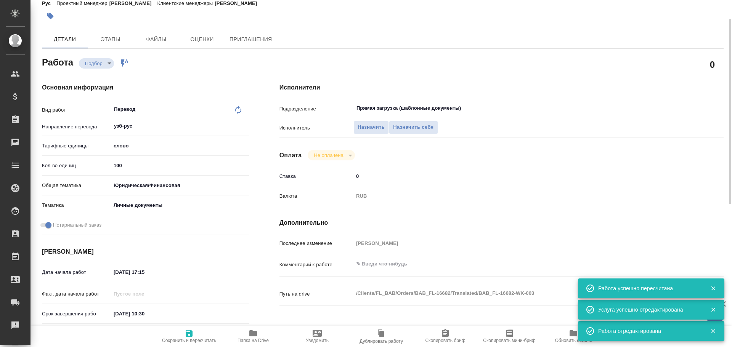
type textarea "x"
click at [405, 130] on span "Назначить себя" at bounding box center [413, 127] width 40 height 9
type textarea "x"
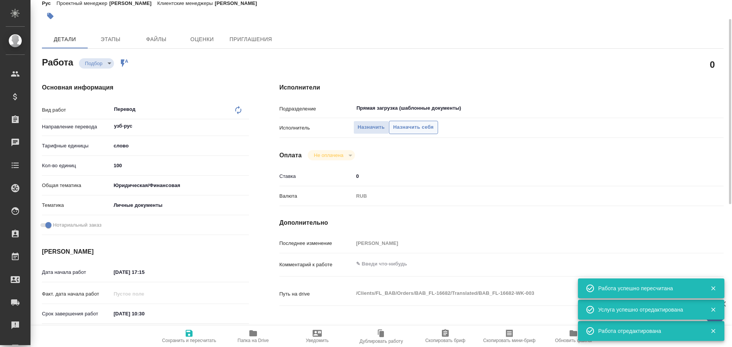
type textarea "x"
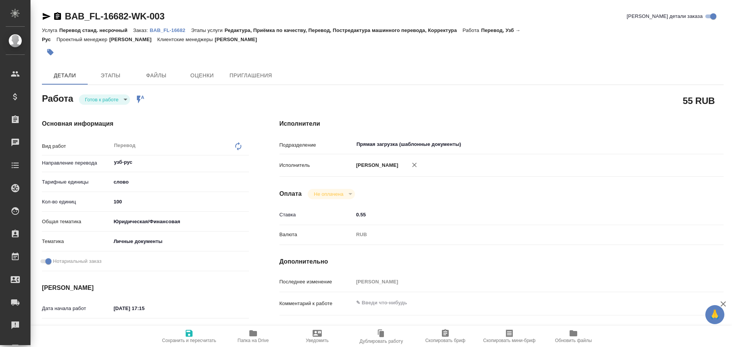
type textarea "x"
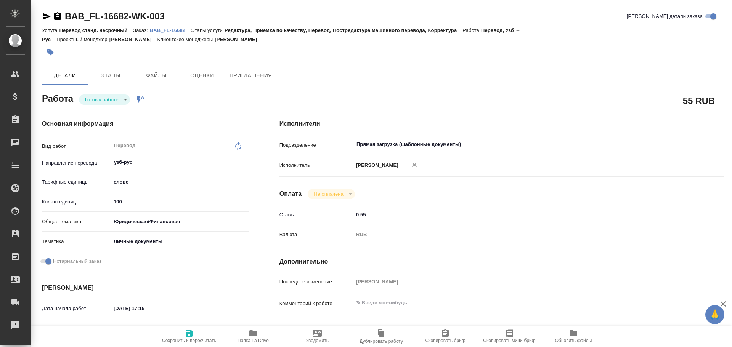
type textarea "x"
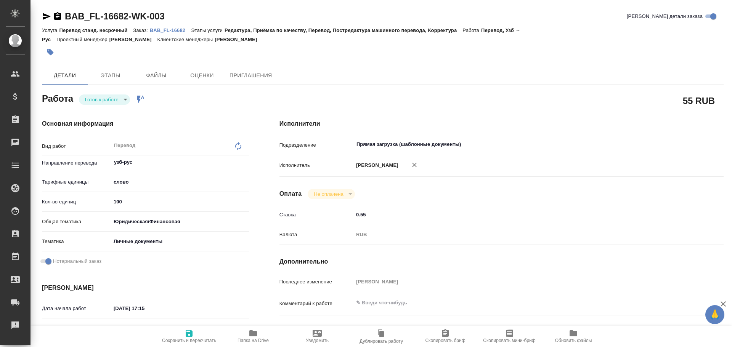
type textarea "x"
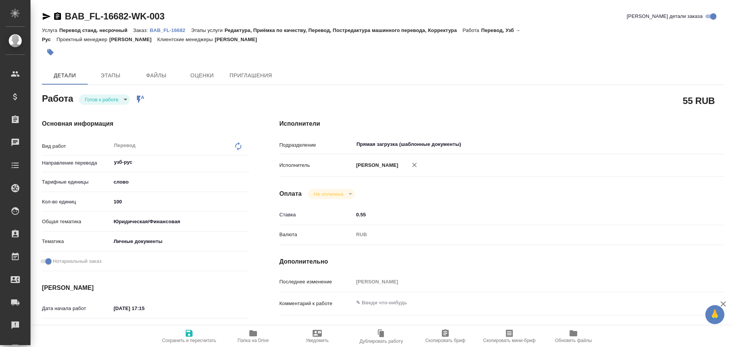
type textarea "x"
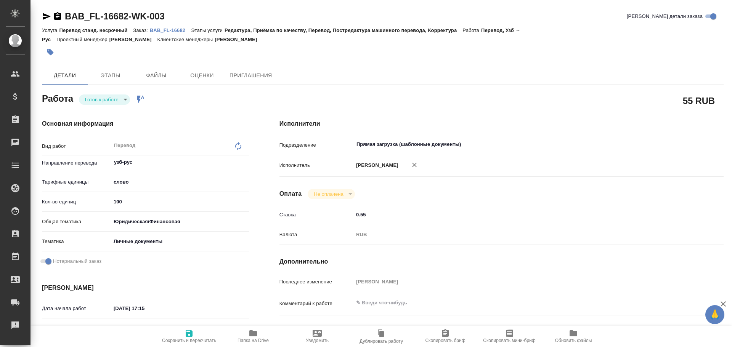
type textarea "x"
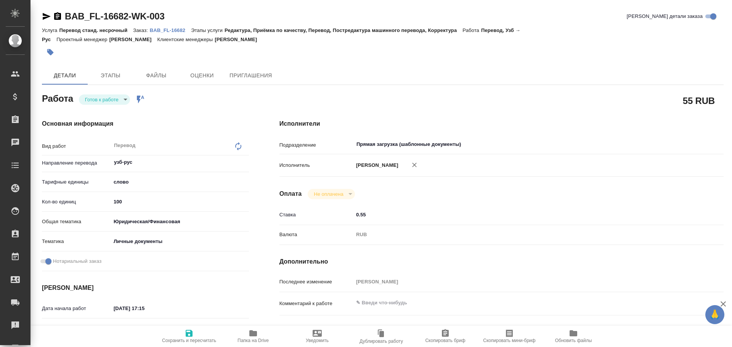
type textarea "x"
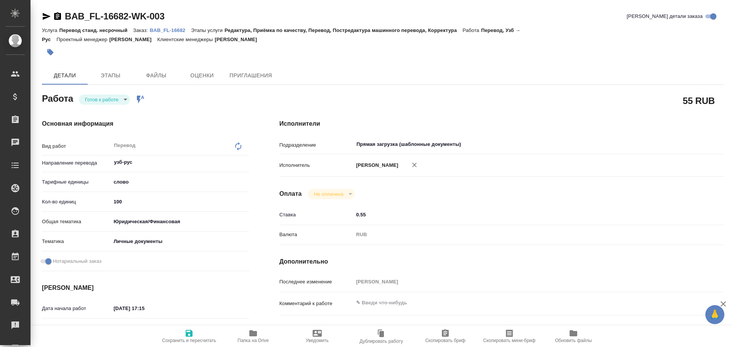
type textarea "x"
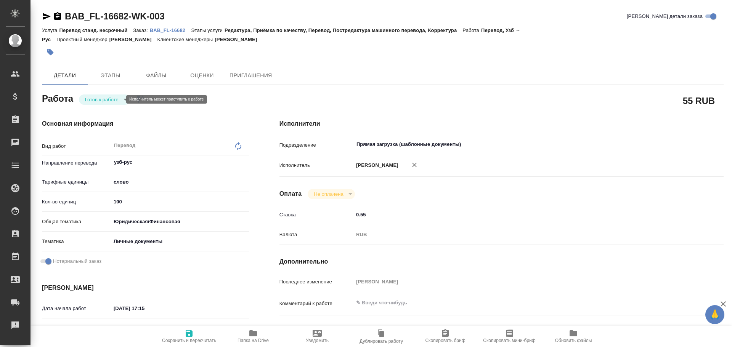
click at [104, 99] on body "🙏 .cls-1 fill:#fff; AWATERA Gusev Alexandr Клиенты Спецификации Заказы Чаты Tod…" at bounding box center [366, 173] width 732 height 347
type textarea "x"
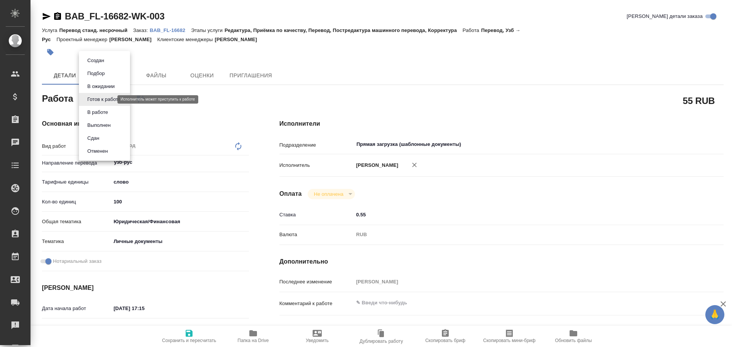
type textarea "x"
click at [100, 112] on button "В работе" at bounding box center [97, 112] width 25 height 8
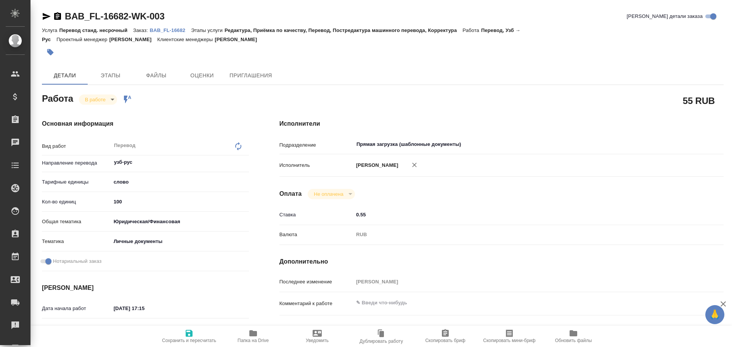
type textarea "x"
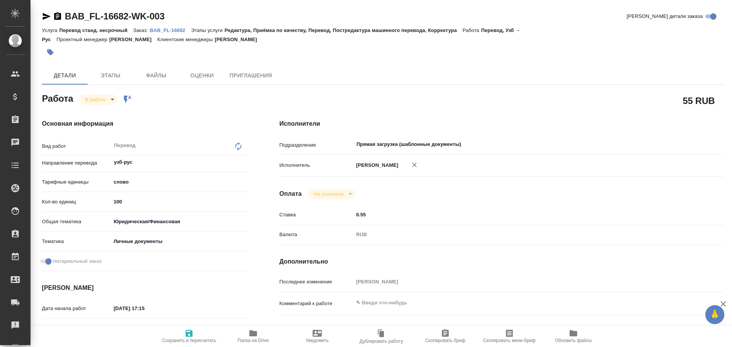
type textarea "x"
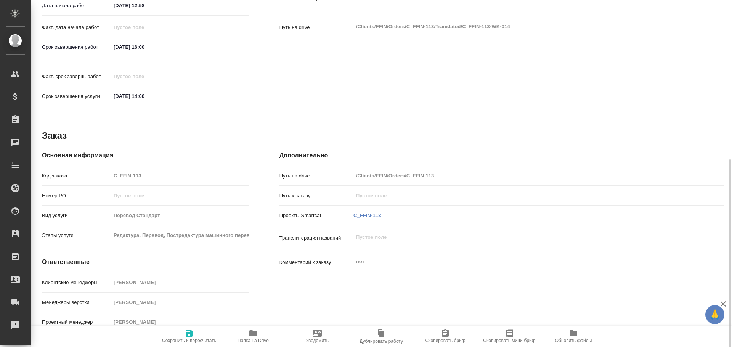
type textarea "x"
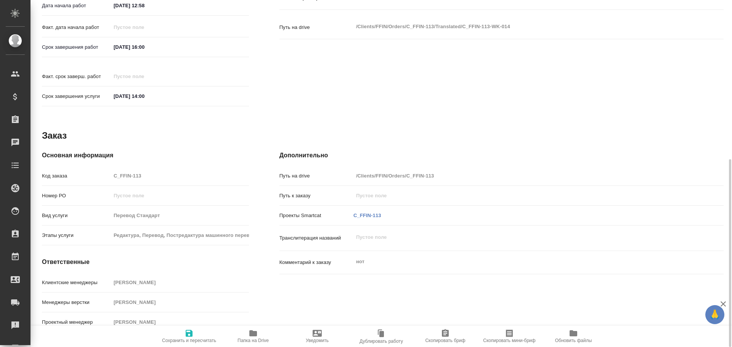
scroll to position [218, 0]
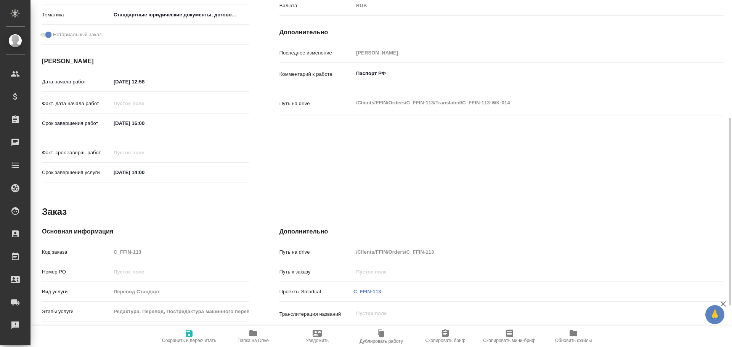
type textarea "x"
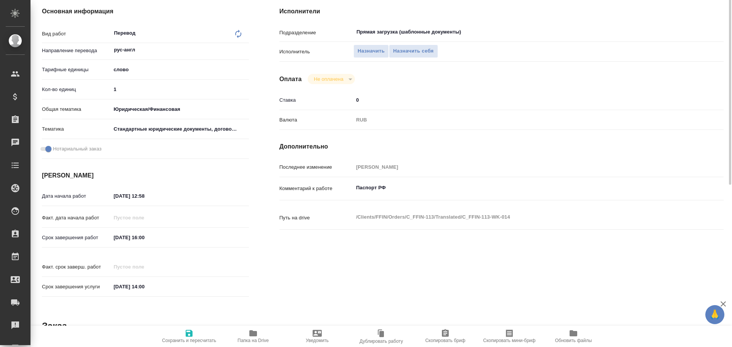
scroll to position [27, 0]
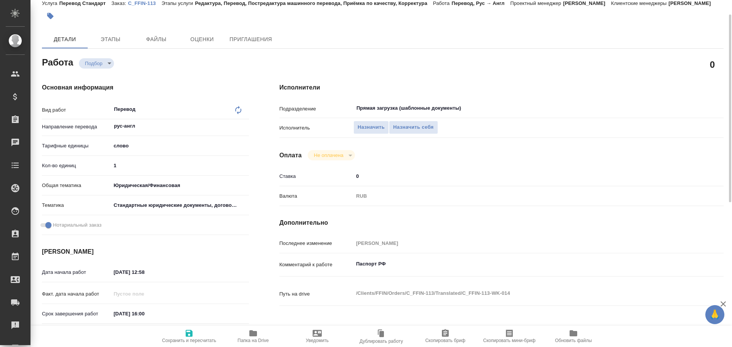
type textarea "x"
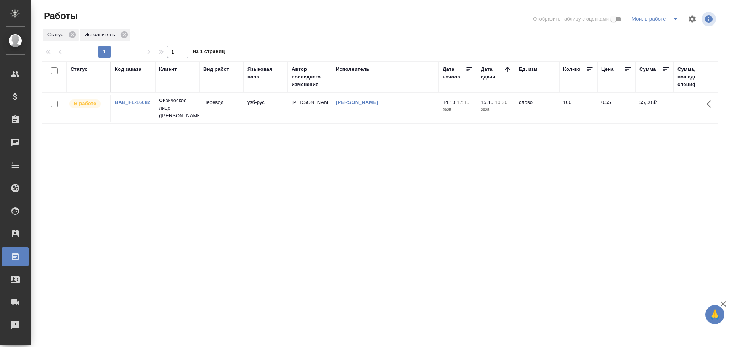
click at [225, 109] on td "Перевод" at bounding box center [221, 108] width 44 height 27
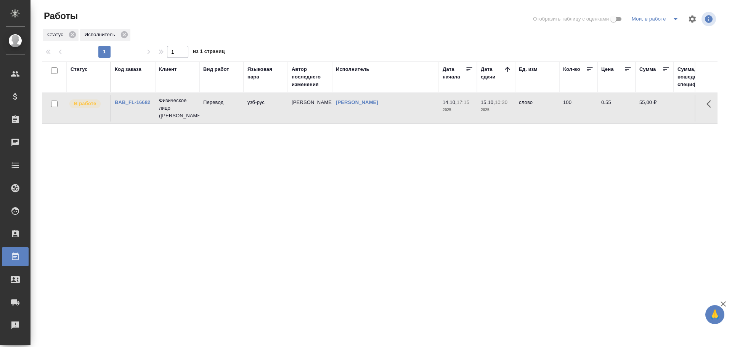
click at [225, 109] on td "Перевод" at bounding box center [221, 108] width 44 height 27
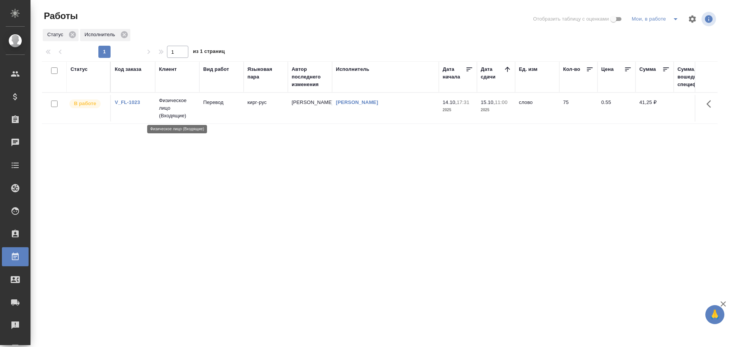
click at [163, 103] on p "Физическое лицо (Входящие)" at bounding box center [177, 108] width 37 height 23
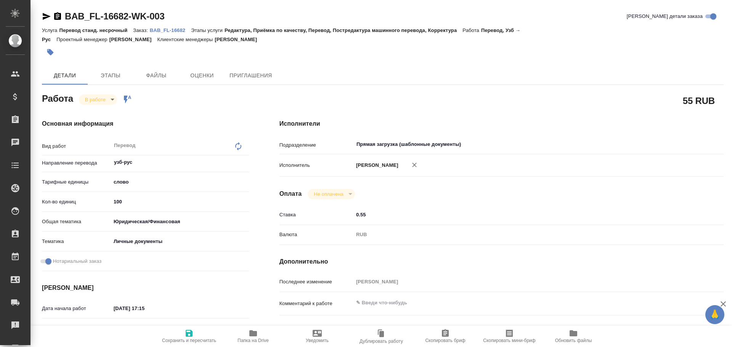
type textarea "x"
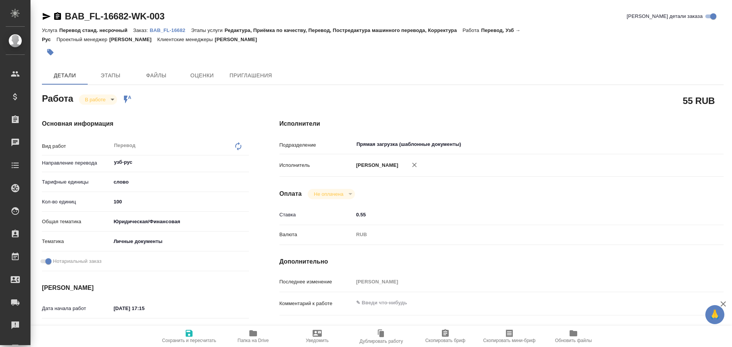
type textarea "x"
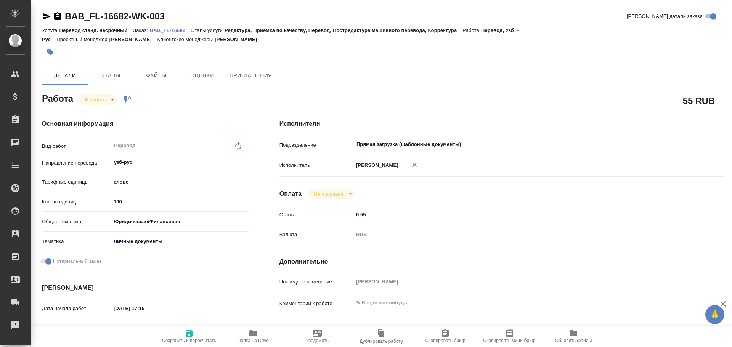
type textarea "x"
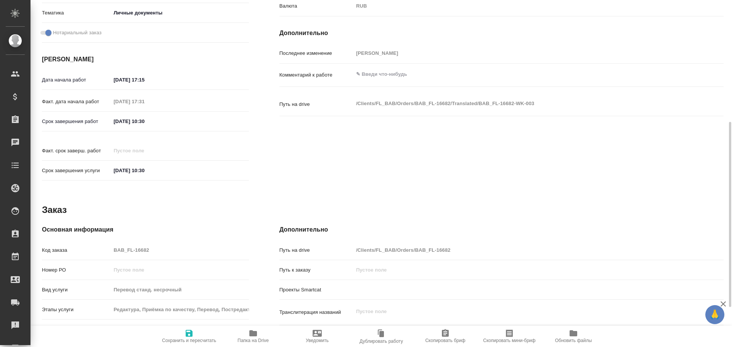
type textarea "x"
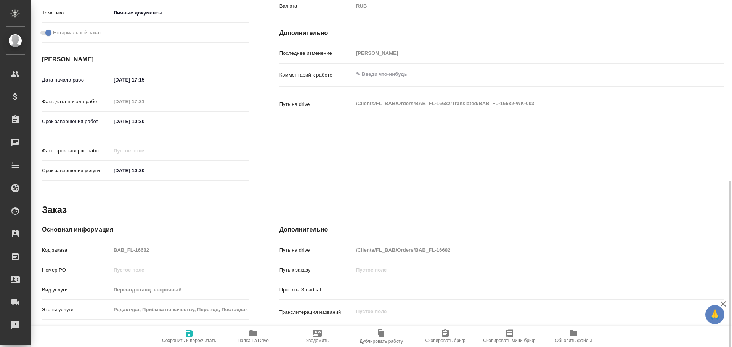
scroll to position [303, 0]
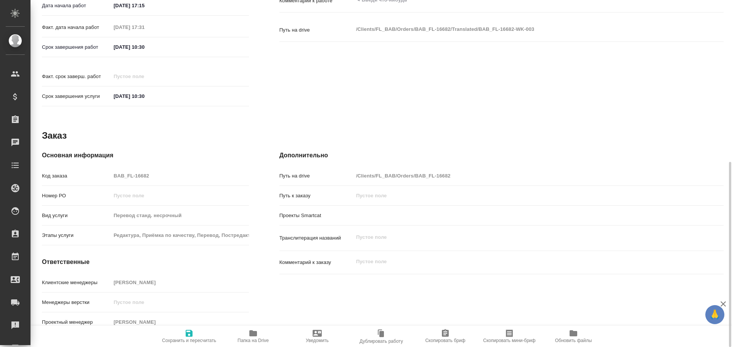
type textarea "x"
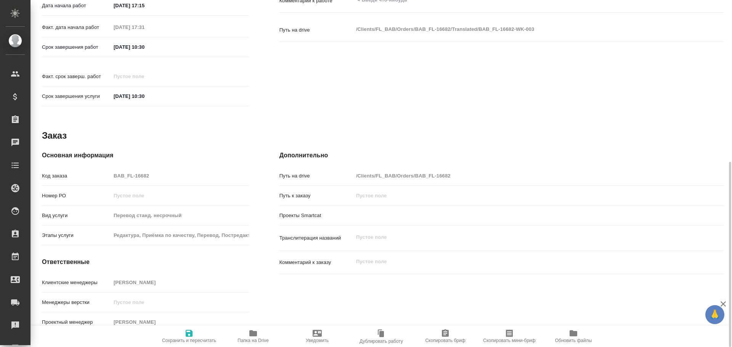
type textarea "x"
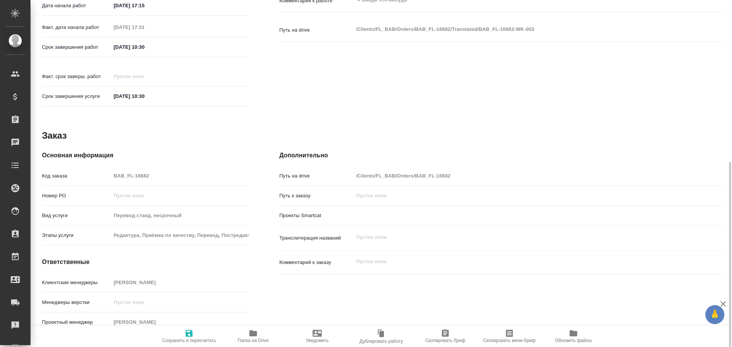
click at [246, 339] on span "Папка на Drive" at bounding box center [253, 340] width 31 height 5
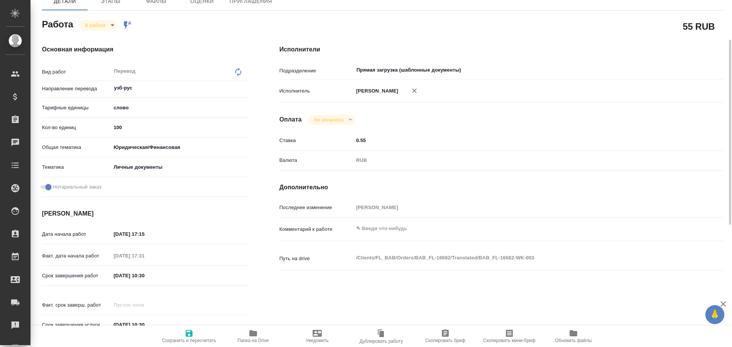
scroll to position [0, 0]
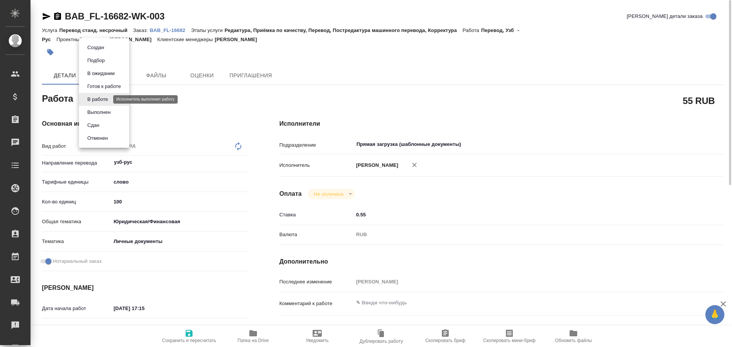
click at [95, 100] on body "🙏 .cls-1 fill:#fff; AWATERA Gusev Alexandr Клиенты Спецификации Заказы 0 Чаты T…" at bounding box center [366, 173] width 732 height 347
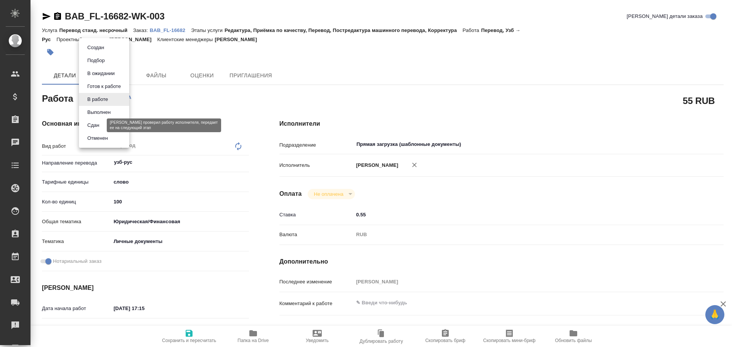
click at [94, 127] on button "Сдан" at bounding box center [93, 125] width 16 height 8
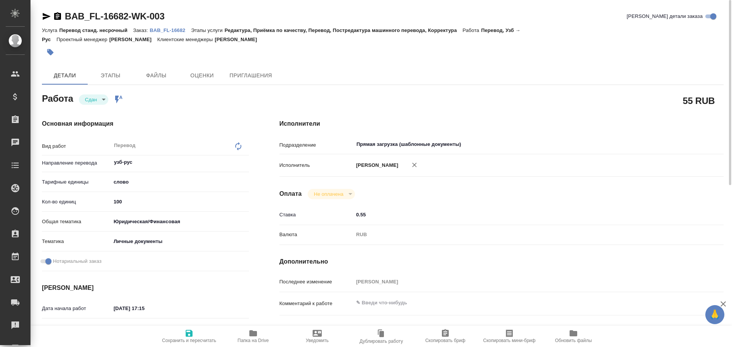
type textarea "x"
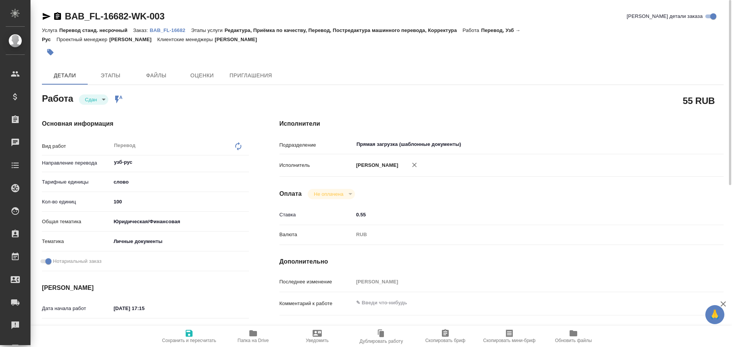
click at [195, 339] on span "Сохранить и пересчитать" at bounding box center [189, 340] width 54 height 5
type textarea "x"
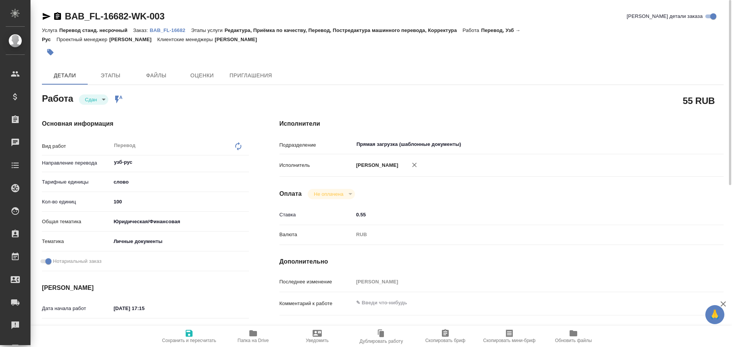
type textarea "x"
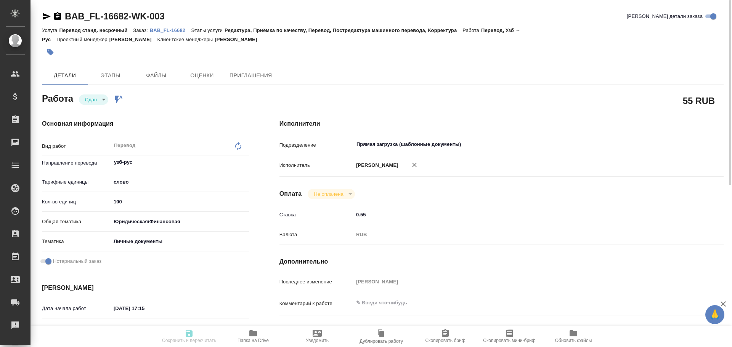
type textarea "x"
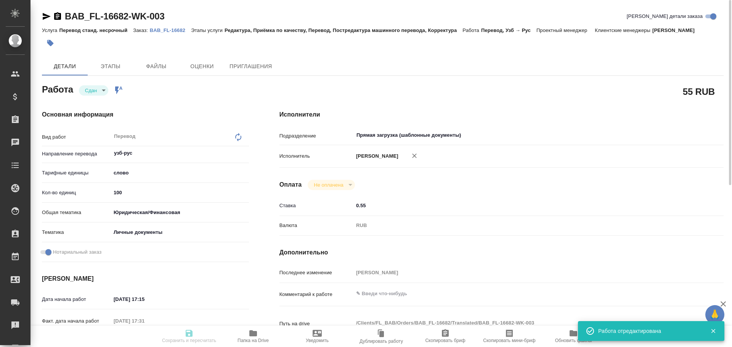
type textarea "x"
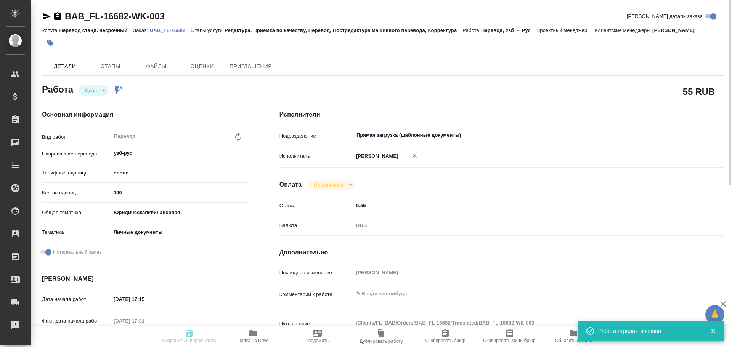
type input "closed"
type textarea "Перевод"
type textarea "x"
type input "узб-рус"
type input "5a8b1489cc6b4906c91bfd90"
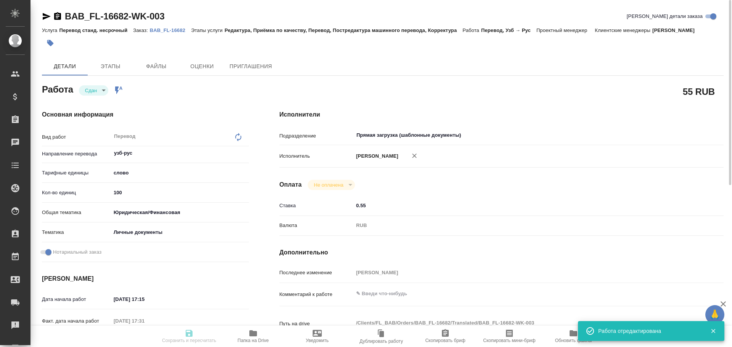
type input "100"
type input "yr-fn"
type input "5a8b8b956a9677013d343cfe"
checkbox input "true"
type input "14.10.2025 17:15"
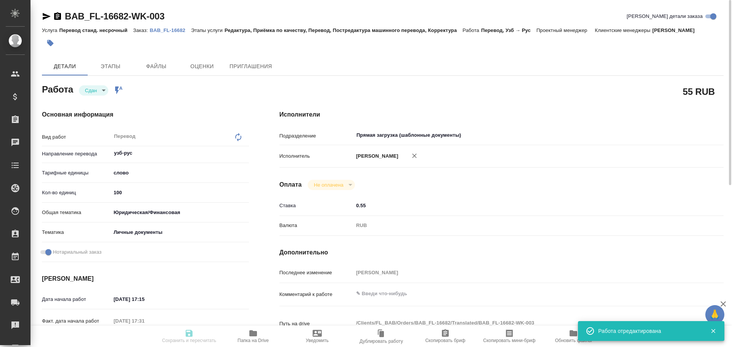
type input "[DATE] 17:31"
type input "15.10.2025 10:30"
type input "14.10.2025 18:16"
type input "15.10.2025 10:30"
type input "Прямая загрузка (шаблонные документы)"
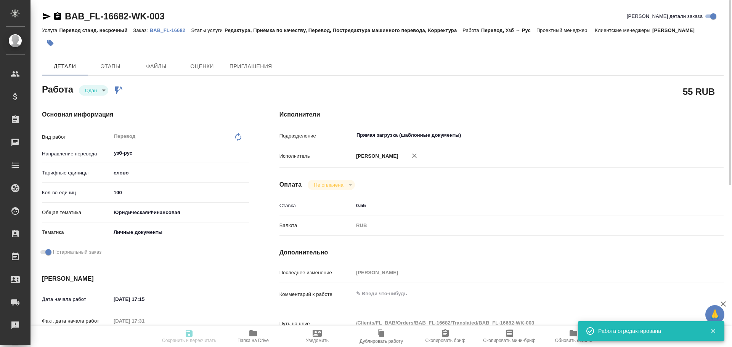
type input "notPayed"
type input "0.55"
type input "RUB"
type input "[PERSON_NAME]"
type textarea "x"
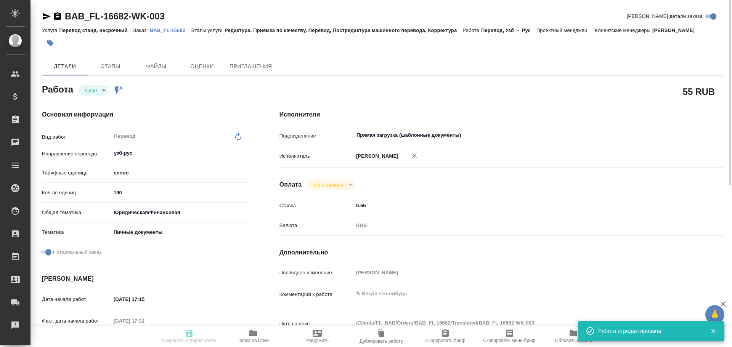
type textarea "/Clients/FL_BAB/Orders/BAB_FL-16682/Translated/BAB_FL-16682-WK-003"
type textarea "x"
type input "BAB_FL-16682"
type input "Перевод станд. несрочный"
type input "Редактура, Приёмка по качеству, Перевод, Постредактура машинного перевода, Корр…"
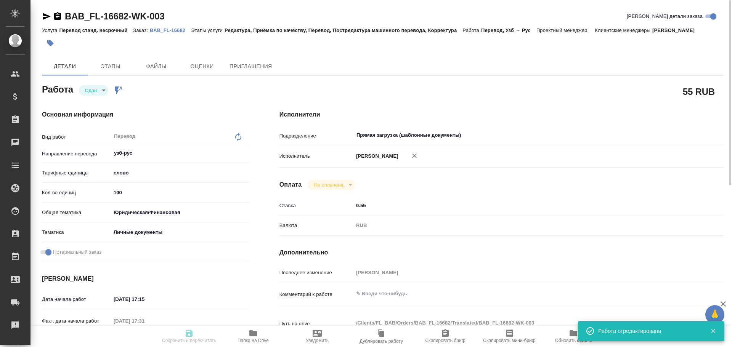
type input "Соловкова Екатерина"
type input "/Clients/FL_BAB/Orders/BAB_FL-16682"
type textarea "x"
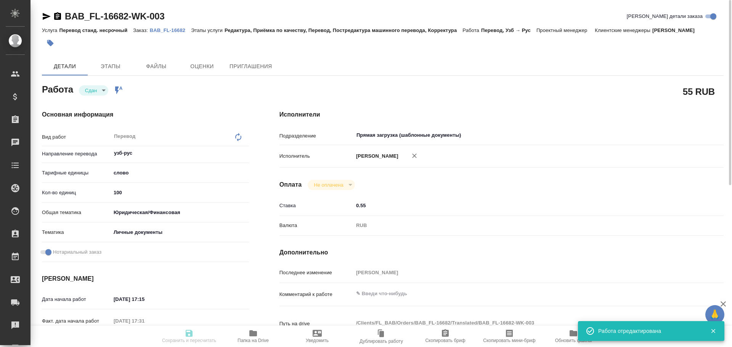
type textarea "x"
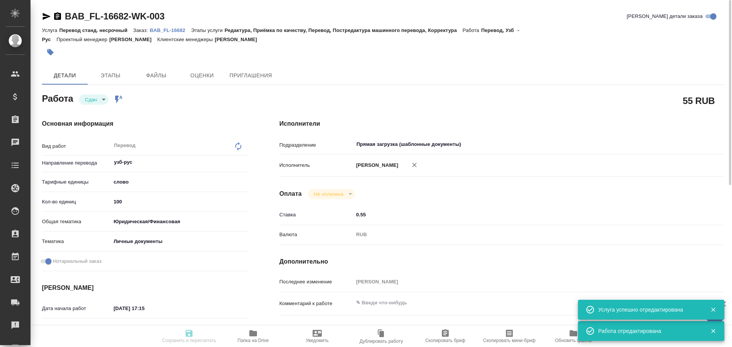
type textarea "x"
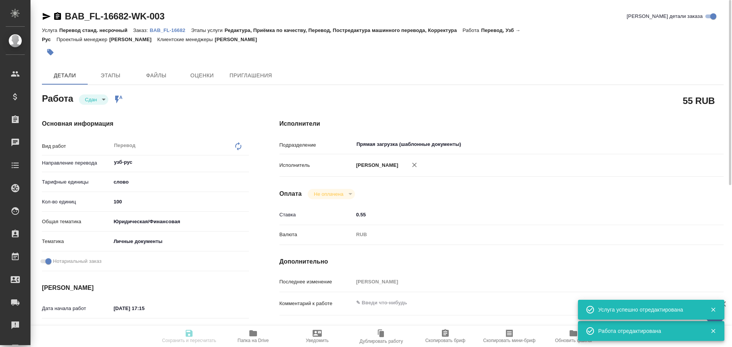
type textarea "x"
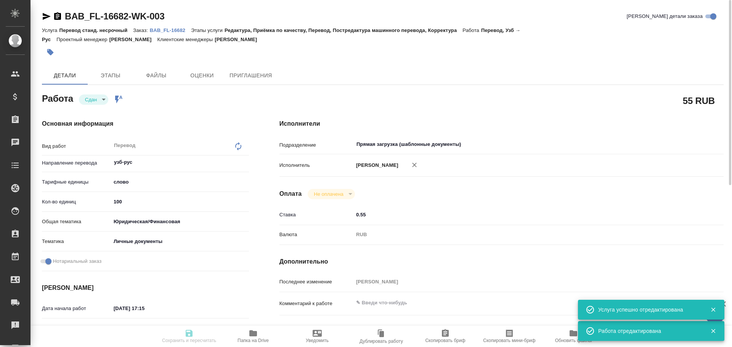
type textarea "x"
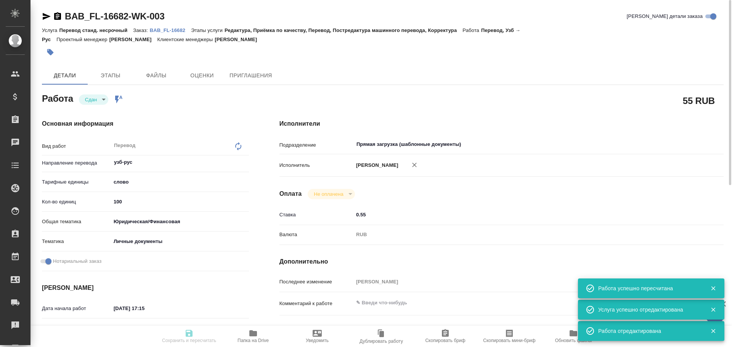
type input "closed"
type textarea "Перевод"
type textarea "x"
type input "узб-рус"
type input "5a8b1489cc6b4906c91bfd90"
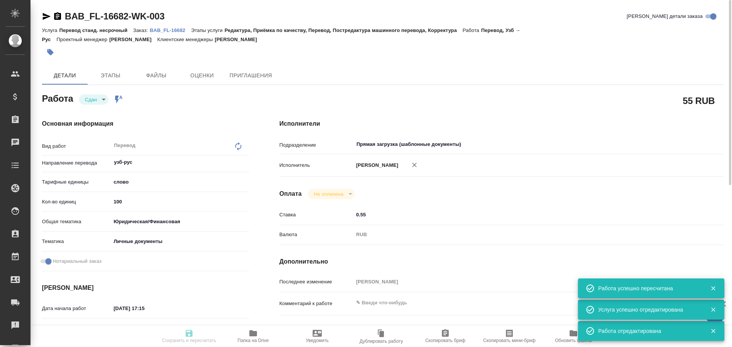
type input "100"
type input "yr-fn"
type input "5a8b8b956a9677013d343cfe"
checkbox input "true"
type input "14.10.2025 17:15"
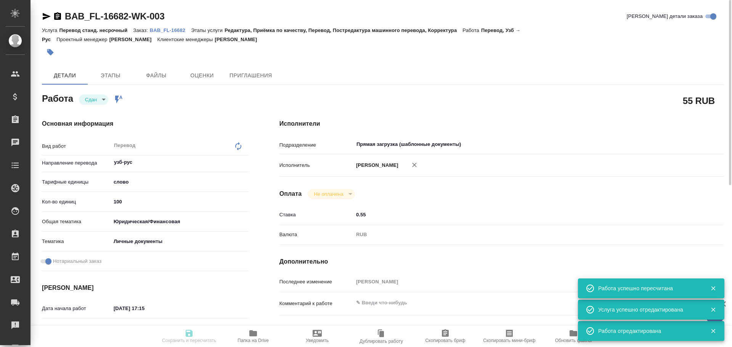
type input "[DATE] 17:31"
type input "15.10.2025 10:30"
type input "14.10.2025 18:16"
type input "15.10.2025 10:30"
type input "Прямая загрузка (шаблонные документы)"
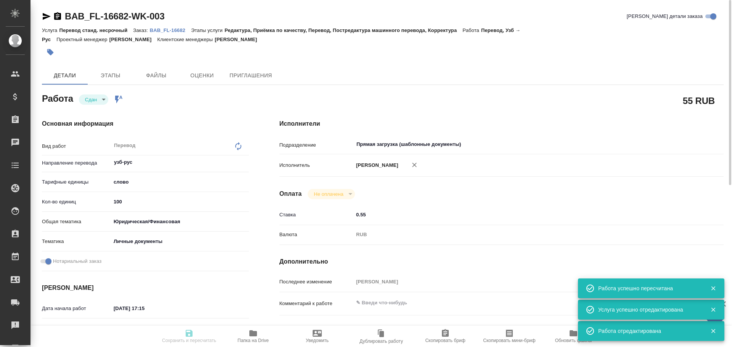
type input "notPayed"
type input "0.55"
type input "RUB"
type input "[PERSON_NAME]"
type textarea "x"
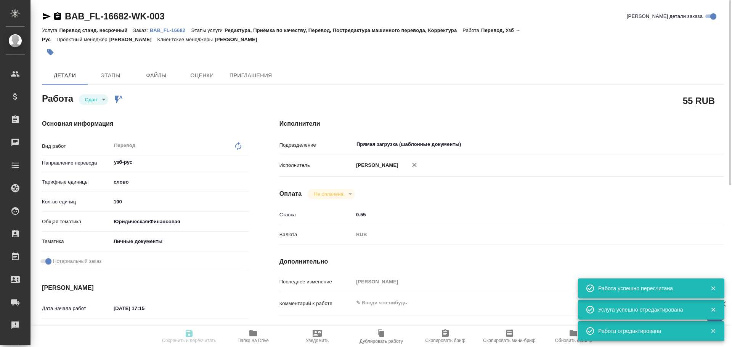
type textarea "/Clients/FL_BAB/Orders/BAB_FL-16682/Translated/BAB_FL-16682-WK-003"
type textarea "x"
type input "BAB_FL-16682"
type input "Перевод станд. несрочный"
type input "Редактура, Приёмка по качеству, Перевод, Постредактура машинного перевода, Корр…"
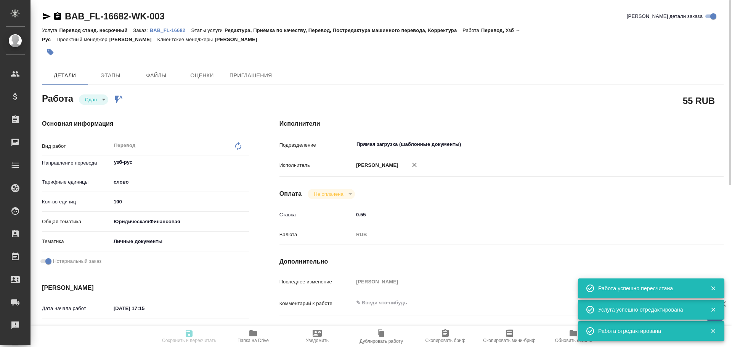
type input "Соловкова Екатерина"
type input "/Clients/FL_BAB/Orders/BAB_FL-16682"
type textarea "x"
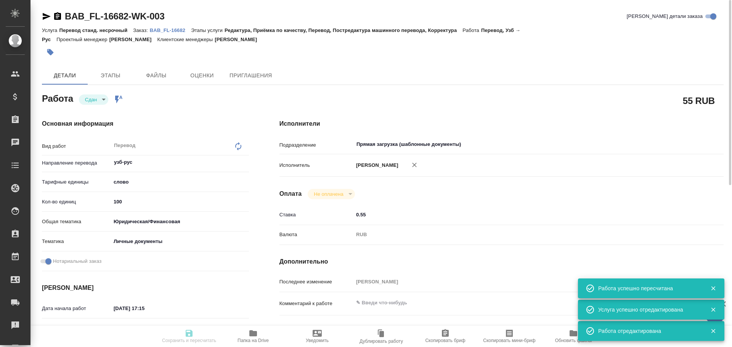
type textarea "x"
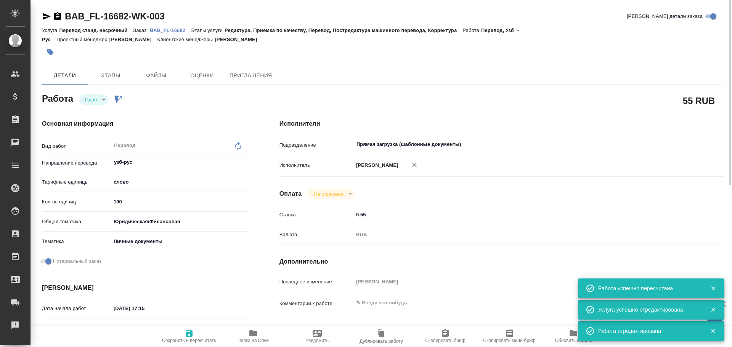
type textarea "x"
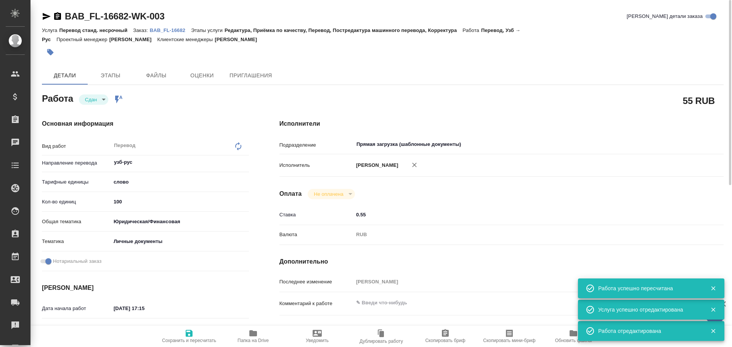
type textarea "x"
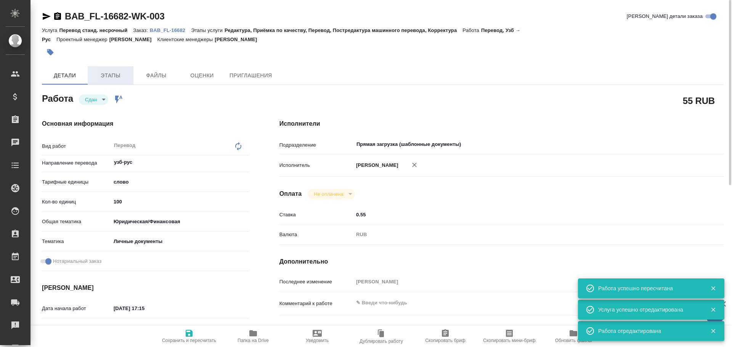
type textarea "x"
click at [108, 82] on button "Этапы" at bounding box center [111, 75] width 46 height 18
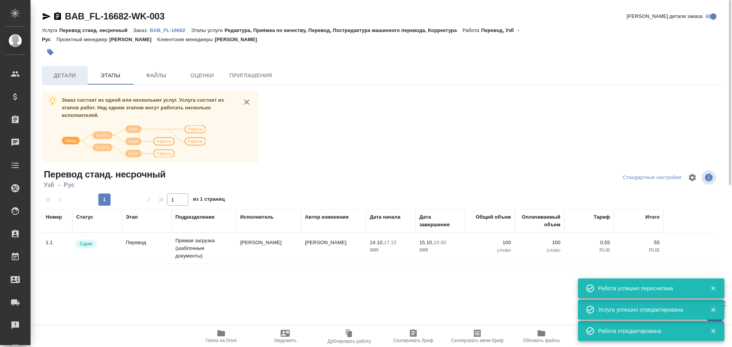
click at [67, 75] on span "Детали" at bounding box center [65, 76] width 37 height 10
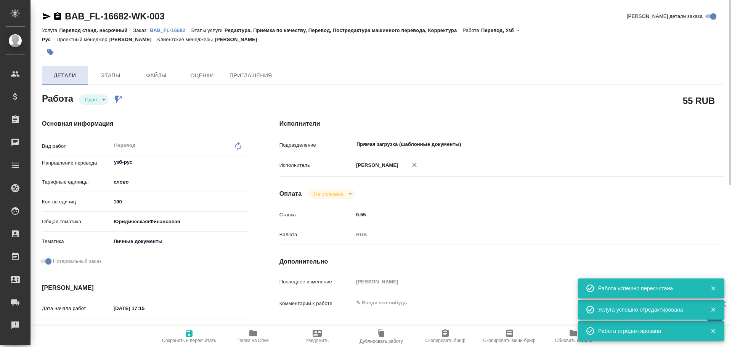
type textarea "x"
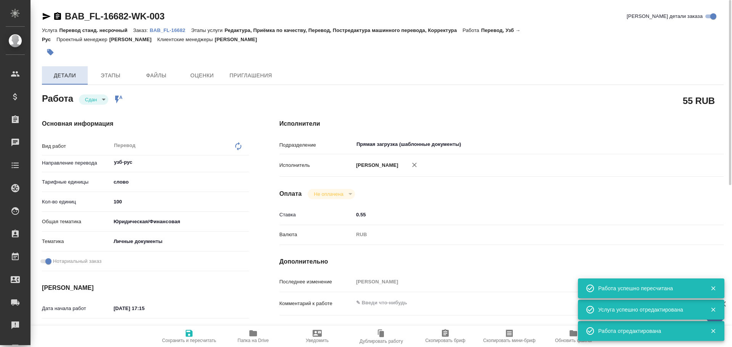
type textarea "x"
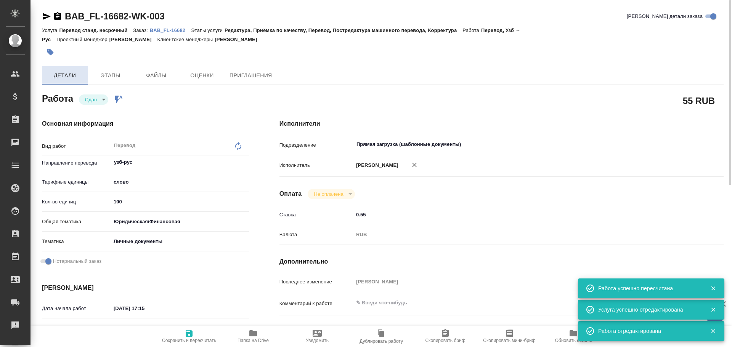
type textarea "x"
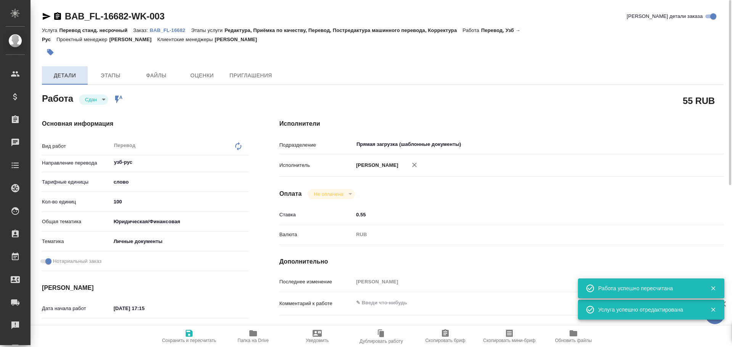
type textarea "x"
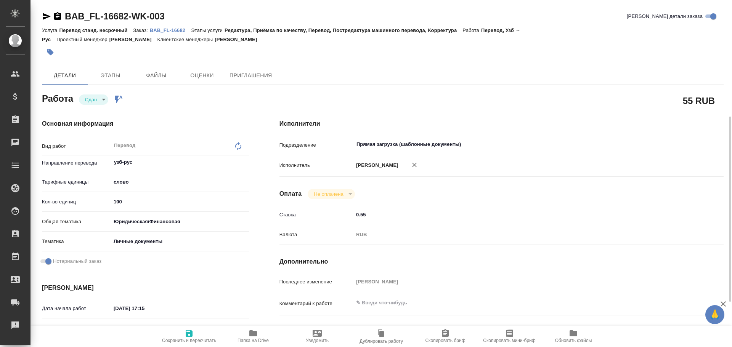
type textarea "x"
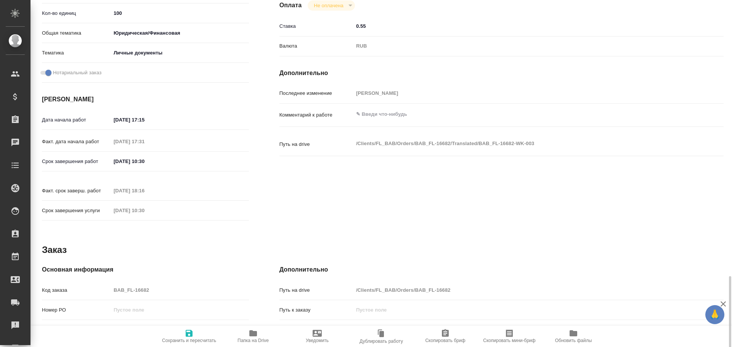
type textarea "x"
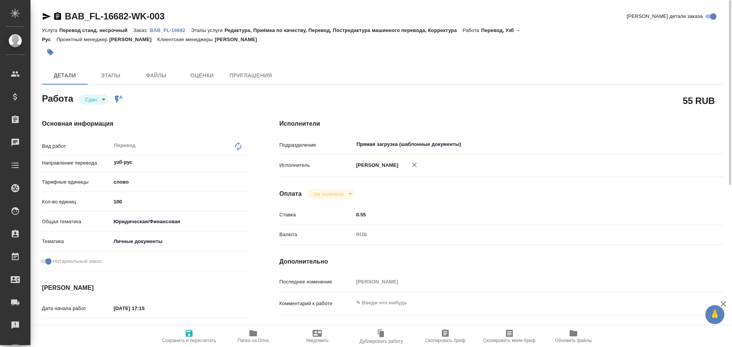
type textarea "x"
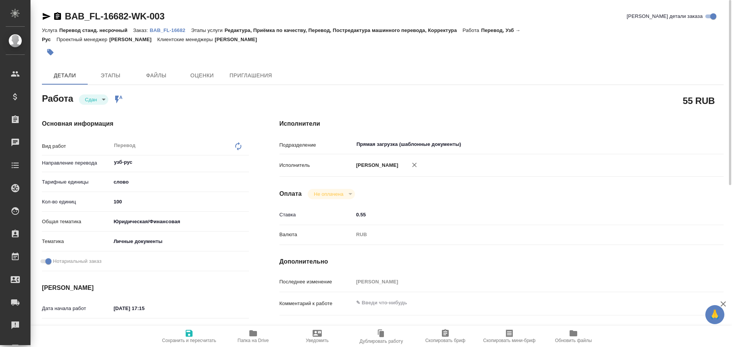
type textarea "x"
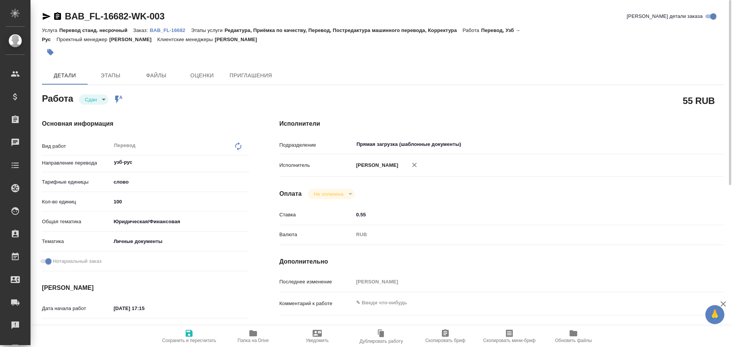
type textarea "x"
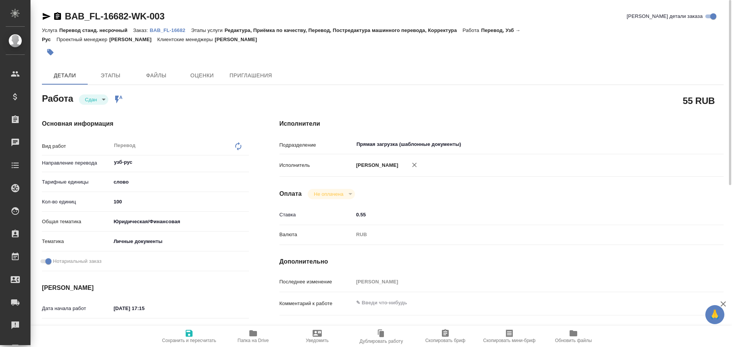
type textarea "x"
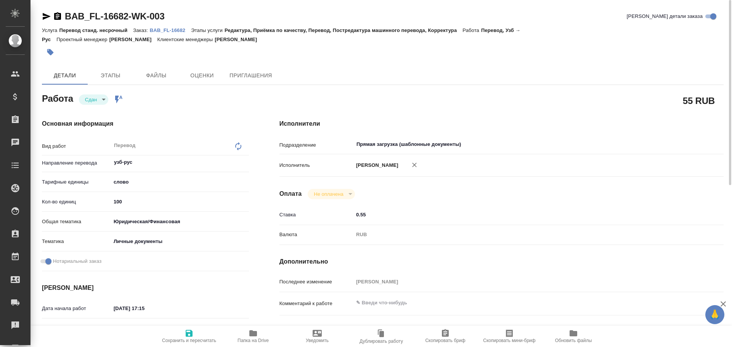
type textarea "x"
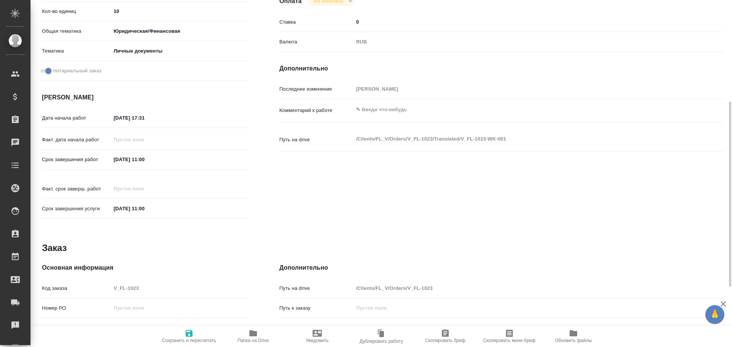
scroll to position [303, 0]
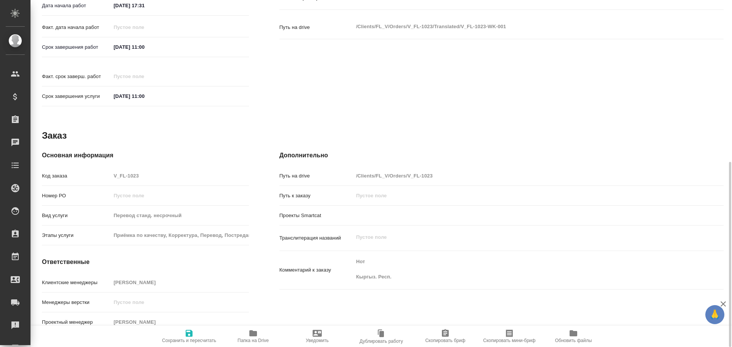
click at [254, 334] on icon "button" at bounding box center [253, 334] width 8 height 6
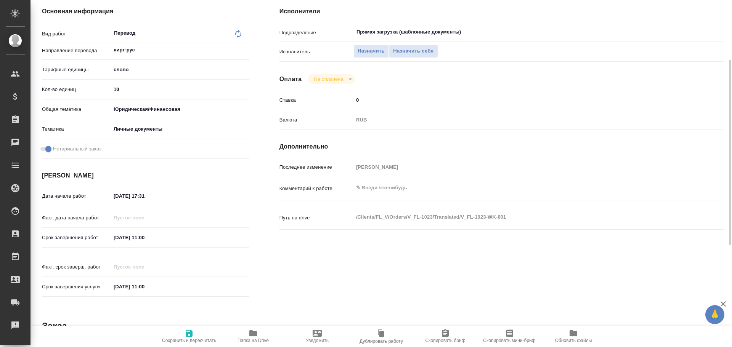
scroll to position [36, 0]
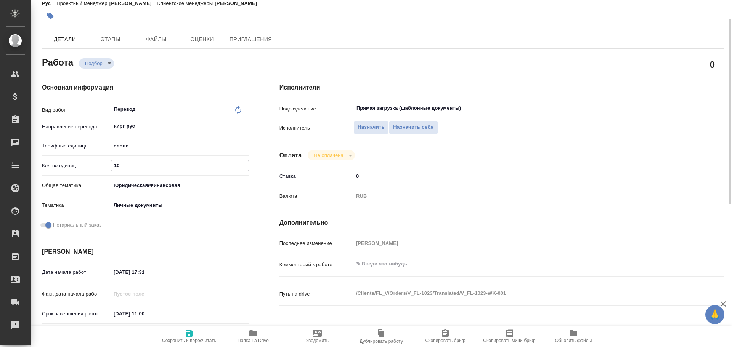
click at [112, 165] on input "10" at bounding box center [179, 165] width 137 height 11
type input "75"
click at [185, 334] on icon "button" at bounding box center [189, 333] width 9 height 9
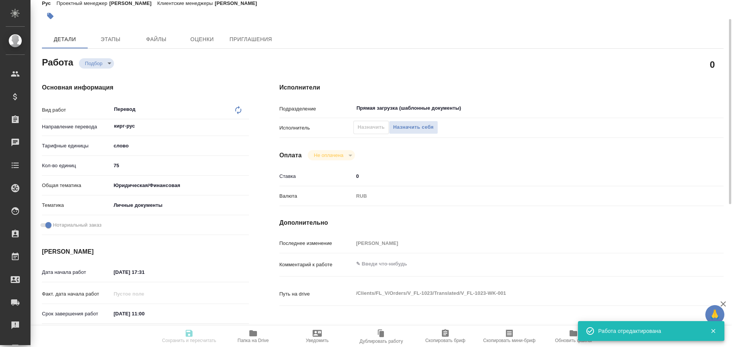
type input "recruiting"
type input "кирг-рус"
type input "5a8b1489cc6b4906c91bfd90"
type input "75"
type input "yr-fn"
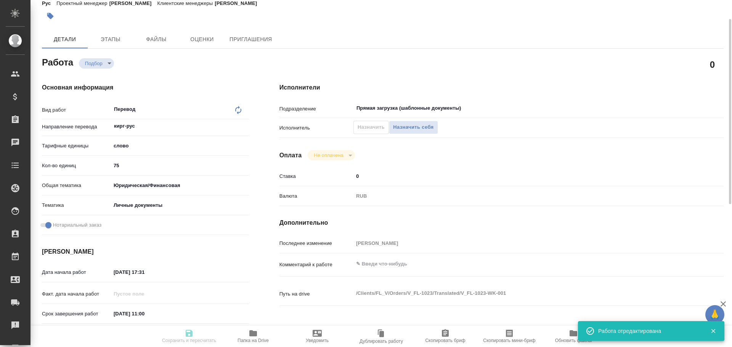
type input "5a8b8b956a9677013d343cfe"
checkbox input "true"
type input "[DATE] 17:31"
type input "[DATE] 11:00"
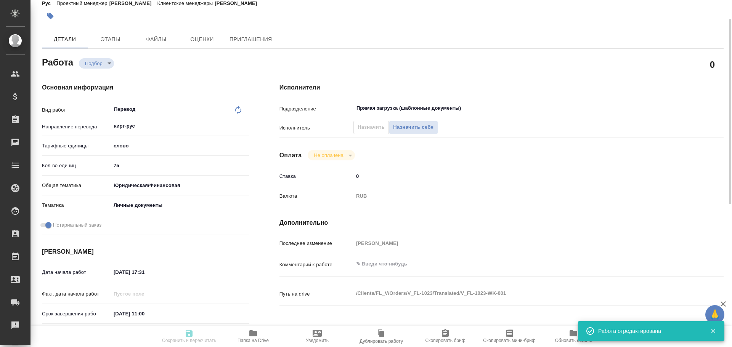
type input "Прямая загрузка (шаблонные документы)"
type input "notPayed"
type input "0"
type input "RUB"
type input "[PERSON_NAME]"
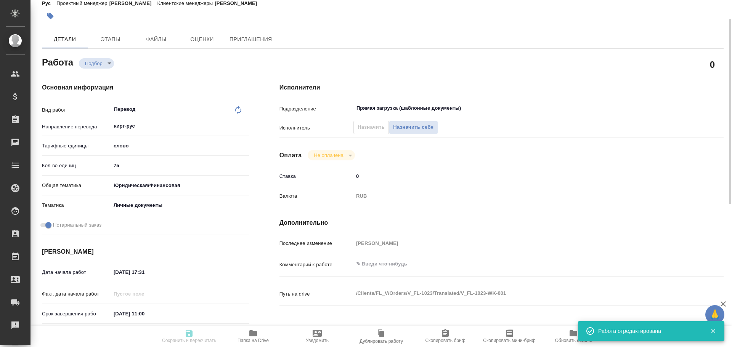
type input "V_FL-1023"
type input "Перевод станд. несрочный"
type input "Приёмка по качеству, Корректура, Перевод, Постредактура машинного перевода, Ред…"
type input "[PERSON_NAME]"
type input "/Clients/FL_V/Orders/V_FL-1023"
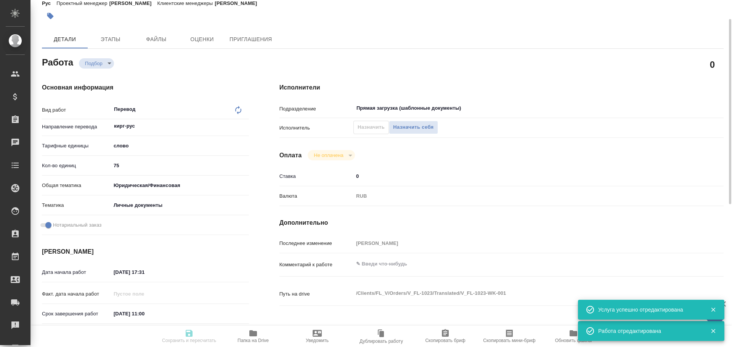
type input "recruiting"
type input "кирг-рус"
type input "5a8b1489cc6b4906c91bfd90"
type input "75"
type input "yr-fn"
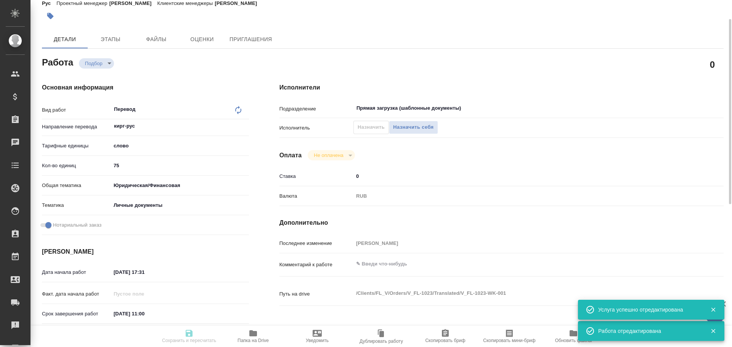
type input "5a8b8b956a9677013d343cfe"
checkbox input "true"
type input "[DATE] 17:31"
type input "[DATE] 11:00"
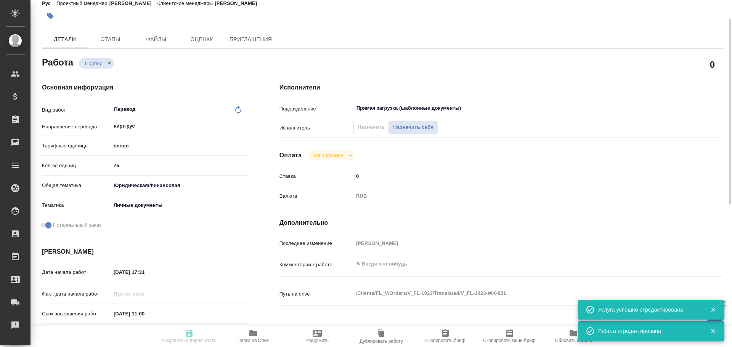
type input "Прямая загрузка (шаблонные документы)"
type input "notPayed"
type input "0"
type input "RUB"
type input "[PERSON_NAME]"
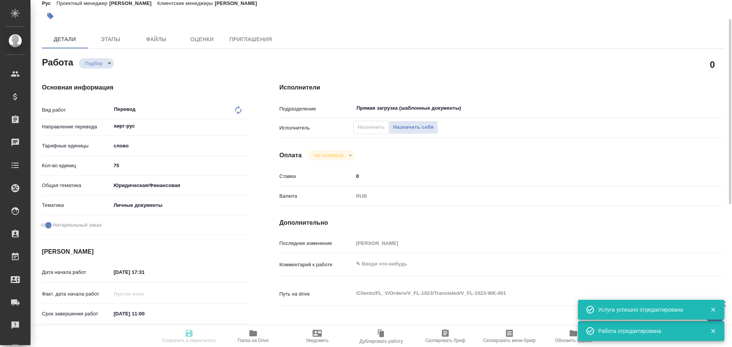
type input "V_FL-1023"
type input "Перевод станд. несрочный"
type input "Приёмка по качеству, Корректура, Перевод, Постредактура машинного перевода, Ред…"
type input "[PERSON_NAME]"
type input "/Clients/FL_V/Orders/V_FL-1023"
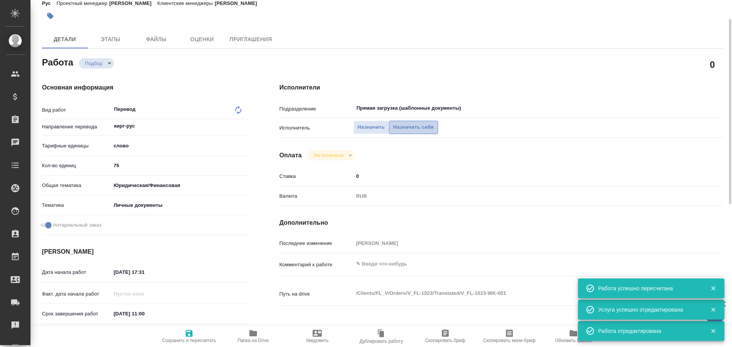
click at [412, 128] on span "Назначить себя" at bounding box center [413, 127] width 40 height 9
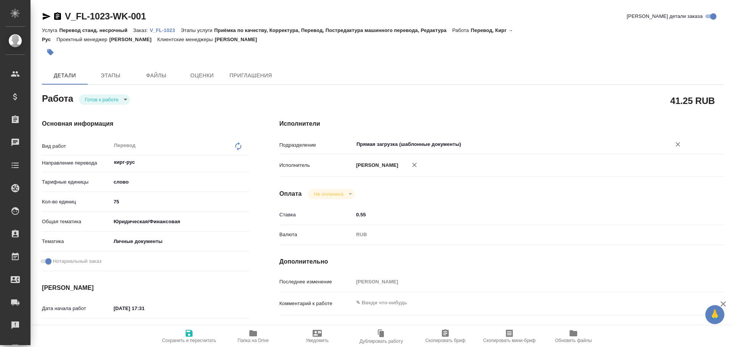
type textarea "x"
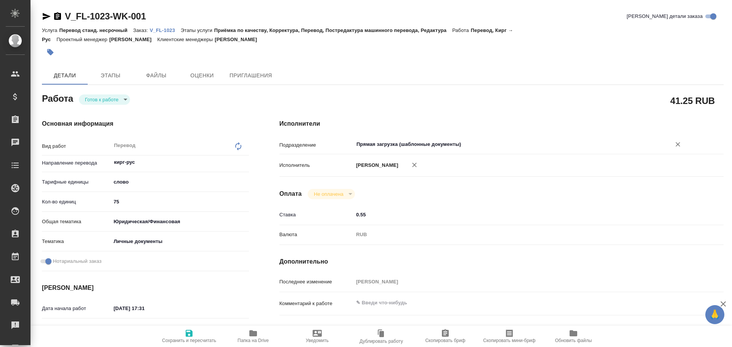
type textarea "x"
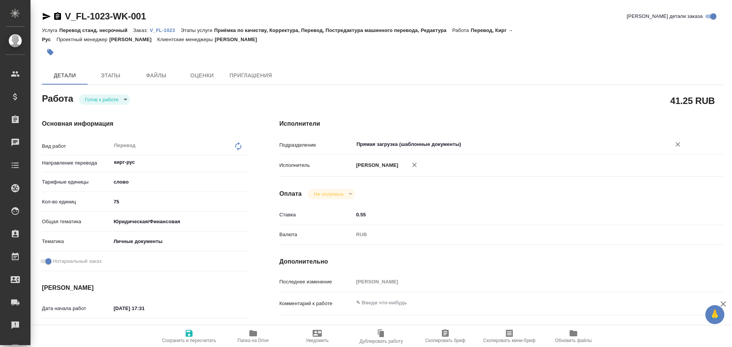
type textarea "x"
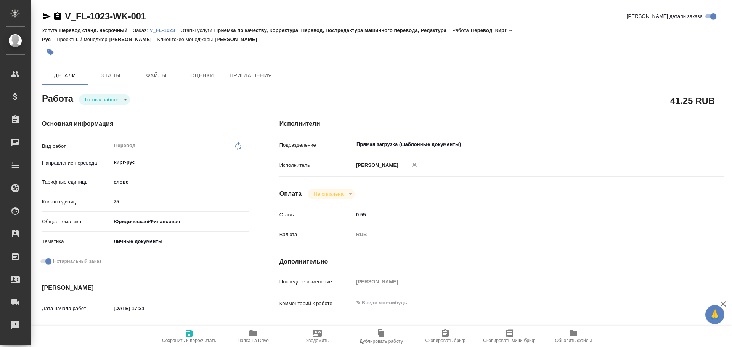
type textarea "x"
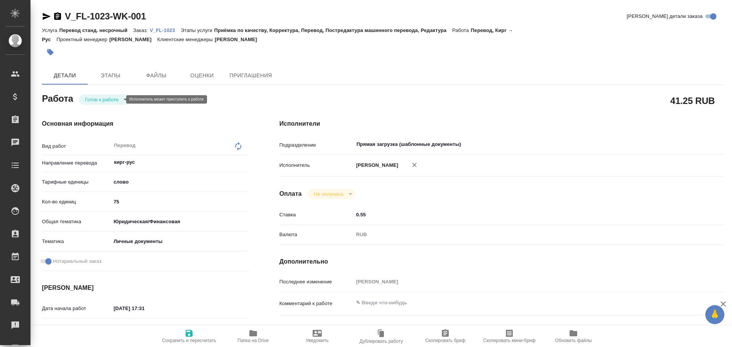
type textarea "x"
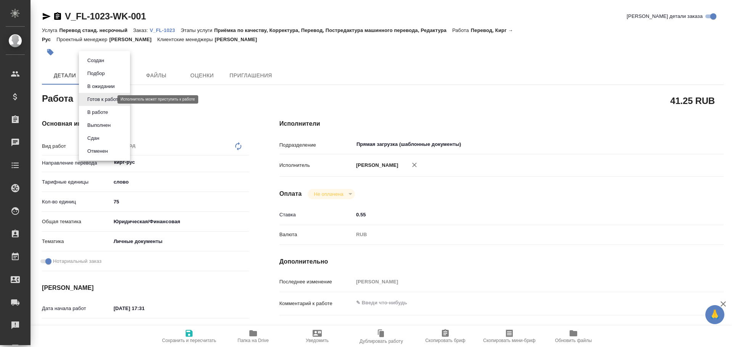
click at [95, 97] on body "🙏 .cls-1 fill:#fff; AWATERA [PERSON_NAME] Спецификации Заказы Чаты Todo Проекты…" at bounding box center [366, 173] width 732 height 347
type textarea "x"
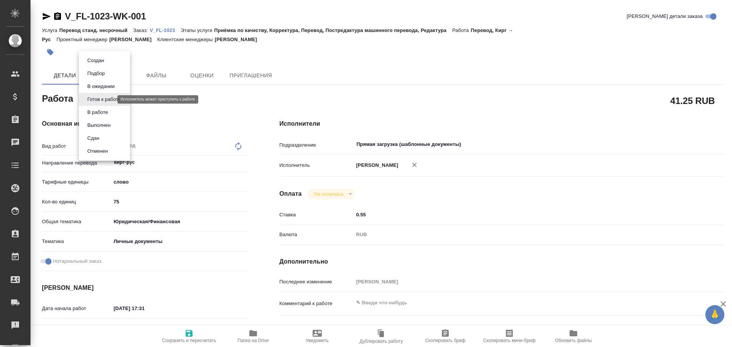
type textarea "x"
click at [95, 110] on button "В работе" at bounding box center [97, 112] width 25 height 8
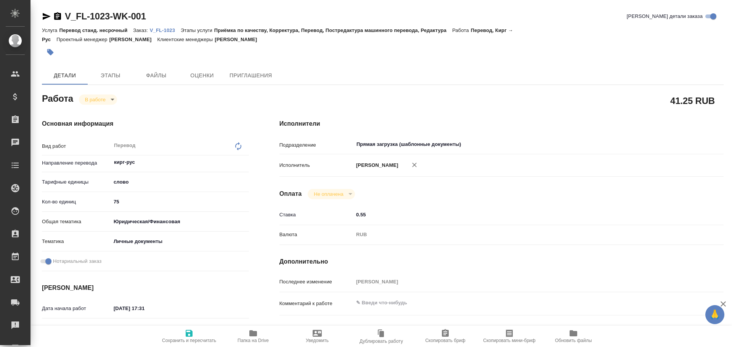
type textarea "x"
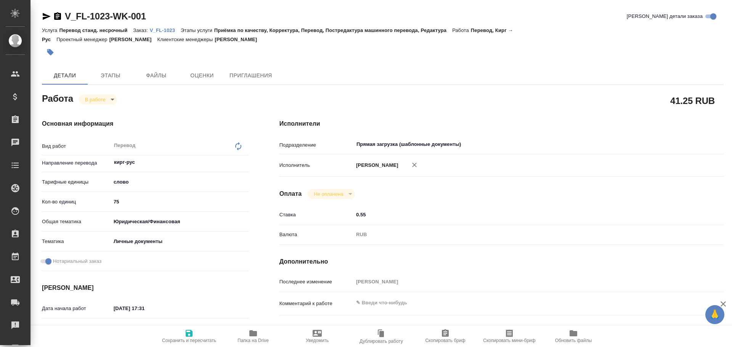
type textarea "x"
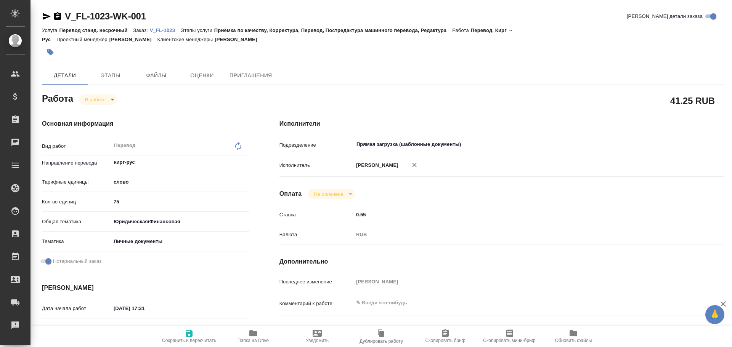
type textarea "x"
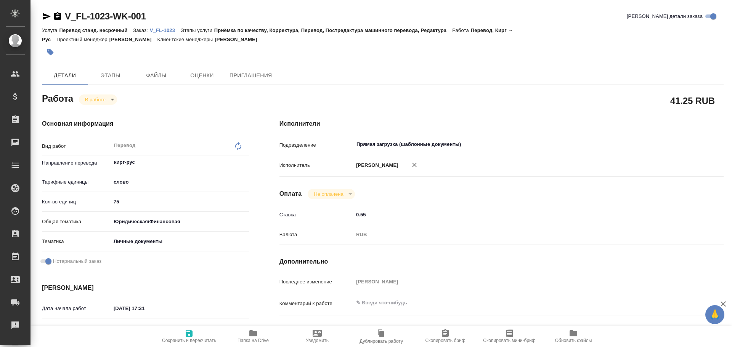
type textarea "x"
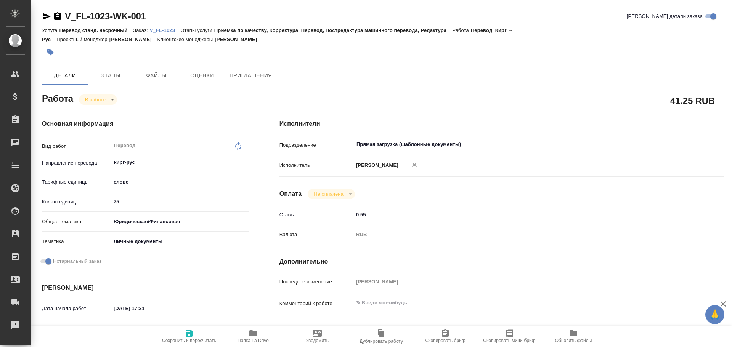
type textarea "x"
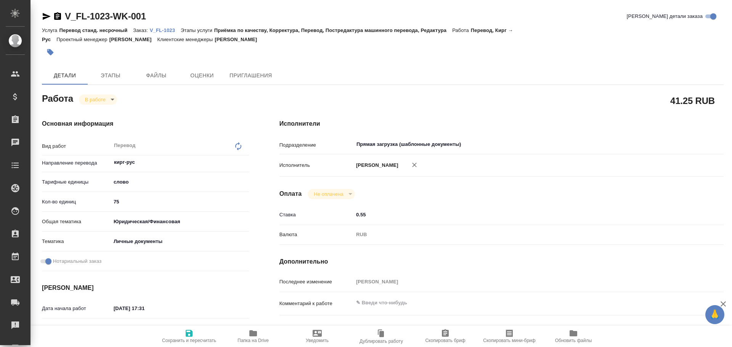
type textarea "x"
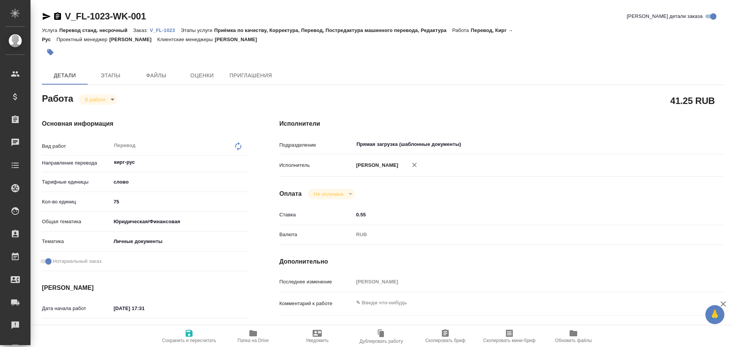
type textarea "x"
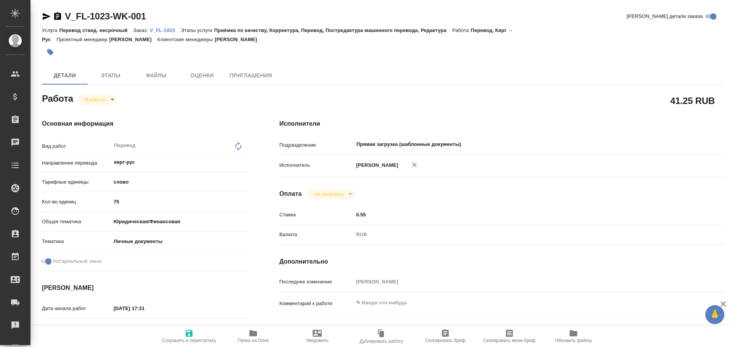
type textarea "x"
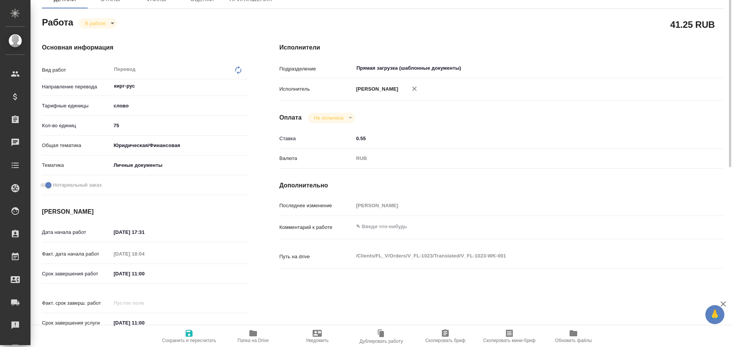
scroll to position [303, 0]
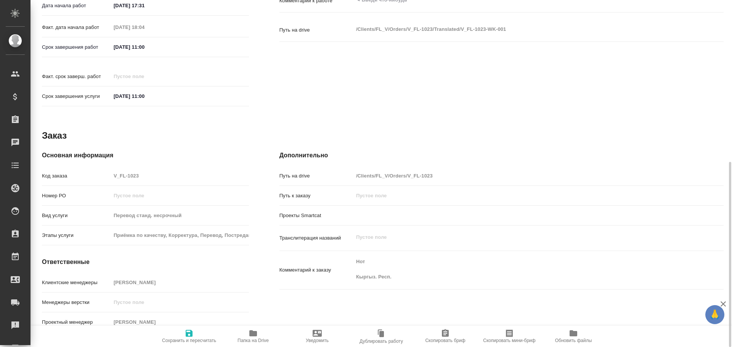
type textarea "x"
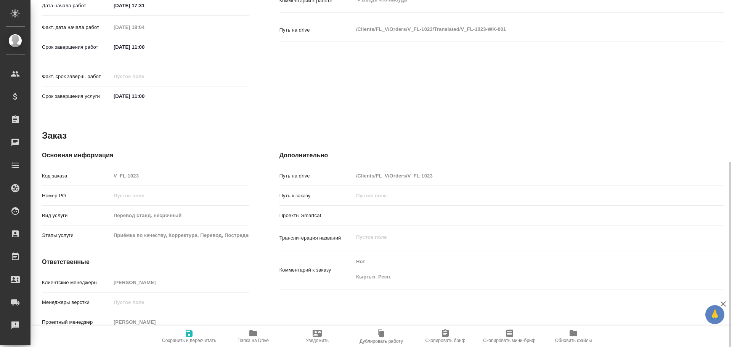
type textarea "x"
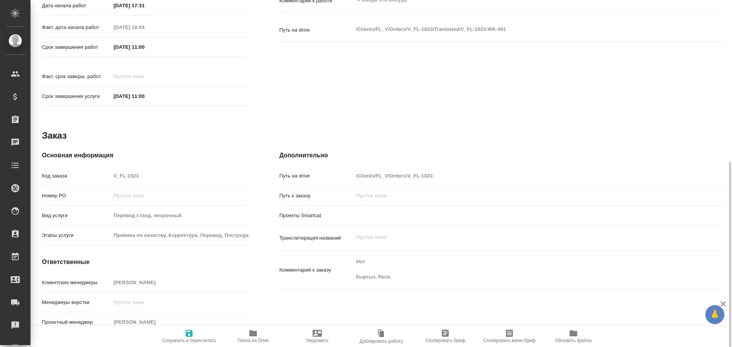
type textarea "x"
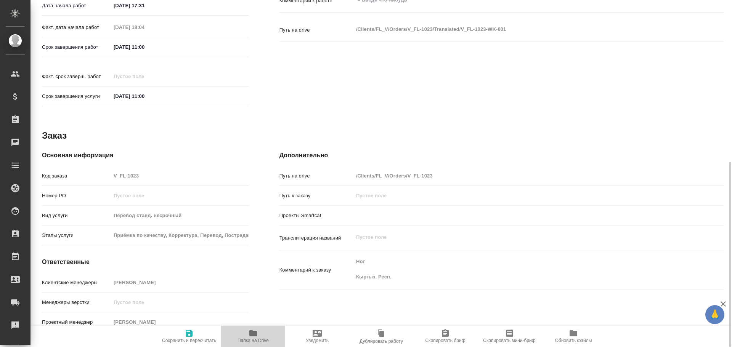
click at [253, 334] on icon "button" at bounding box center [253, 334] width 8 height 6
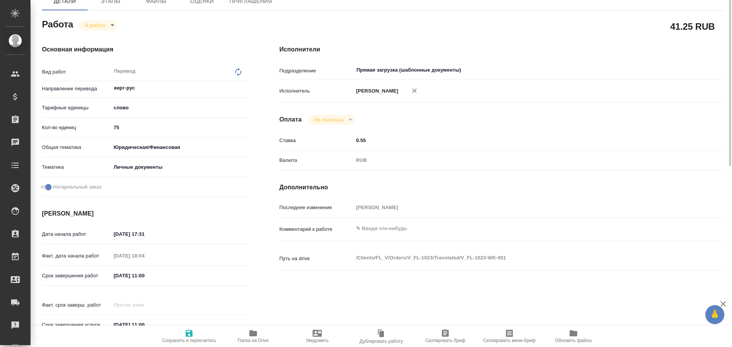
scroll to position [36, 0]
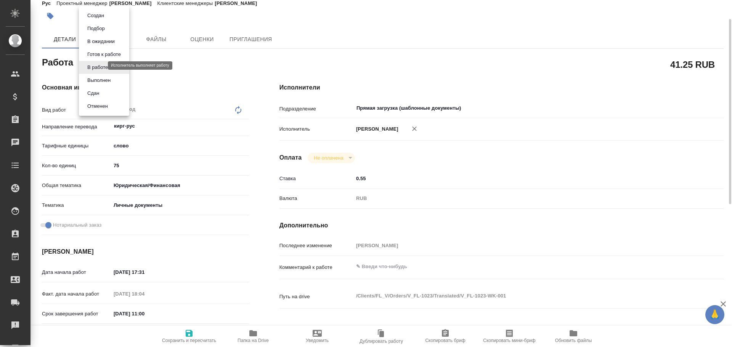
click at [97, 64] on body "🙏 .cls-1 fill:#fff; AWATERA [PERSON_NAME] Спецификации Заказы 0 Чаты Todo Проек…" at bounding box center [366, 173] width 732 height 347
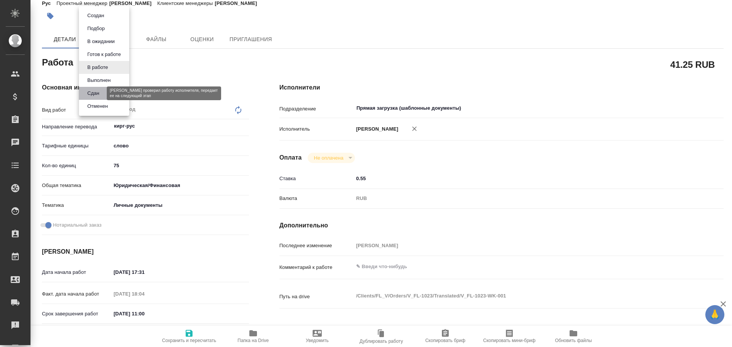
click at [99, 90] on button "Сдан" at bounding box center [93, 93] width 16 height 8
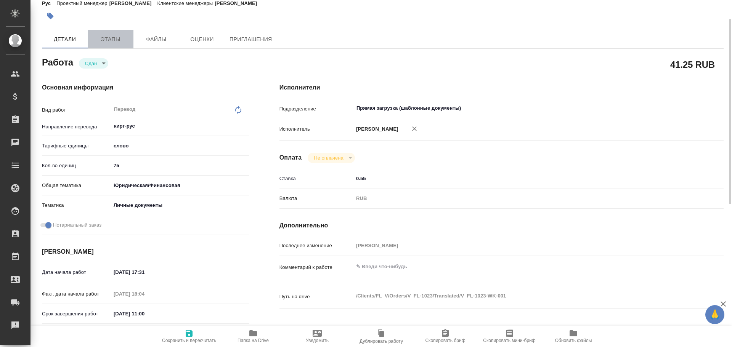
click at [104, 43] on span "Этапы" at bounding box center [110, 40] width 37 height 10
type textarea "x"
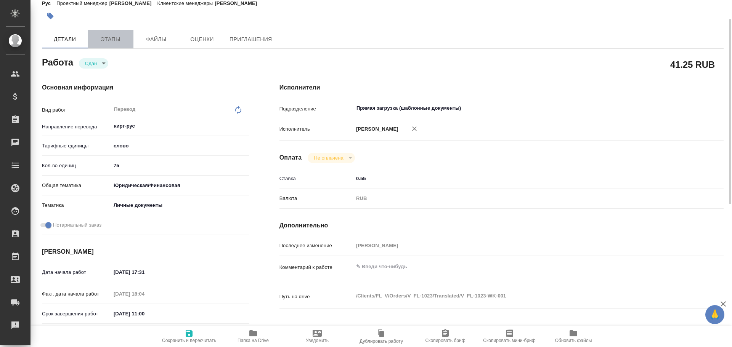
type textarea "x"
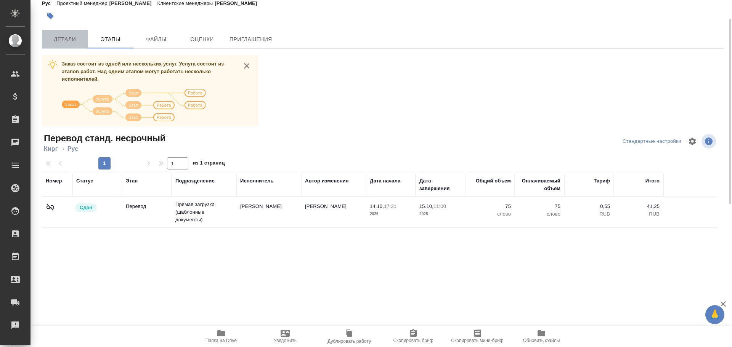
click at [83, 47] on button "Детали" at bounding box center [65, 39] width 46 height 18
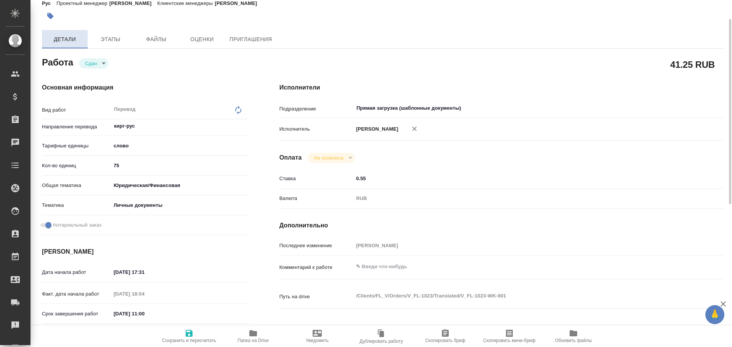
type textarea "x"
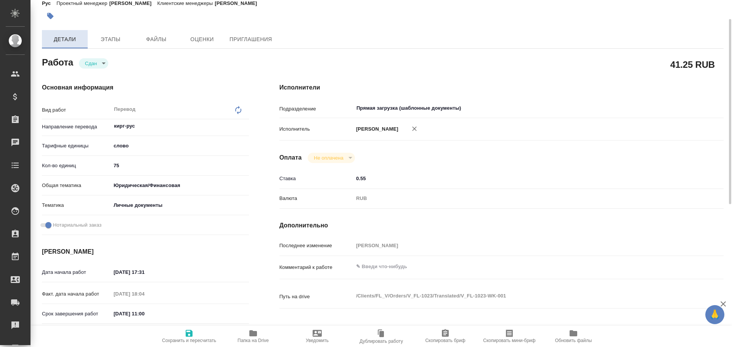
type textarea "x"
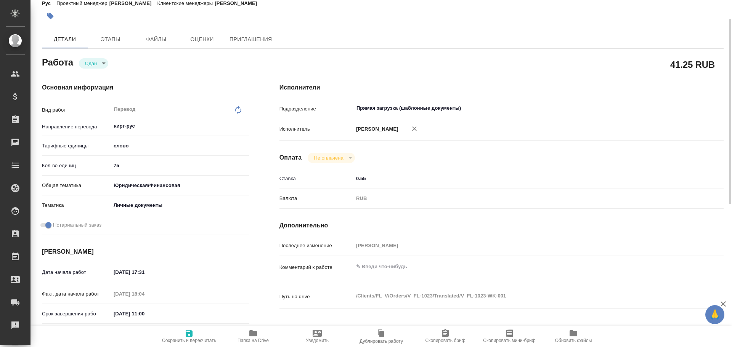
type textarea "x"
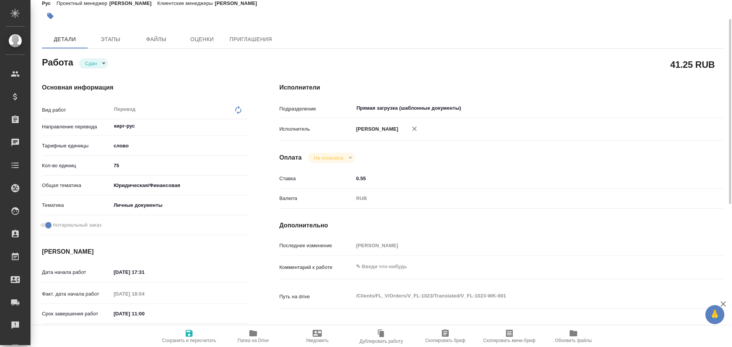
type textarea "x"
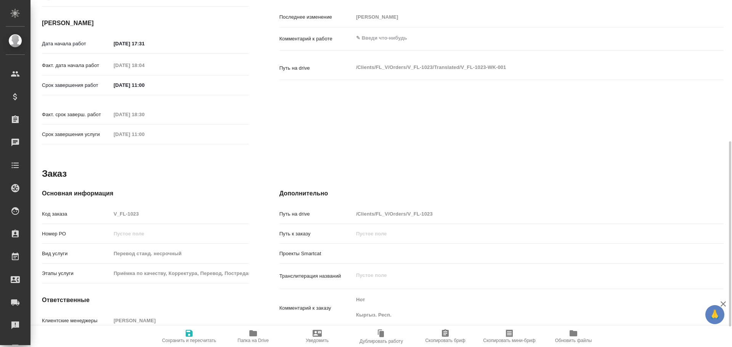
type textarea "x"
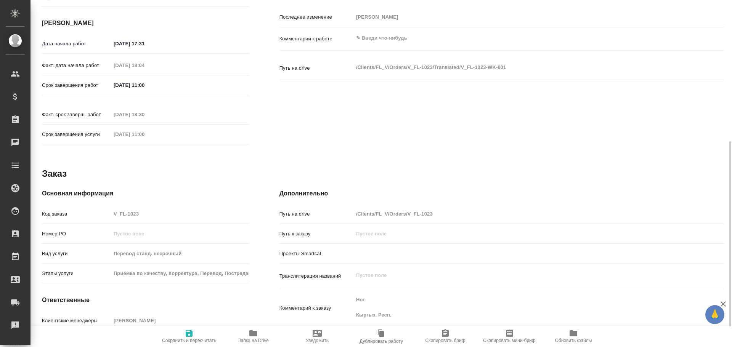
scroll to position [303, 0]
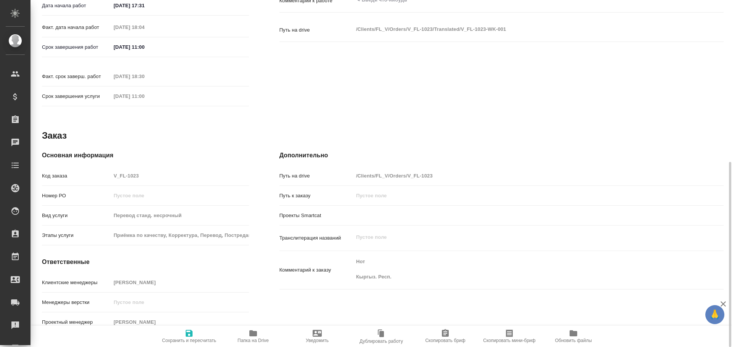
type textarea "x"
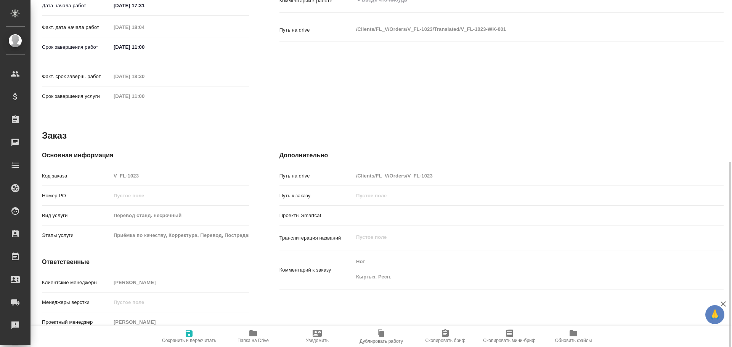
type textarea "x"
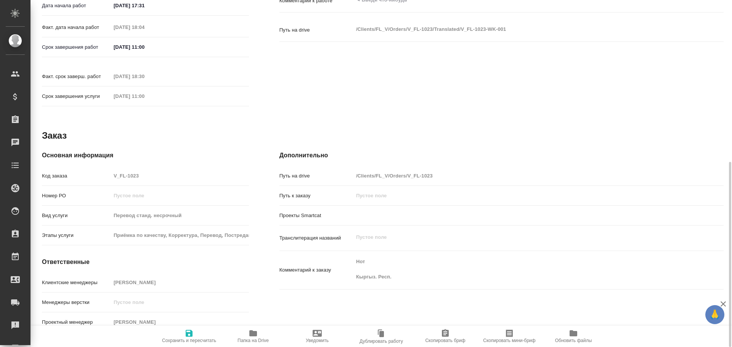
click at [93, 169] on div "Код заказа V_FL-1023" at bounding box center [145, 175] width 207 height 13
type textarea "x"
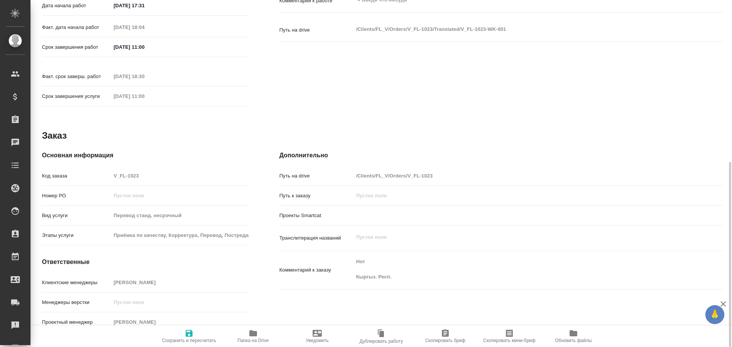
type textarea "x"
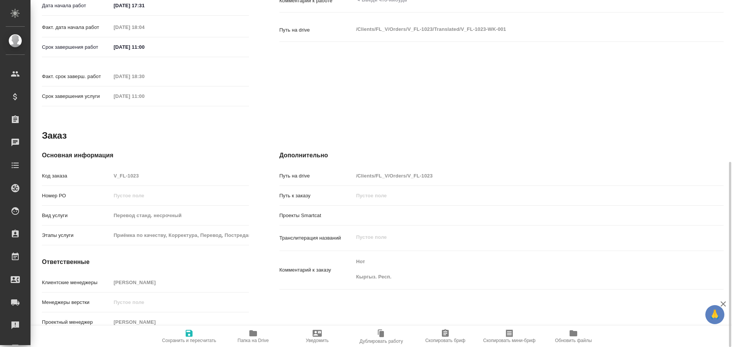
type textarea "x"
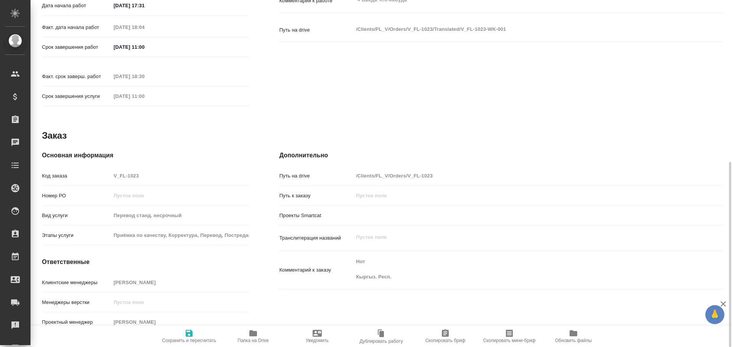
type textarea "x"
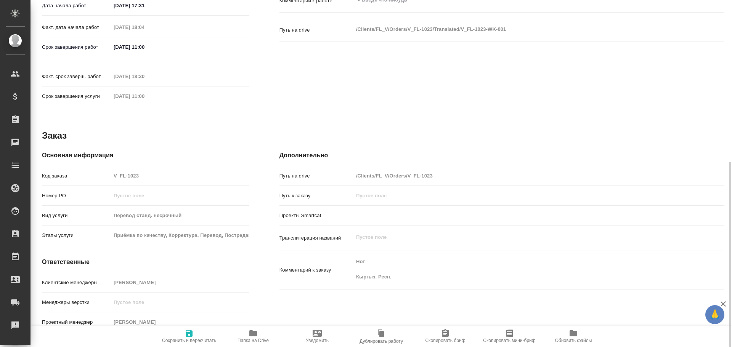
type textarea "x"
